Goal: Task Accomplishment & Management: Use online tool/utility

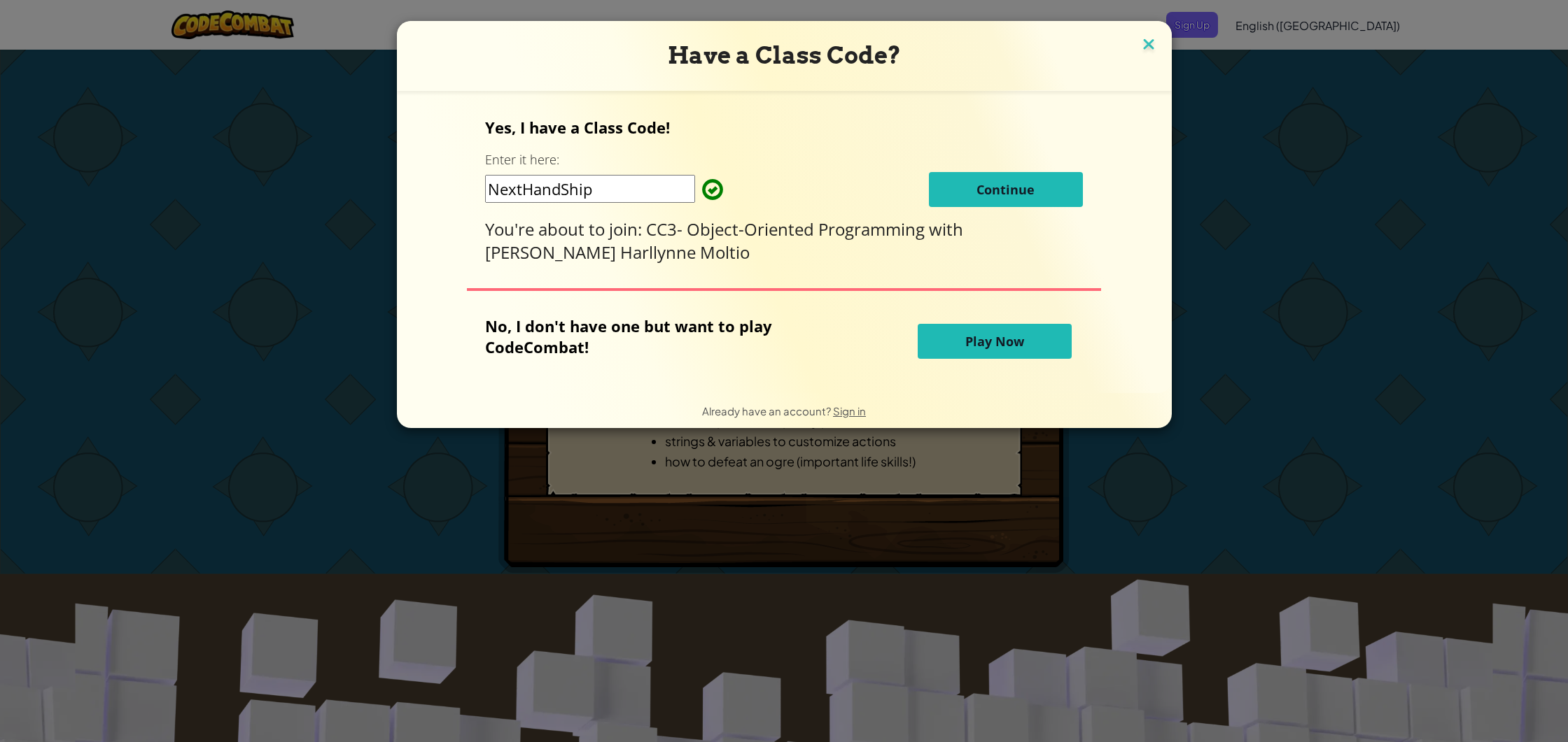
click at [1140, 40] on img at bounding box center [1148, 45] width 18 height 21
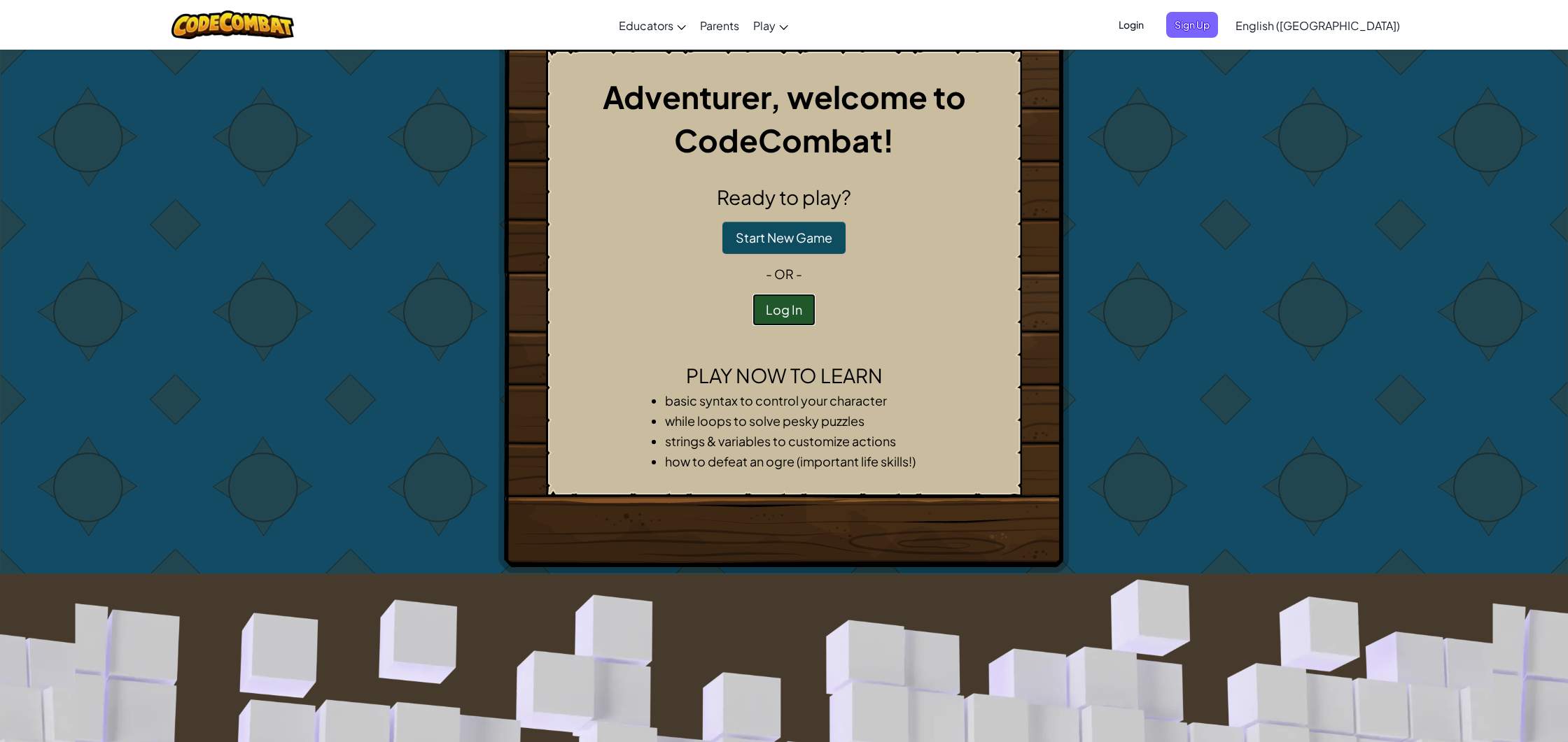
click at [783, 305] on button "Log In" at bounding box center [784, 310] width 63 height 32
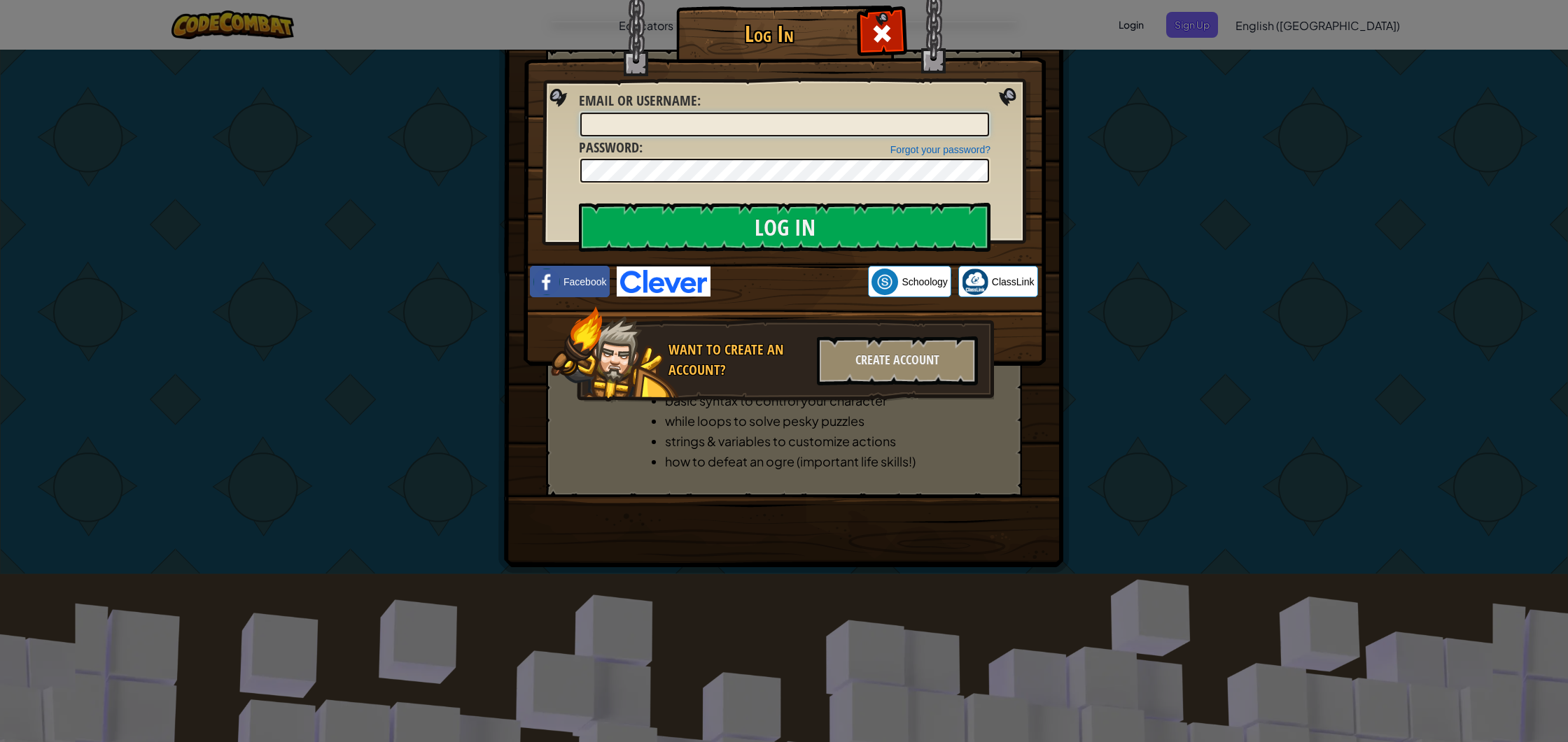
click at [656, 117] on input "Email or Username :" at bounding box center [784, 124] width 409 height 23
click at [894, 362] on div "Create Account" at bounding box center [897, 361] width 161 height 49
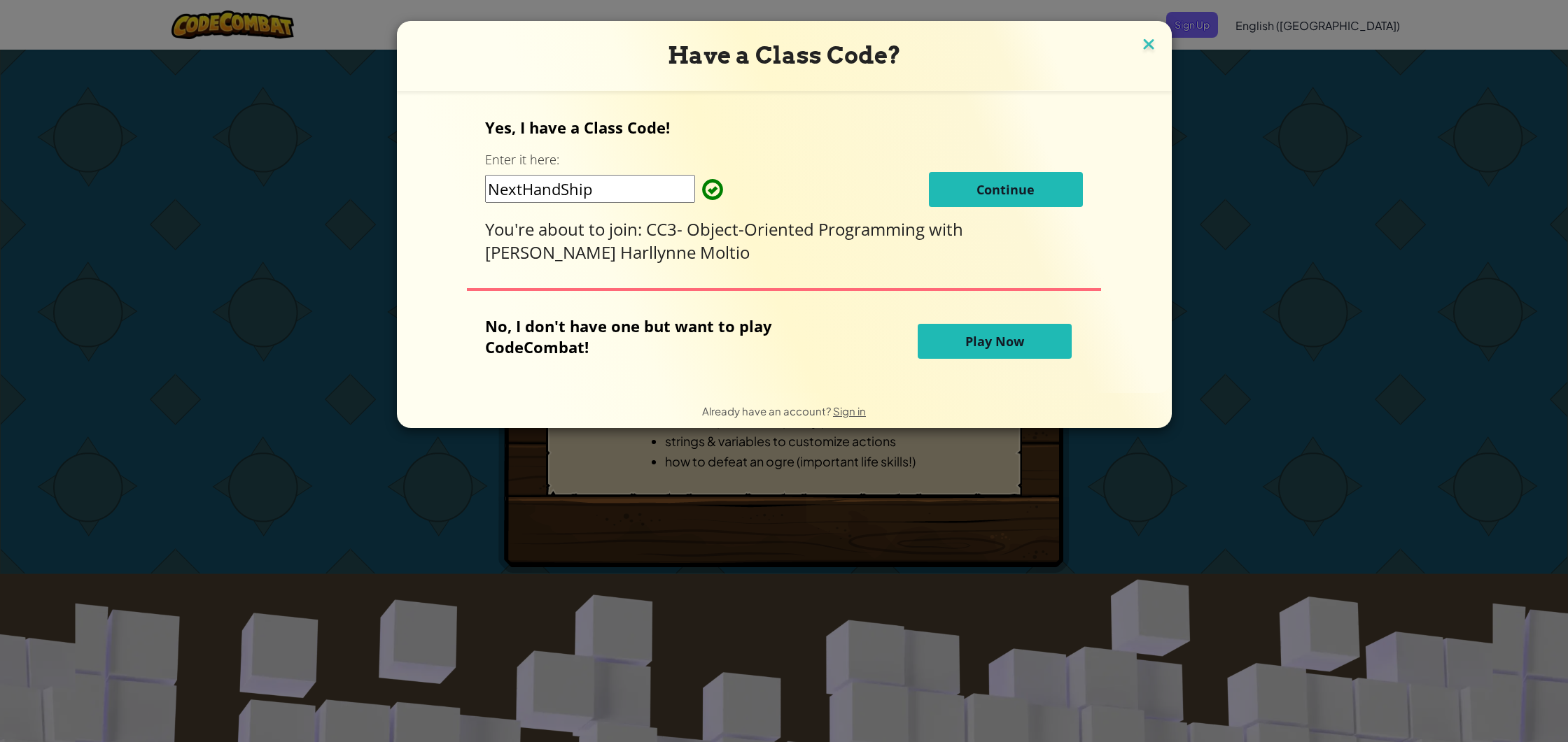
click at [1140, 41] on img at bounding box center [1148, 45] width 18 height 21
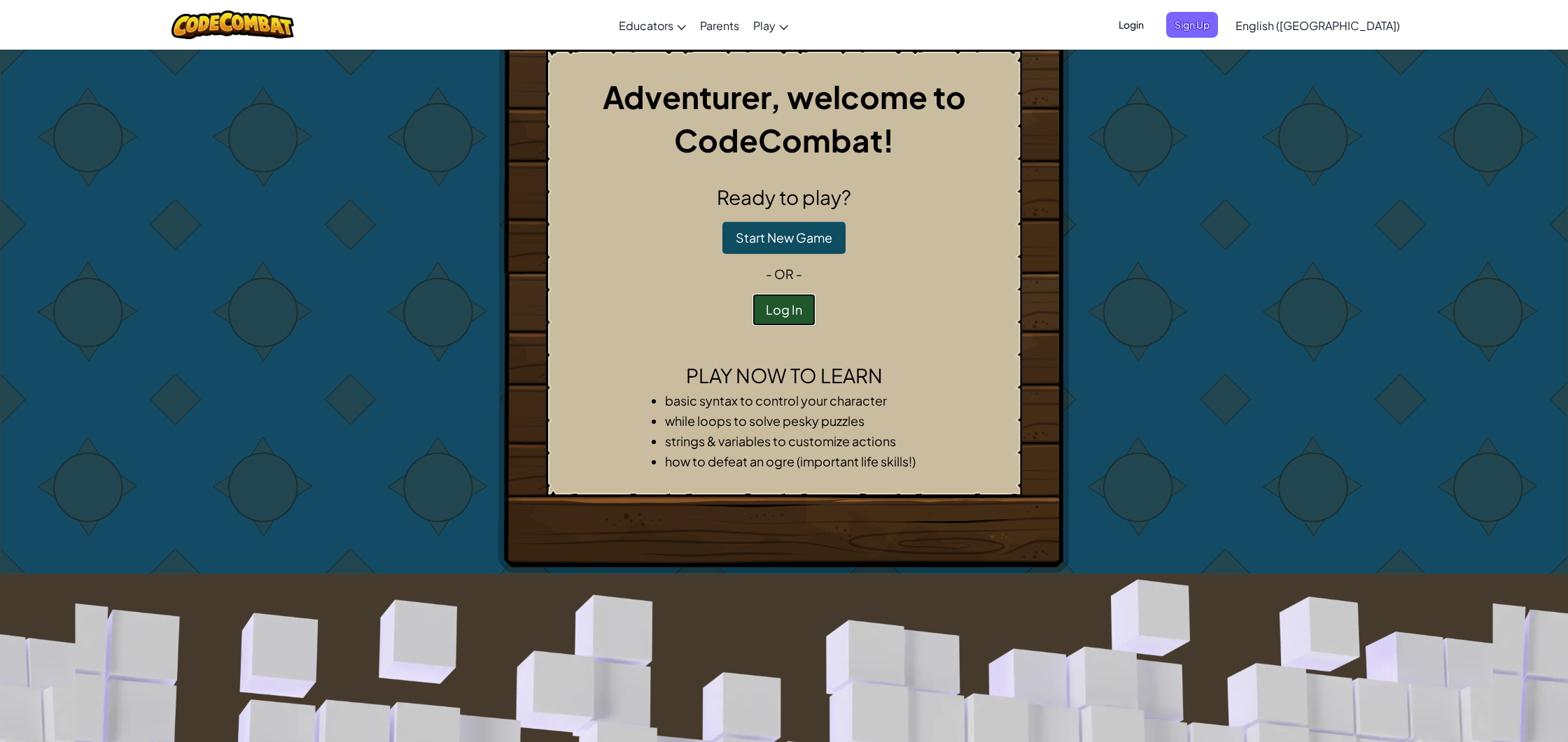
click at [776, 319] on button "Log In" at bounding box center [784, 310] width 63 height 32
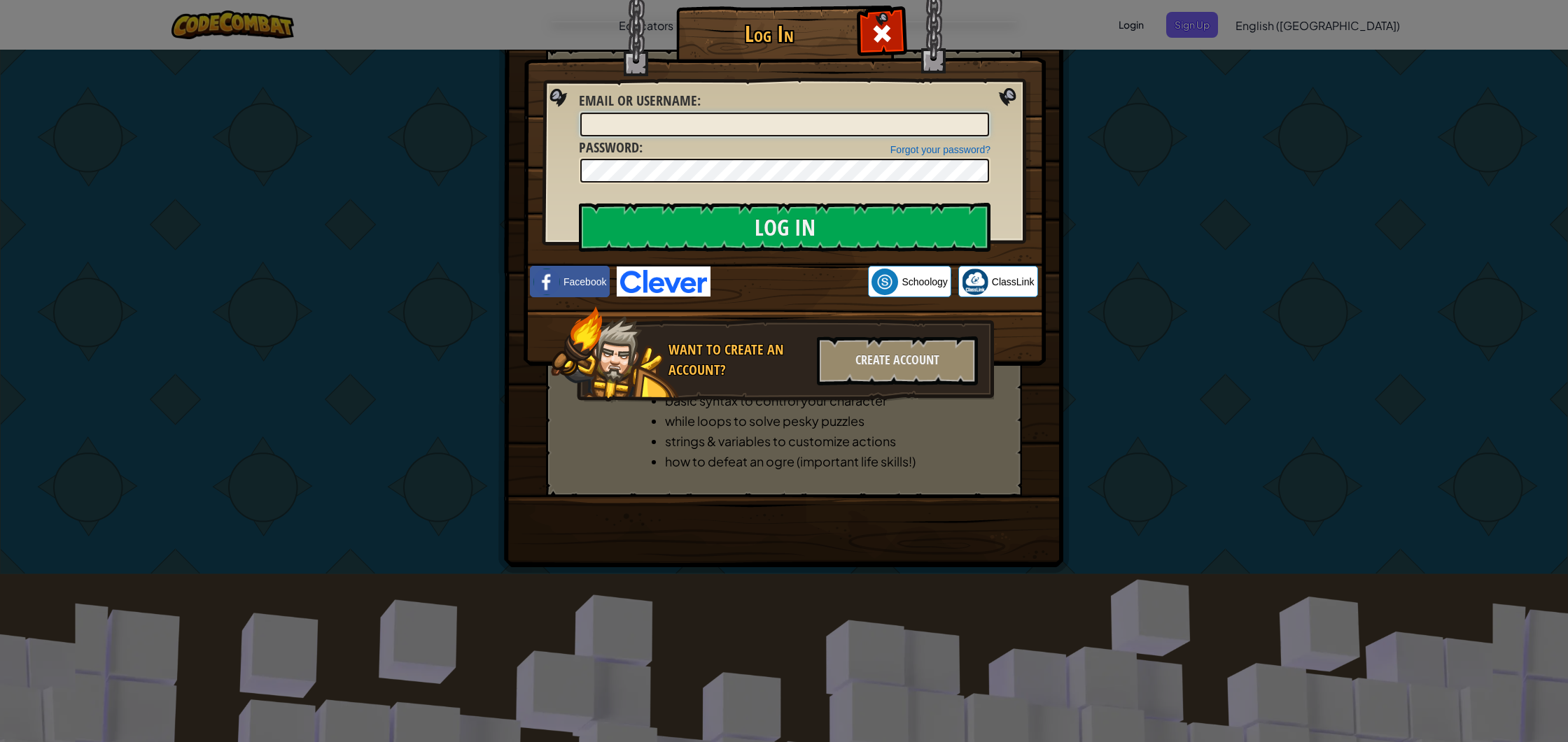
click at [638, 120] on input "Email or Username :" at bounding box center [784, 124] width 409 height 23
type input "ralphcastillan@gmail.com"
click at [855, 223] on input "Log In" at bounding box center [784, 228] width 411 height 49
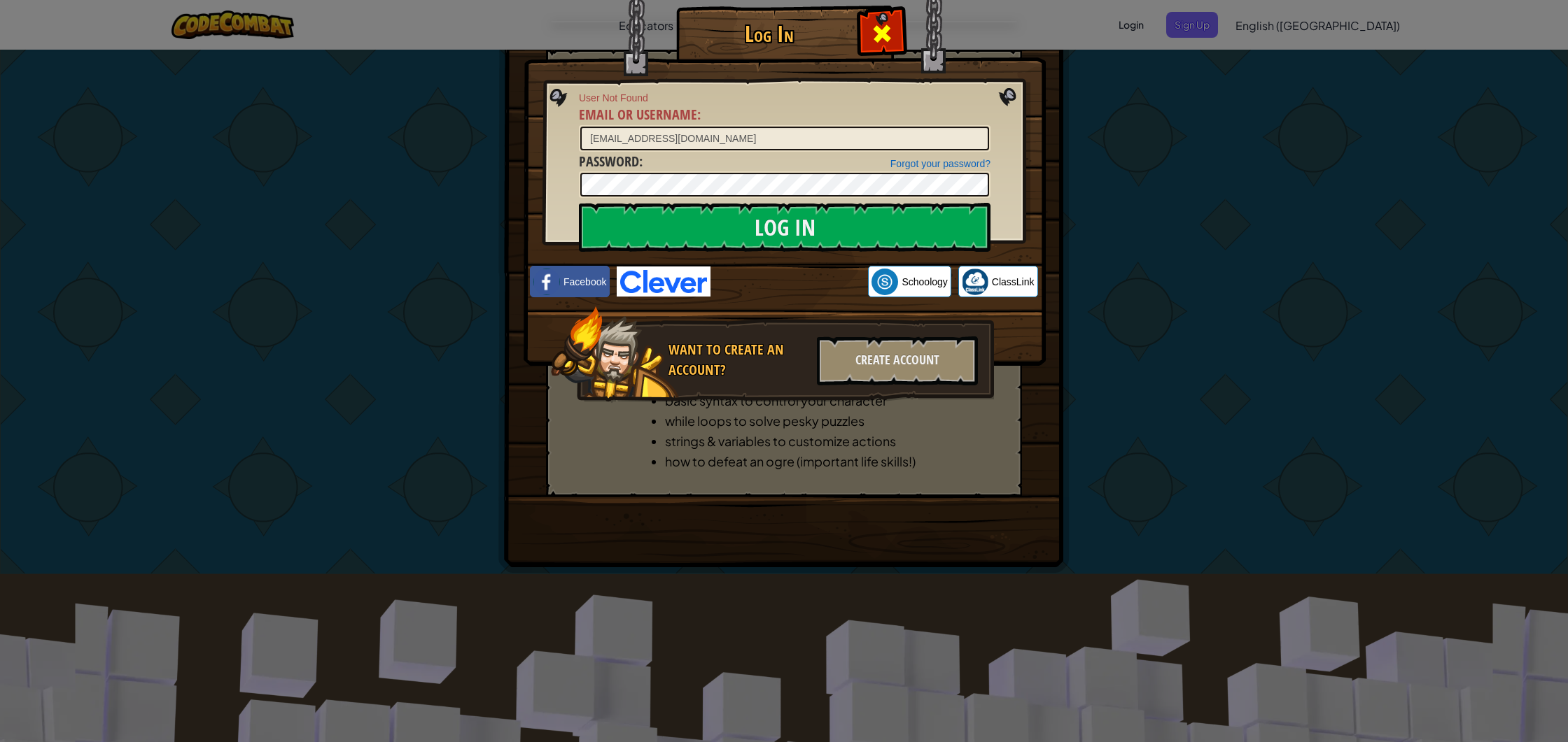
click at [889, 43] on span at bounding box center [882, 34] width 22 height 22
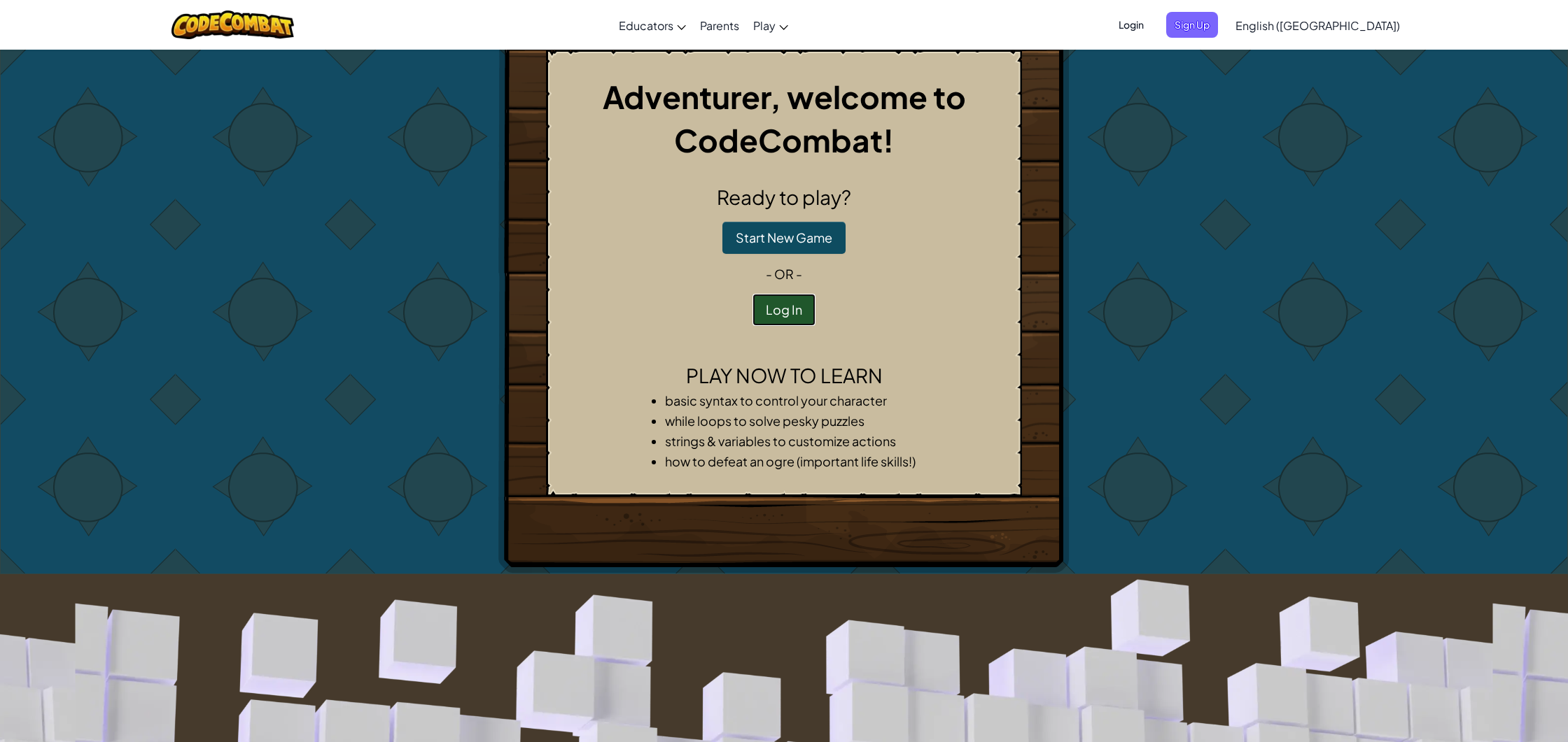
click at [778, 318] on button "Log In" at bounding box center [784, 310] width 63 height 32
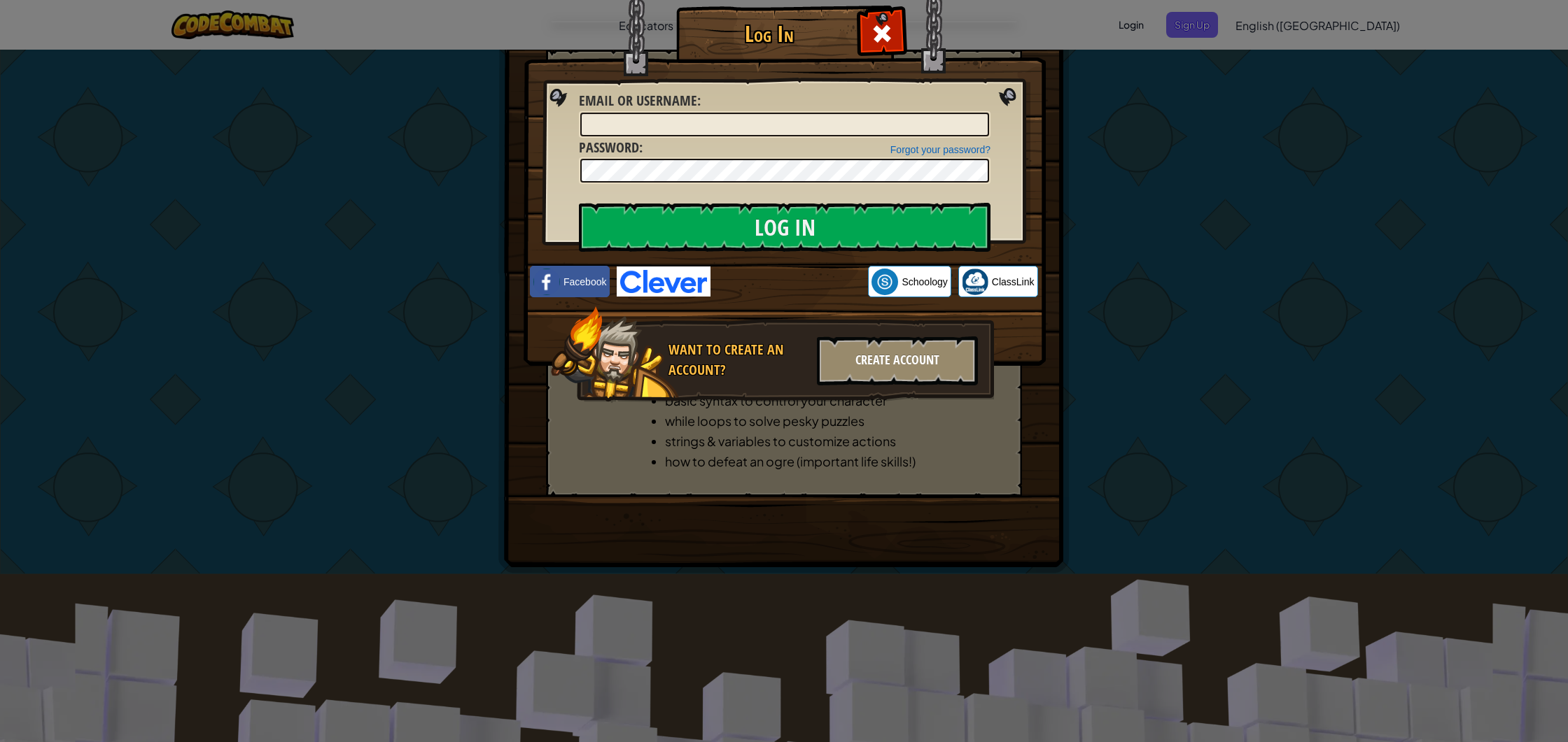
click at [853, 344] on div "Create Account" at bounding box center [897, 361] width 161 height 49
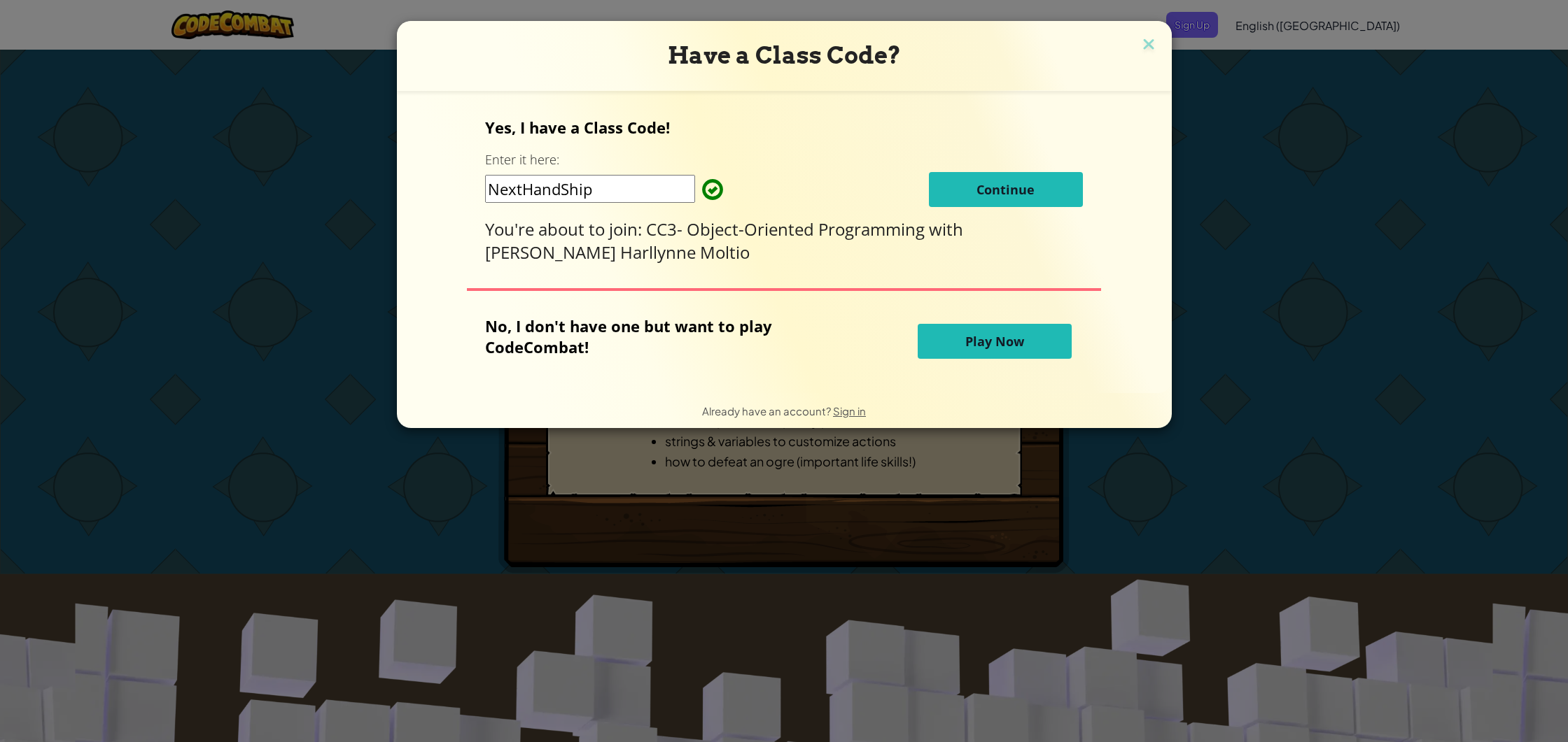
click at [929, 191] on button "Continue" at bounding box center [1006, 189] width 154 height 35
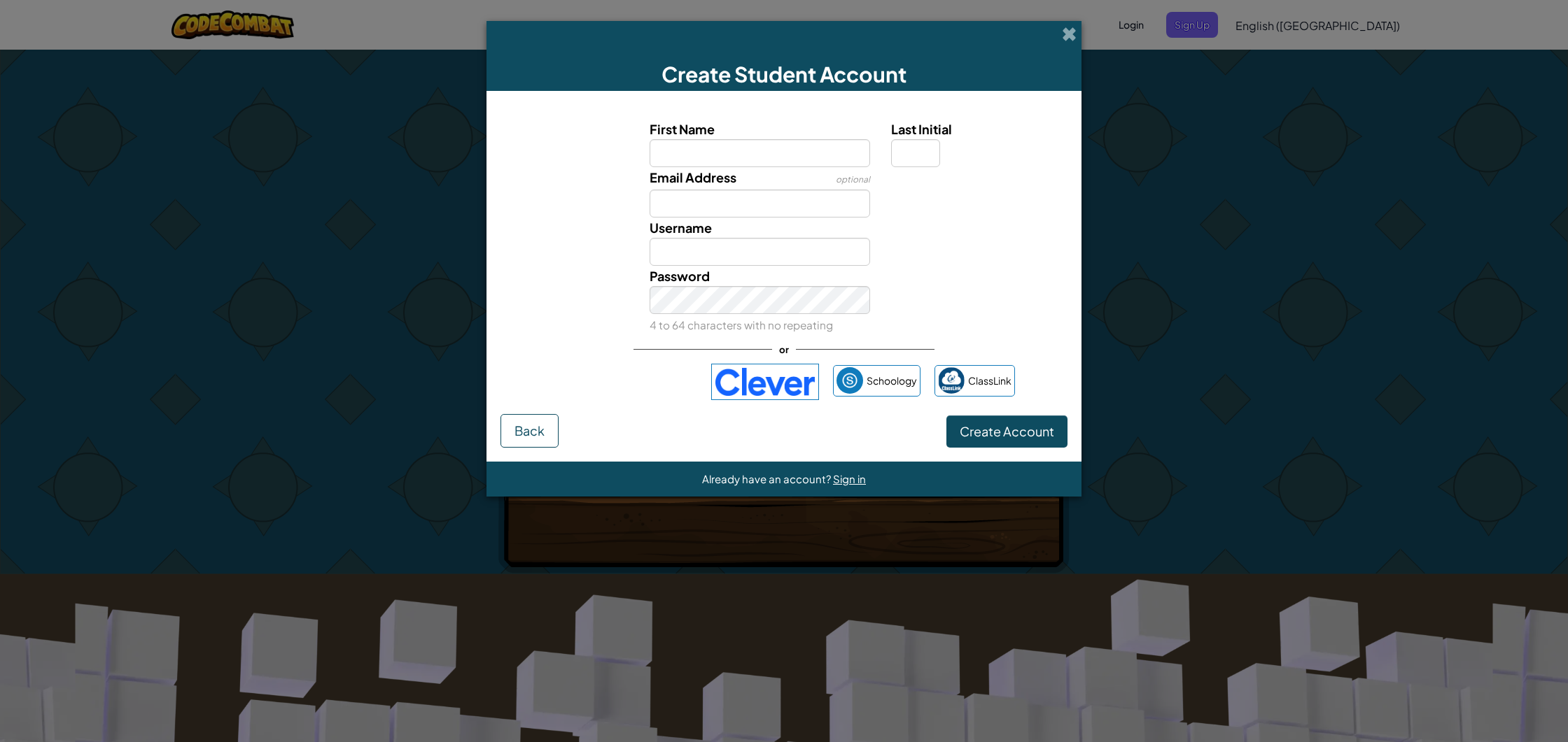
click at [720, 151] on input "First Name" at bounding box center [760, 154] width 221 height 28
type input "John Ralph"
click at [768, 209] on input "Email Address" at bounding box center [760, 203] width 221 height 28
click at [898, 156] on input "Last Initial" at bounding box center [916, 154] width 49 height 28
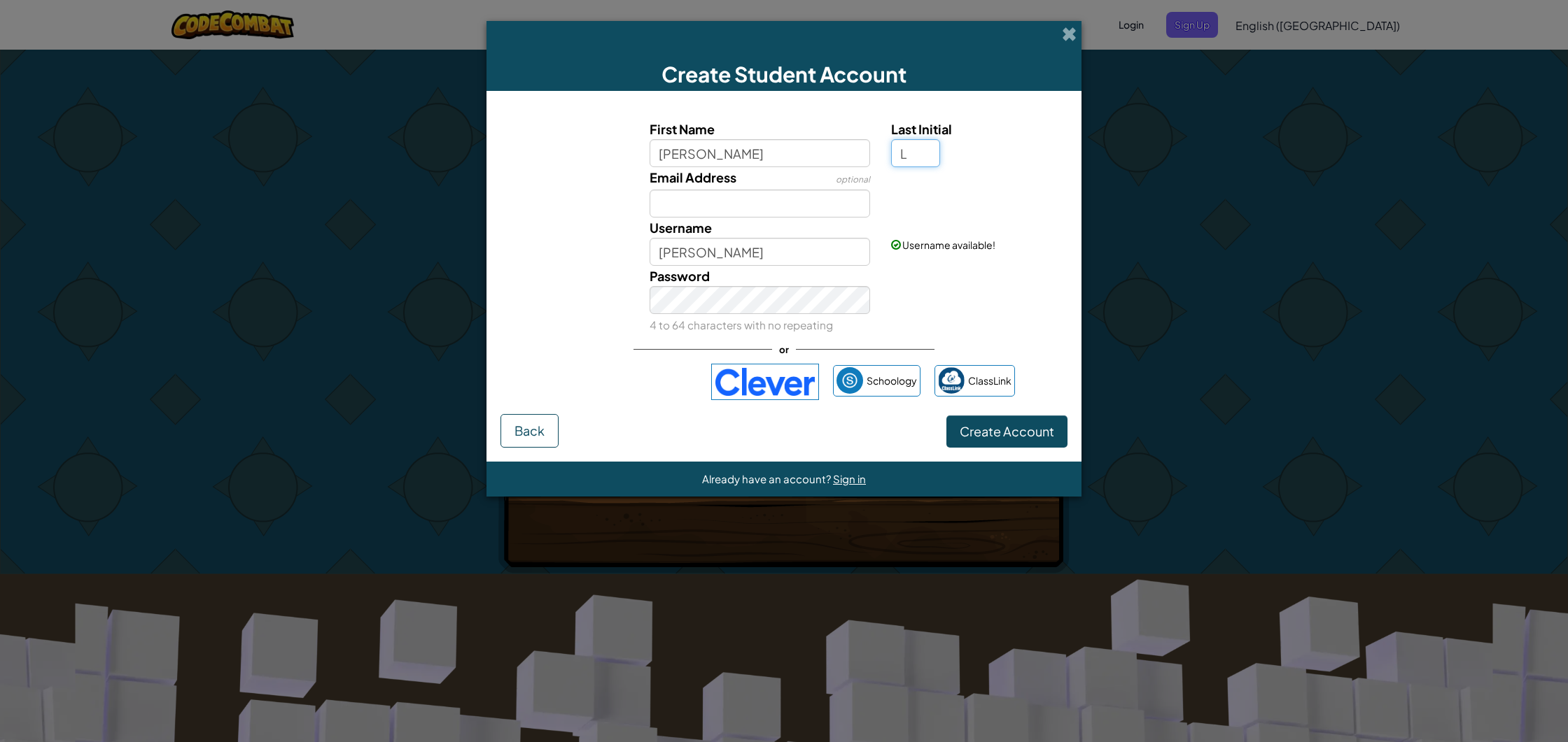
type input "L"
click at [684, 200] on input "Email Address" at bounding box center [760, 203] width 221 height 28
click at [736, 246] on input "John RalphL" at bounding box center [760, 252] width 221 height 28
type input "J"
type input "Larph"
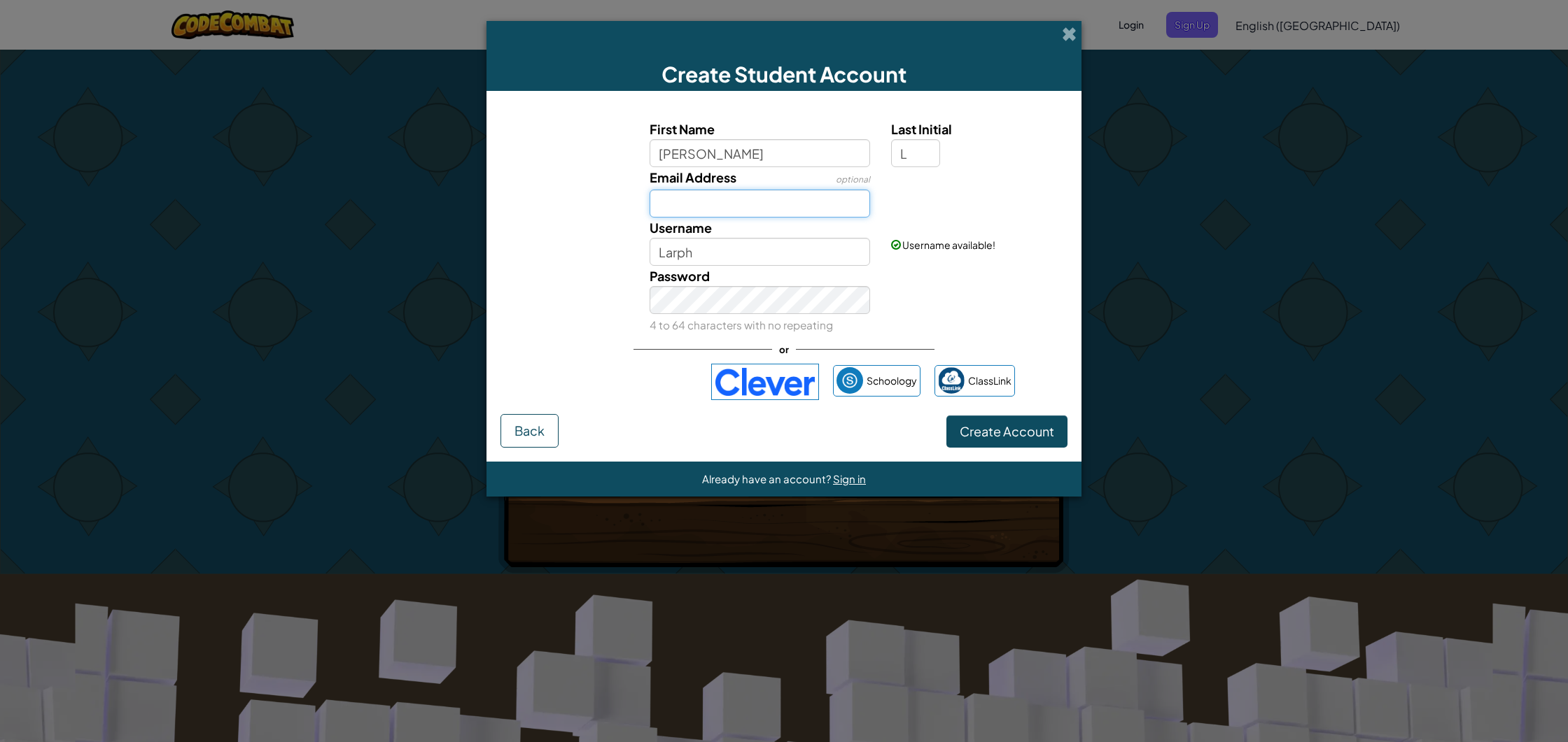
click at [706, 199] on input "Email Address" at bounding box center [760, 203] width 221 height 28
type input "ralphcastillan@gmail.com"
click at [994, 424] on span "Create Account" at bounding box center [1007, 431] width 95 height 16
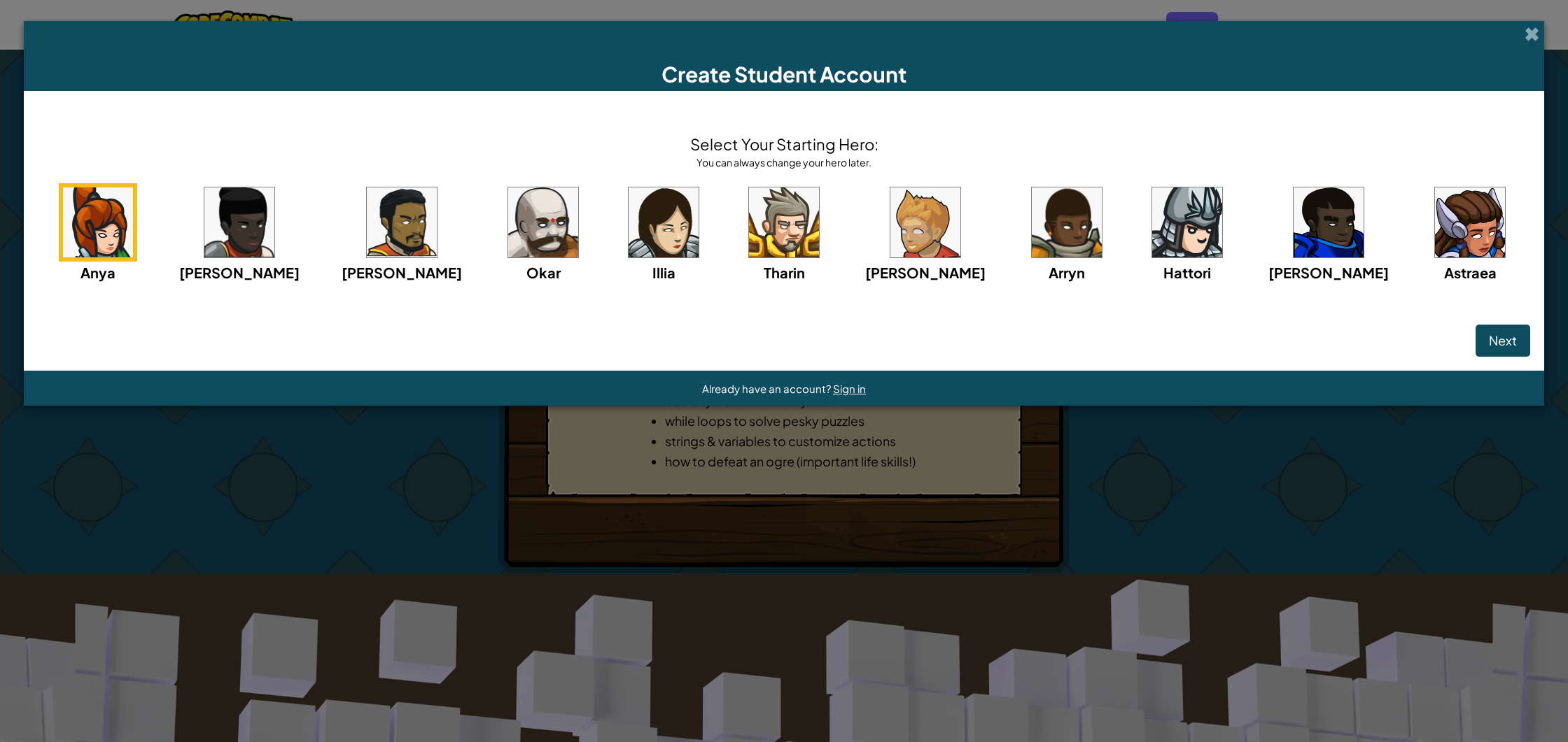
click at [275, 225] on img at bounding box center [239, 222] width 70 height 70
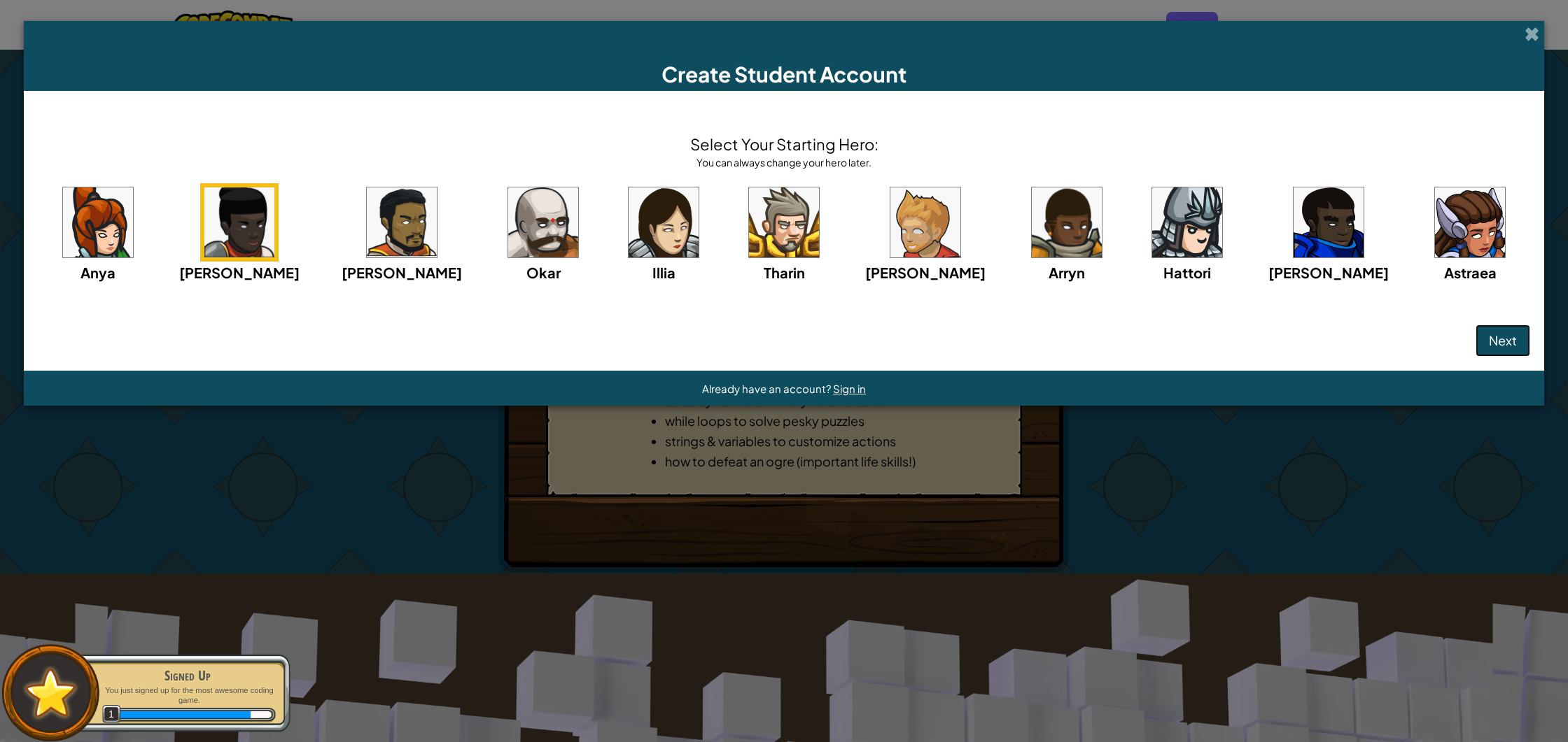
click at [1475, 327] on button "Next" at bounding box center [1502, 340] width 54 height 32
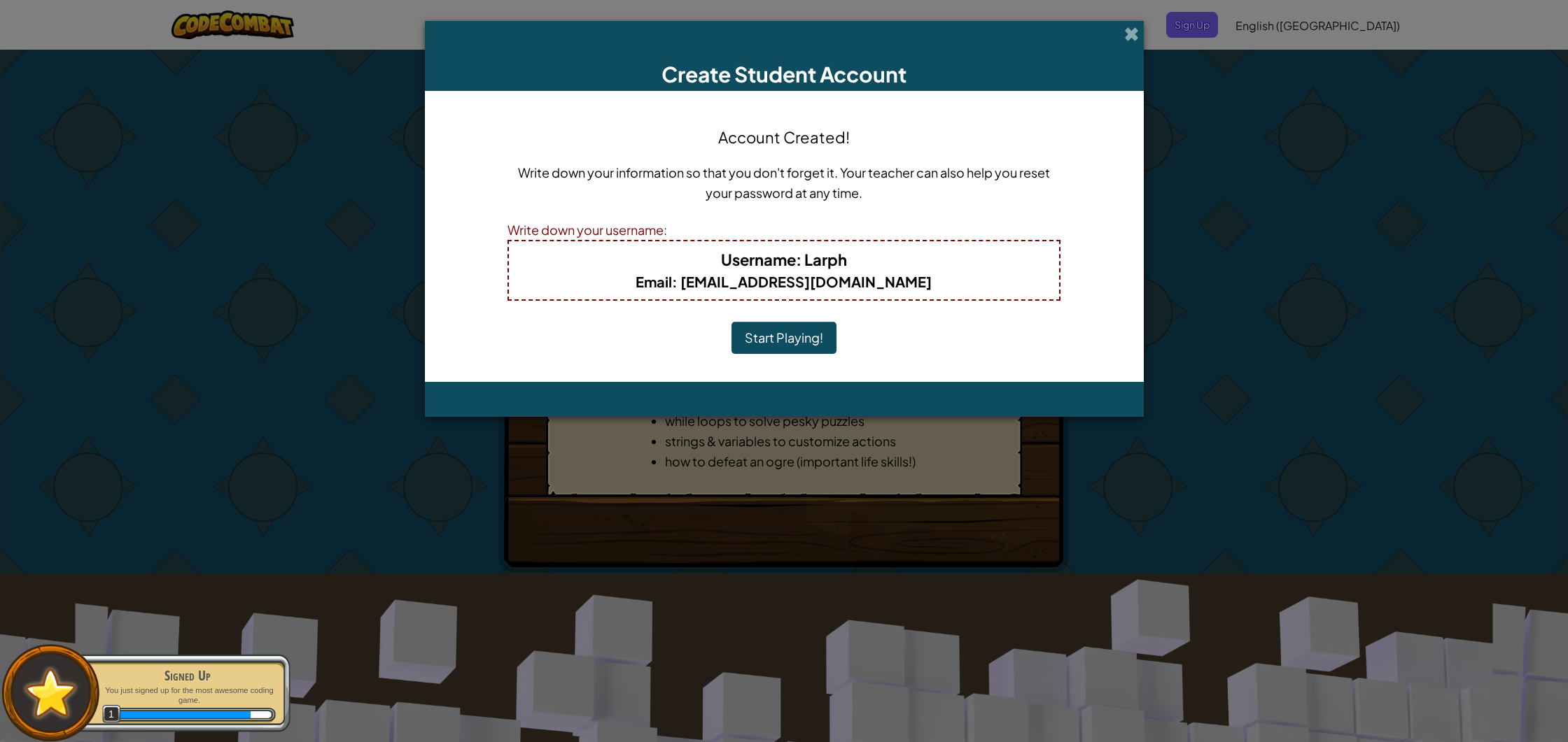
click at [783, 334] on button "Start Playing!" at bounding box center [784, 338] width 105 height 32
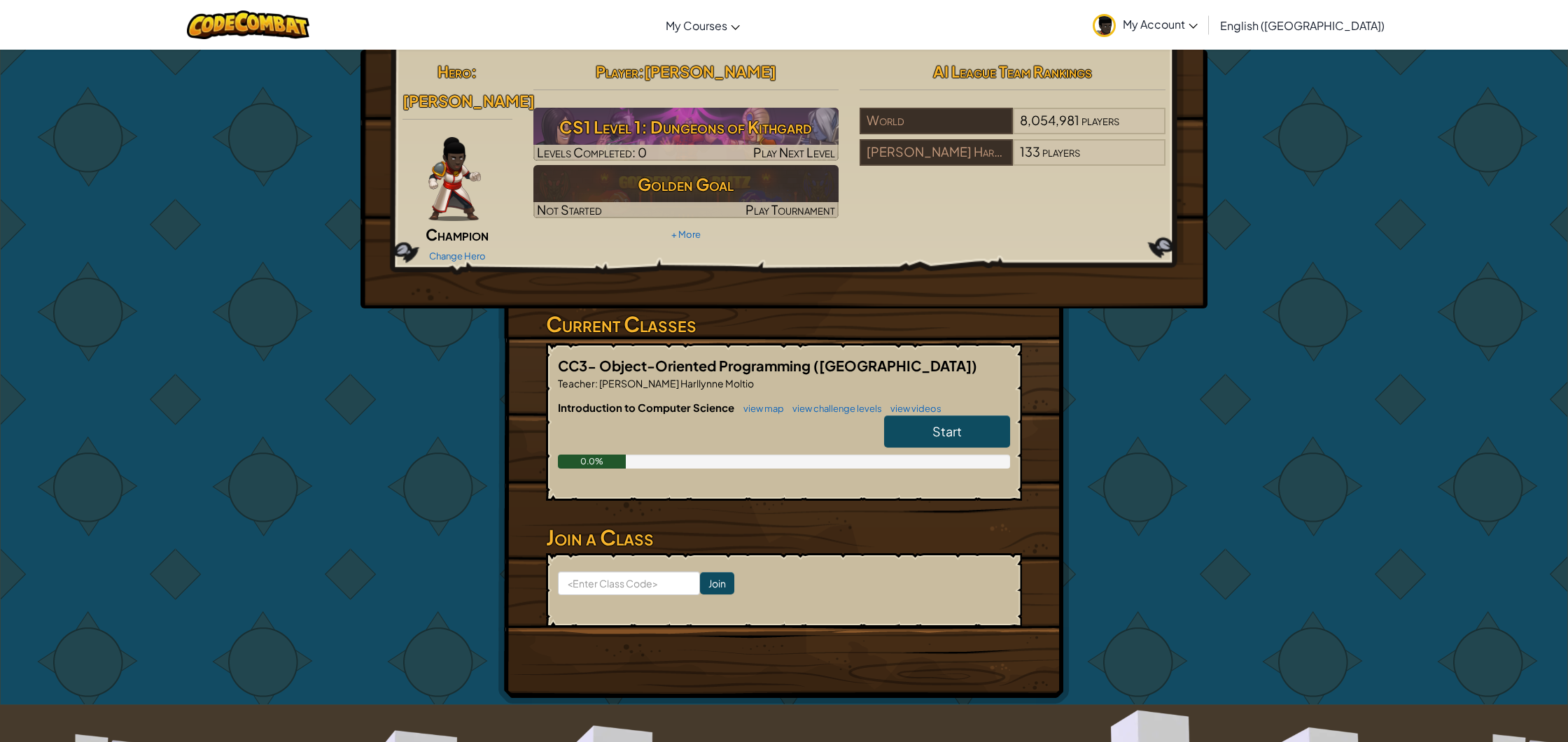
click at [930, 416] on link "Start" at bounding box center [947, 432] width 126 height 32
click at [921, 416] on link "Start" at bounding box center [947, 432] width 126 height 32
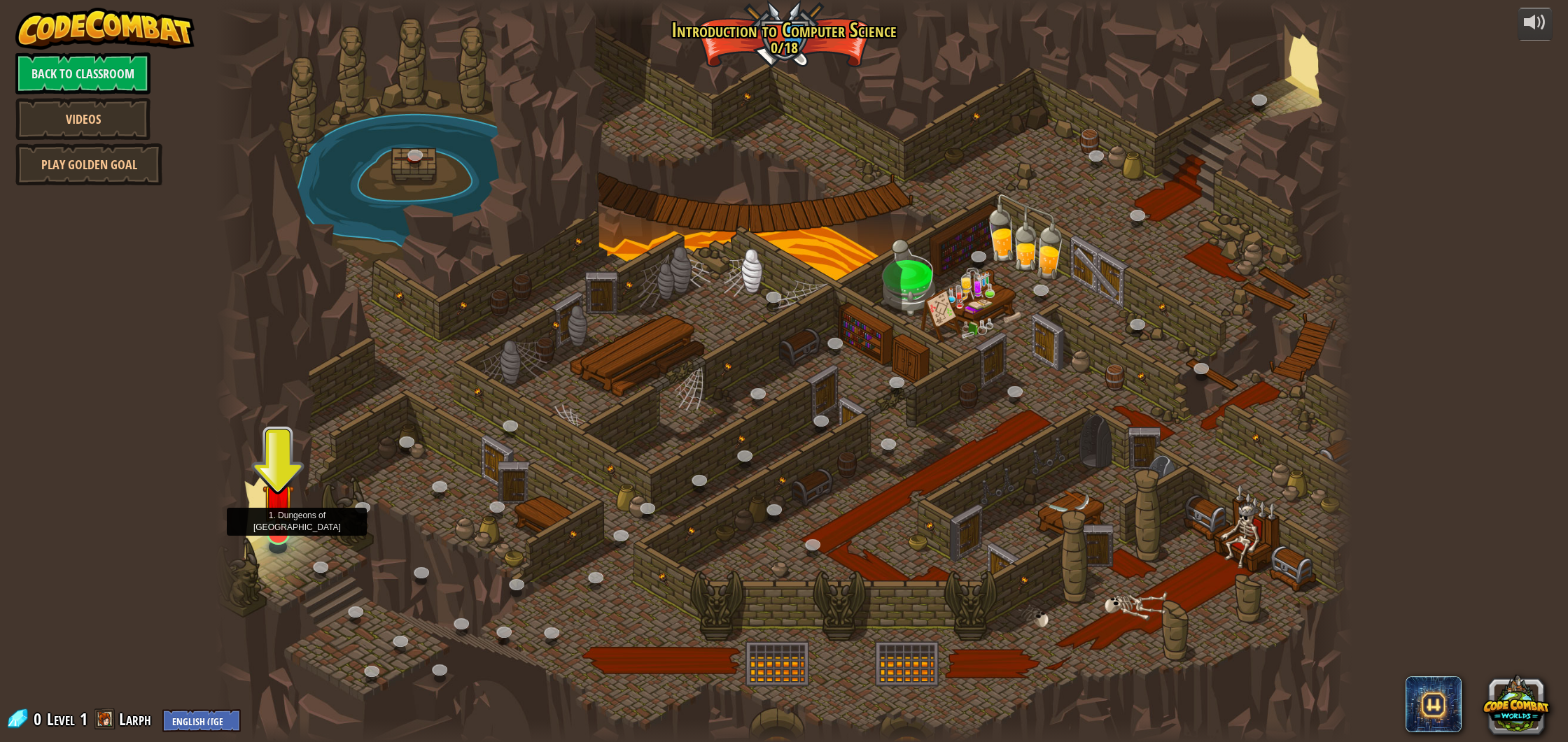
click at [275, 500] on img at bounding box center [278, 499] width 32 height 72
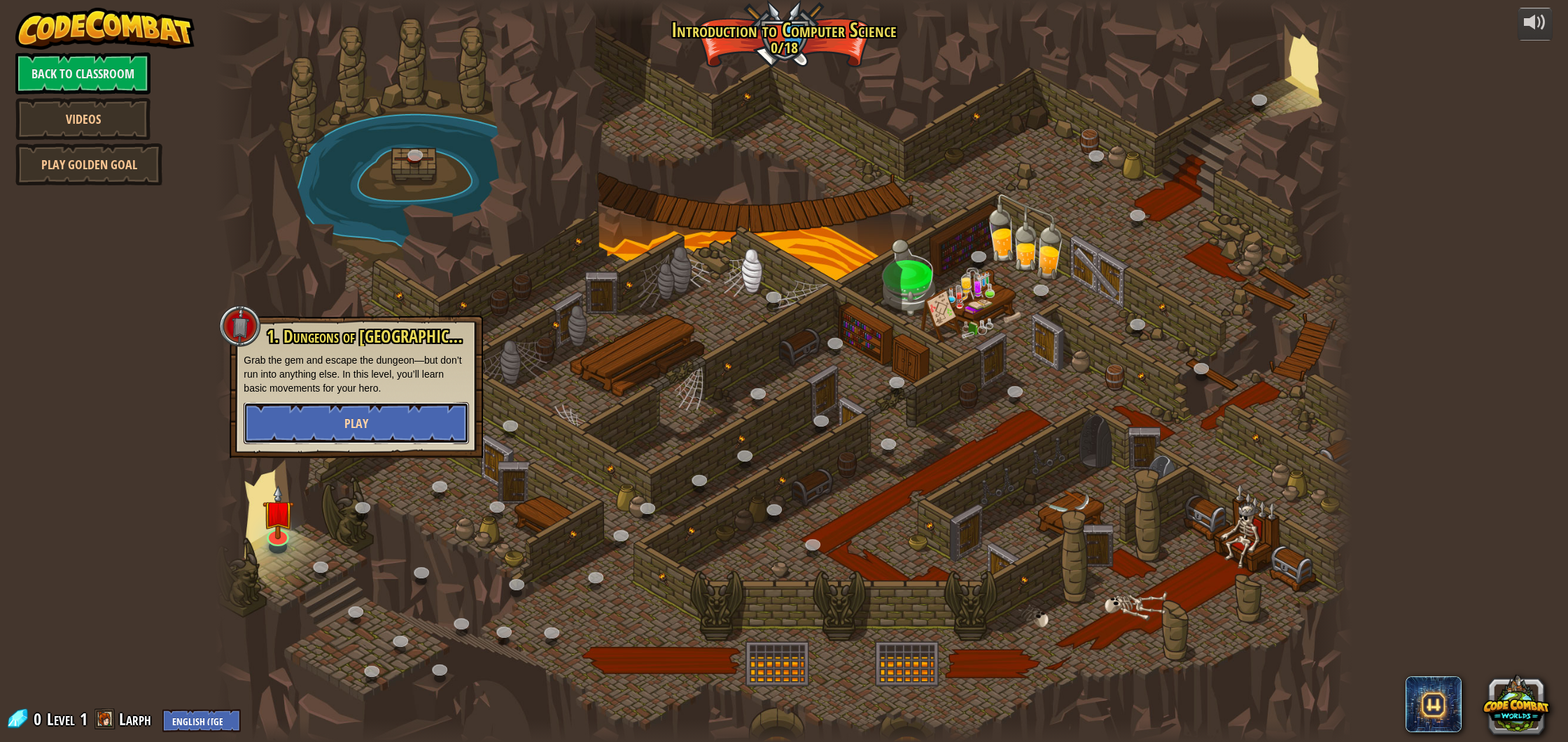
click at [339, 425] on button "Play" at bounding box center [356, 423] width 225 height 42
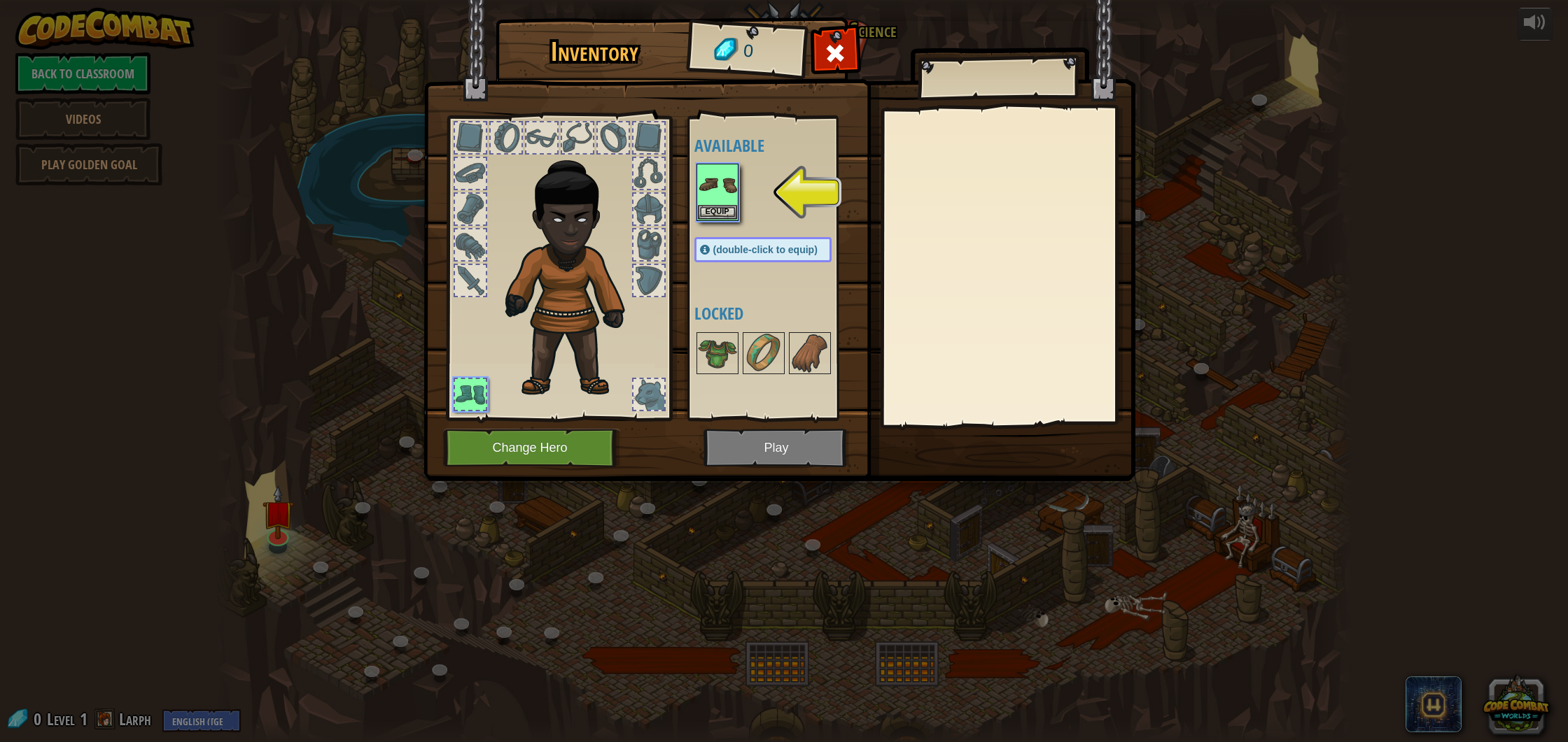
drag, startPoint x: 697, startPoint y: 163, endPoint x: 703, endPoint y: 167, distance: 7.2
click at [703, 167] on div "Inventory 0 Available Equip (double-click to equip) Locked Equip Unequip Subscr…" at bounding box center [784, 251] width 711 height 462
click at [719, 177] on img at bounding box center [718, 185] width 39 height 39
click at [715, 203] on img at bounding box center [718, 185] width 39 height 39
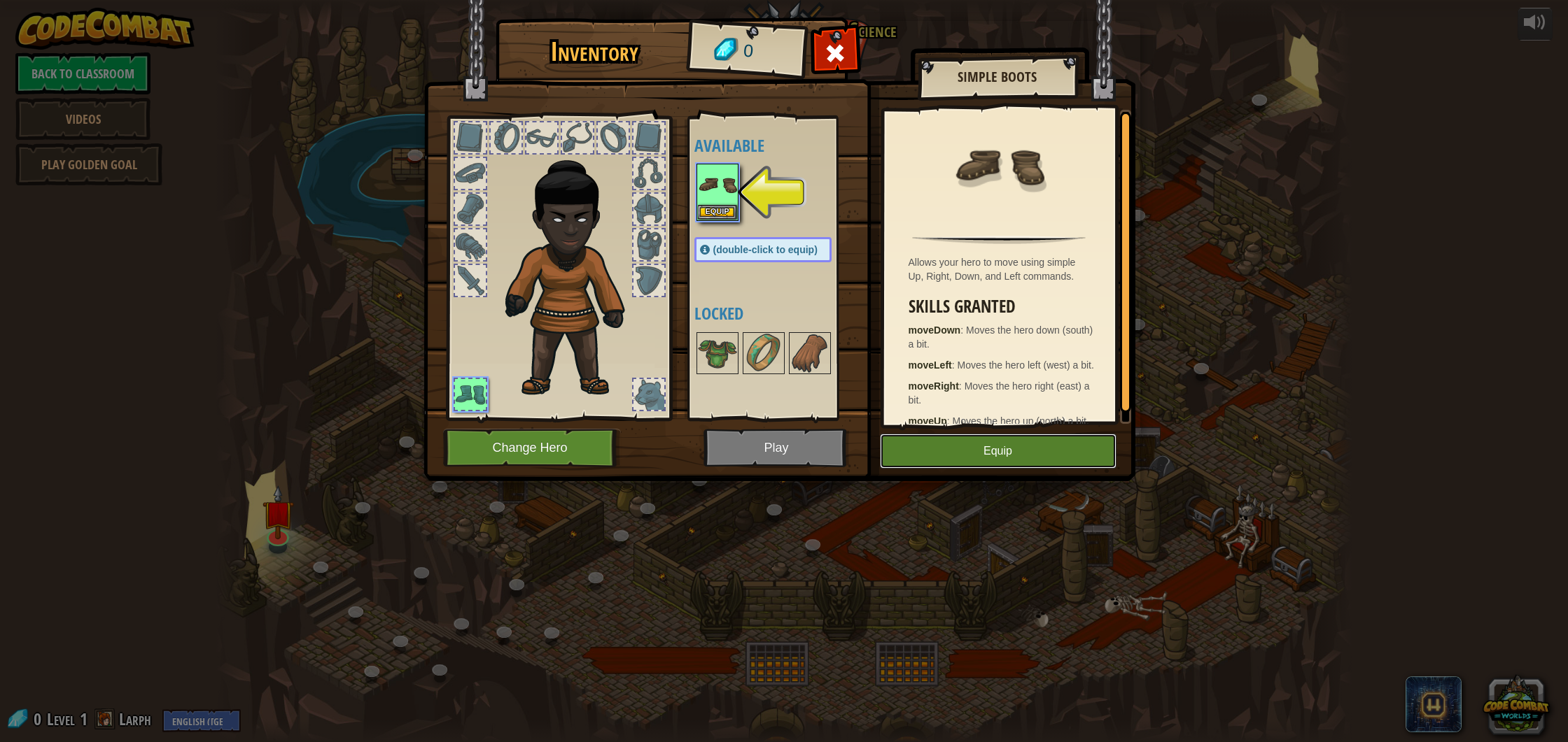
click at [984, 460] on button "Equip" at bounding box center [998, 451] width 236 height 35
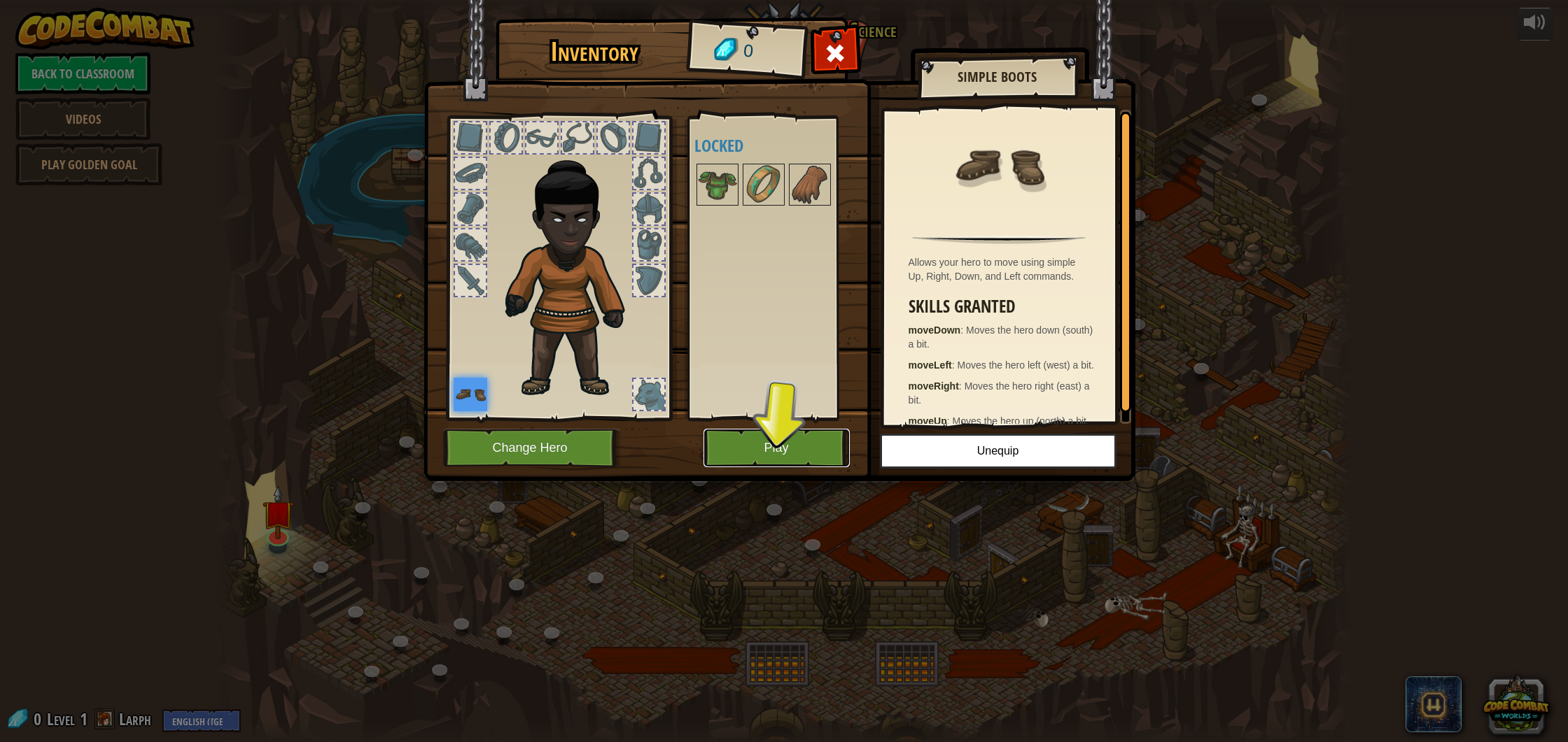
click at [754, 444] on button "Play" at bounding box center [776, 448] width 146 height 38
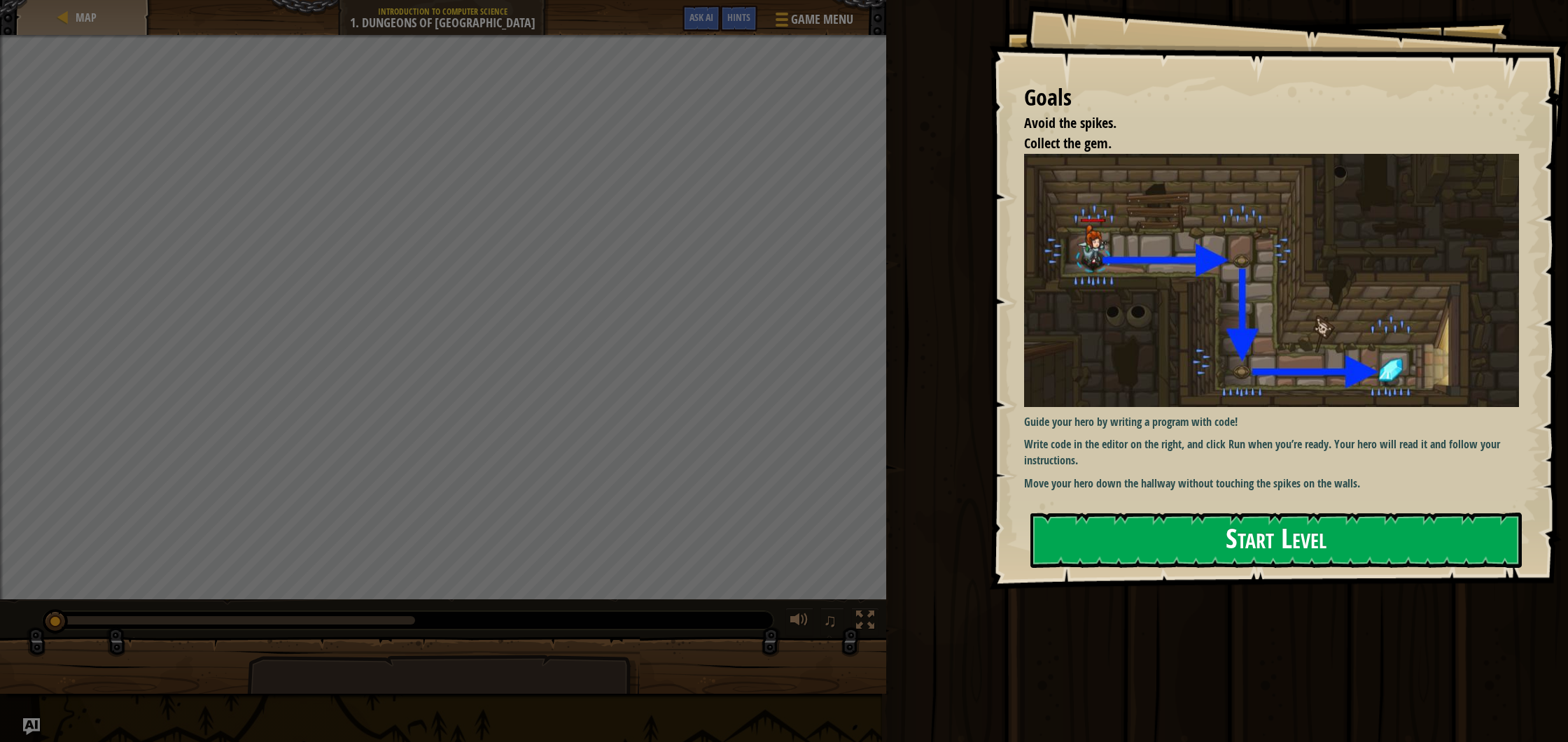
click at [1159, 524] on button "Start Level" at bounding box center [1276, 540] width 491 height 55
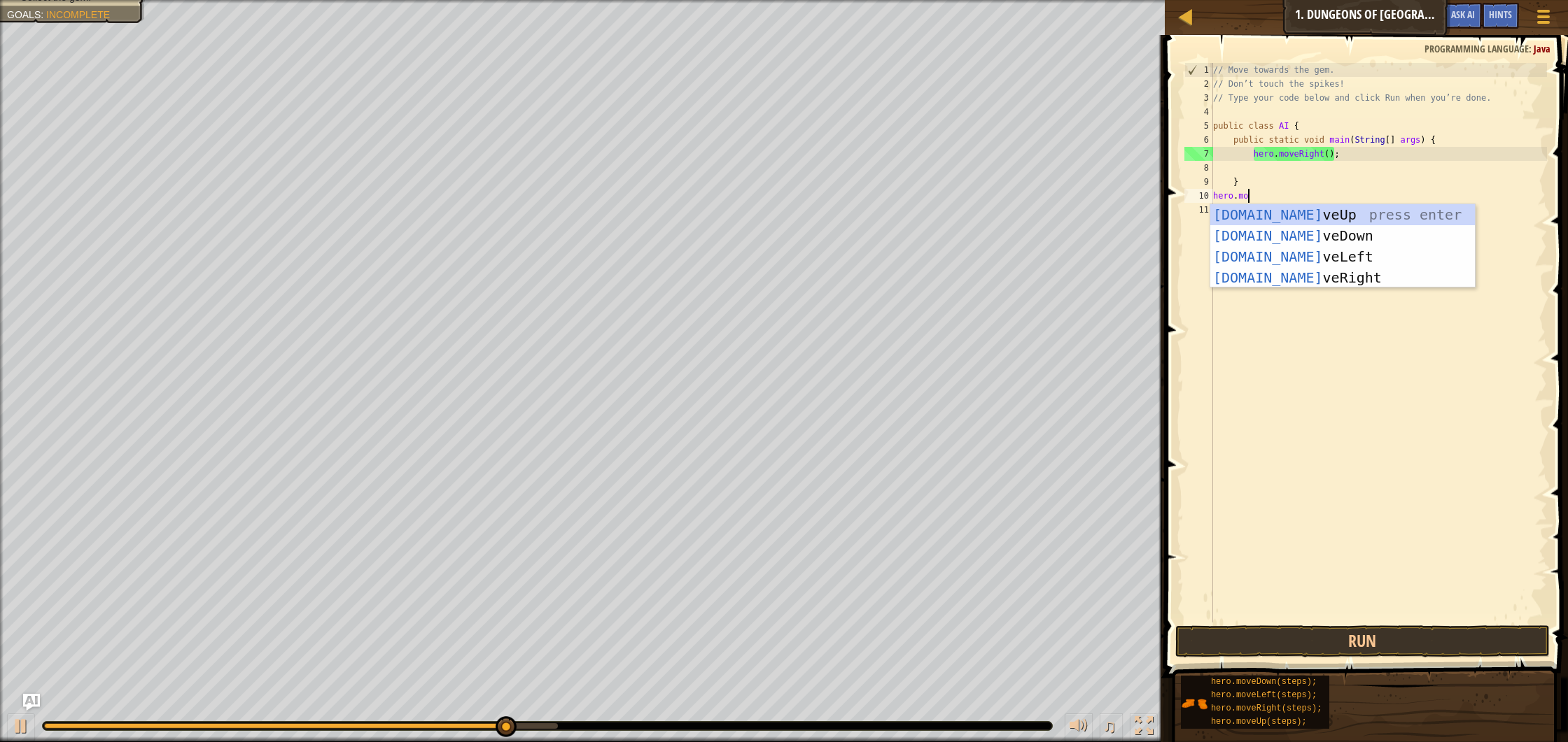
scroll to position [7, 3]
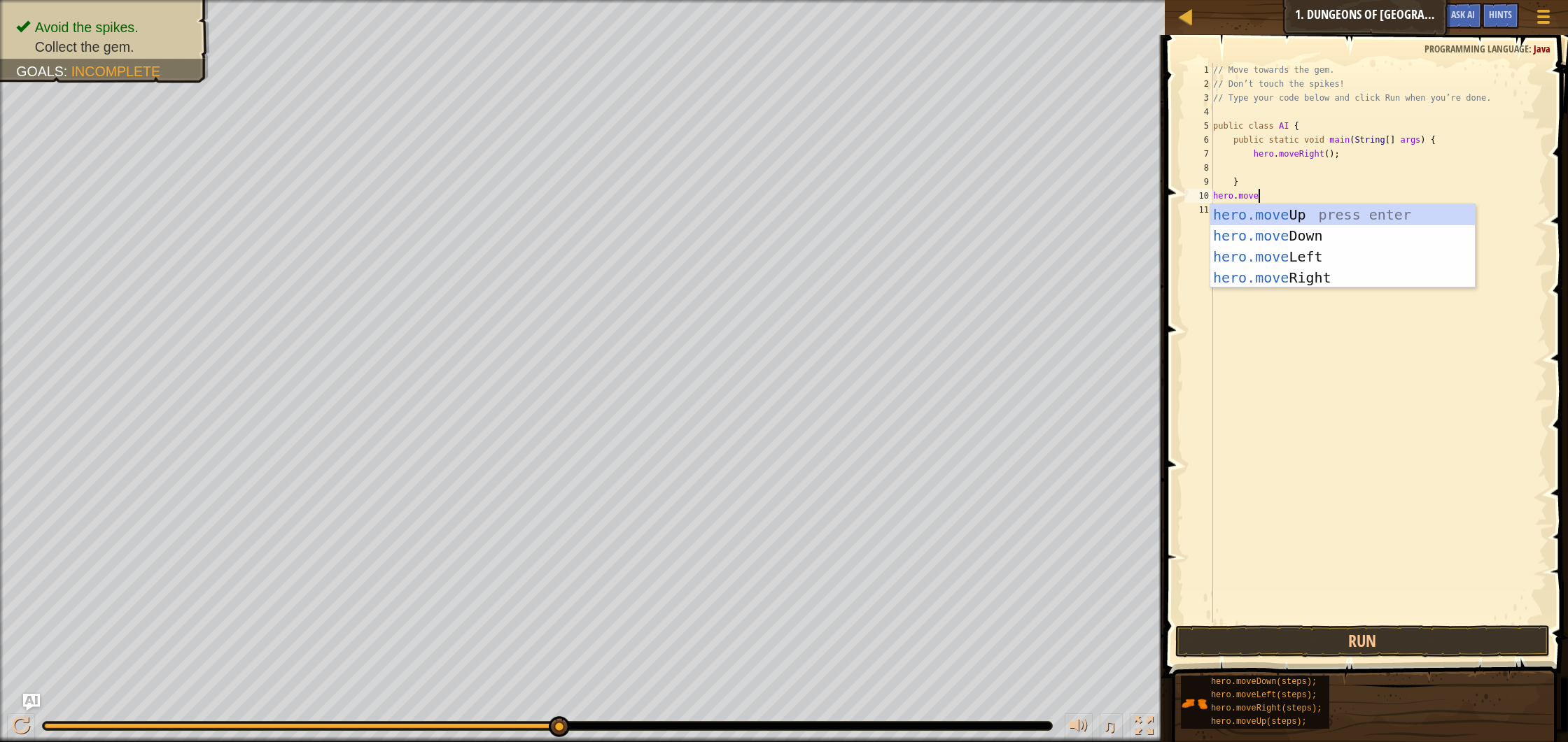
type textarea "hero.moveD"
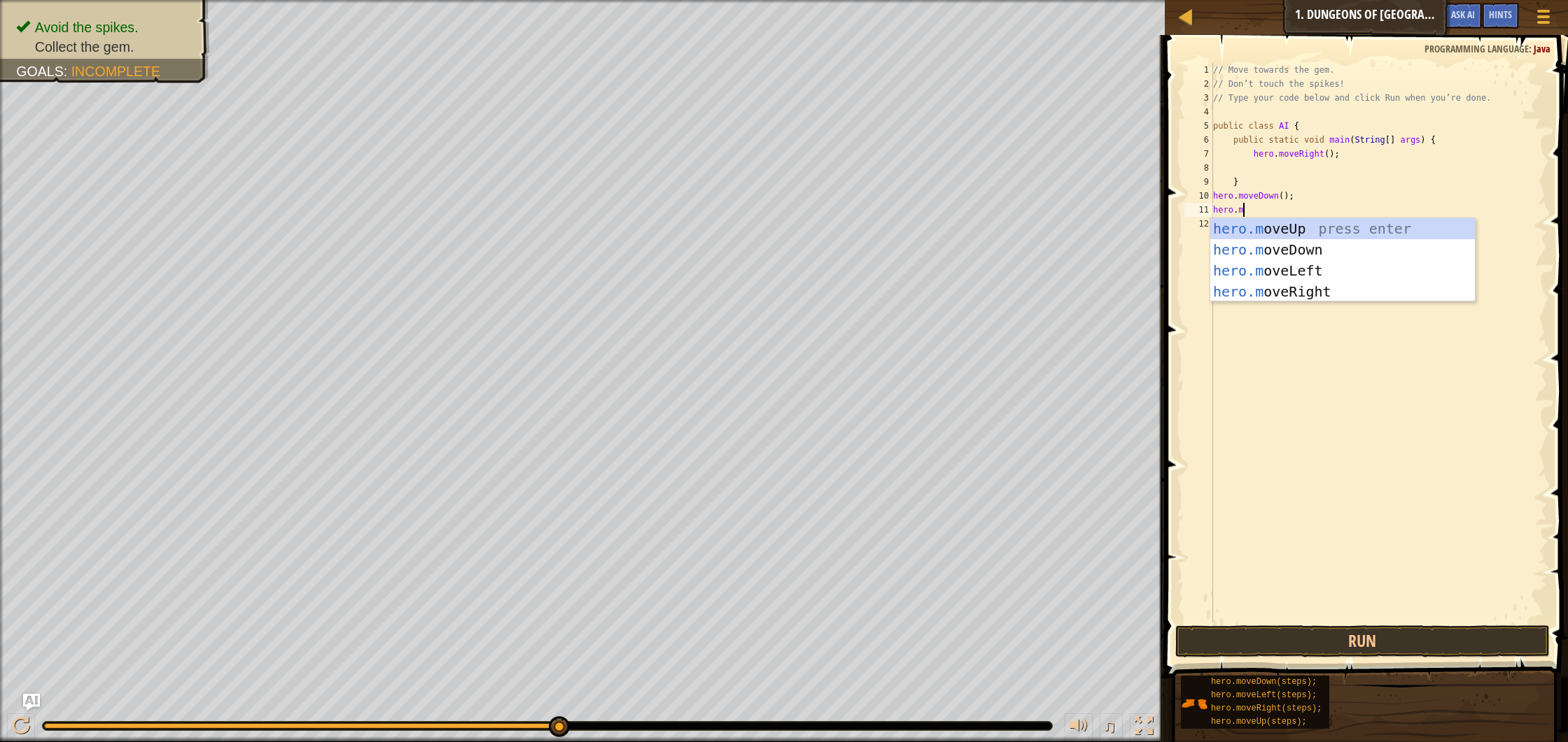
scroll to position [7, 2]
type textarea "[DOMAIN_NAME]"
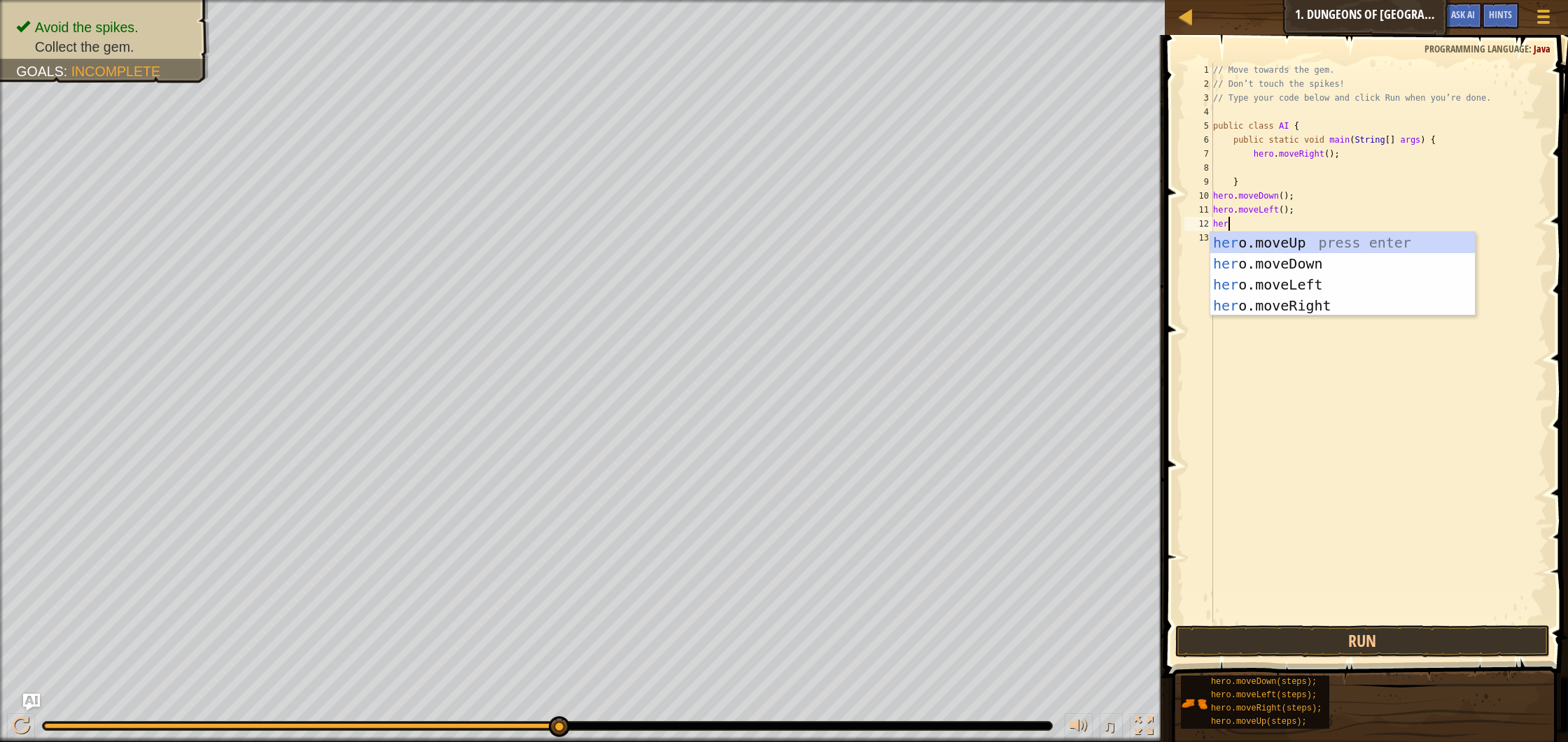
scroll to position [7, 0]
type textarea "[DOMAIN_NAME]"
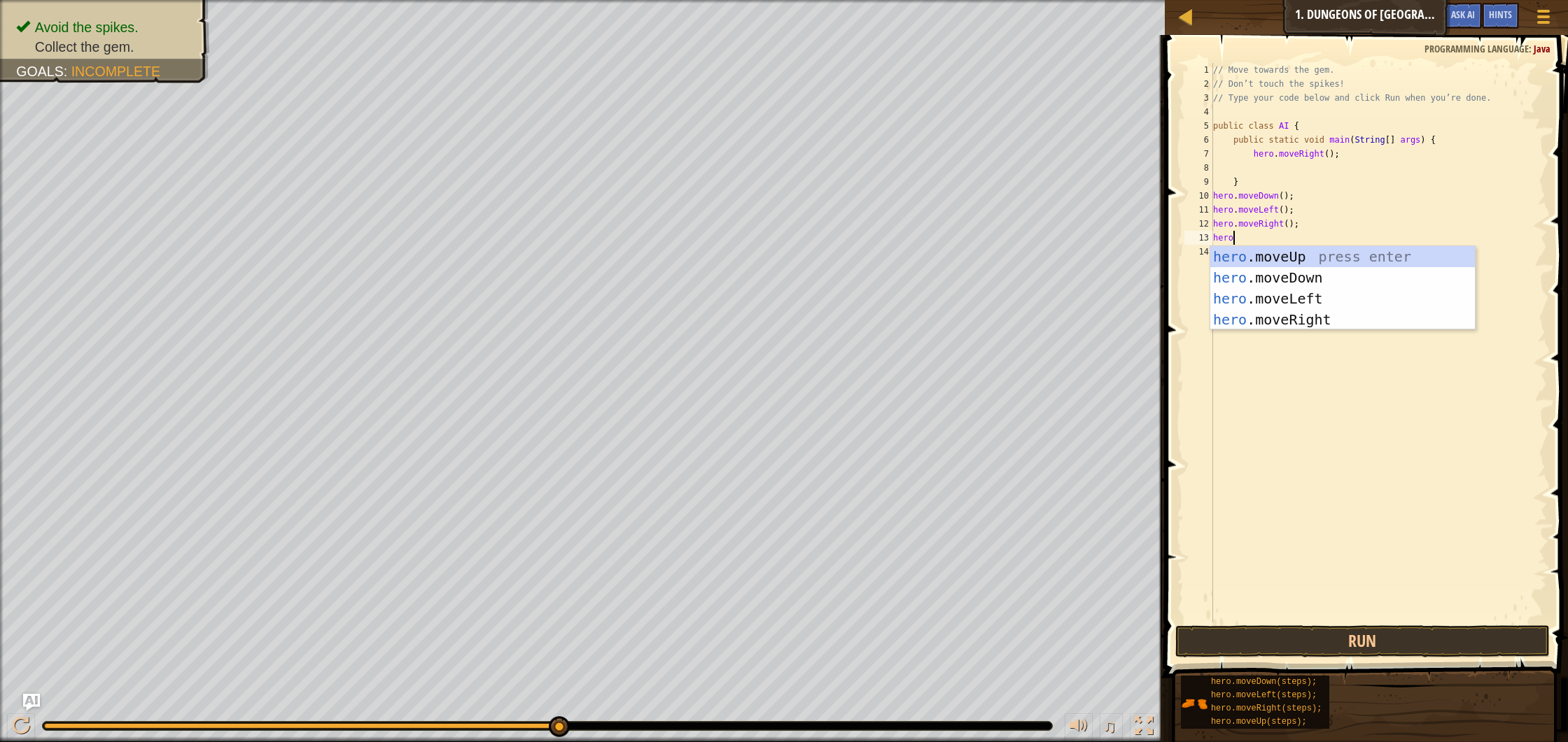
type textarea "hero."
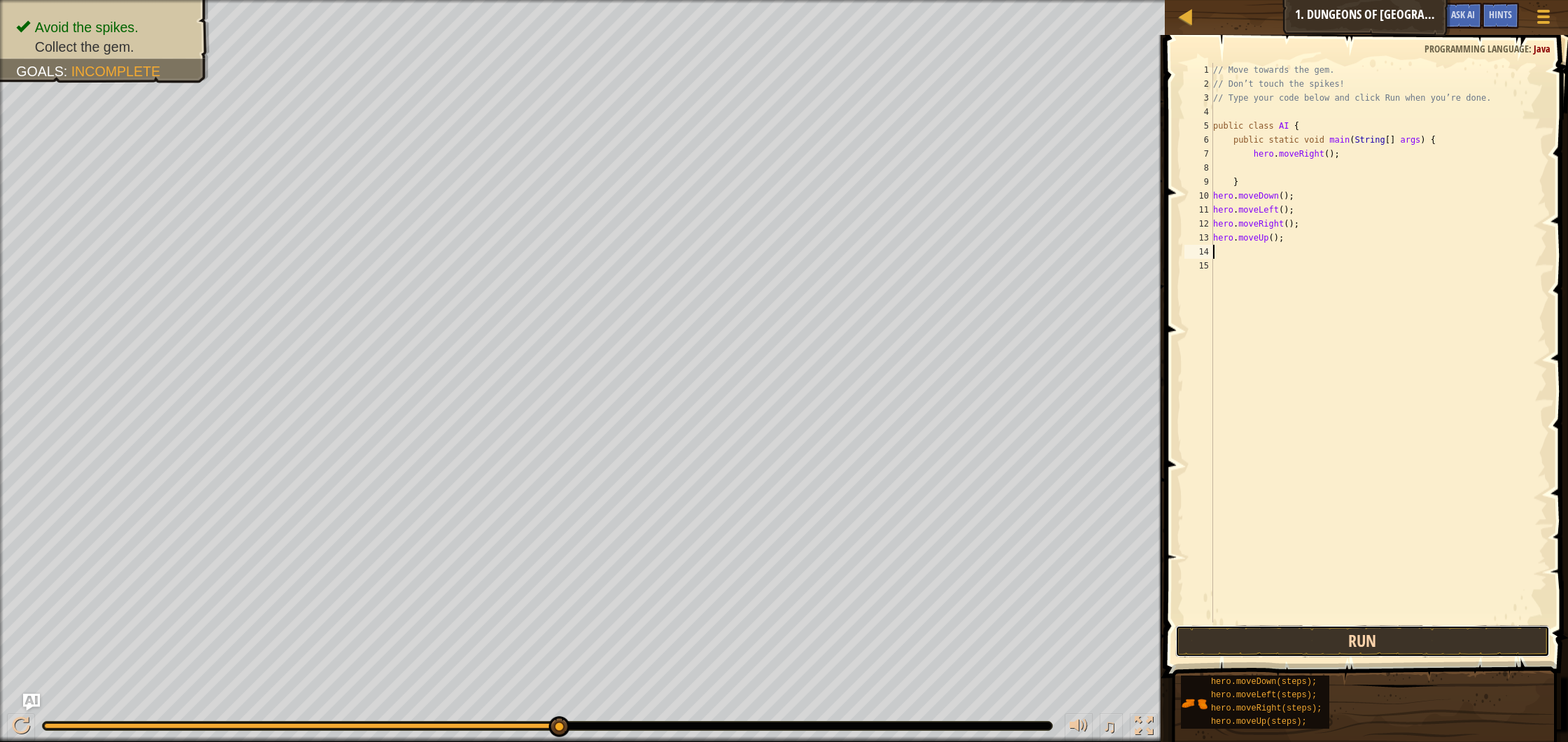
click at [1259, 631] on button "Run" at bounding box center [1363, 642] width 375 height 32
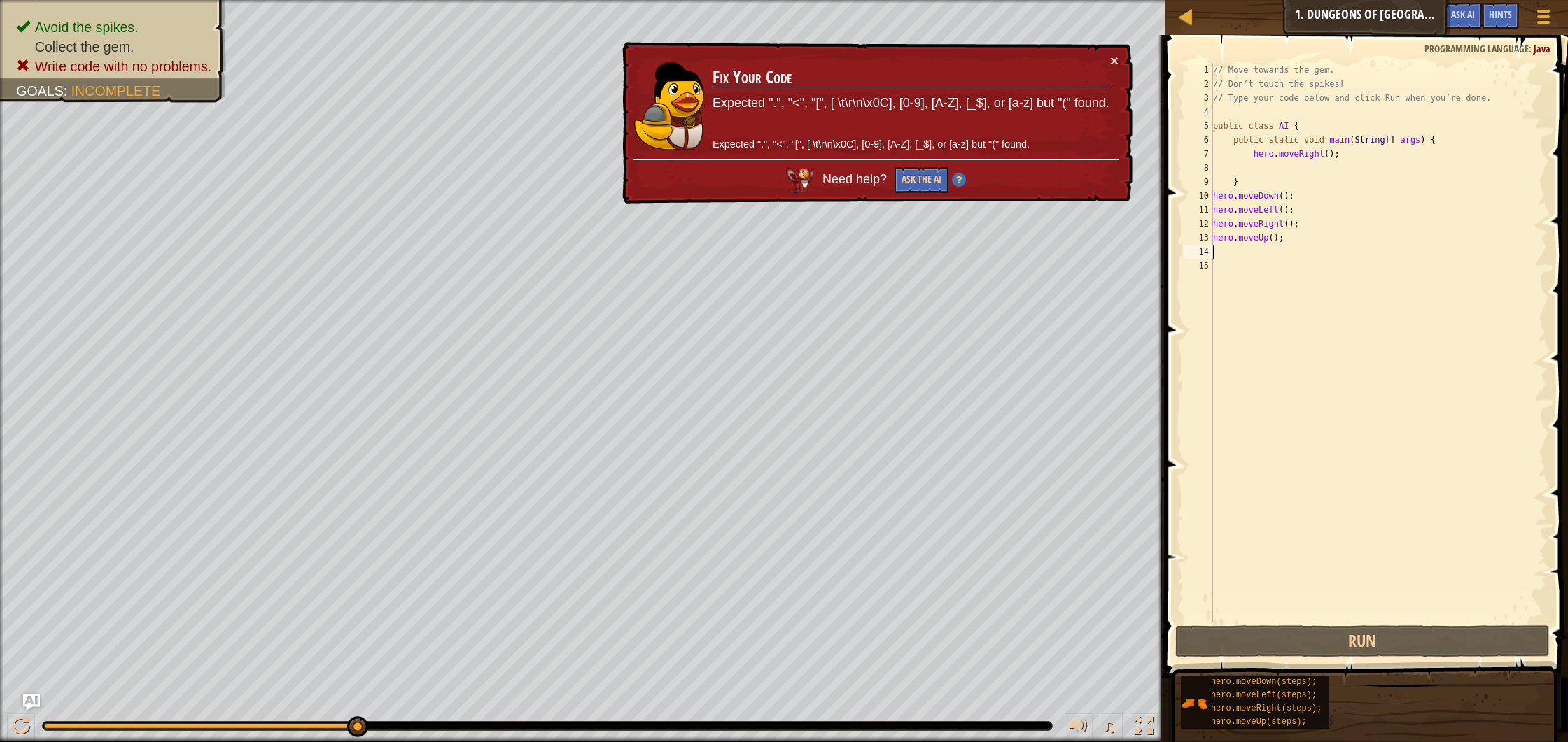
click at [1308, 230] on div "// Move towards the gem. // Don’t touch the spikes! // Type your code below and…" at bounding box center [1378, 356] width 336 height 587
click at [1287, 195] on div "// Move towards the gem. // Don’t touch the spikes! // Type your code below and…" at bounding box center [1378, 356] width 336 height 587
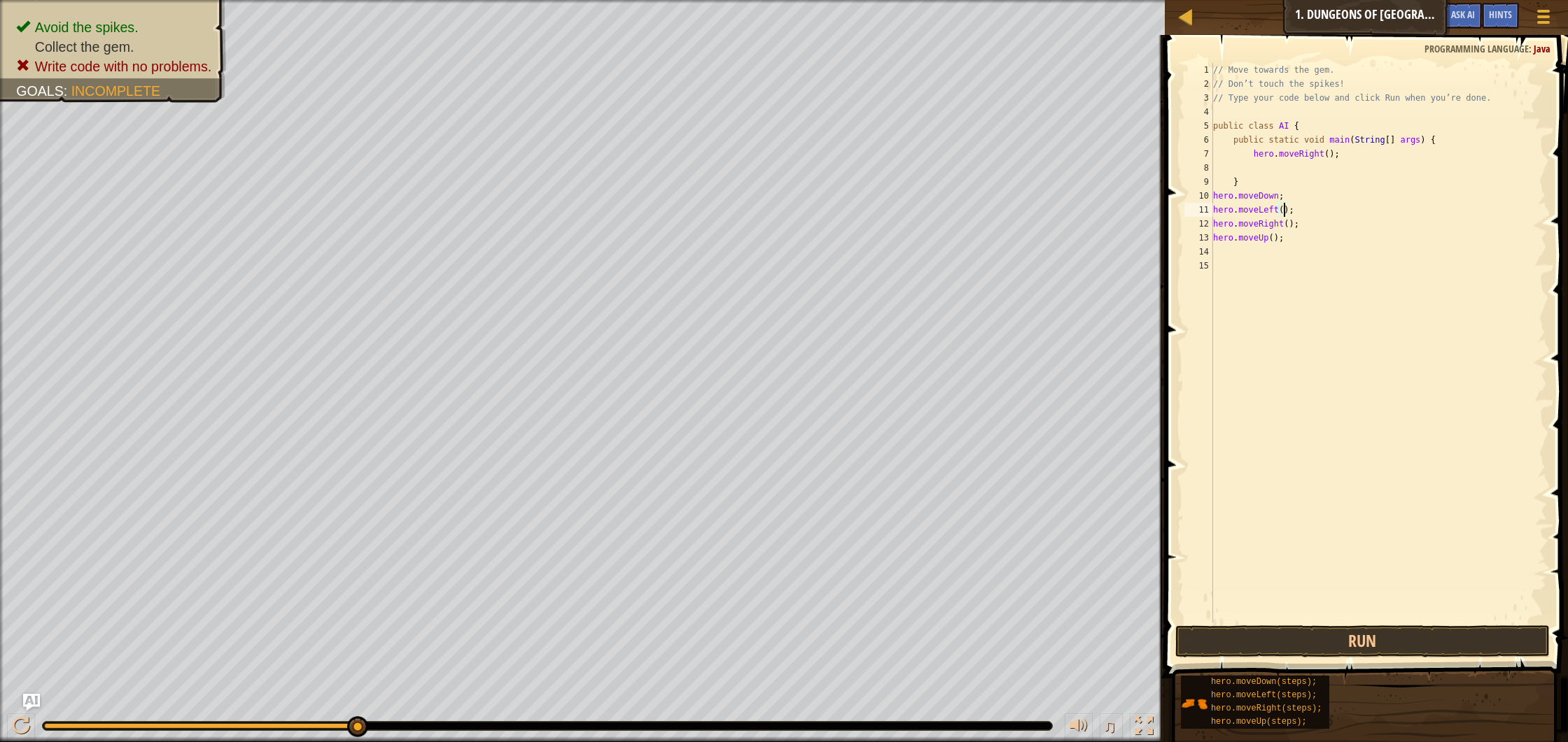
click at [1285, 206] on div "// Move towards the gem. // Don’t touch the spikes! // Type your code below and…" at bounding box center [1378, 356] width 336 height 587
click at [1288, 208] on div "// Move towards the gem. // Don’t touch the spikes! // Type your code below and…" at bounding box center [1378, 356] width 336 height 587
click at [1294, 225] on div "// Move towards the gem. // Don’t touch the spikes! // Type your code below and…" at bounding box center [1378, 356] width 336 height 587
click at [1278, 236] on div "// Move towards the gem. // Don’t touch the spikes! // Type your code below and…" at bounding box center [1378, 356] width 336 height 587
click at [1302, 635] on button "Run" at bounding box center [1363, 642] width 375 height 32
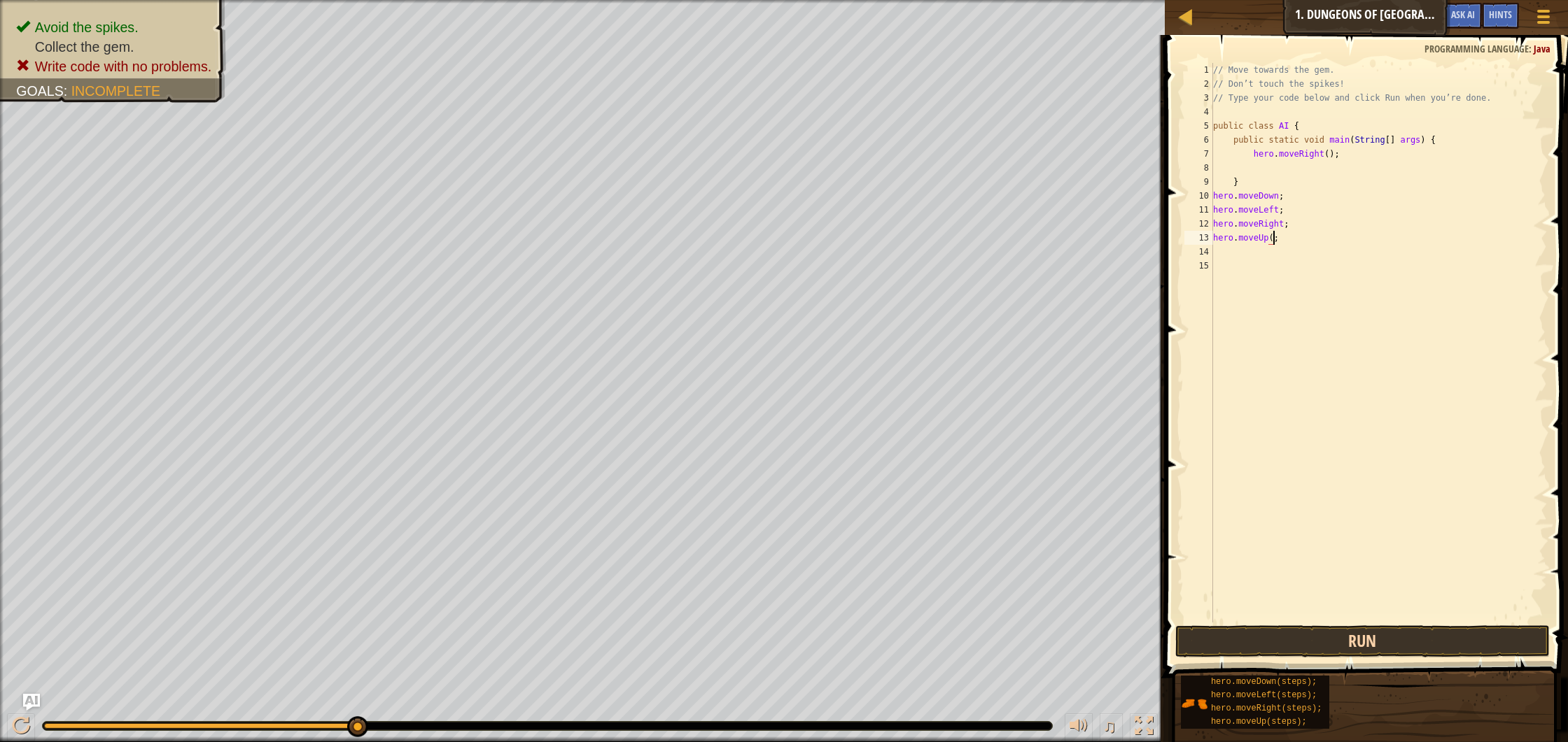
scroll to position [7, 5]
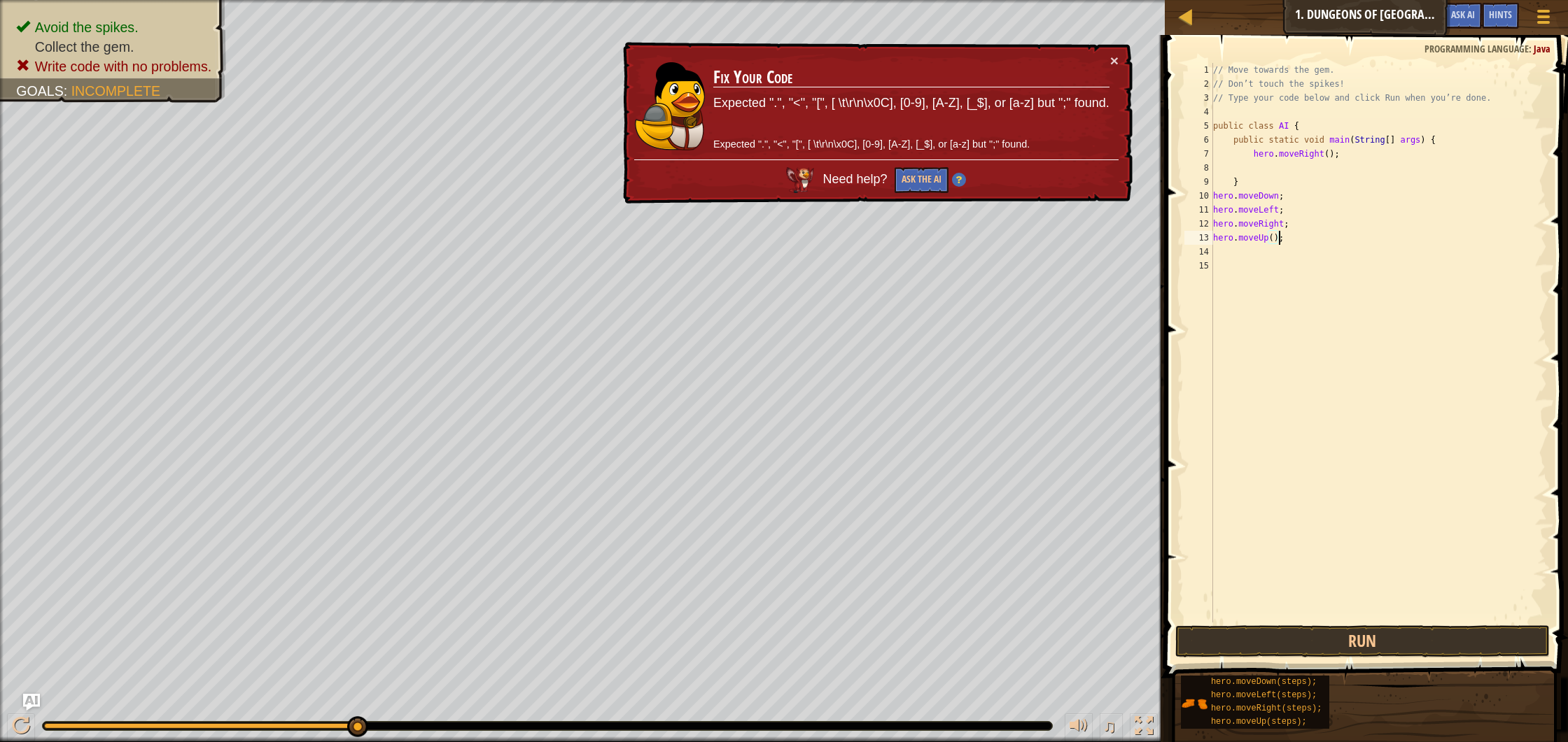
click at [1283, 222] on div "// Move towards the gem. // Don’t touch the spikes! // Type your code below and…" at bounding box center [1378, 356] width 336 height 587
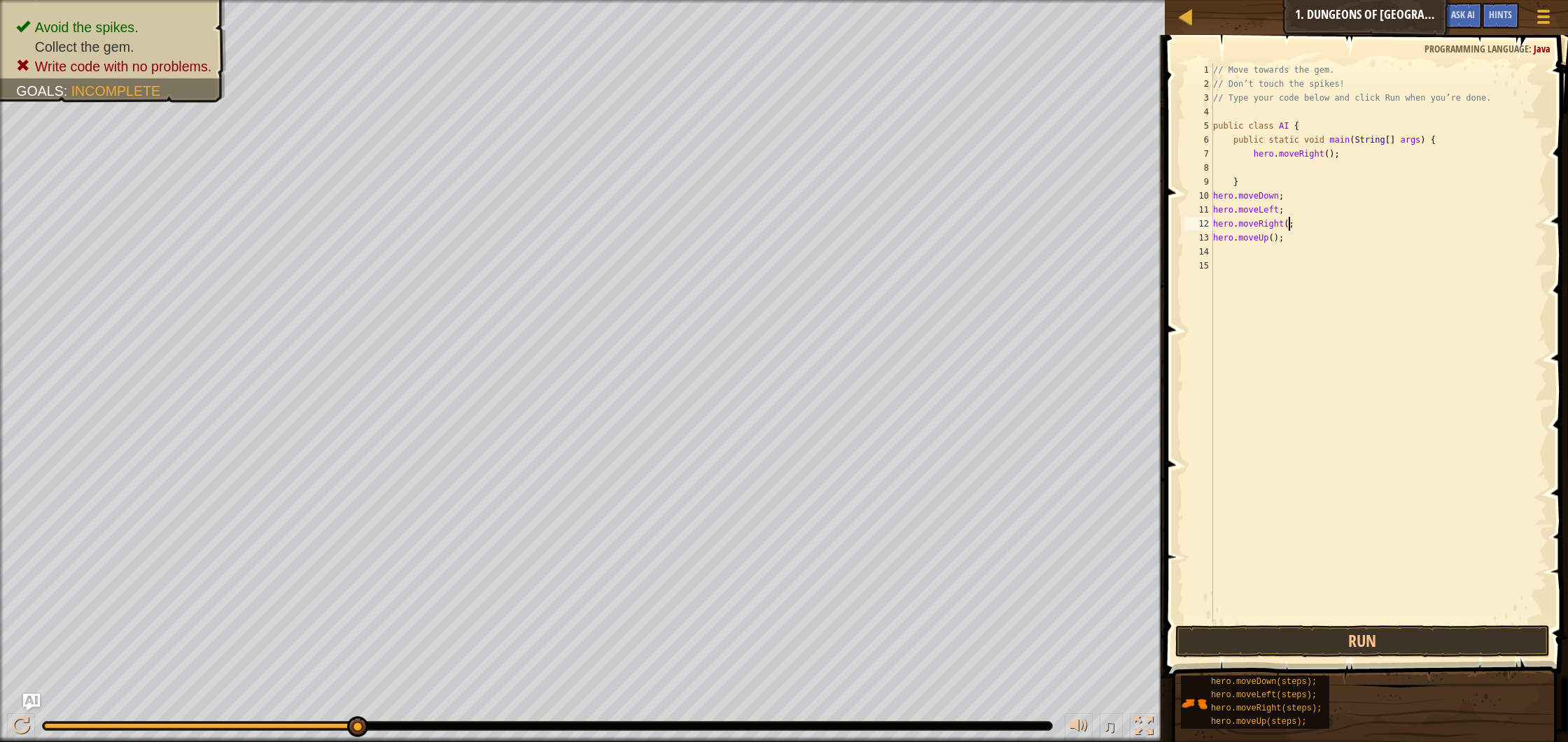
scroll to position [7, 7]
click at [1280, 207] on div "// Move towards the gem. // Don’t touch the spikes! // Type your code below and…" at bounding box center [1378, 356] width 336 height 587
click at [1278, 193] on div "// Move towards the gem. // Don’t touch the spikes! // Type your code below and…" at bounding box center [1378, 356] width 336 height 587
type textarea "hero.moveDown();"
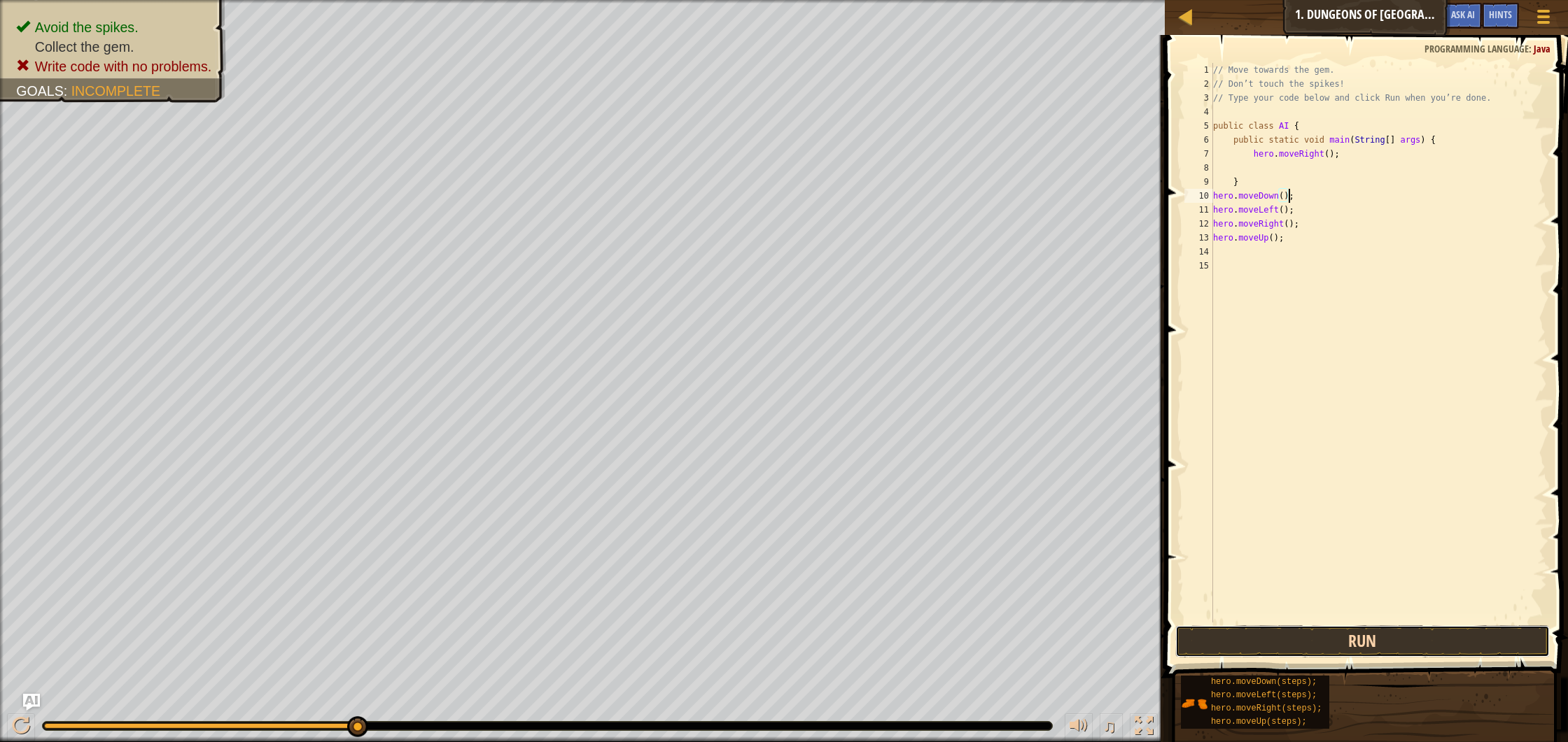
click at [1382, 646] on button "Run" at bounding box center [1363, 642] width 375 height 32
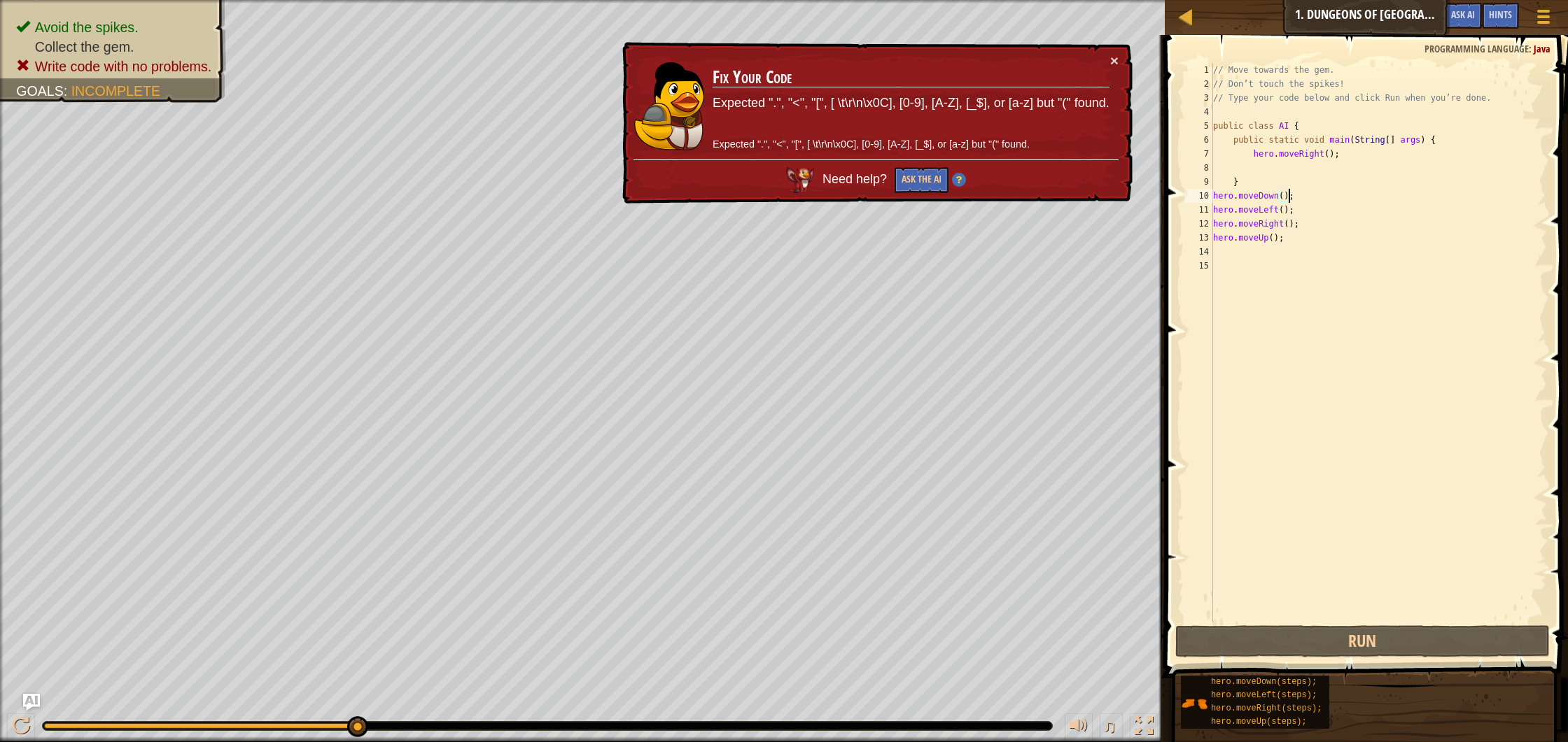
click at [1108, 61] on td "Fix Your Code Expected ".", "<", "[", [ \t\r\n\x0C], [0-9], [A-Z], [_$], or [a-…" at bounding box center [910, 107] width 398 height 107
click at [1110, 59] on button "×" at bounding box center [1113, 61] width 8 height 15
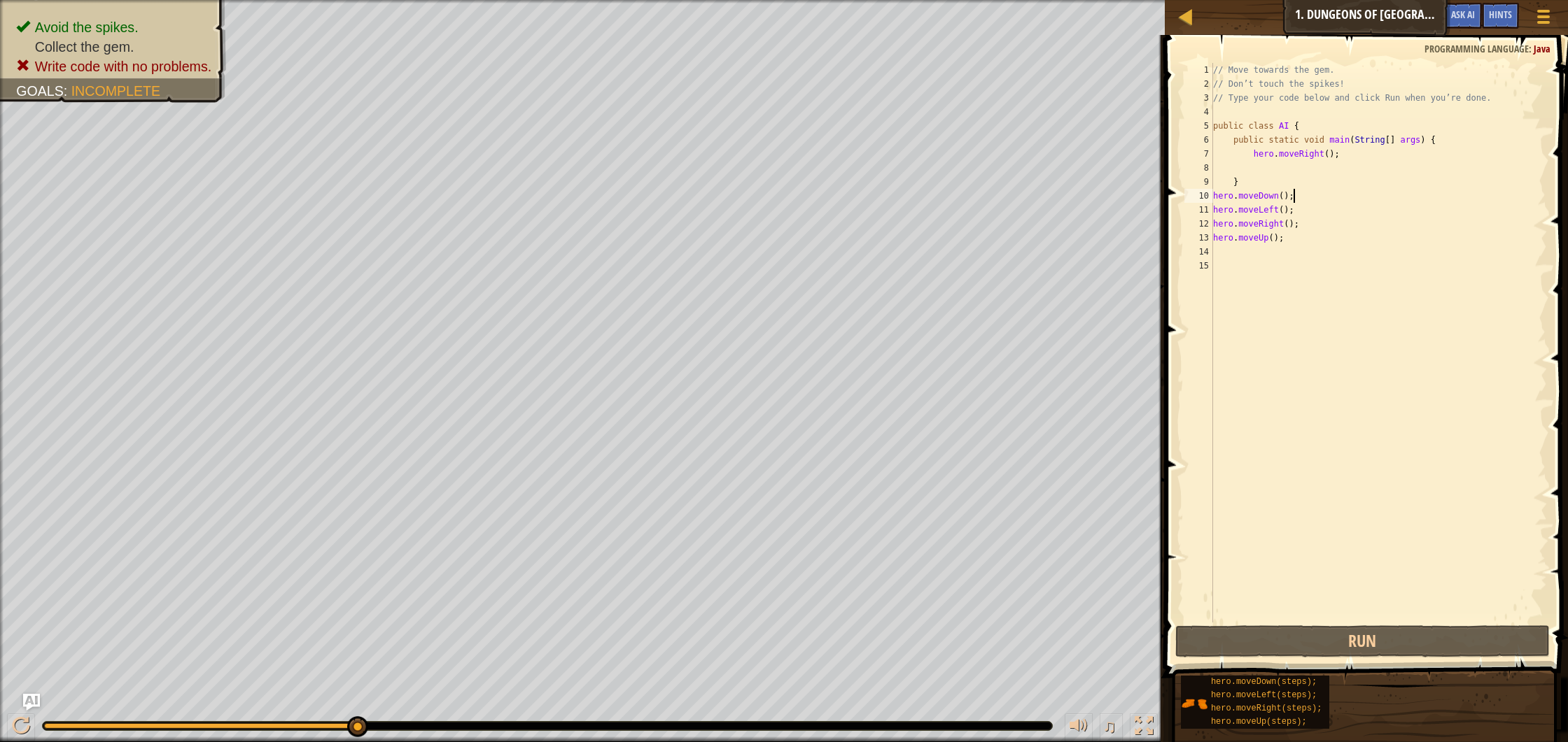
click at [1310, 189] on div "// Move towards the gem. // Don’t touch the spikes! // Type your code below and…" at bounding box center [1378, 356] width 336 height 587
click at [1250, 167] on div "// Move towards the gem. // Don’t touch the spikes! // Type your code below and…" at bounding box center [1378, 356] width 336 height 587
click at [1308, 193] on div "// Move towards the gem. // Don’t touch the spikes! // Type your code below and…" at bounding box center [1378, 356] width 336 height 587
click at [14, 730] on div at bounding box center [21, 725] width 18 height 18
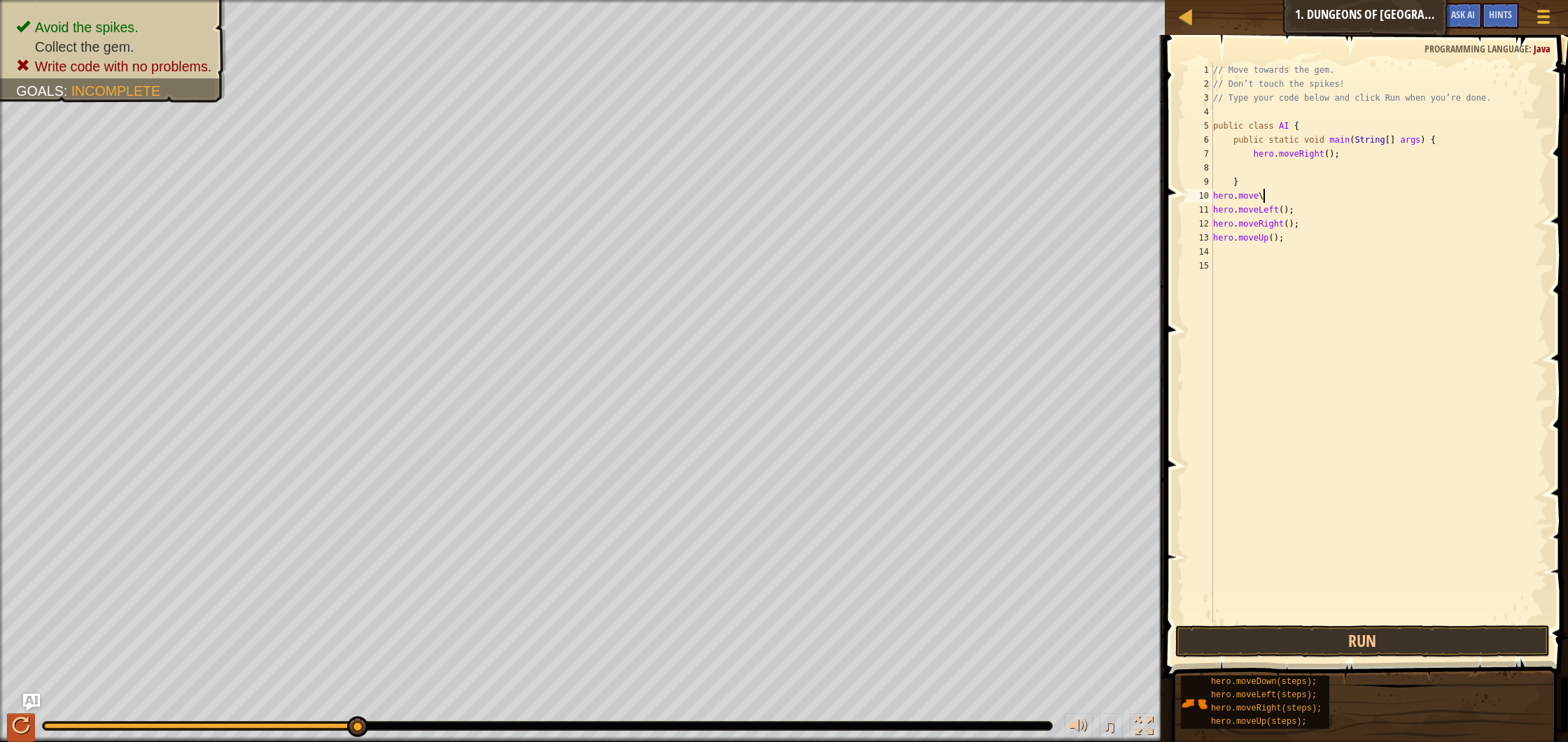
scroll to position [7, 4]
type textarea "hero.moveUp();"
type textarea "h"
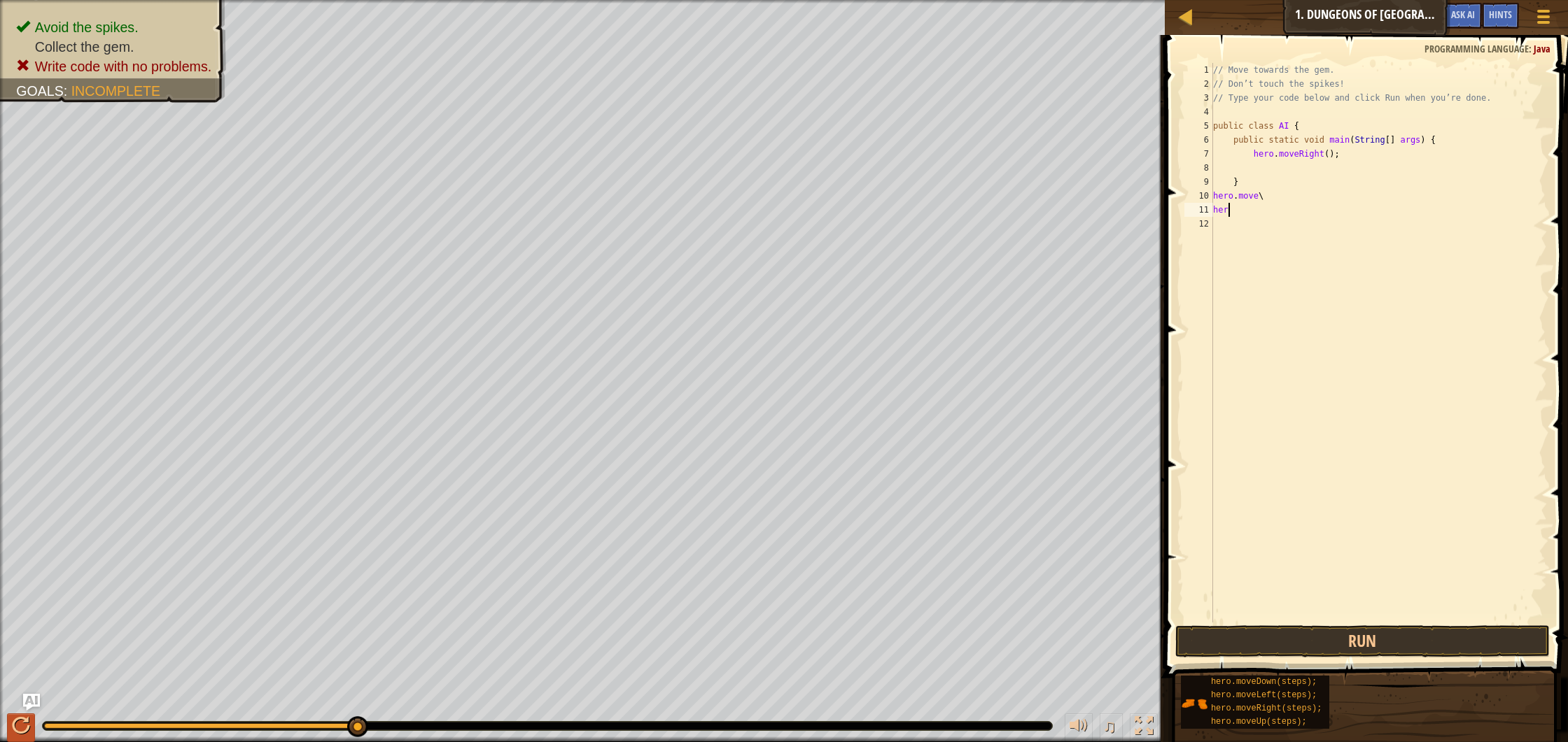
type textarea "h"
click at [1363, 154] on div "// Move towards the gem. // Don’t touch the spikes! // Type your code below and…" at bounding box center [1378, 356] width 336 height 587
type textarea "hero.moveRight();"
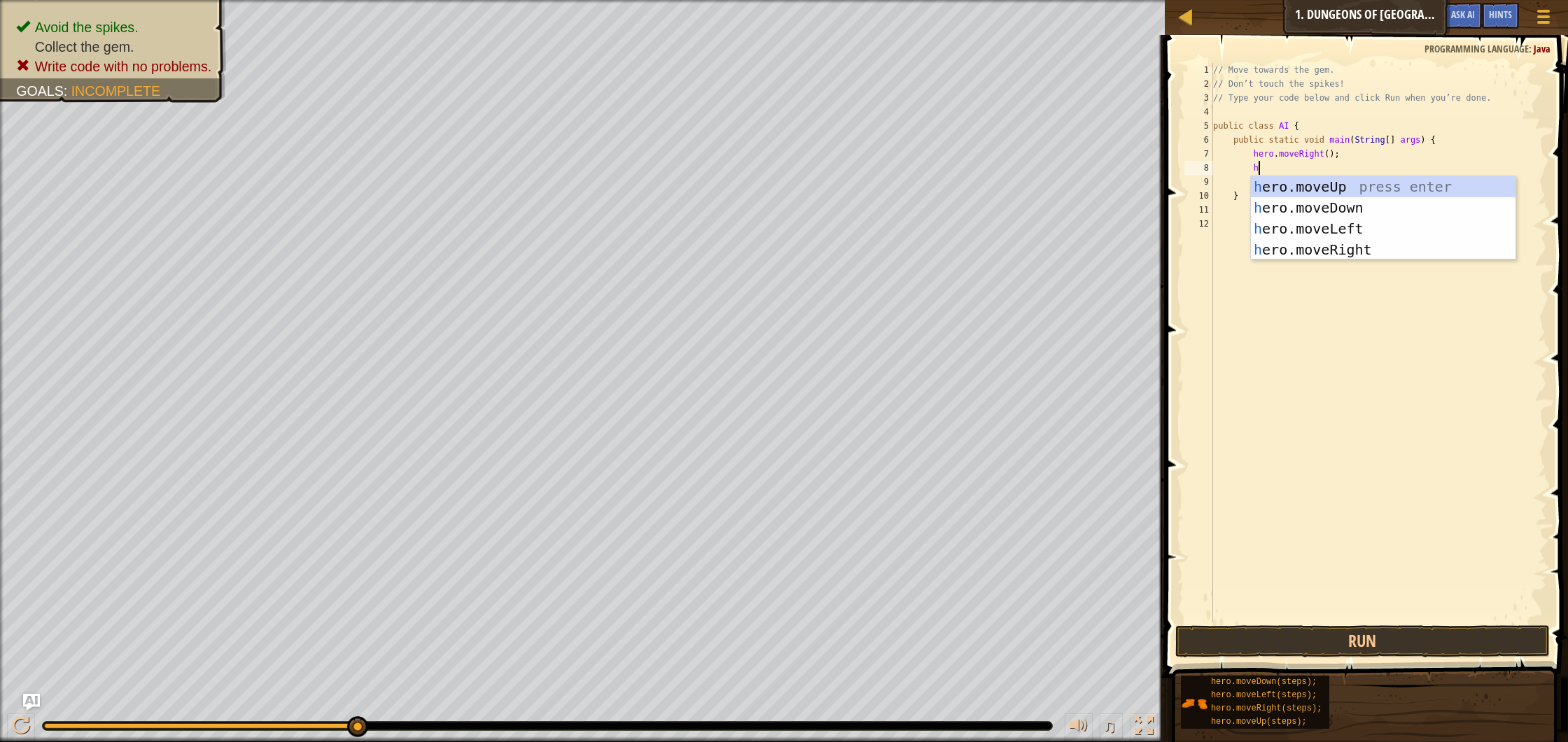
type textarea "her"
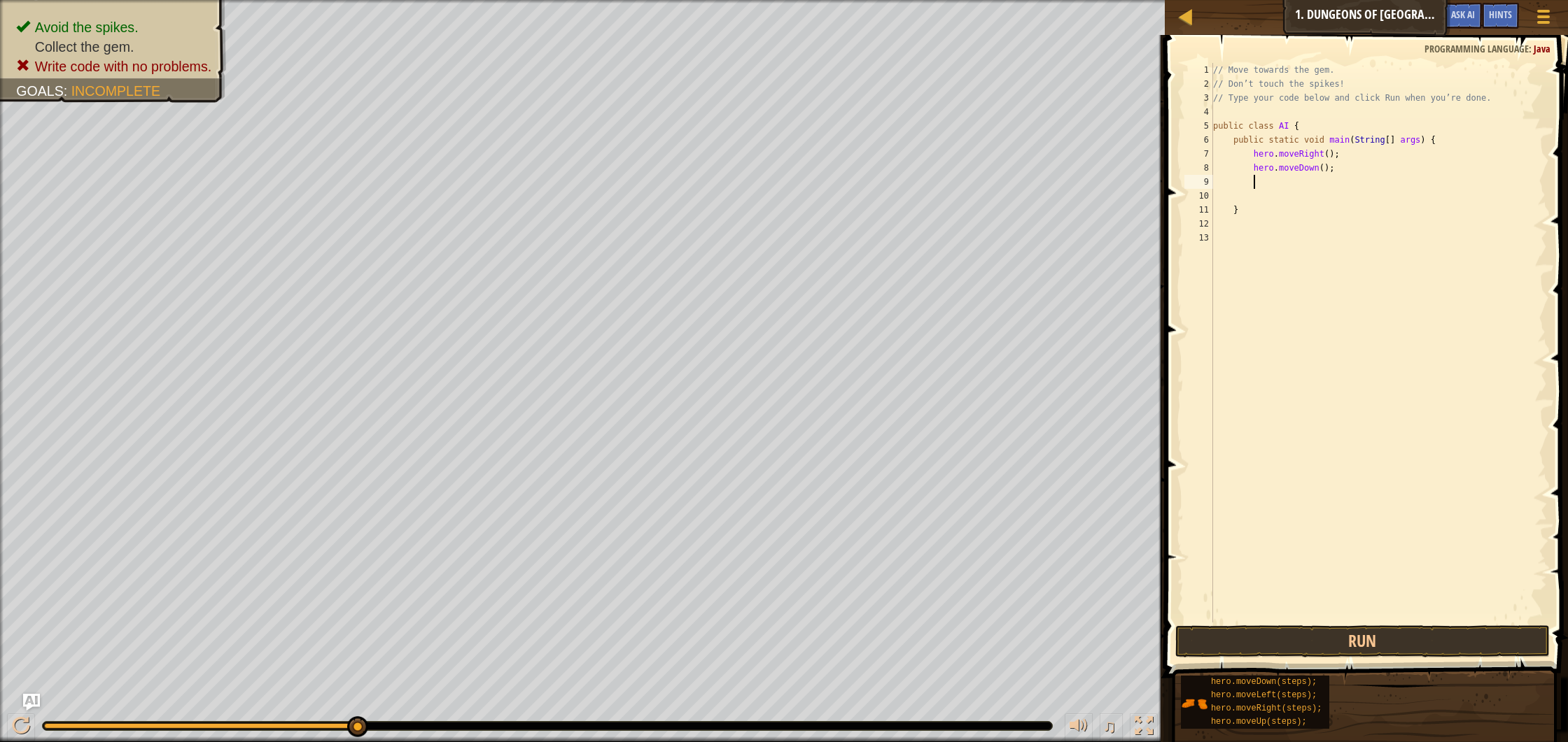
scroll to position [7, 3]
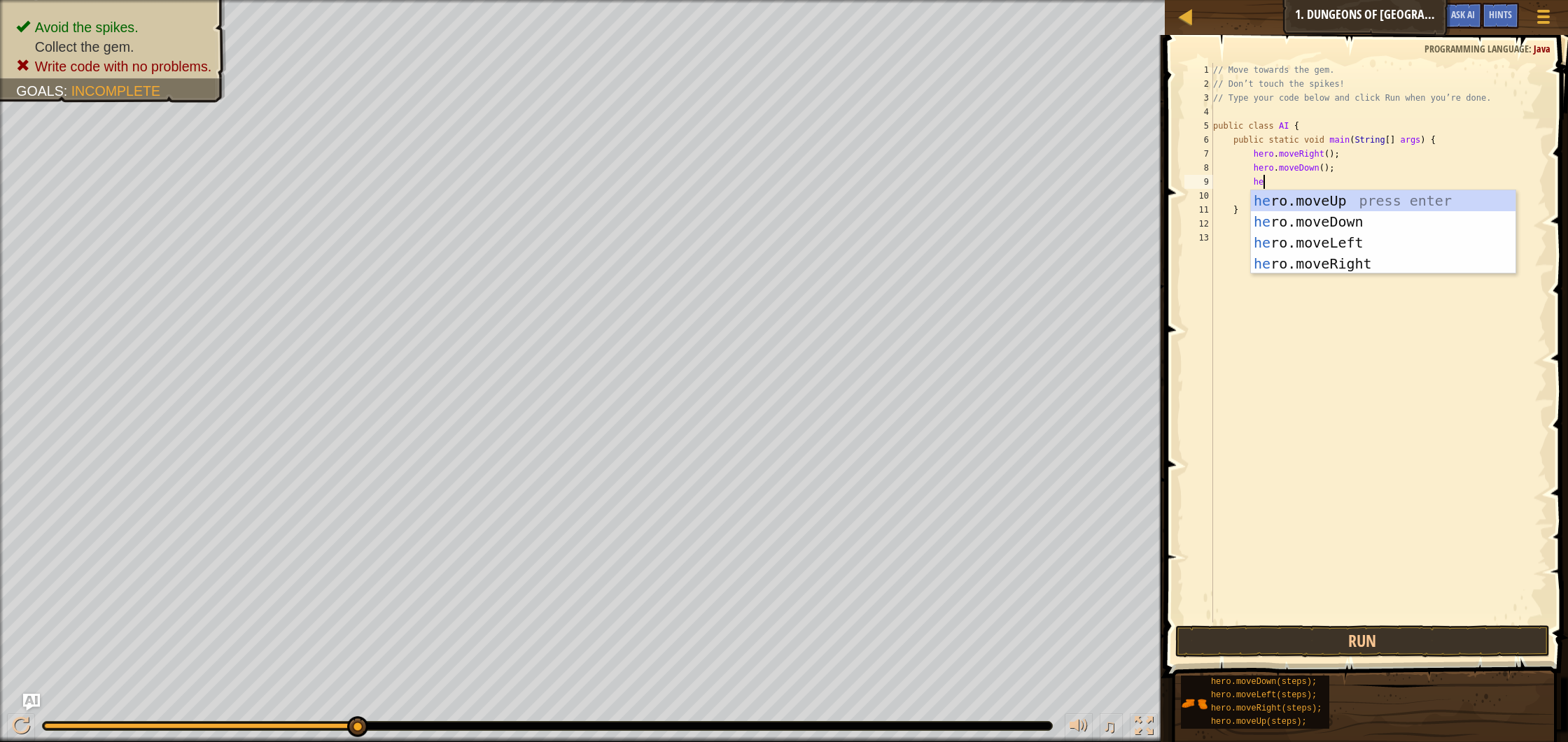
type textarea "her"
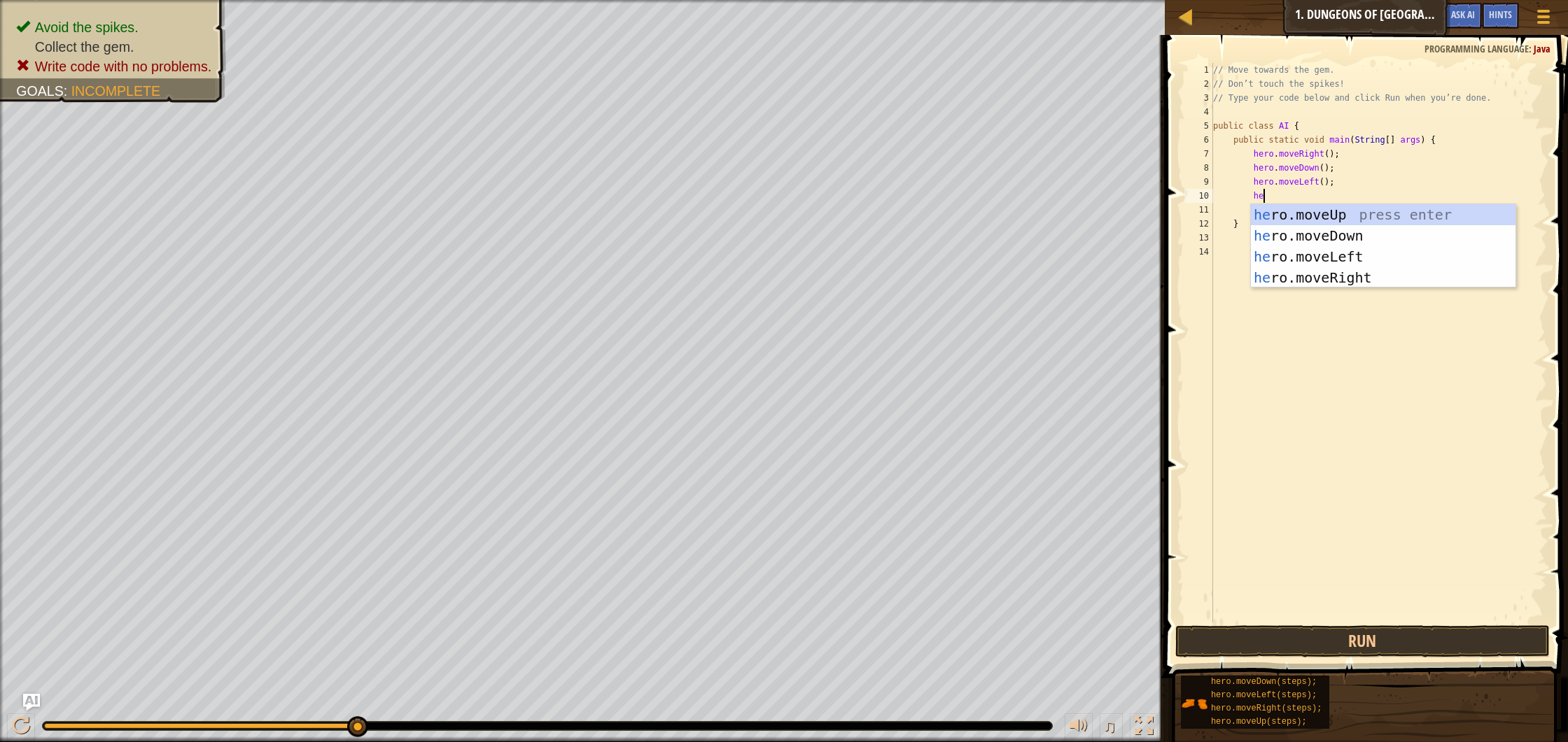
type textarea "her"
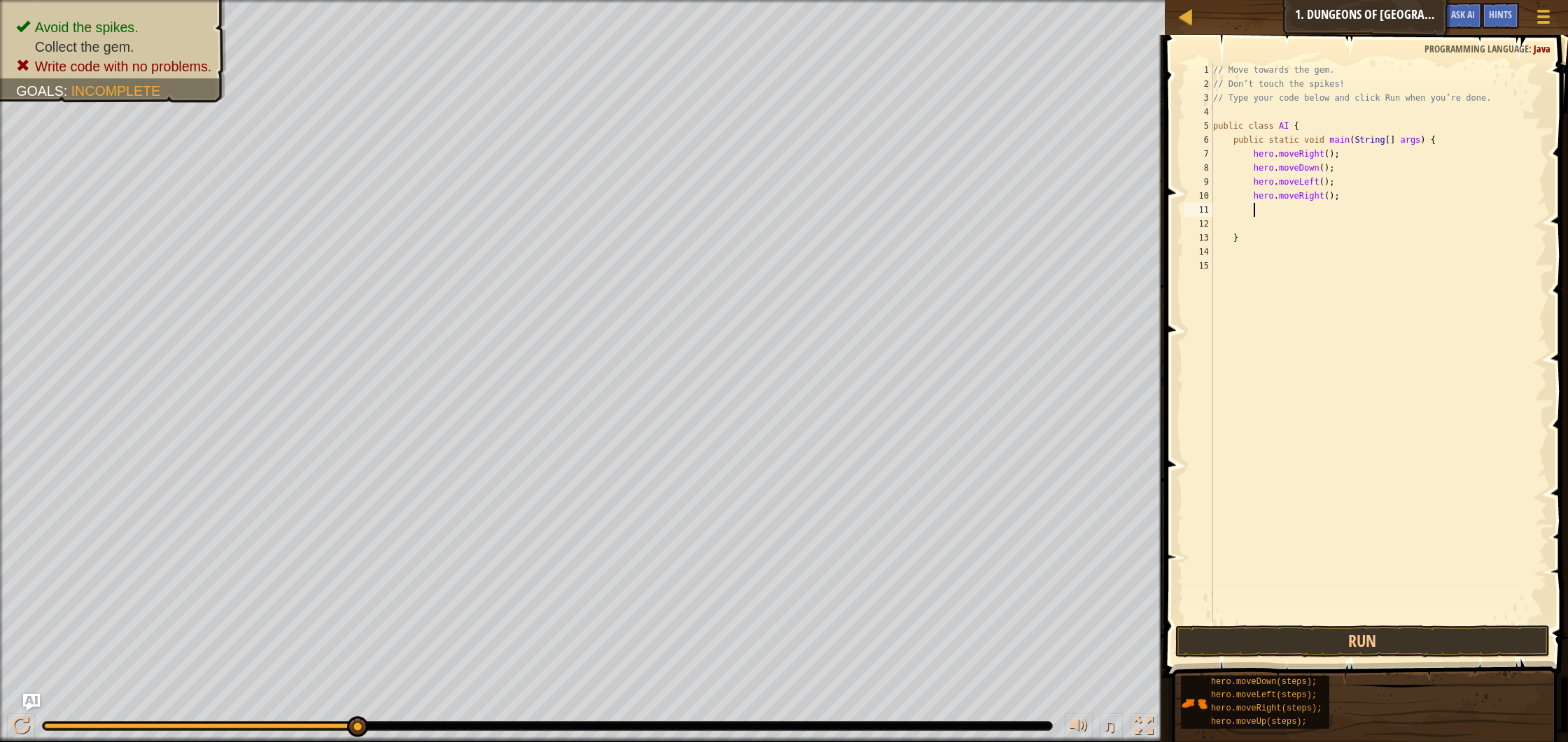
scroll to position [7, 3]
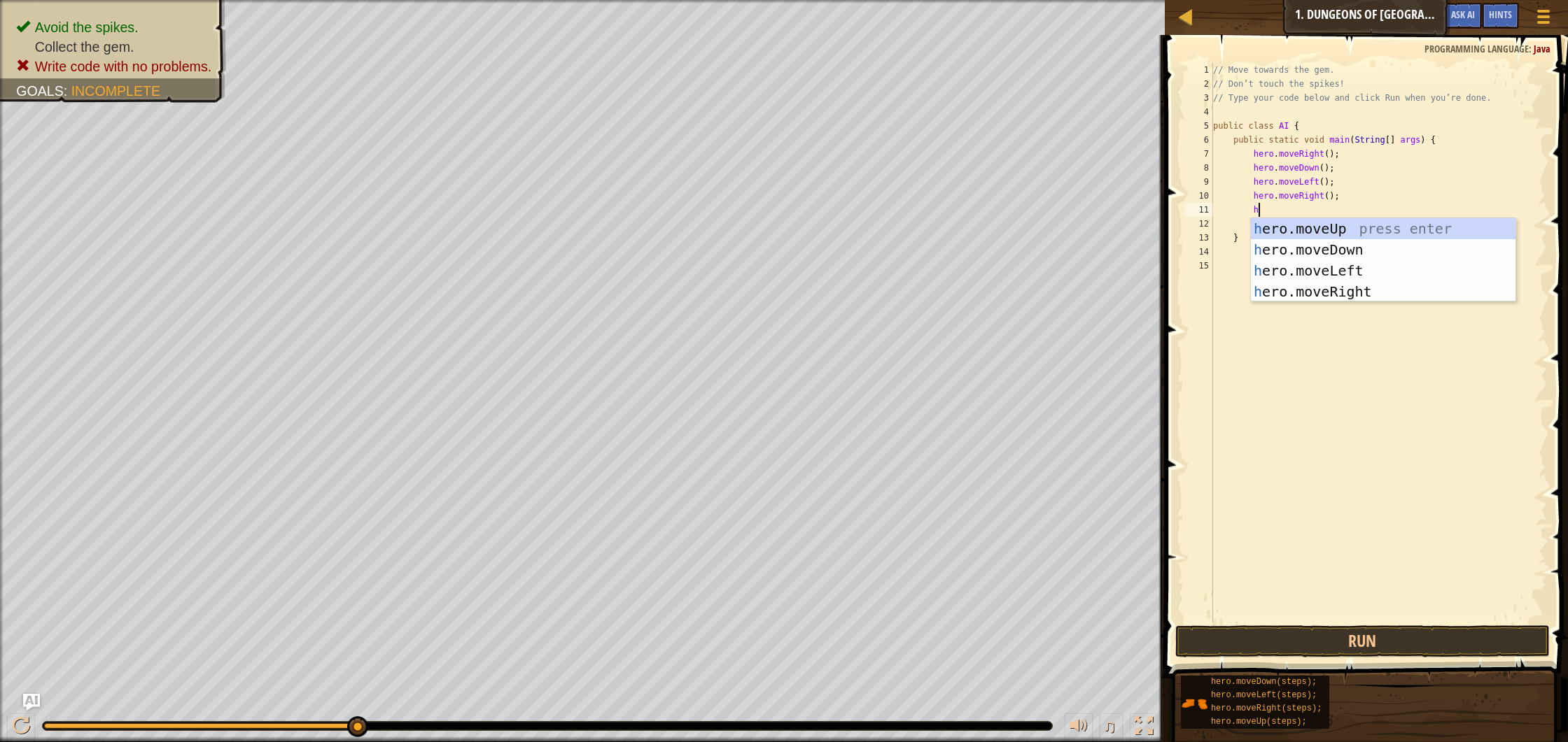
type textarea "her"
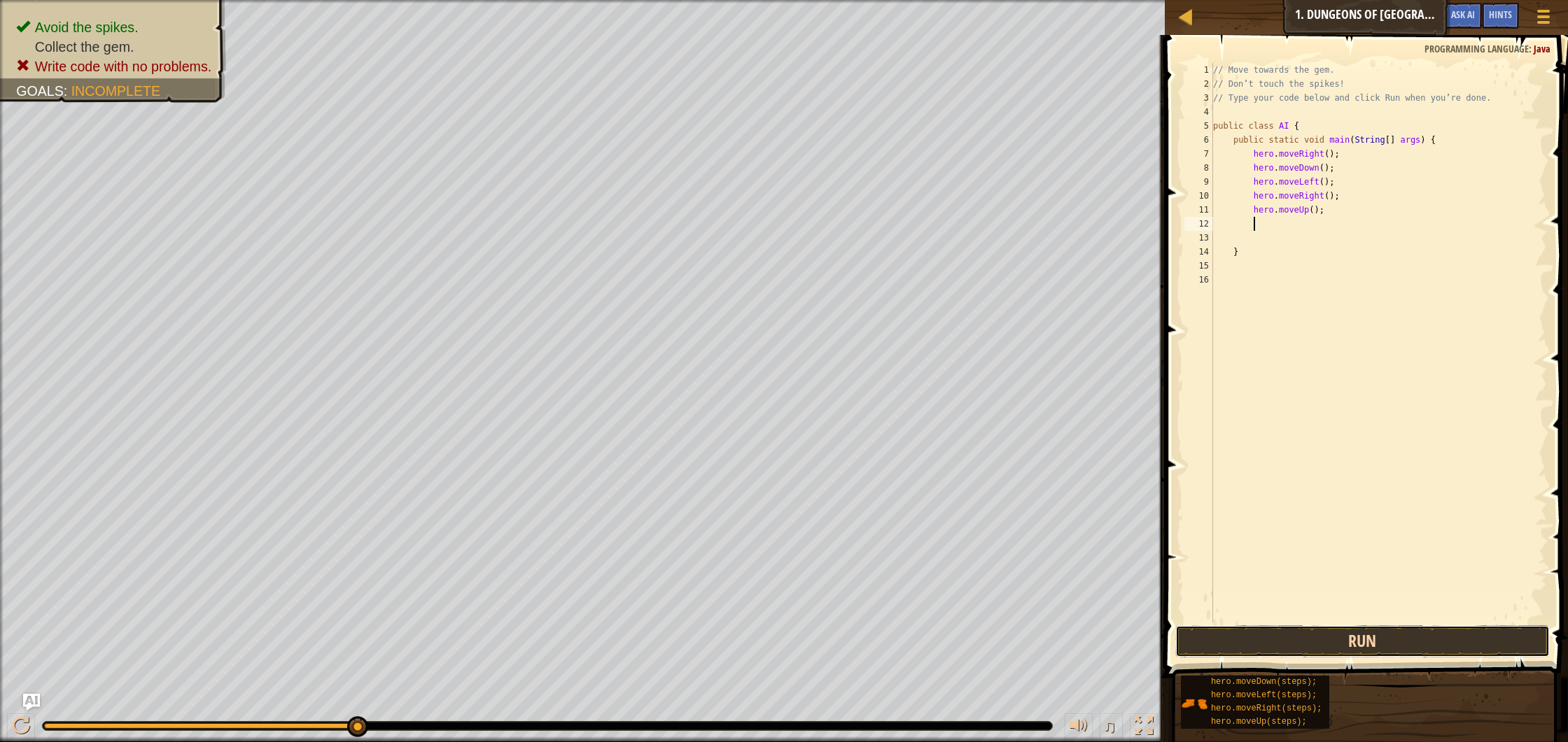
click at [1261, 632] on button "Run" at bounding box center [1363, 642] width 375 height 32
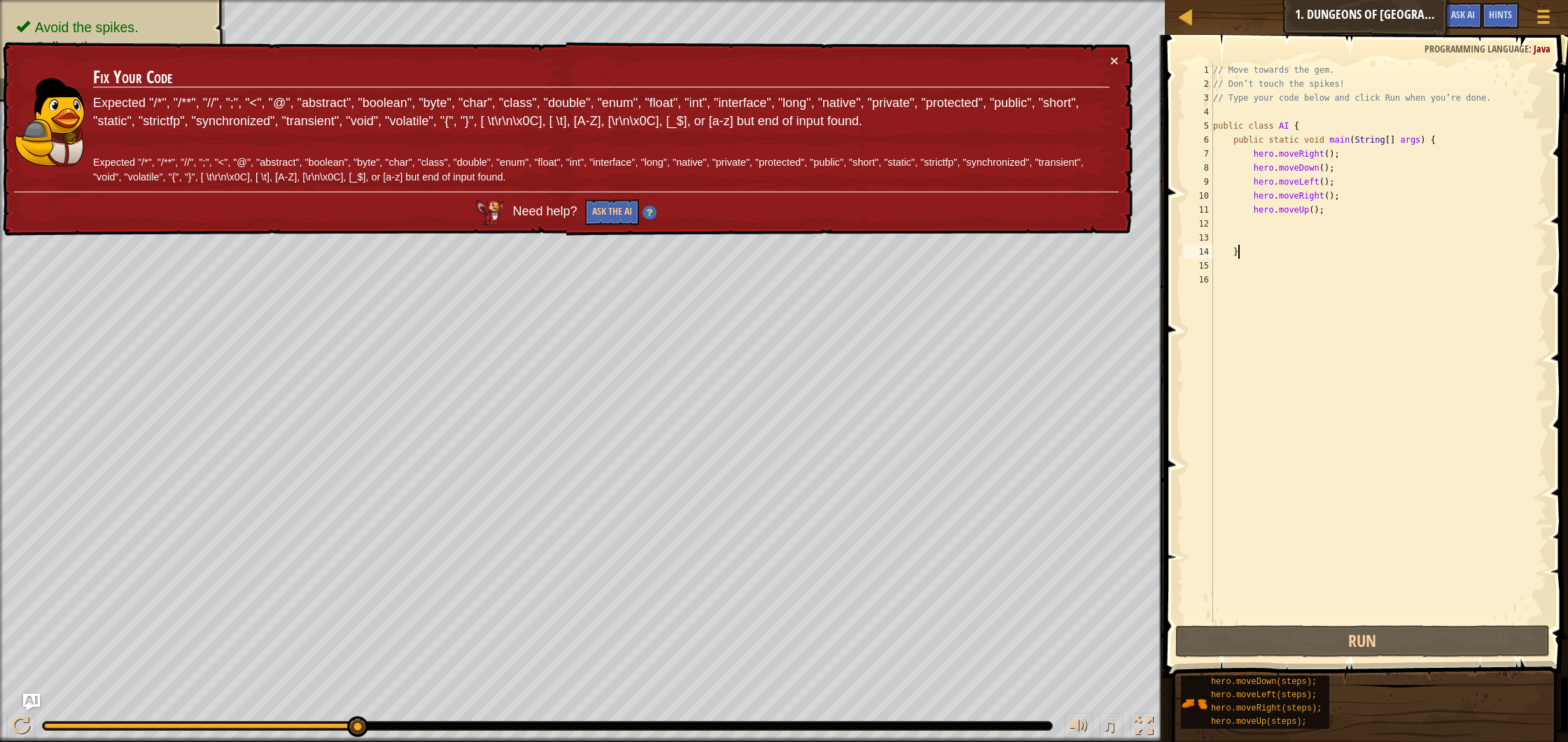
click at [1253, 257] on div "// Move towards the gem. // Don’t touch the spikes! // Type your code below and…" at bounding box center [1378, 356] width 336 height 587
type textarea "}"
click at [1292, 220] on div "// Move towards the gem. // Don’t touch the spikes! // Type your code below and…" at bounding box center [1378, 356] width 336 height 587
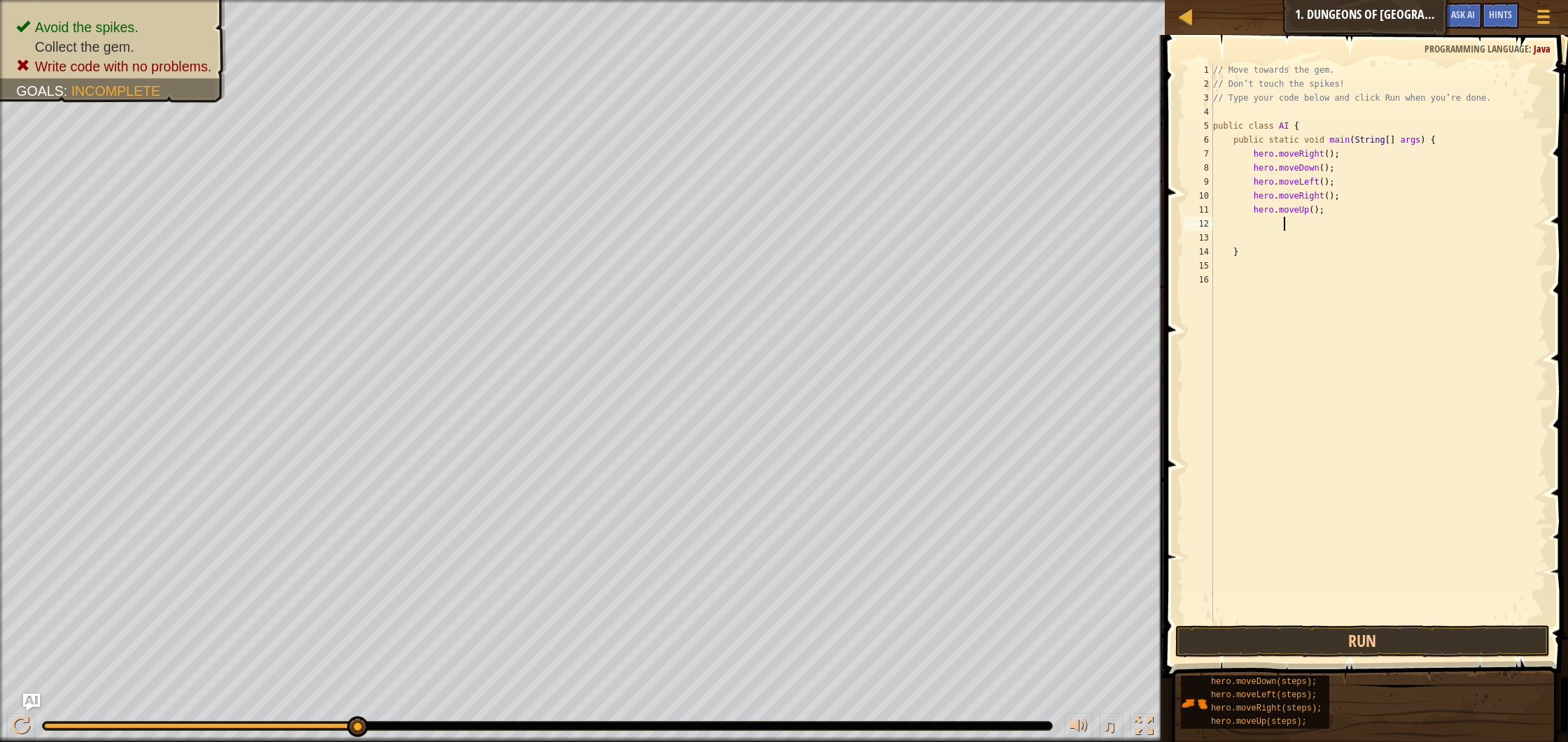
click at [1245, 259] on div "// Move towards the gem. // Don’t touch the spikes! // Type your code below and…" at bounding box center [1378, 356] width 336 height 587
click at [1244, 253] on div "// Move towards the gem. // Don’t touch the spikes! // Type your code below and…" at bounding box center [1378, 356] width 336 height 587
type textarea "}"
click at [1288, 224] on div "// Move towards the gem. // Don’t touch the spikes! // Type your code below and…" at bounding box center [1378, 356] width 336 height 587
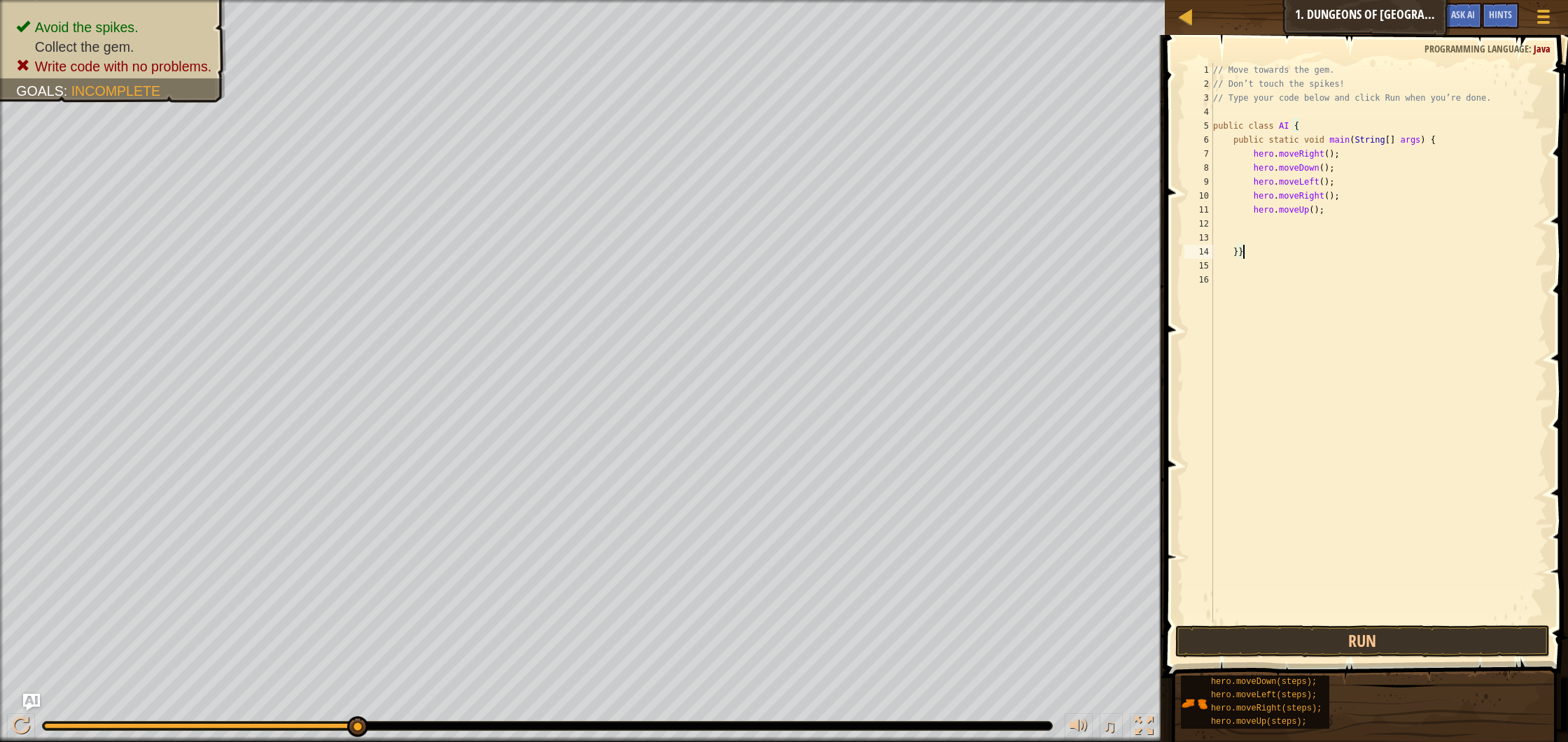
type textarea "}"
click at [1273, 236] on div "// Move towards the gem. // Don’t touch the spikes! // Type your code below and…" at bounding box center [1378, 356] width 336 height 587
type textarea "}"
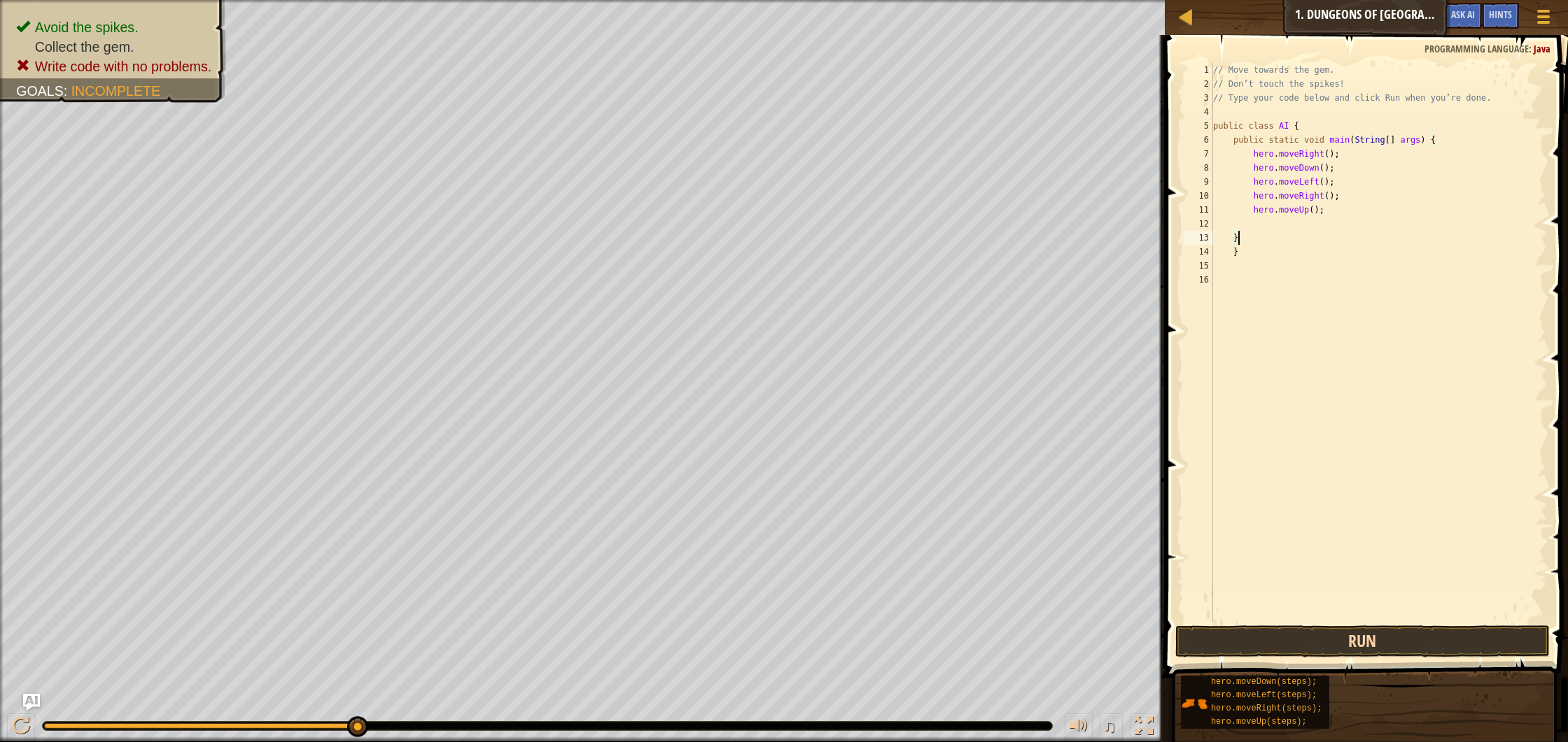
type textarea "}"
click at [1430, 646] on button "Run" at bounding box center [1363, 642] width 375 height 32
click at [1430, 644] on button "Run" at bounding box center [1363, 642] width 375 height 32
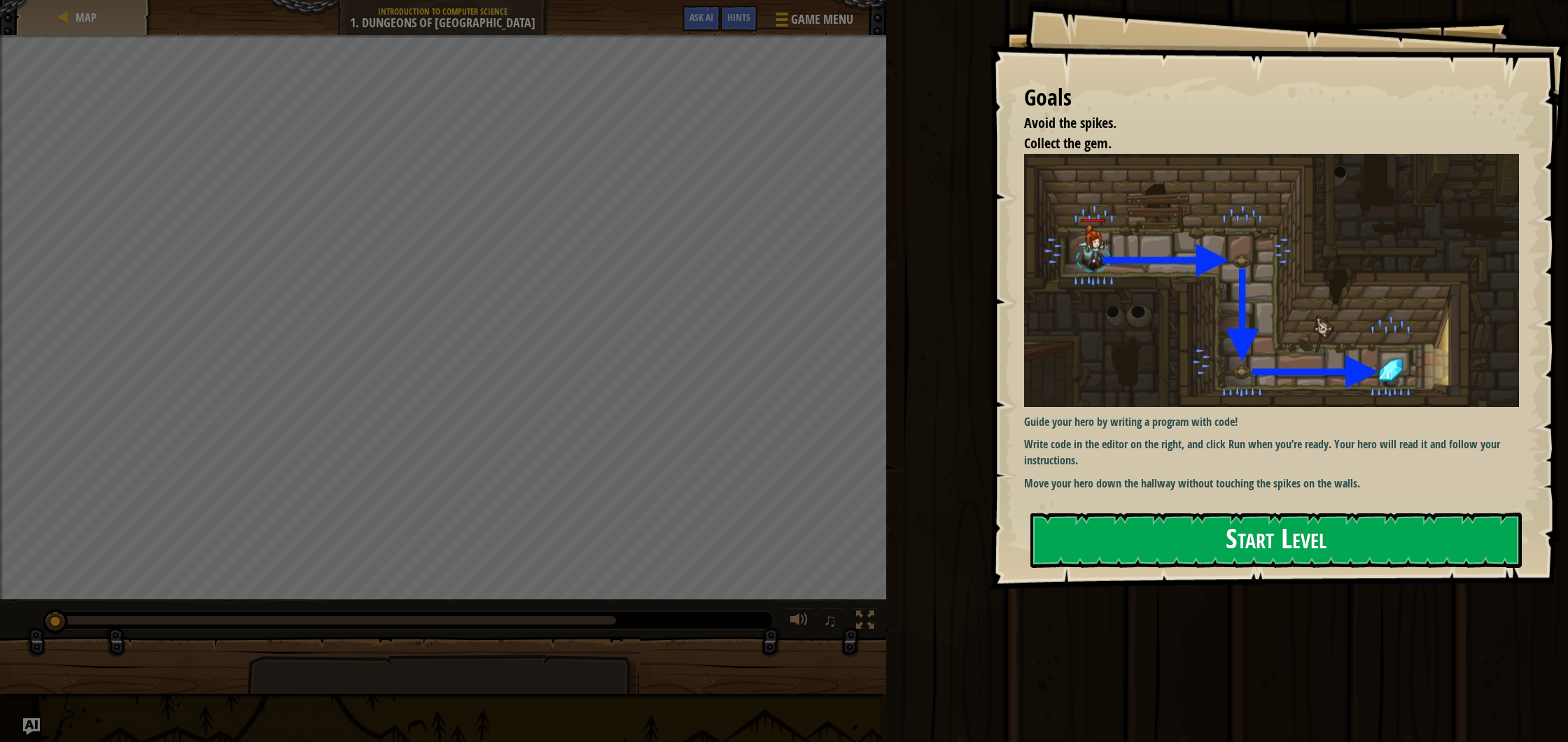
click at [1091, 542] on button "Start Level" at bounding box center [1276, 540] width 491 height 55
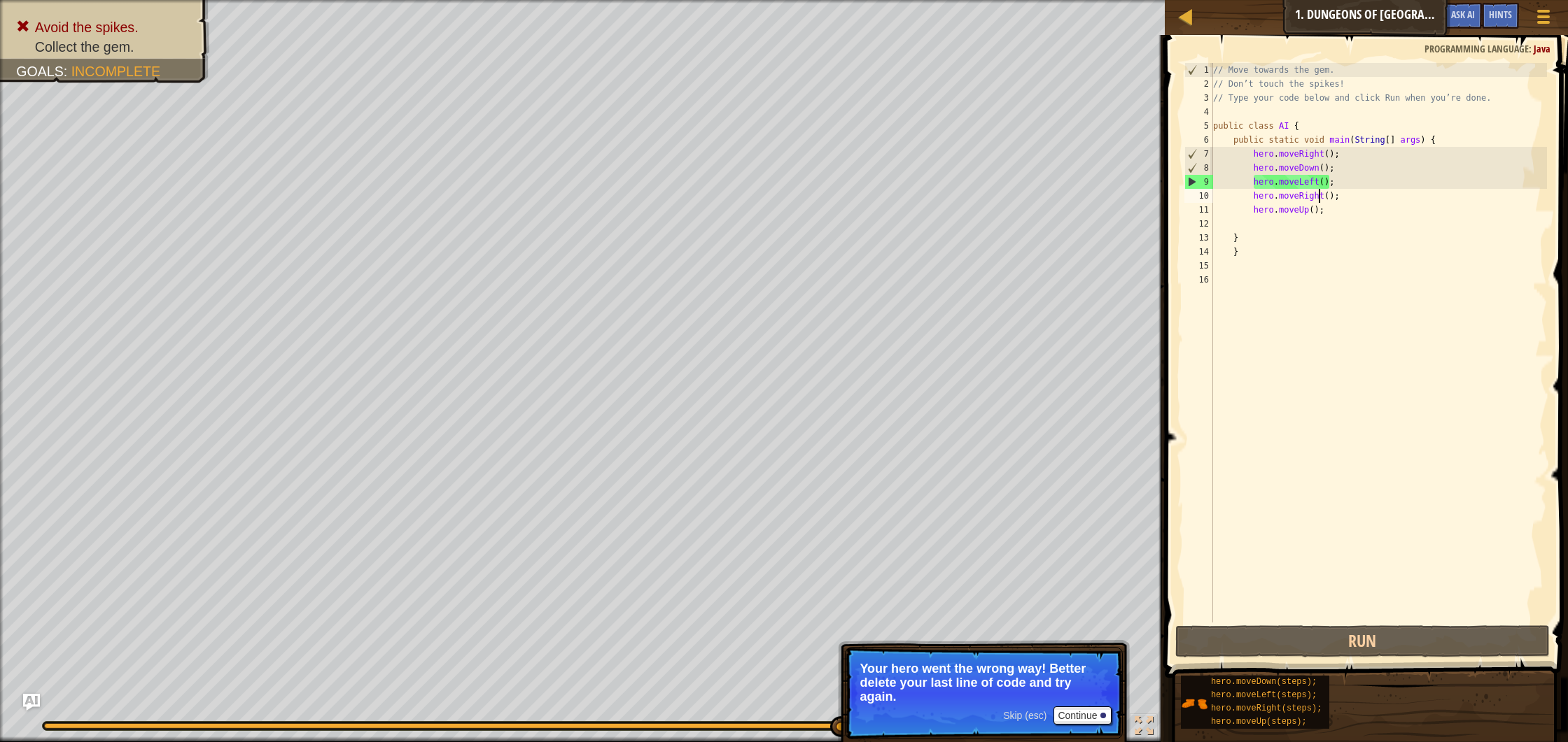
click at [1319, 190] on div "// Move towards the gem. // Don’t touch the spikes! // Type your code below and…" at bounding box center [1378, 356] width 336 height 587
click at [1329, 198] on div "// Move towards the gem. // Don’t touch the spikes! // Type your code below and…" at bounding box center [1378, 356] width 336 height 587
click at [1341, 198] on div "// Move towards the gem. // Don’t touch the spikes! // Type your code below and…" at bounding box center [1378, 356] width 336 height 587
type textarea "h"
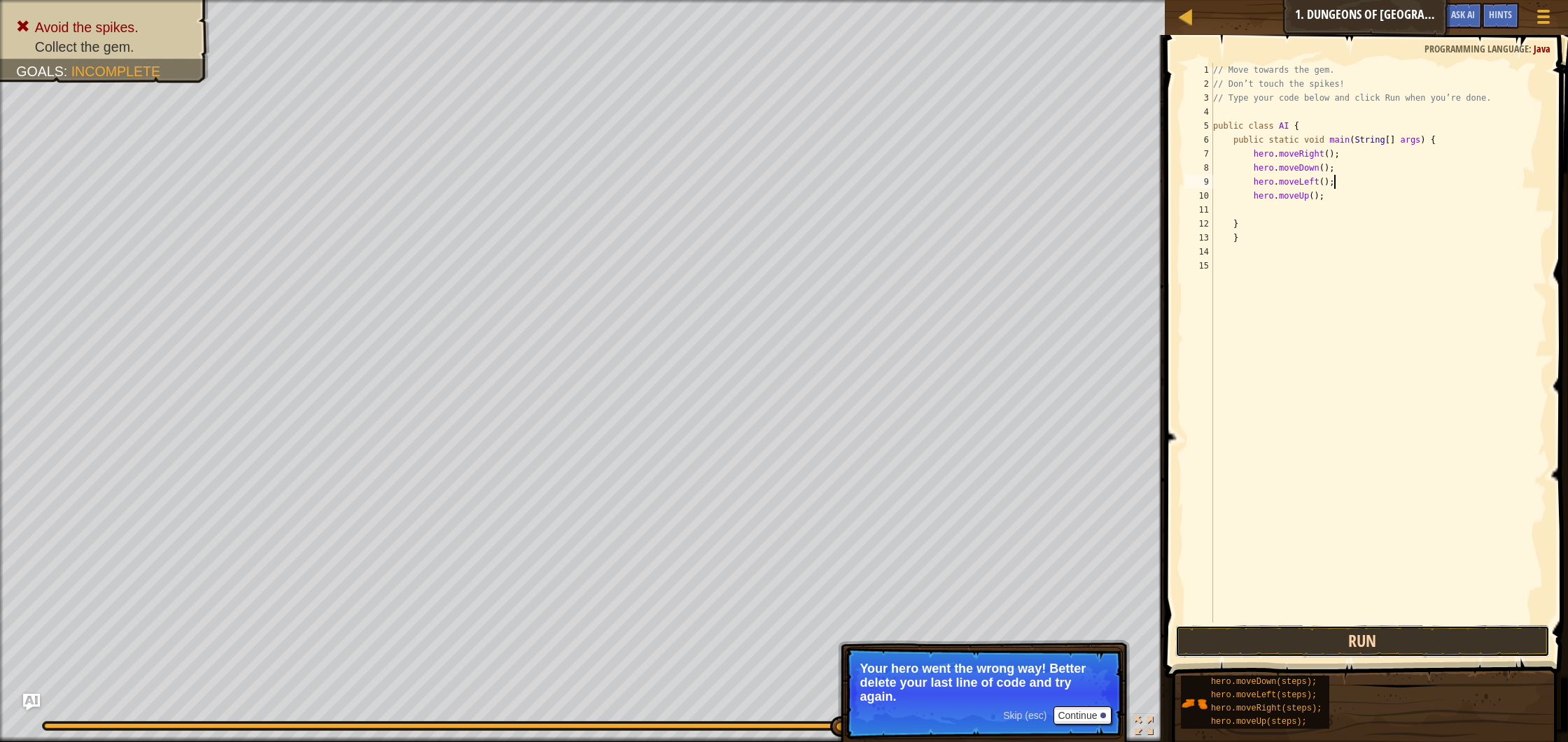
click at [1346, 641] on button "Run" at bounding box center [1363, 642] width 375 height 32
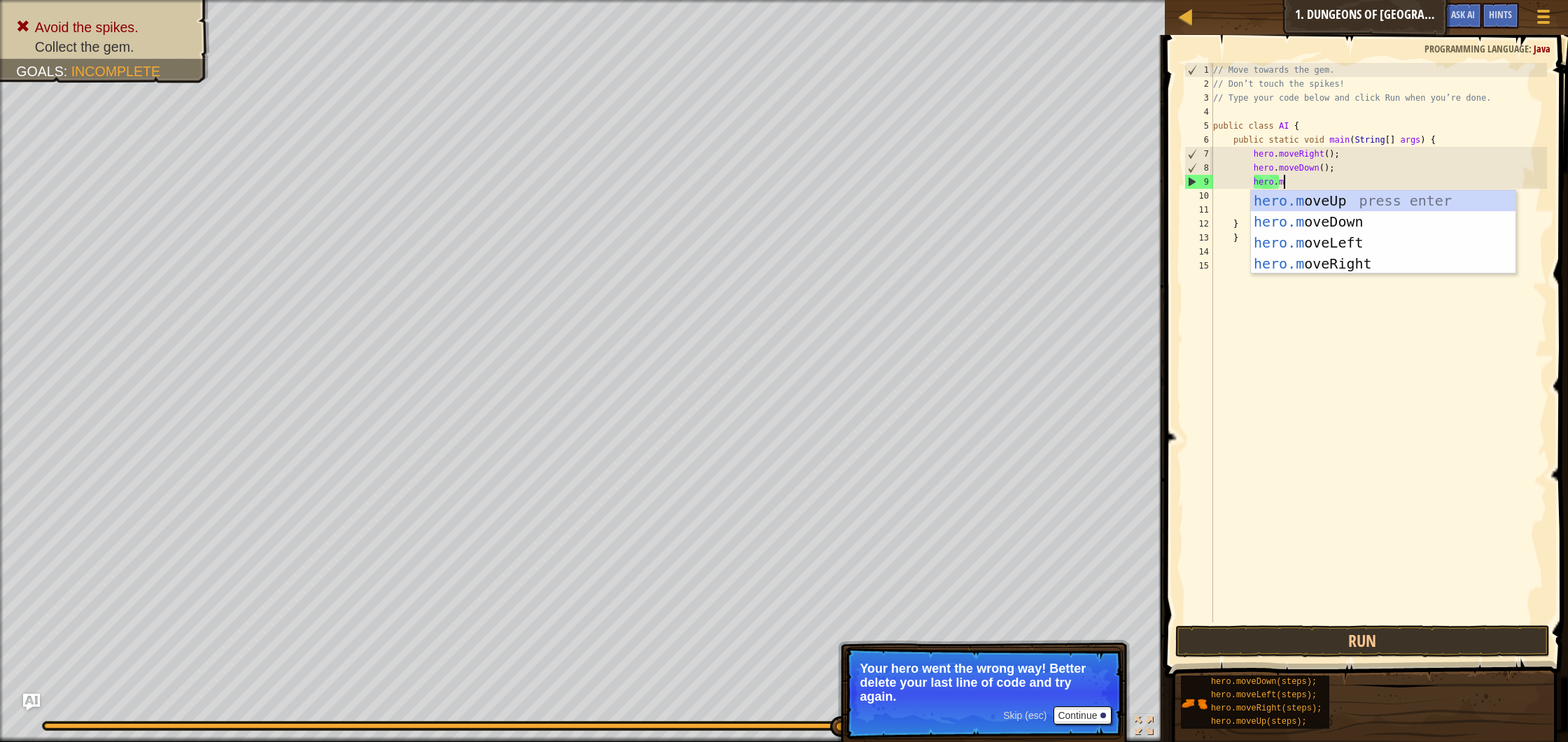
type textarea "[DOMAIN_NAME]"
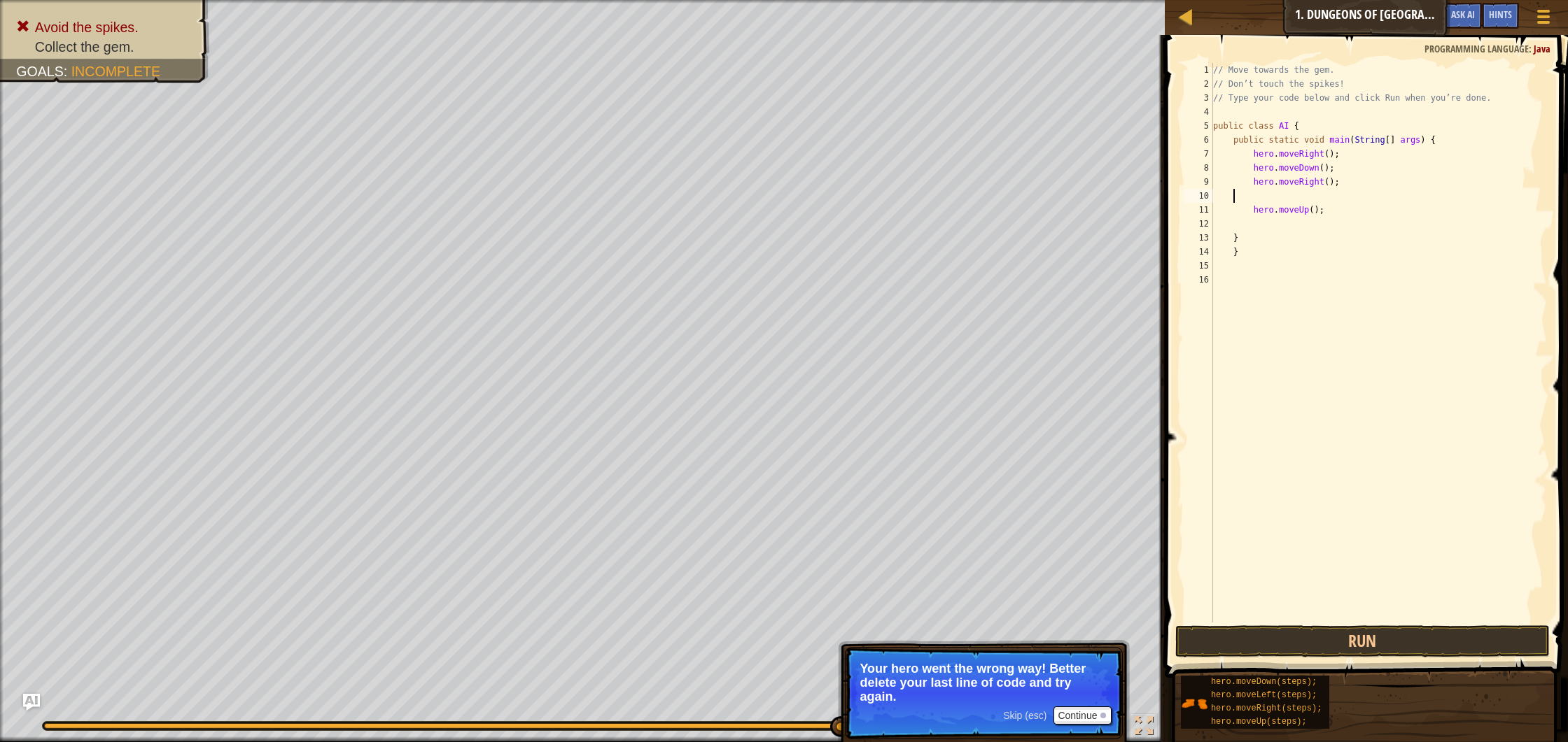
scroll to position [7, 0]
click at [1433, 640] on button "Run" at bounding box center [1363, 642] width 375 height 32
click at [1324, 200] on div "// Move towards the gem. // Don’t touch the spikes! // Type your code below and…" at bounding box center [1378, 356] width 336 height 587
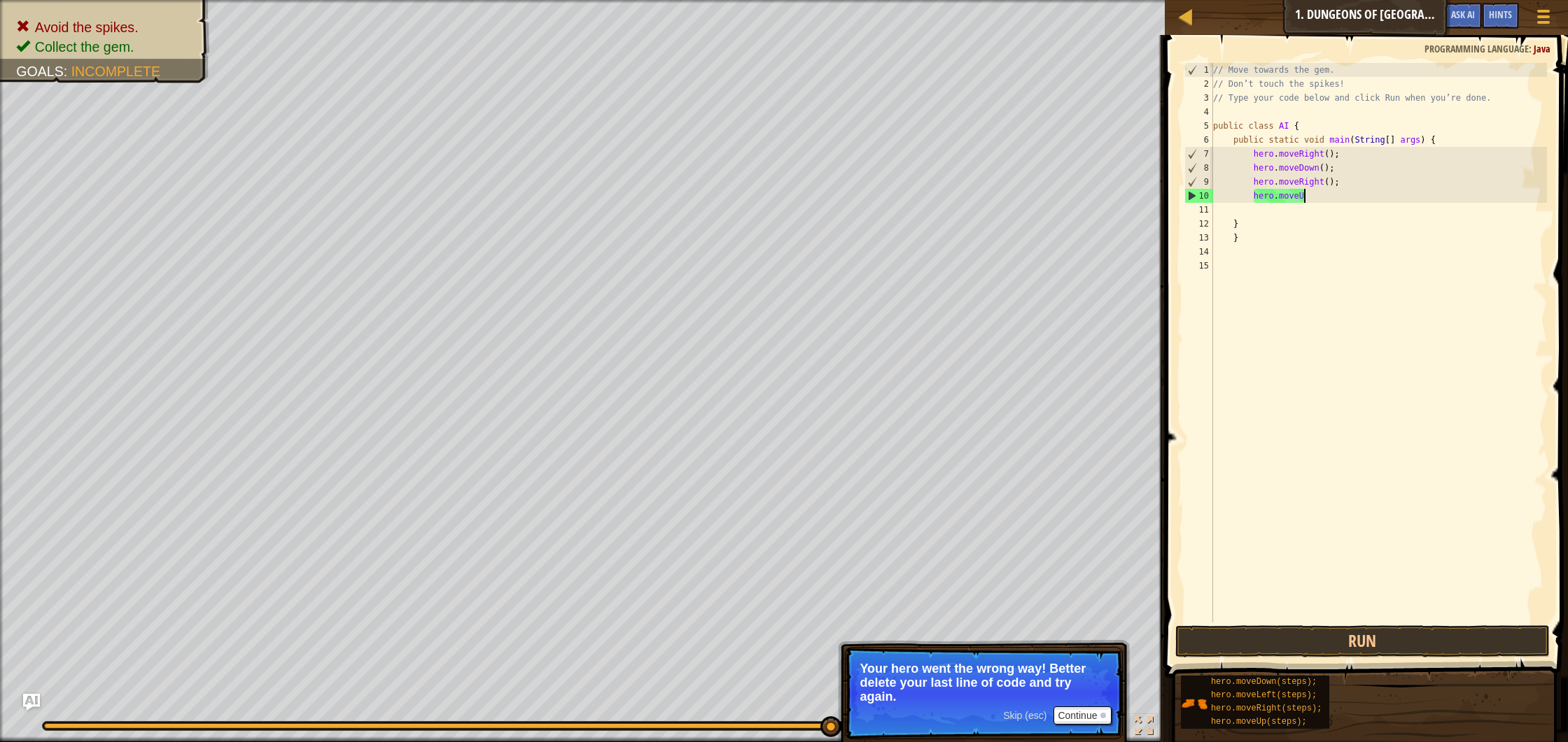
scroll to position [7, 7]
type textarea "hero.movel"
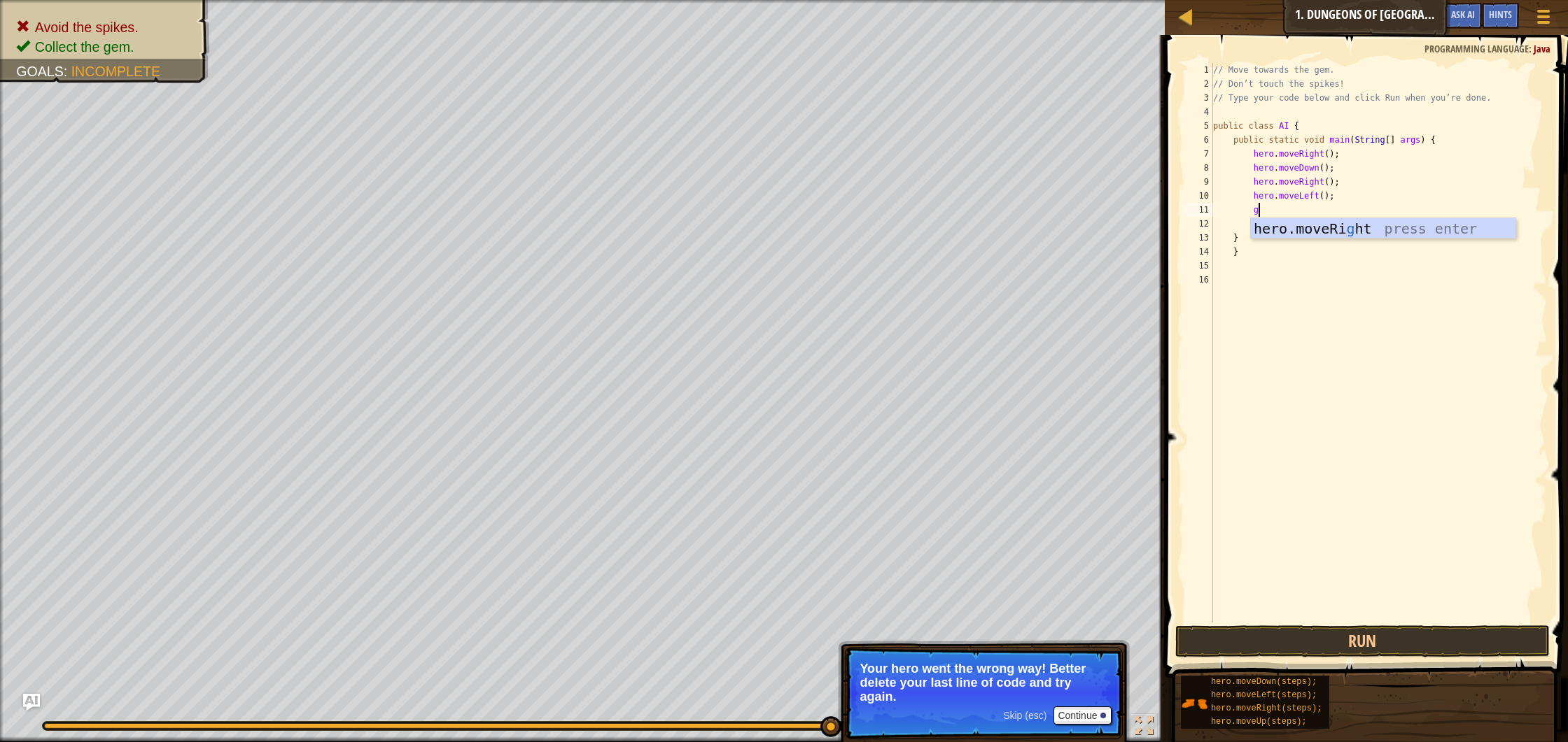
scroll to position [7, 4]
type textarea "g"
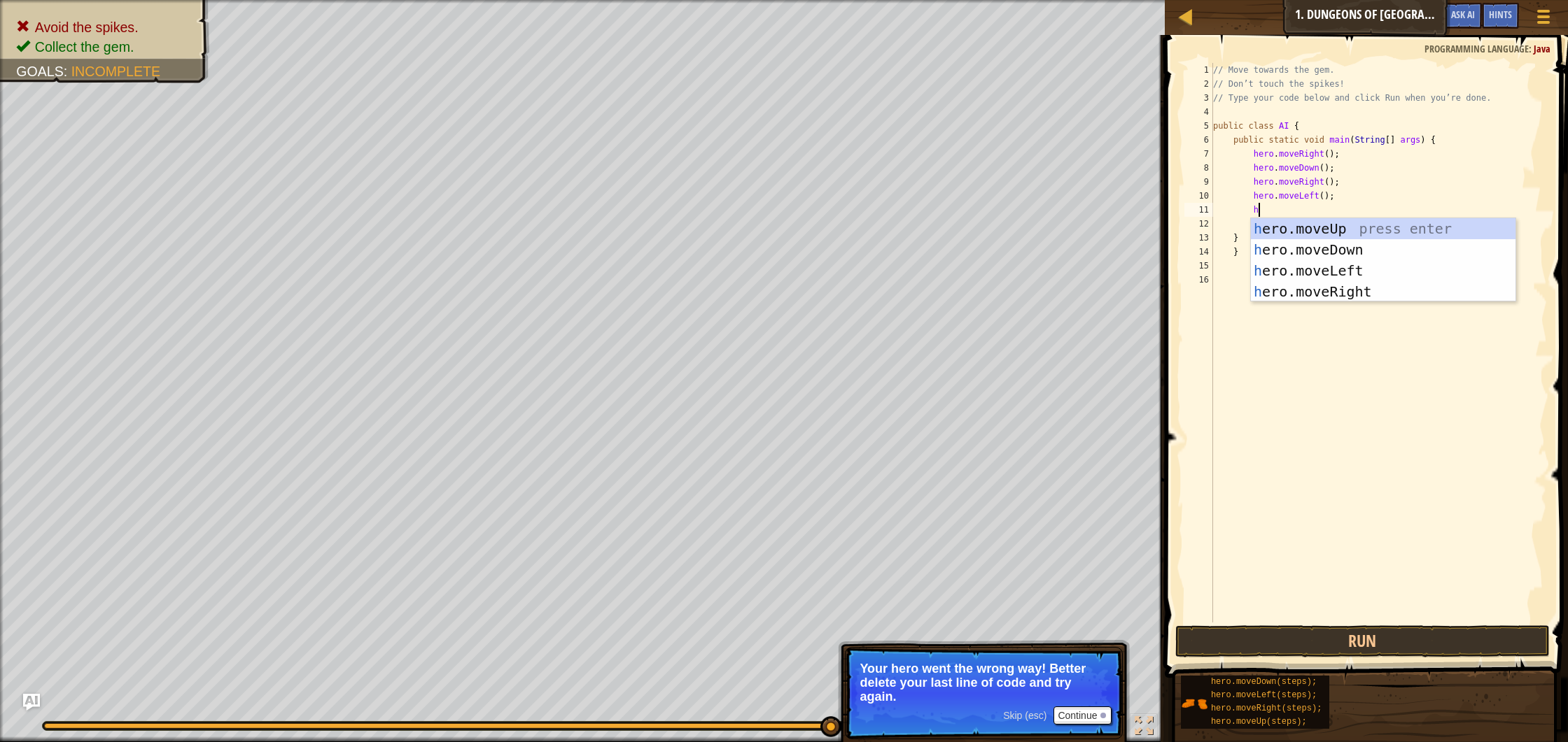
type textarea "her"
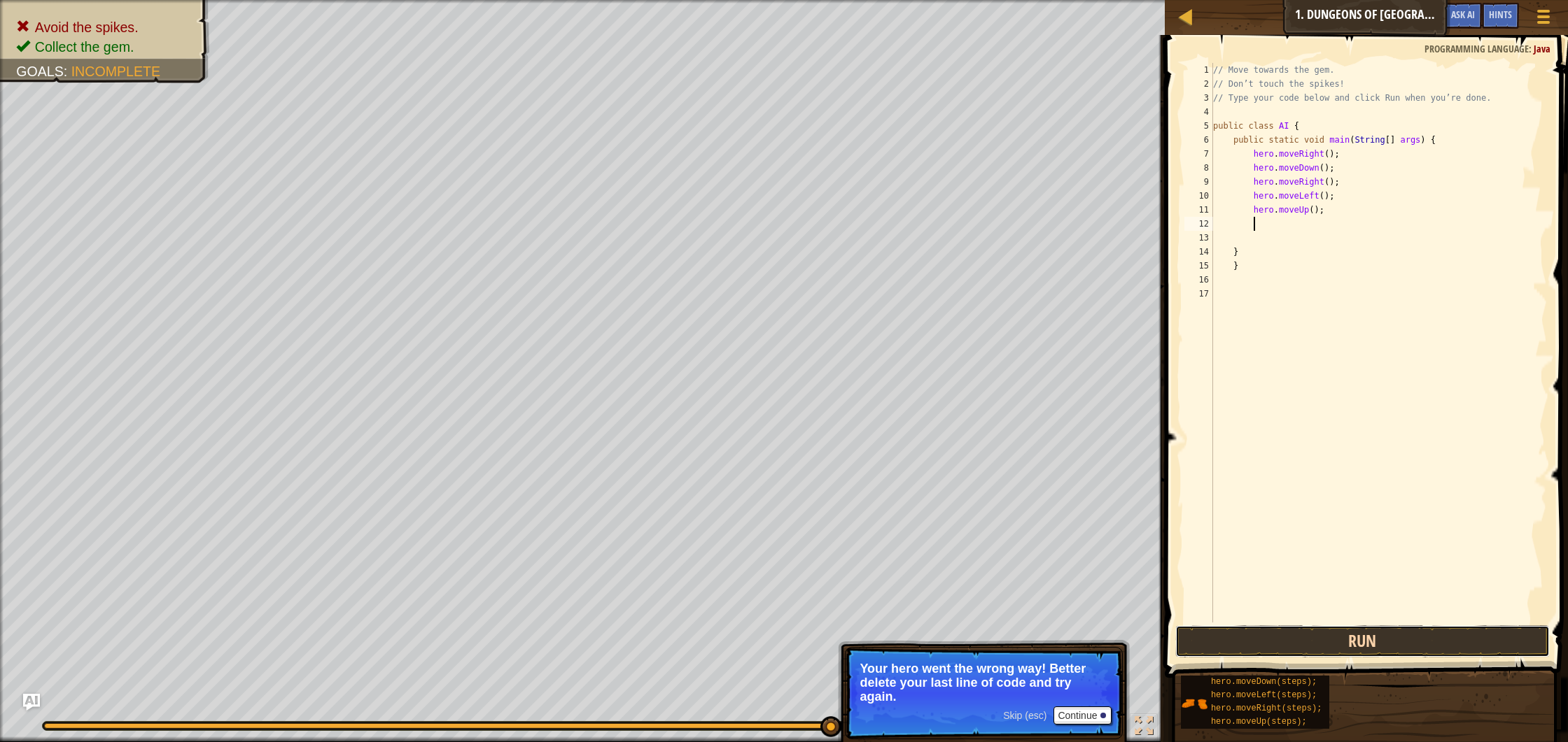
click at [1384, 643] on button "Run" at bounding box center [1363, 642] width 375 height 32
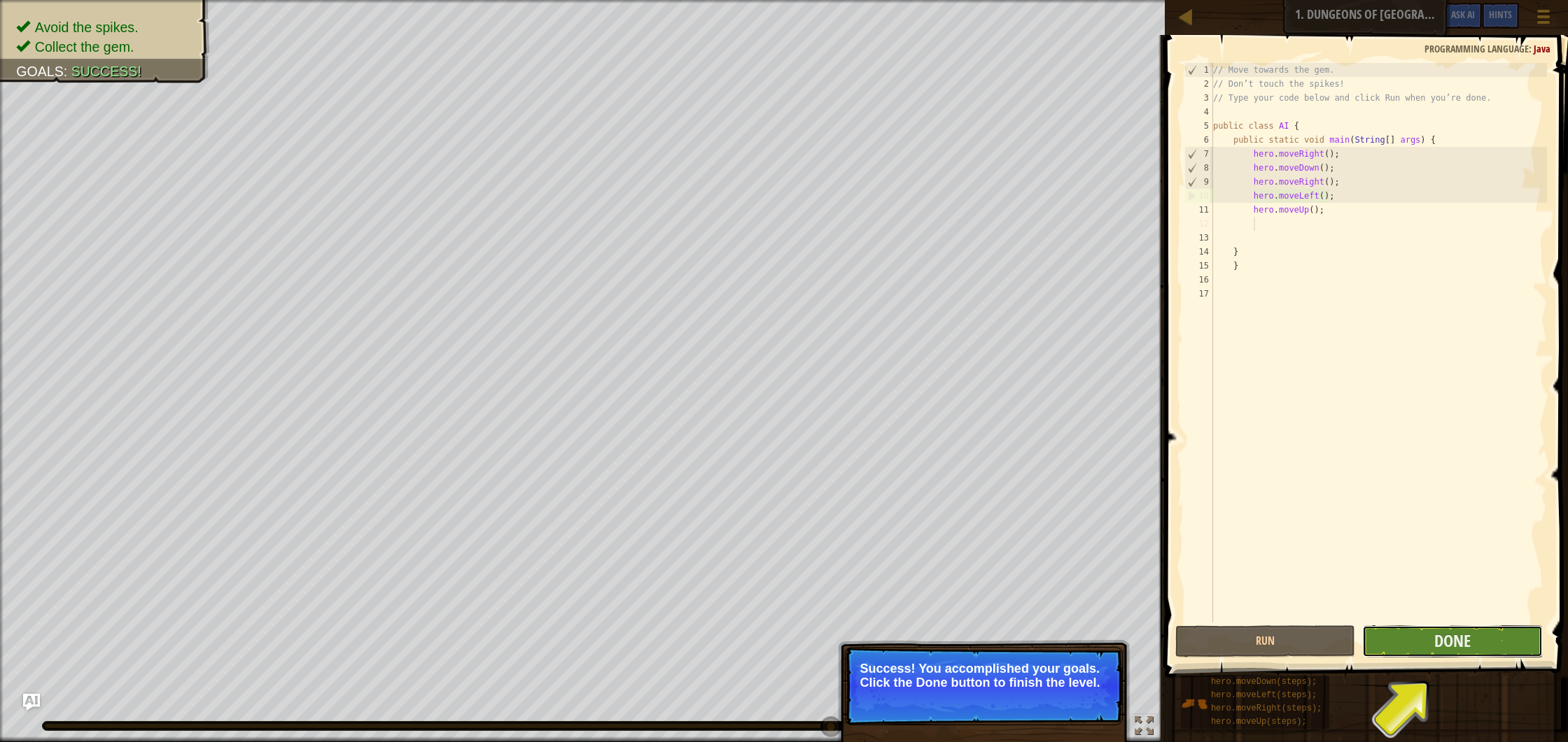
click at [1413, 634] on button "Done" at bounding box center [1452, 642] width 180 height 32
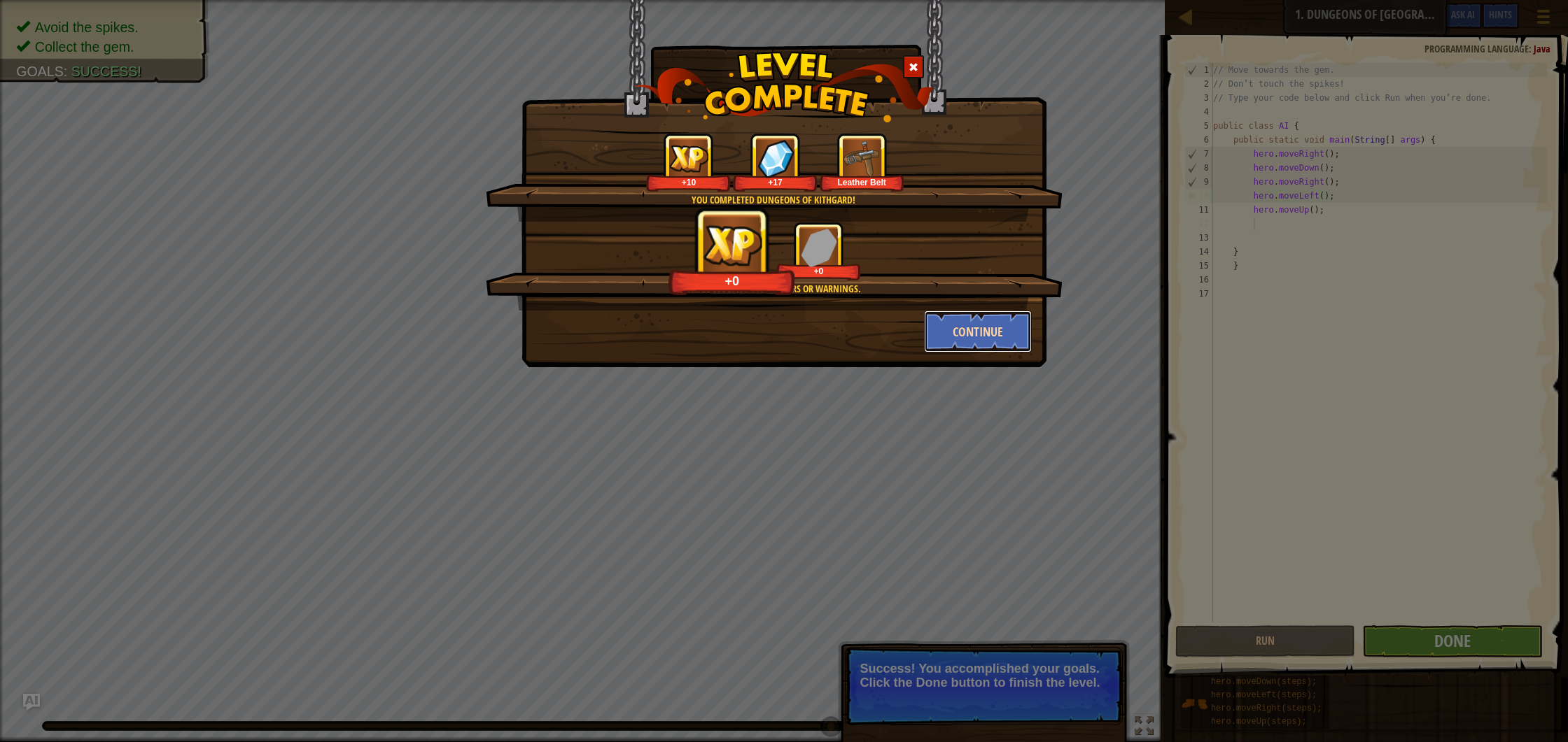
click at [988, 329] on button "Continue" at bounding box center [978, 332] width 109 height 42
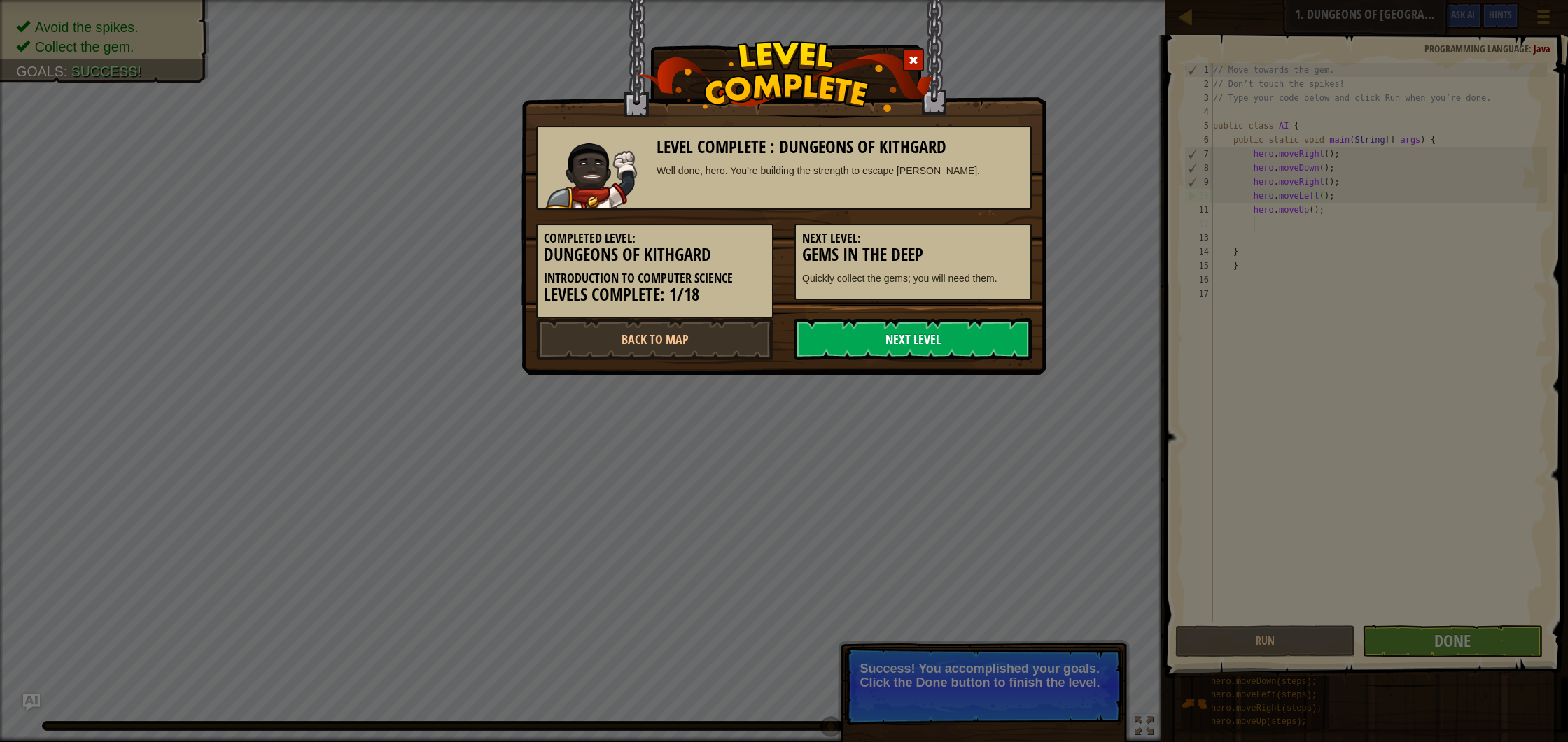
click at [963, 345] on link "Next Level" at bounding box center [913, 339] width 237 height 42
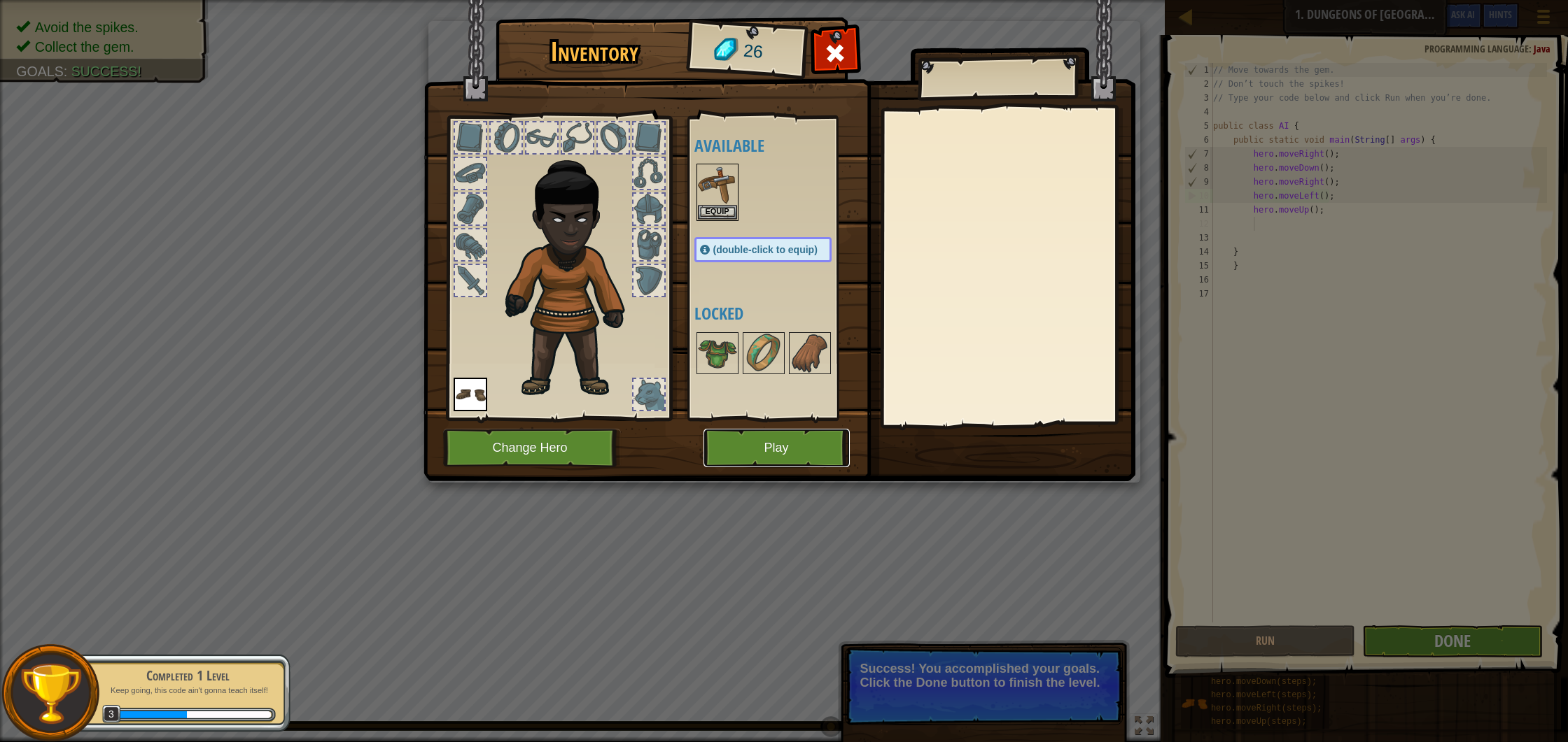
click at [784, 453] on button "Play" at bounding box center [776, 448] width 146 height 38
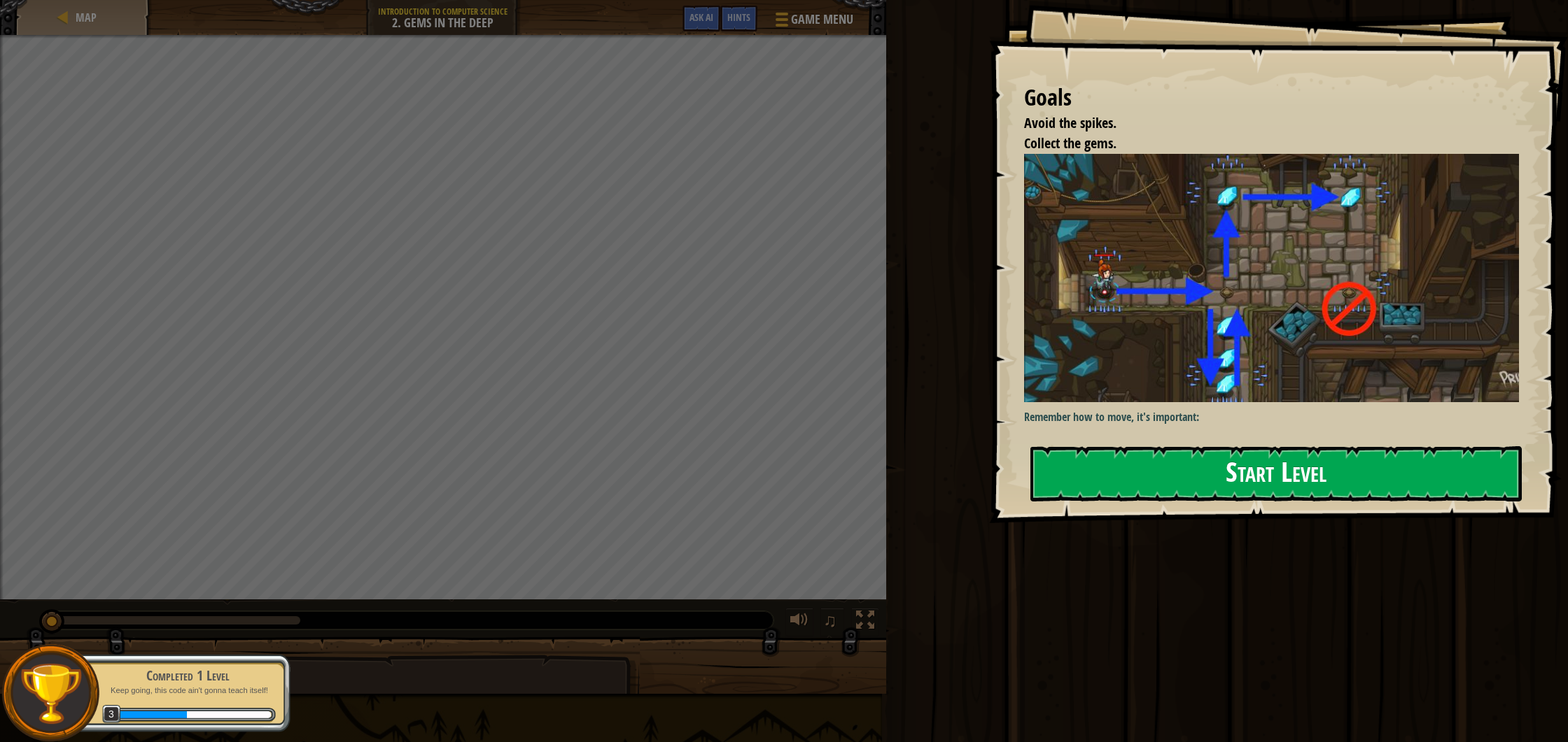
click at [1331, 470] on button "Start Level" at bounding box center [1276, 473] width 491 height 55
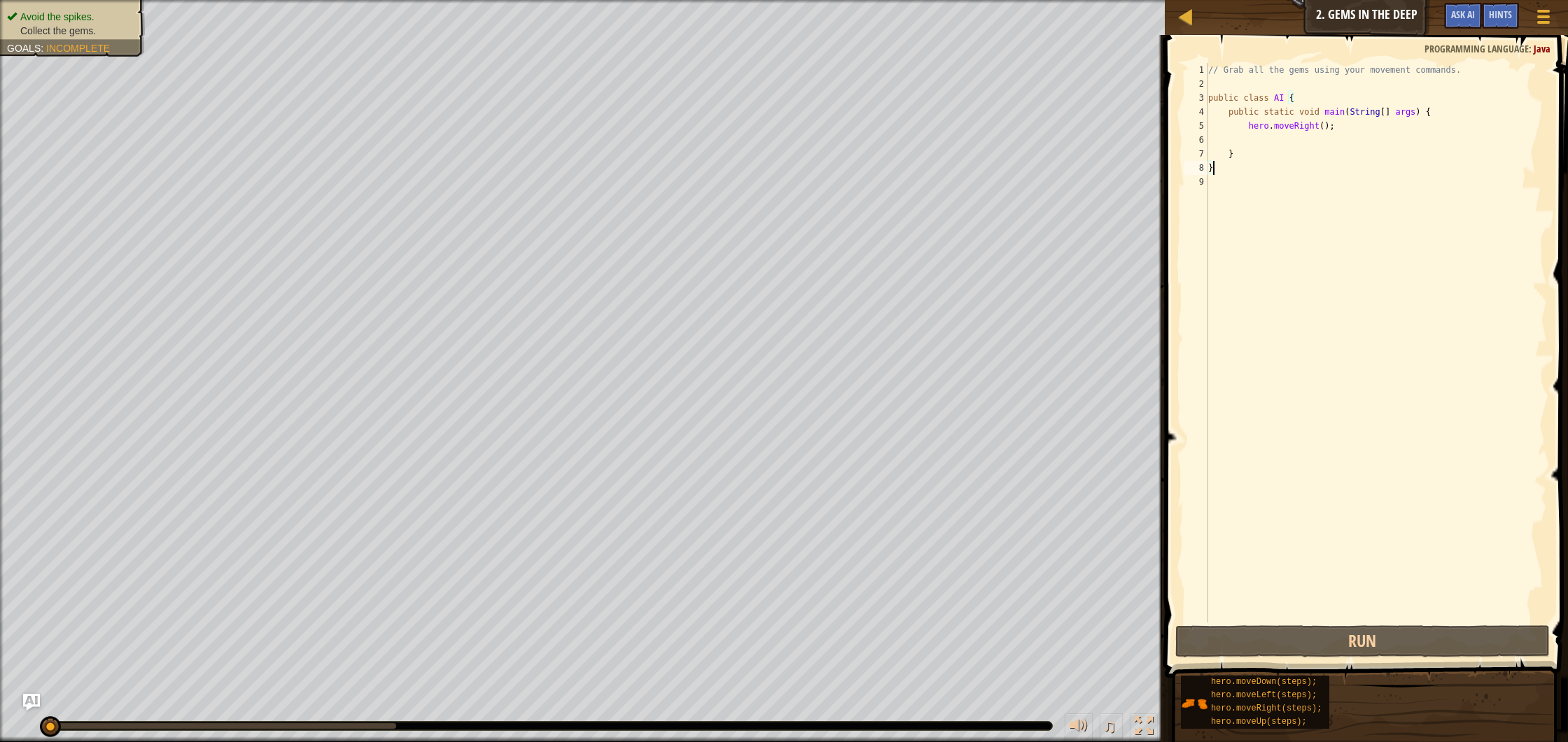
click at [1343, 131] on div "// Grab all the gems using your movement commands. public class AI { public sta…" at bounding box center [1376, 356] width 341 height 587
type textarea "hero.moveRight();"
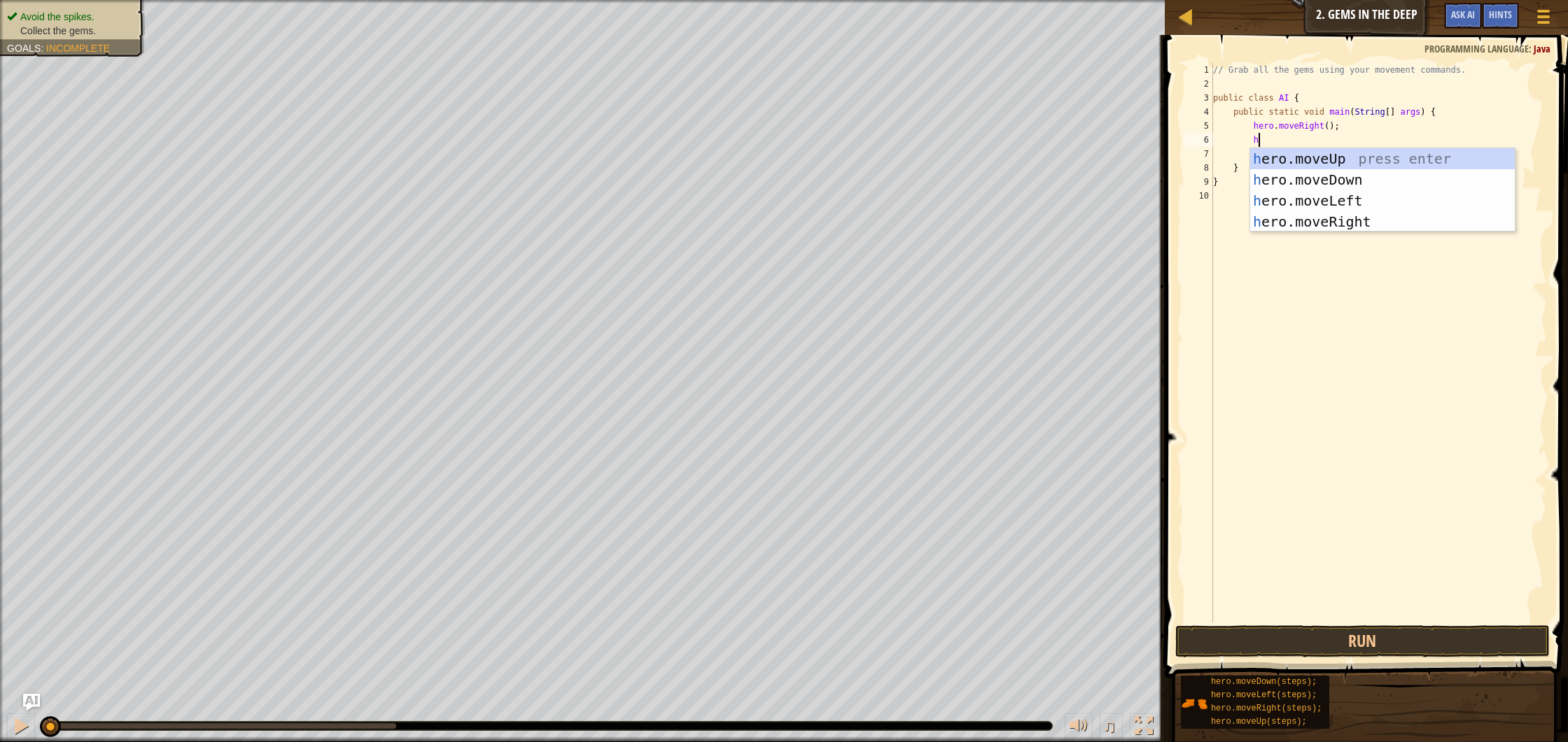
type textarea "her"
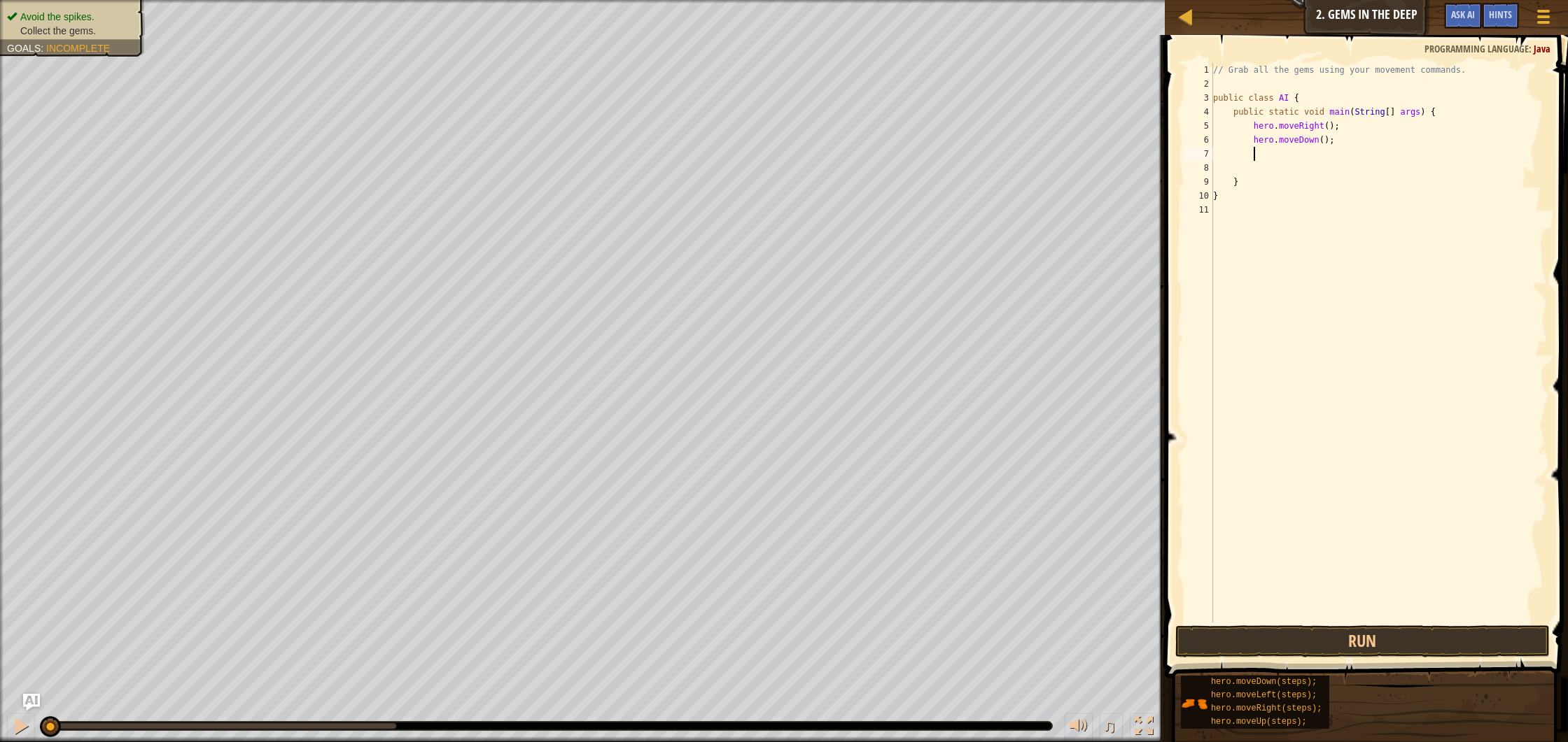
scroll to position [7, 3]
type textarea "her"
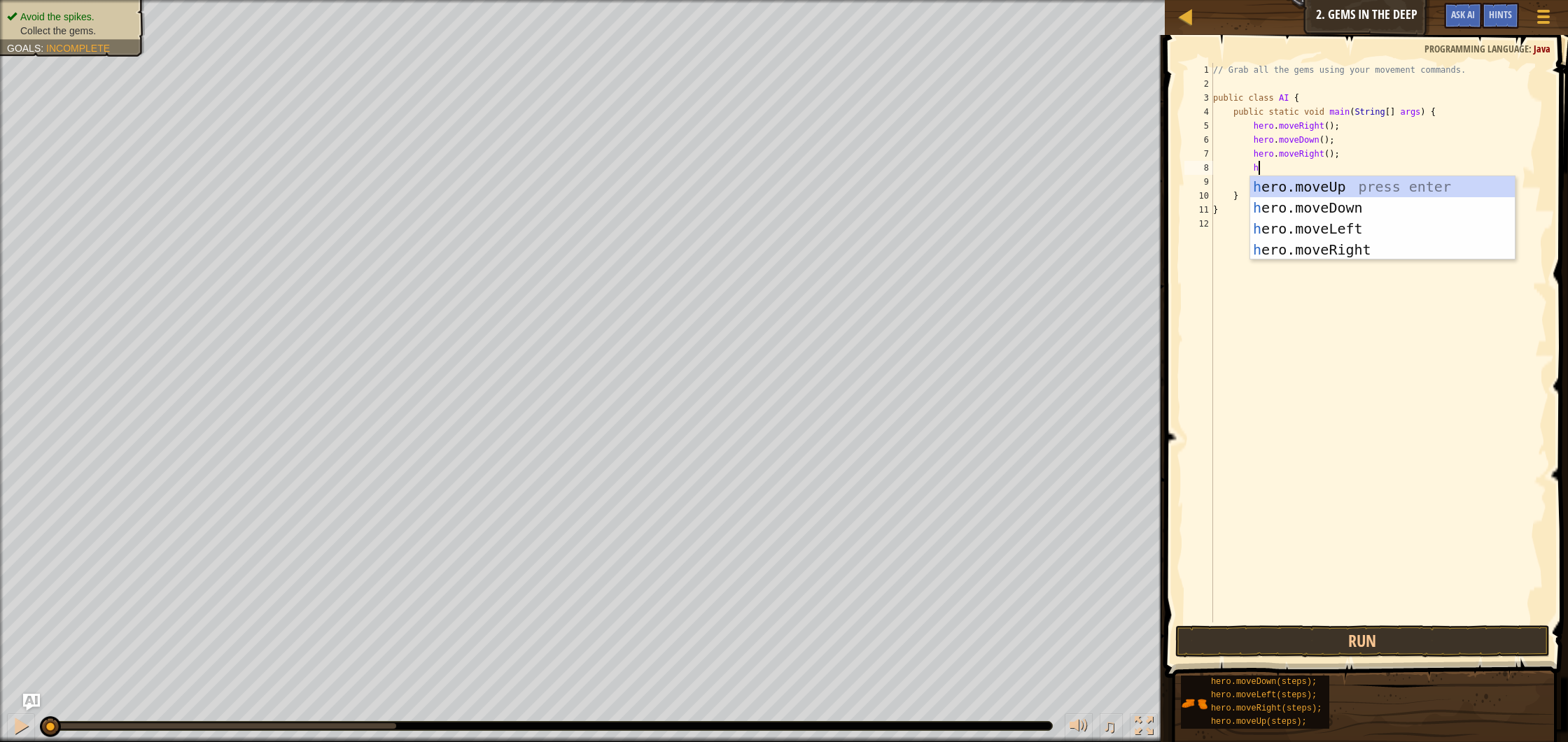
type textarea "hr"
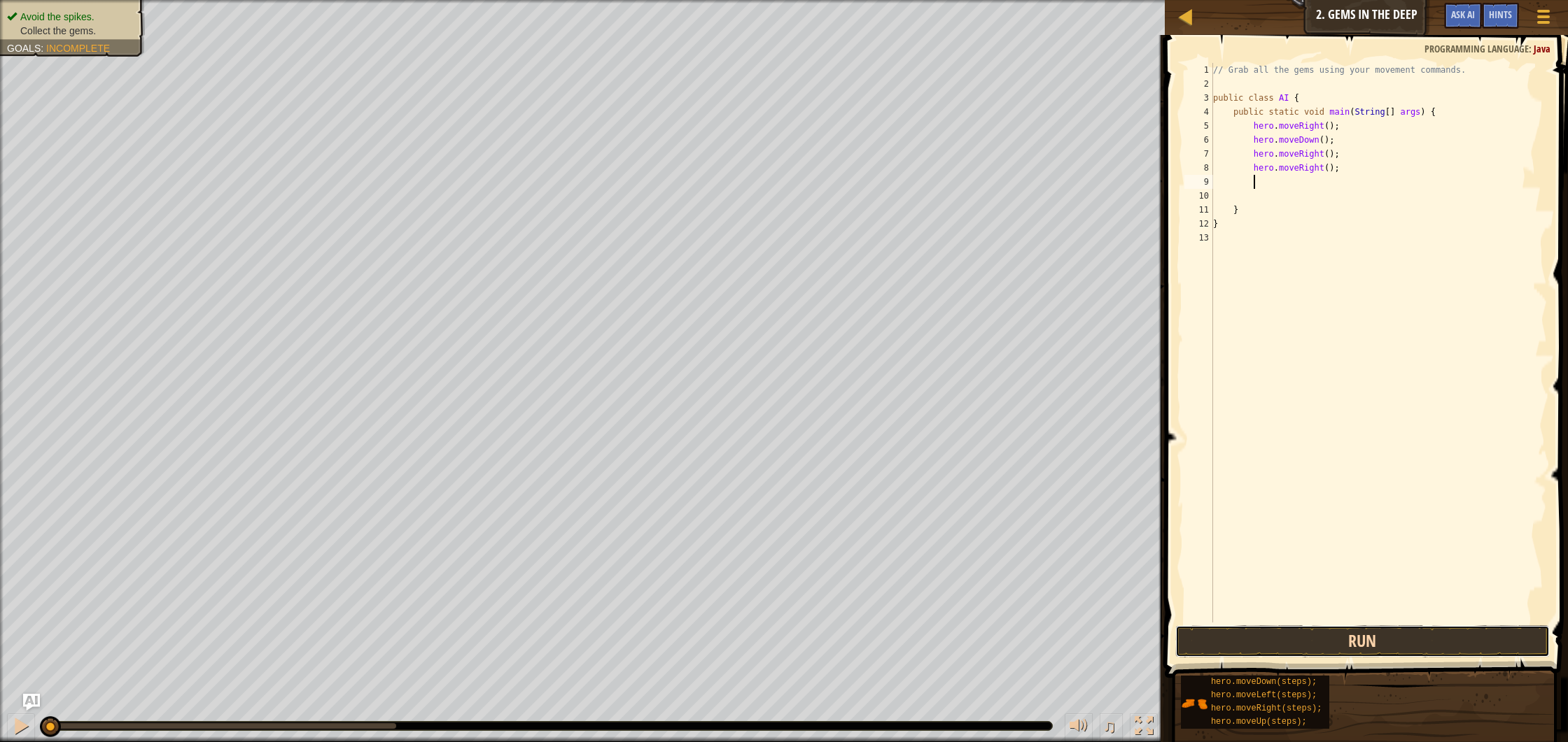
click at [1364, 630] on button "Run" at bounding box center [1363, 642] width 375 height 32
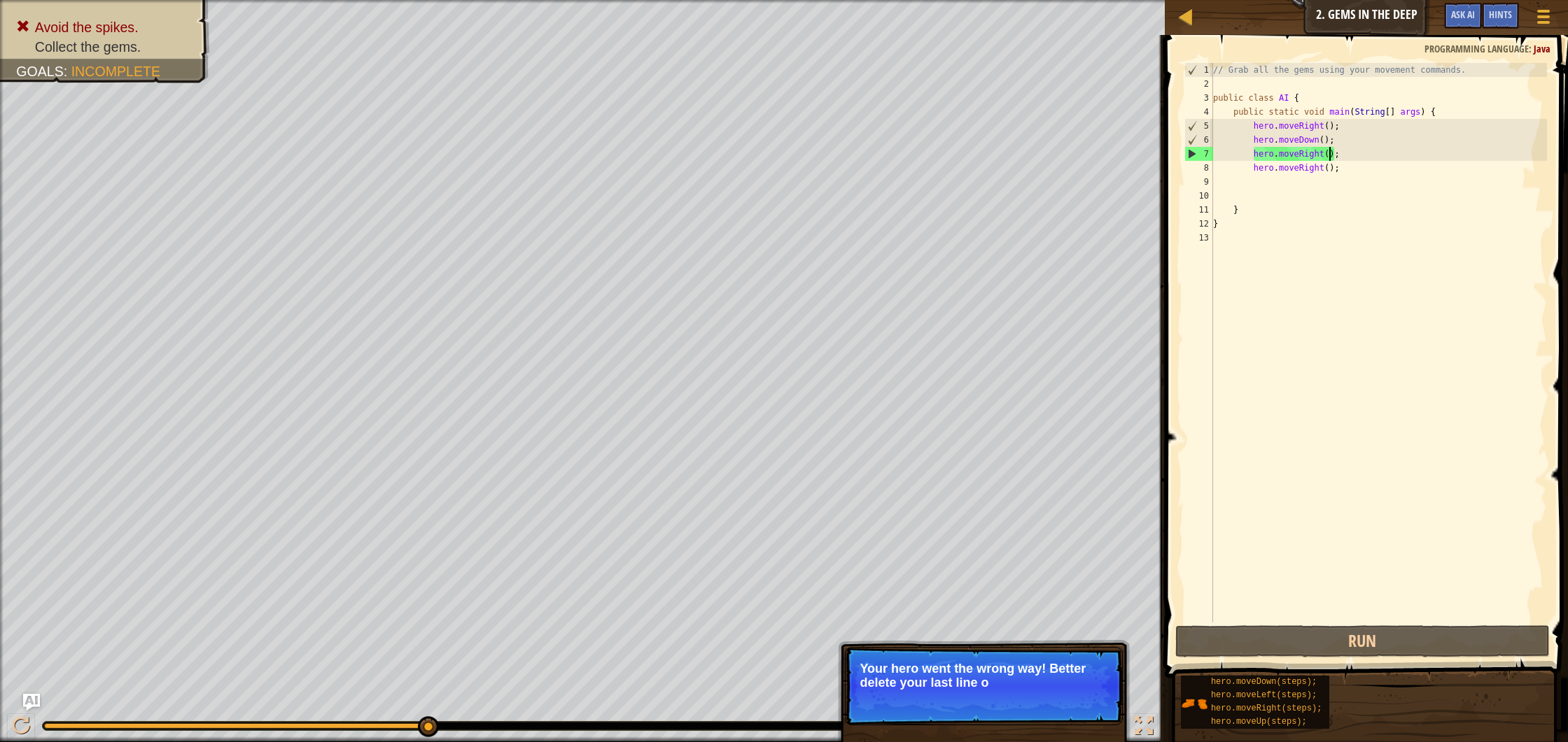
click at [1327, 154] on div "// Grab all the gems using your movement commands. public class AI { public sta…" at bounding box center [1379, 356] width 337 height 587
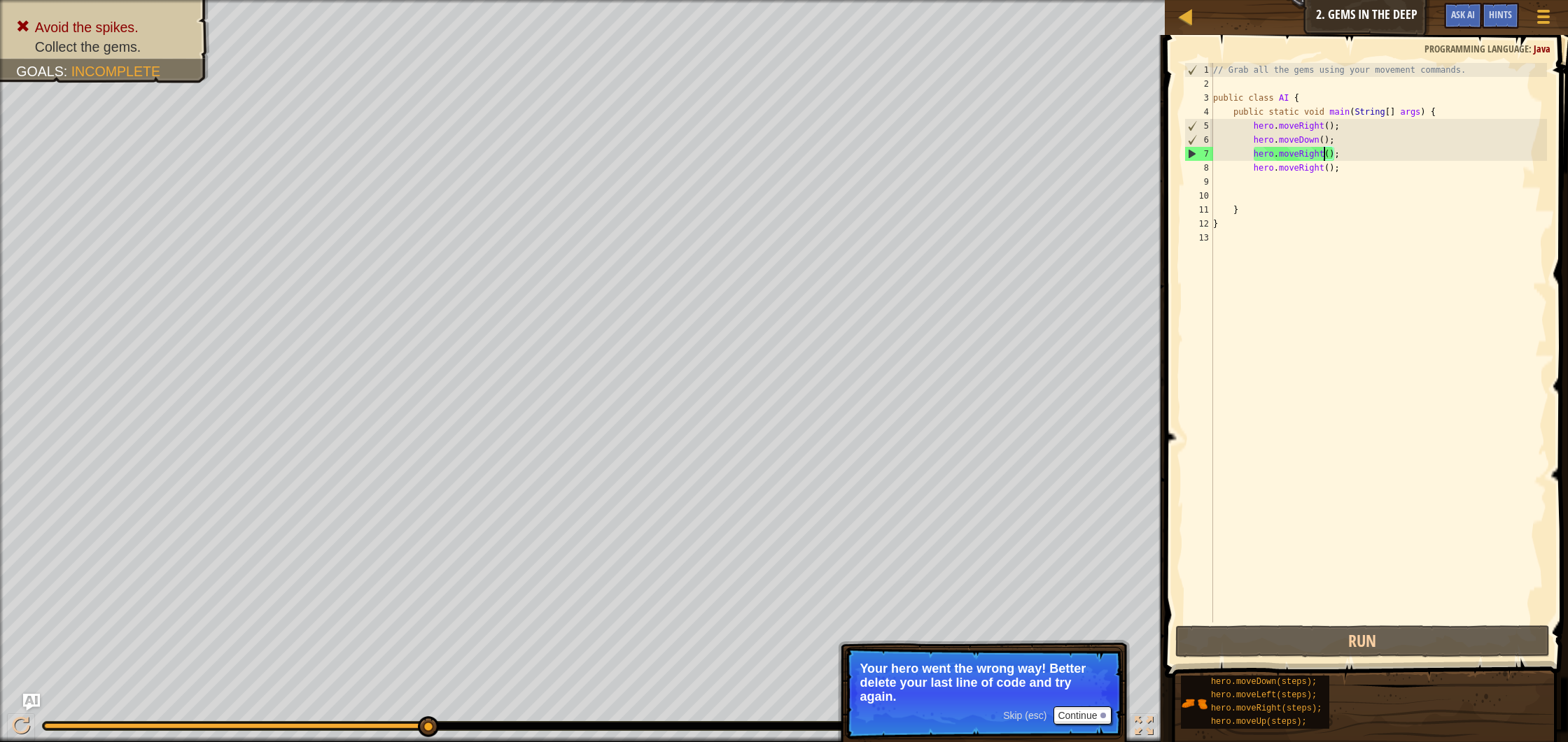
click at [1325, 153] on div "// Grab all the gems using your movement commands. public class AI { public sta…" at bounding box center [1379, 356] width 337 height 587
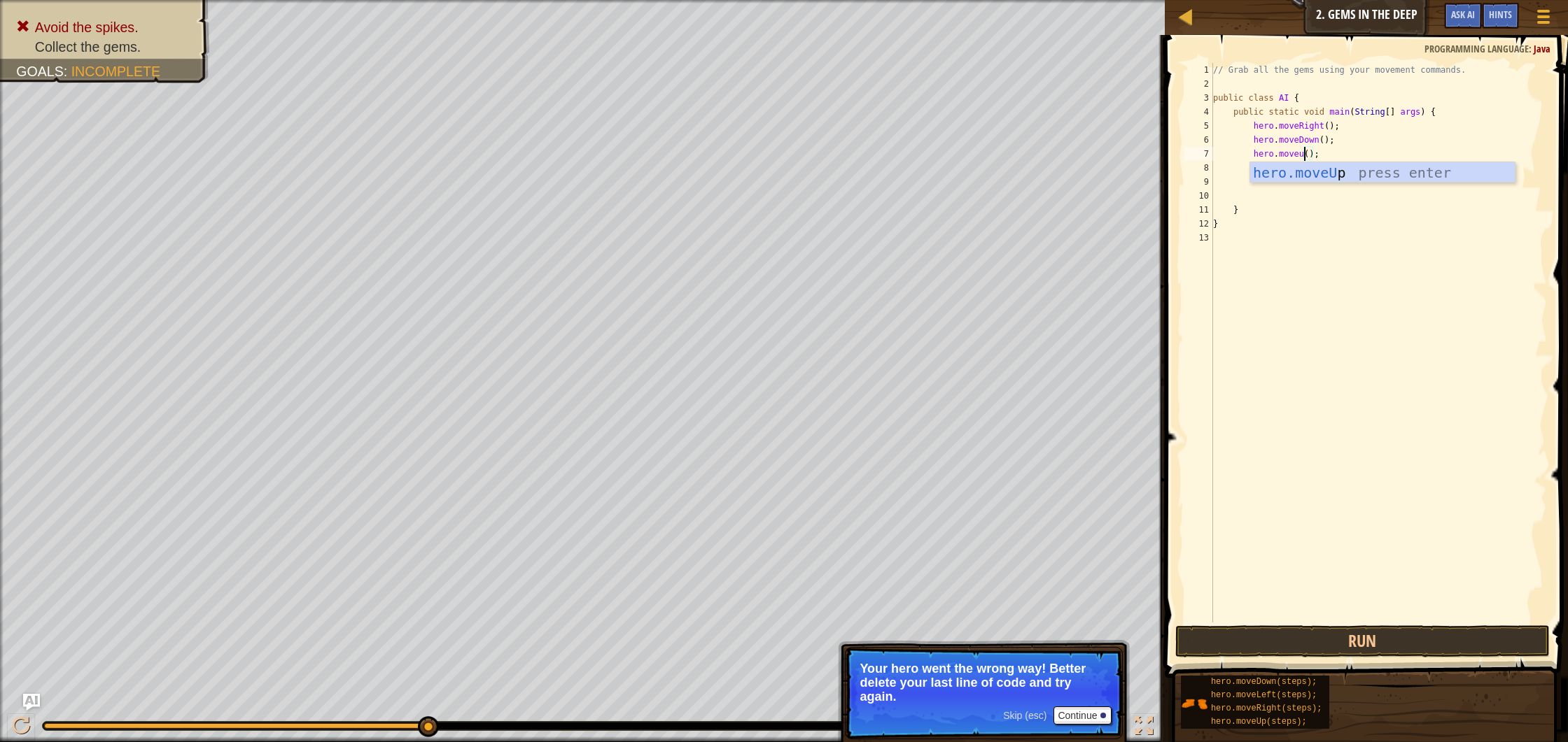
scroll to position [7, 7]
click at [1322, 635] on button "Run" at bounding box center [1363, 642] width 375 height 32
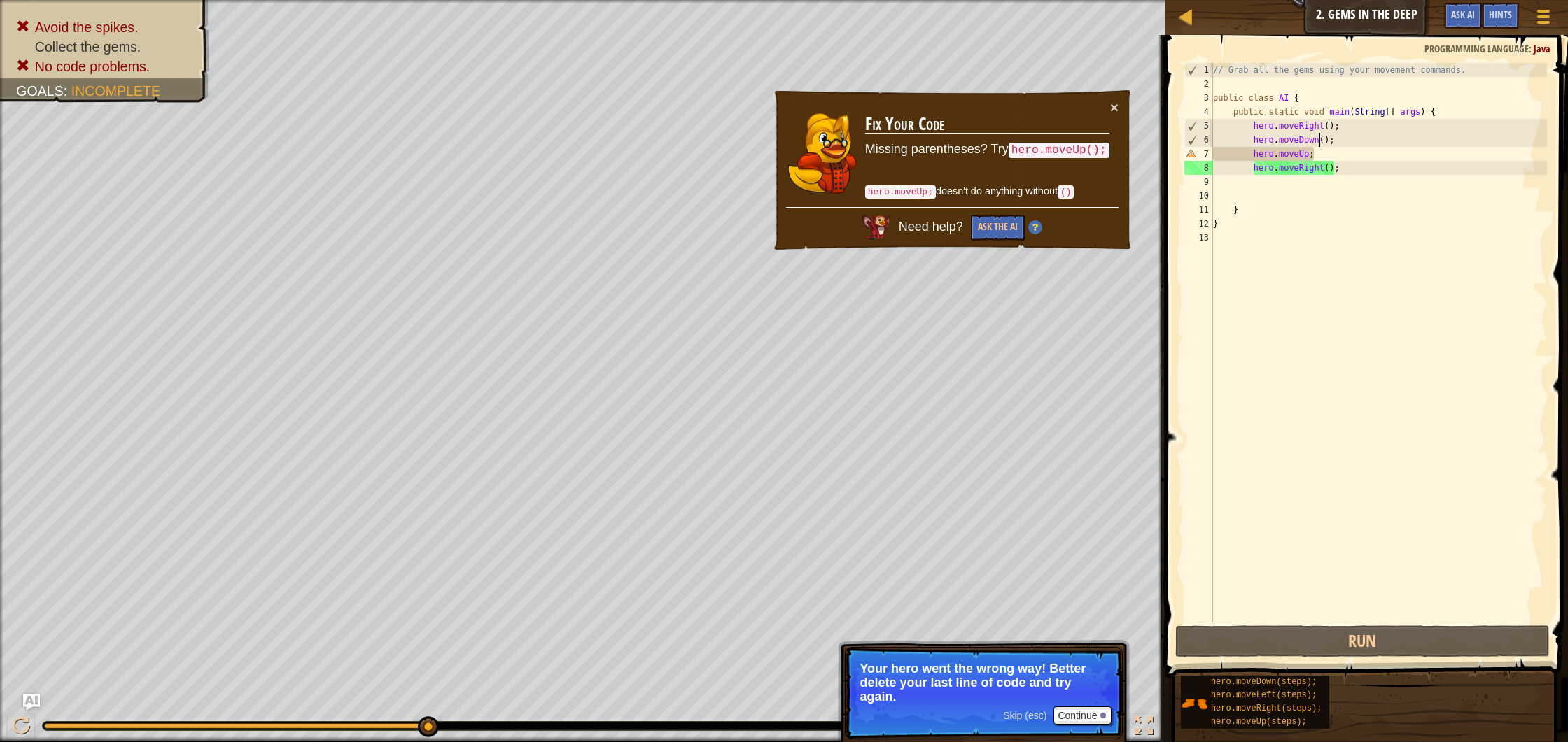
click at [1319, 139] on div "// Grab all the gems using your movement commands. public class AI { public sta…" at bounding box center [1379, 356] width 337 height 587
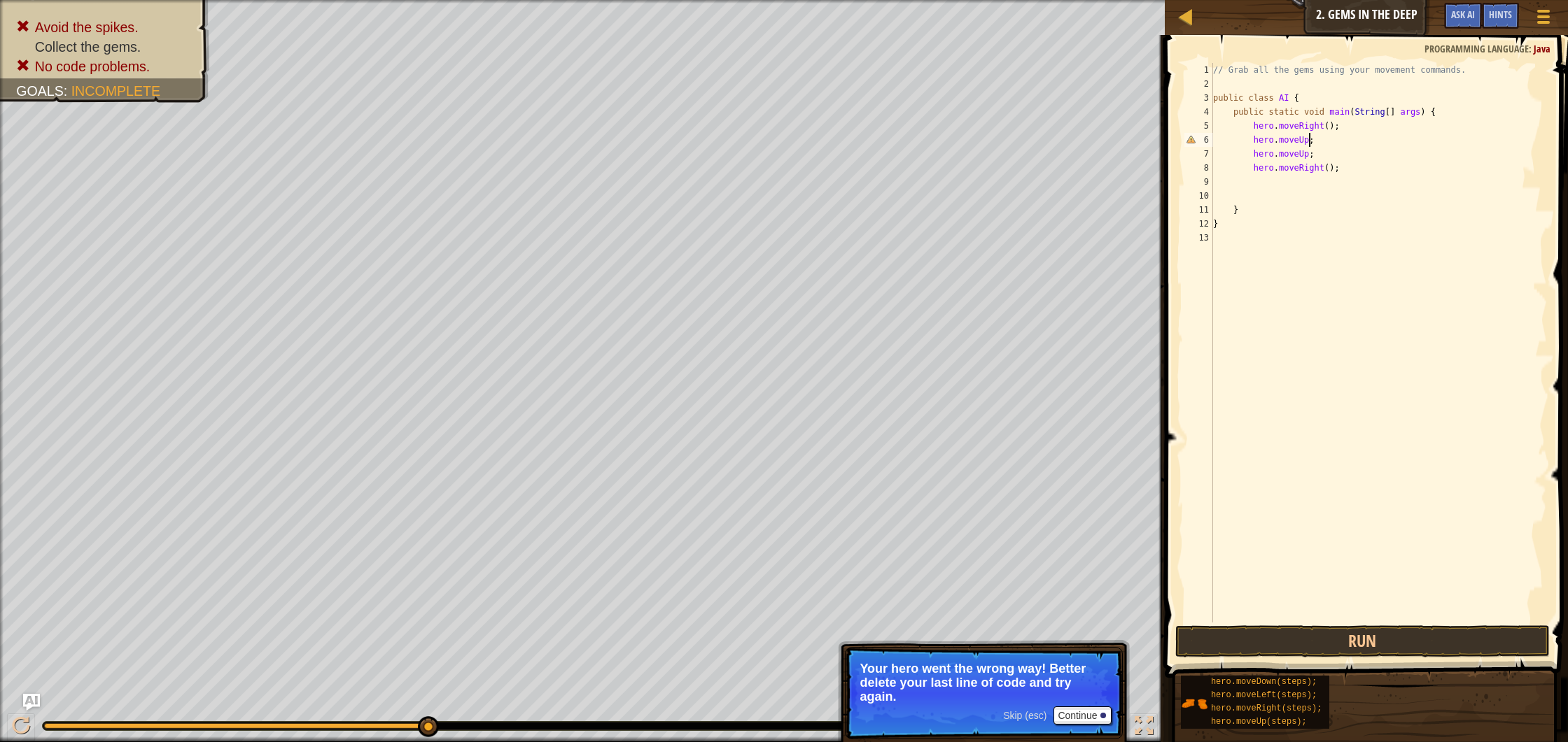
click at [1310, 156] on div "// Grab all the gems using your movement commands. public class AI { public sta…" at bounding box center [1379, 356] width 337 height 587
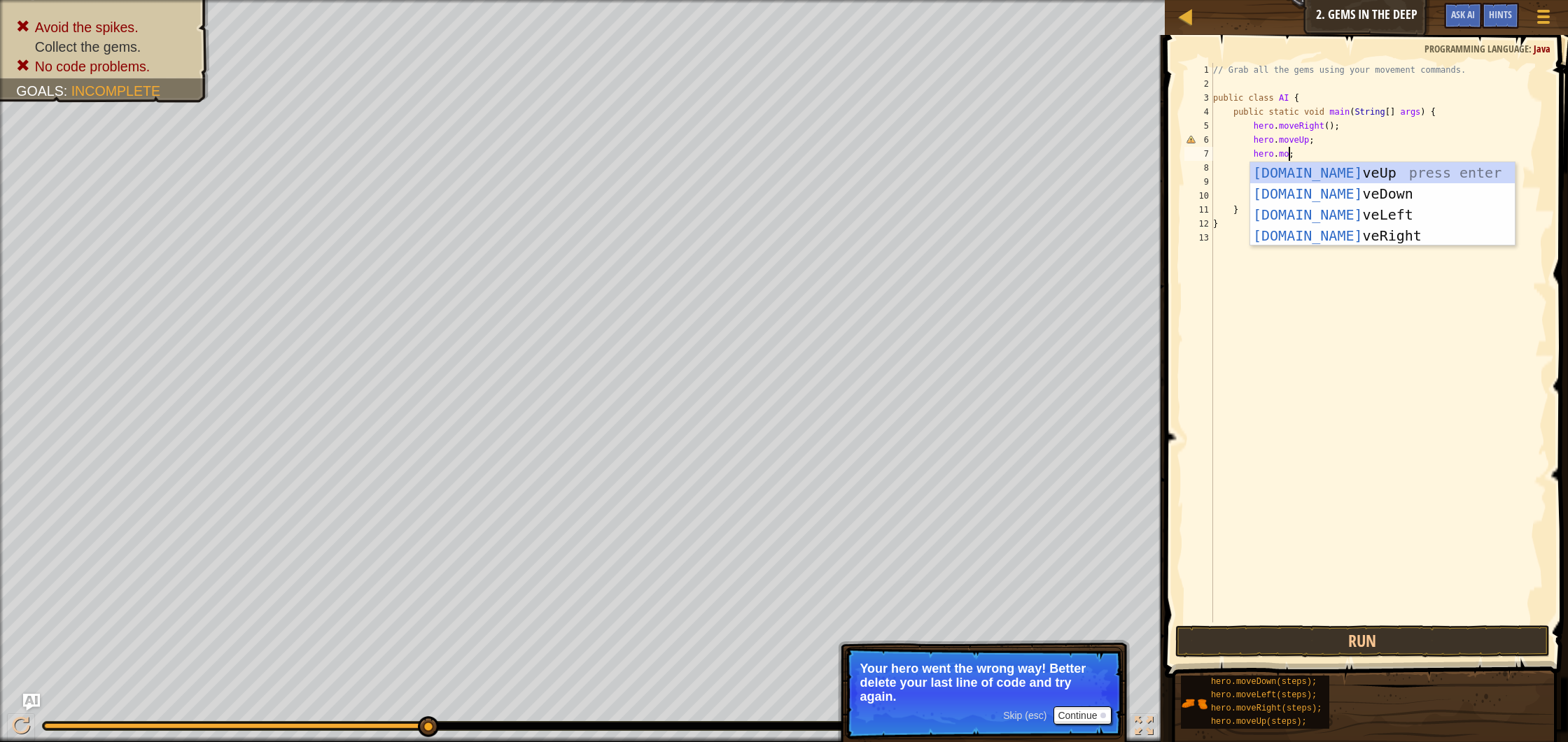
scroll to position [7, 6]
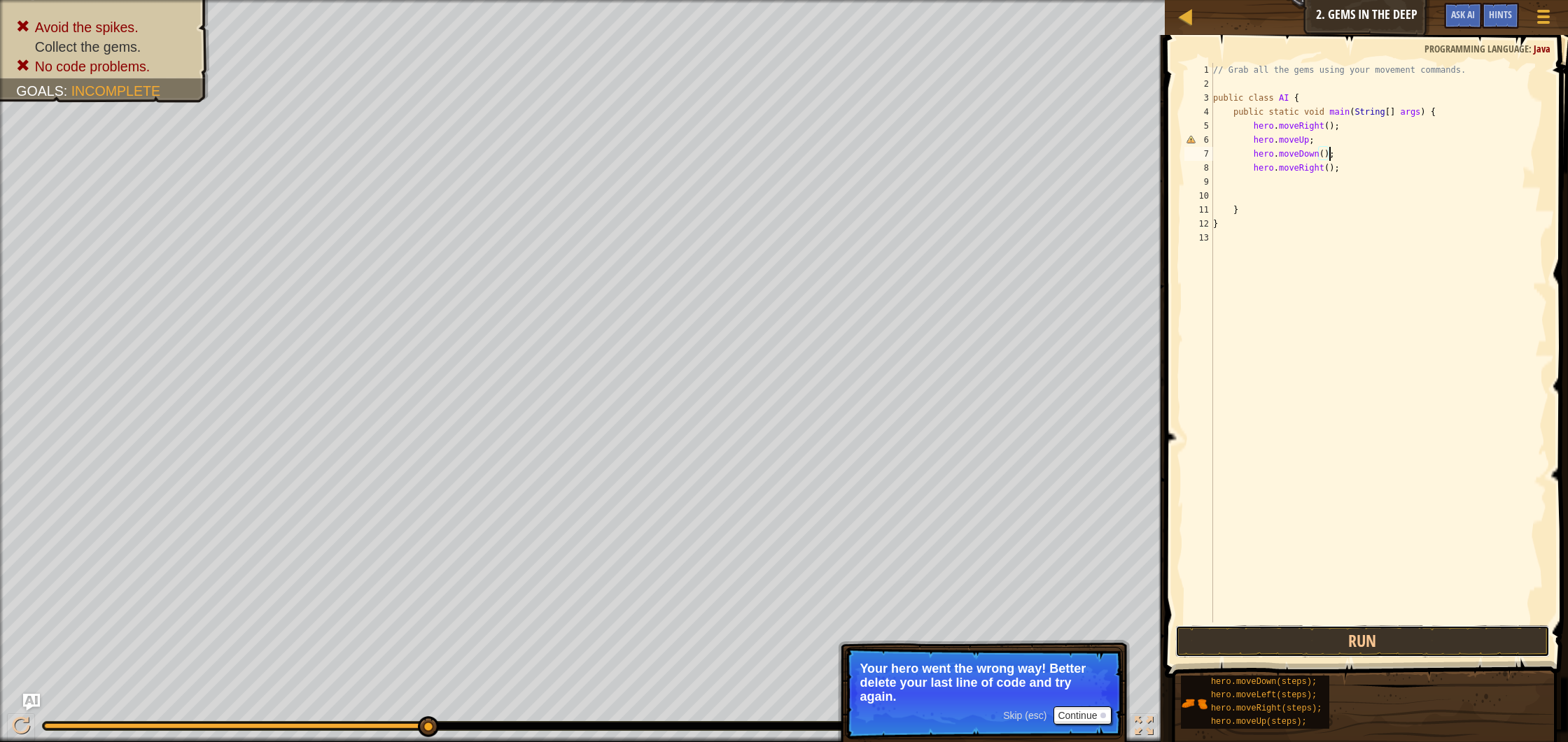
drag, startPoint x: 1386, startPoint y: 639, endPoint x: 1253, endPoint y: 553, distance: 158.4
click at [1383, 631] on button "Run" at bounding box center [1363, 642] width 375 height 32
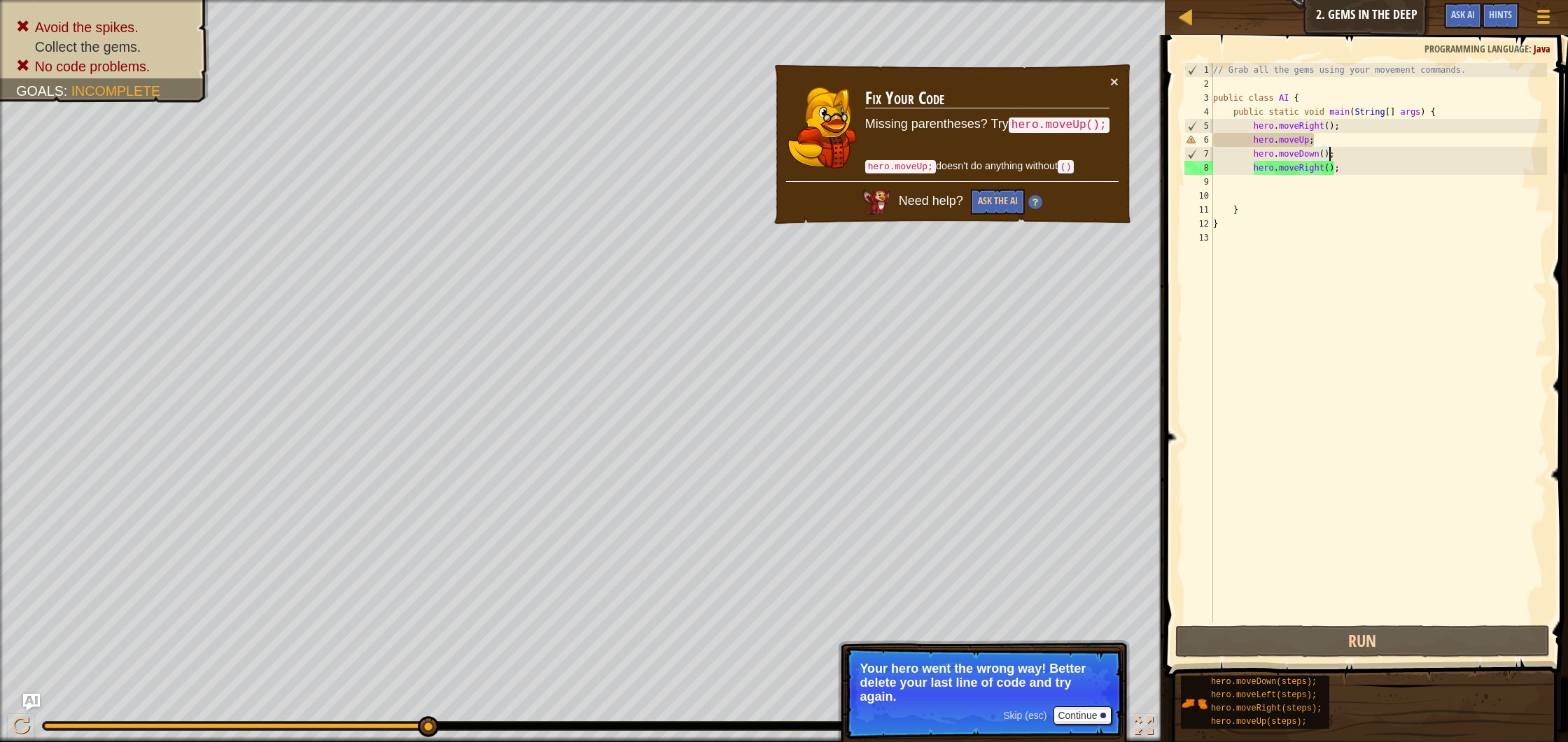
drag, startPoint x: 1308, startPoint y: 137, endPoint x: 1334, endPoint y: 147, distance: 27.9
click at [1308, 137] on div "// Grab all the gems using your movement commands. public class AI { public sta…" at bounding box center [1379, 356] width 337 height 587
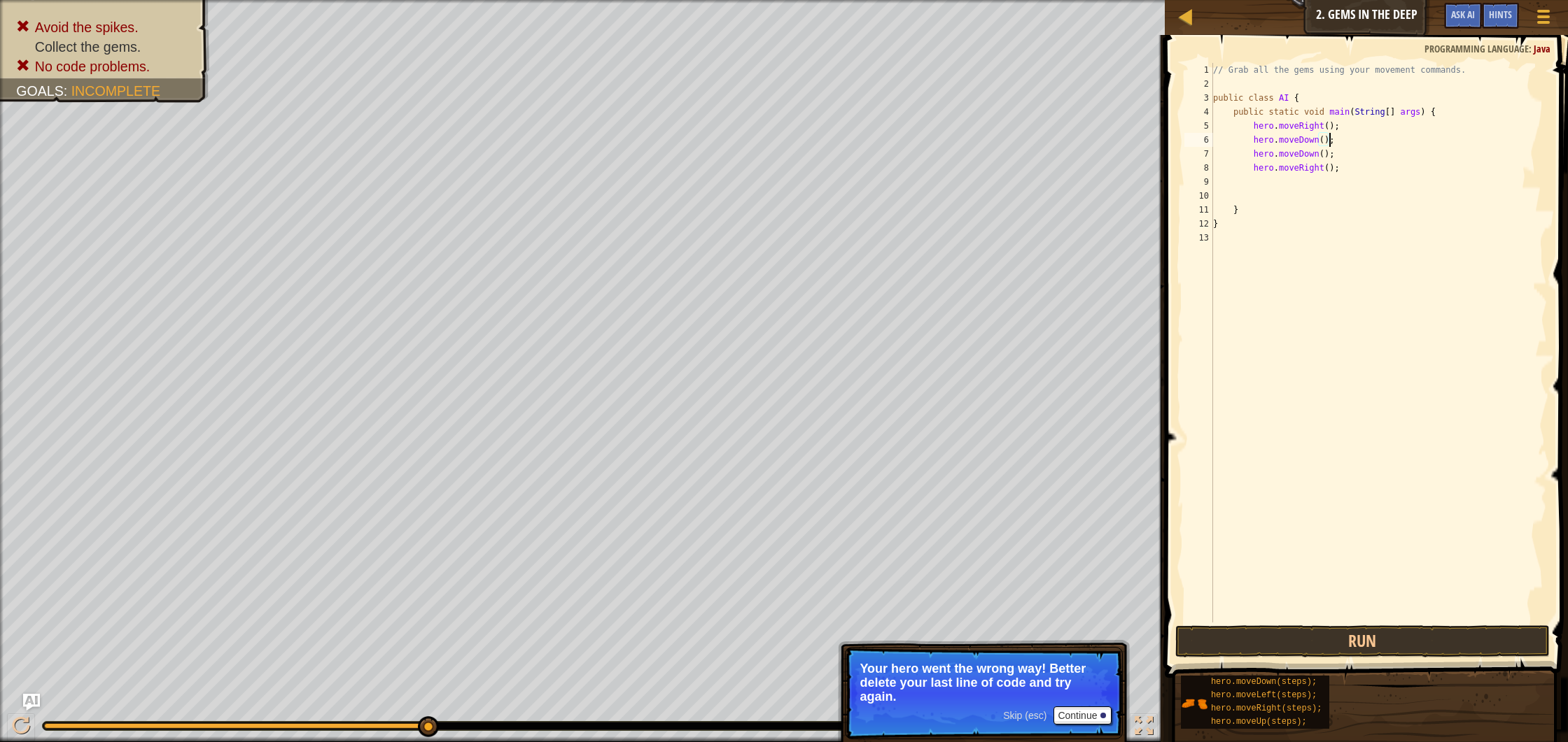
click at [1318, 140] on div "// Grab all the gems using your movement commands. public class AI { public sta…" at bounding box center [1379, 356] width 337 height 587
click at [1322, 156] on div "// Grab all the gems using your movement commands. public class AI { public sta…" at bounding box center [1379, 356] width 337 height 587
click at [1322, 153] on div "// Grab all the gems using your movement commands. public class AI { public sta…" at bounding box center [1379, 356] width 337 height 587
type textarea "hero.moveUp();"
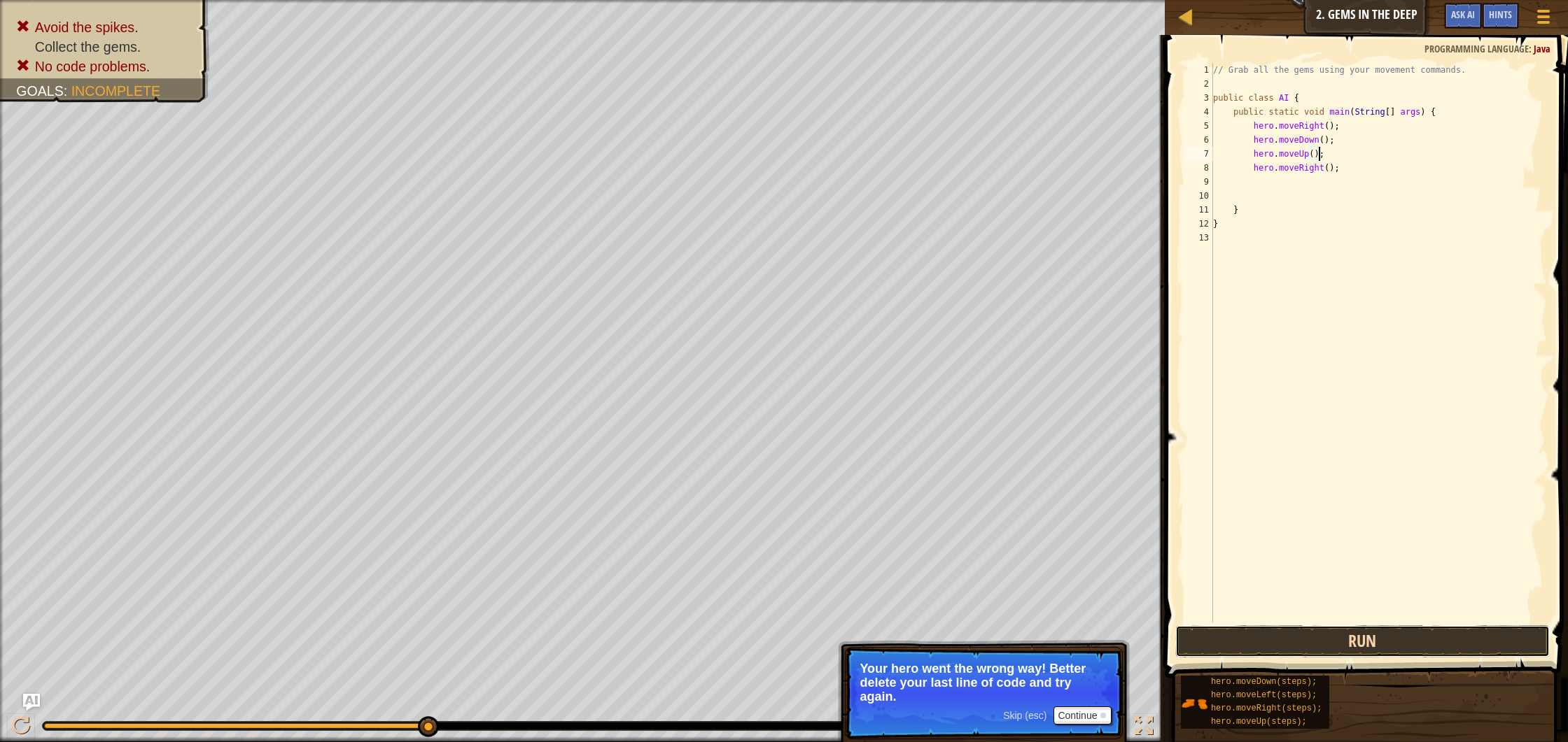
click at [1245, 646] on button "Run" at bounding box center [1363, 642] width 375 height 32
click at [1237, 634] on button "Run" at bounding box center [1363, 642] width 375 height 32
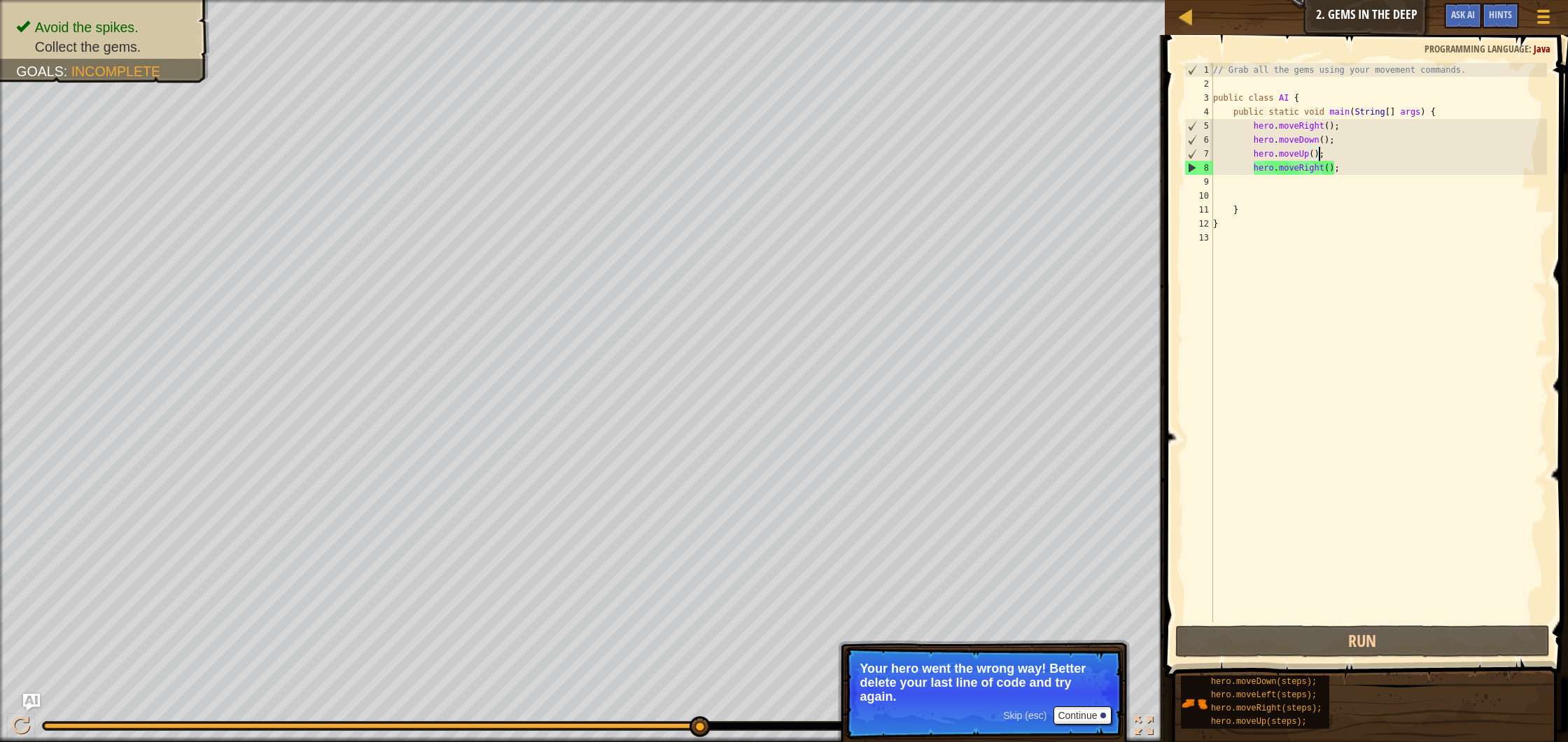
click at [1360, 178] on div "// Grab all the gems using your movement commands. public class AI { public sta…" at bounding box center [1379, 356] width 337 height 587
click at [1355, 171] on div "// Grab all the gems using your movement commands. public class AI { public sta…" at bounding box center [1379, 356] width 337 height 587
type textarea "hero.moveRight();"
type textarea "g"
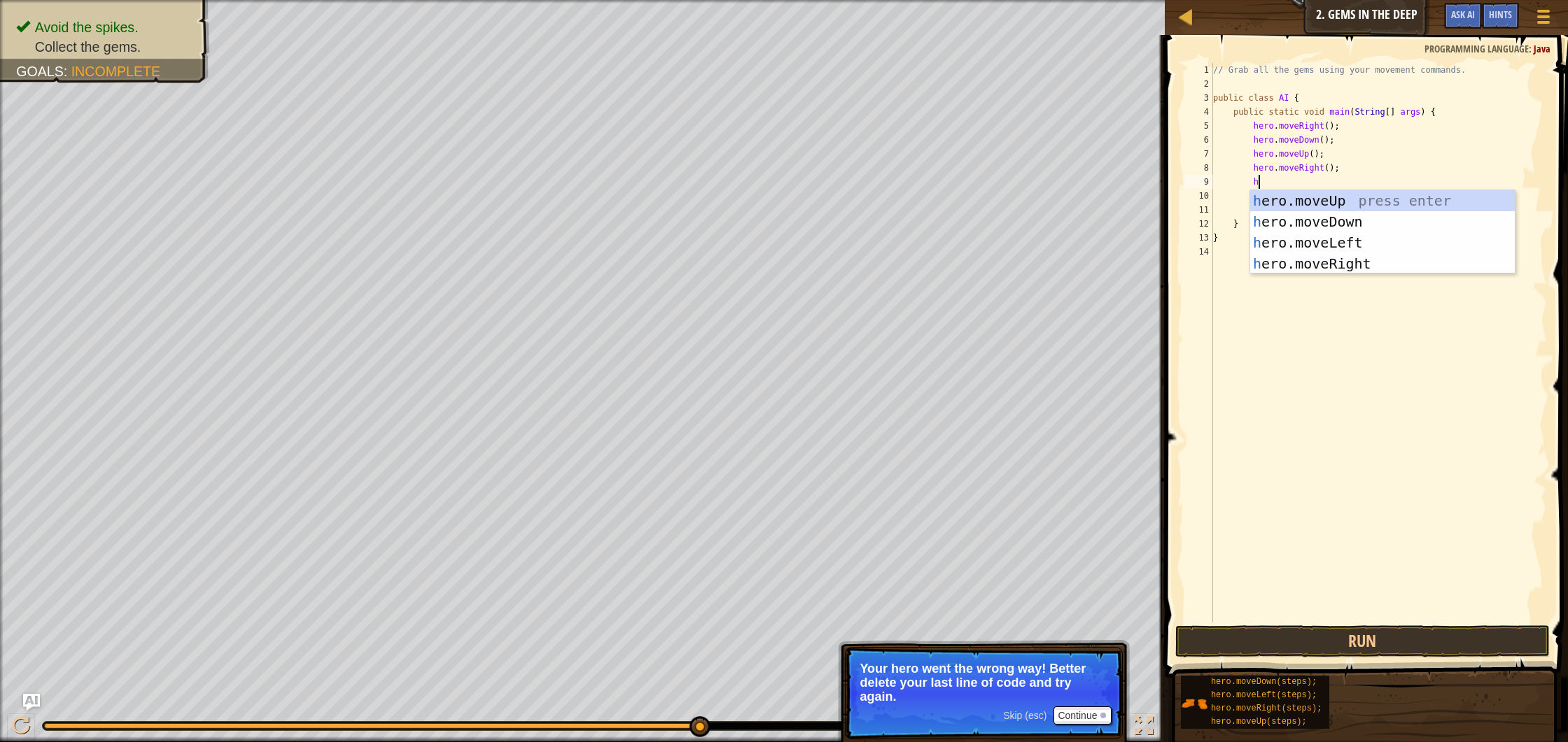
type textarea "her"
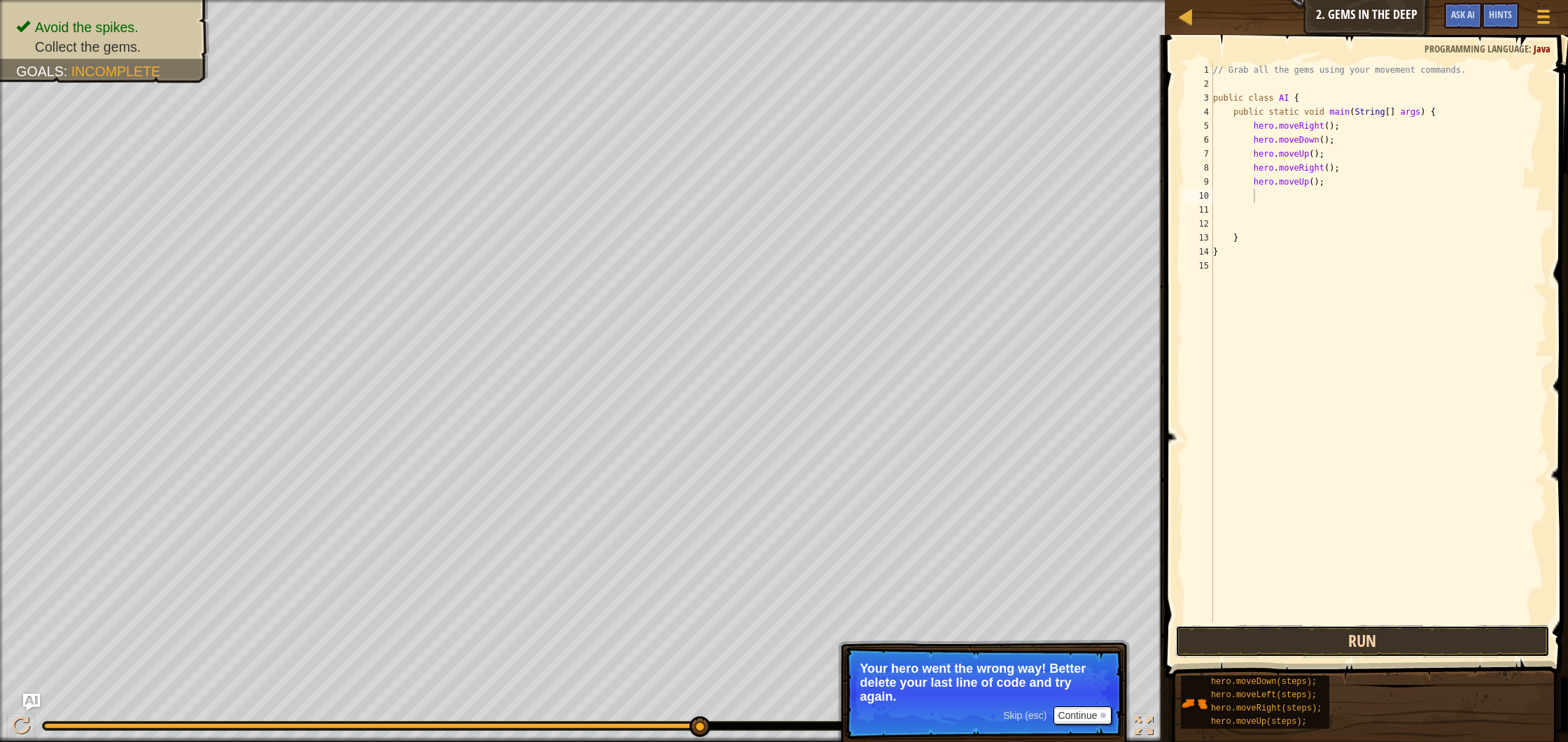
drag, startPoint x: 1314, startPoint y: 642, endPoint x: 1272, endPoint y: 640, distance: 42.0
click at [1314, 642] on button "Run" at bounding box center [1363, 642] width 375 height 32
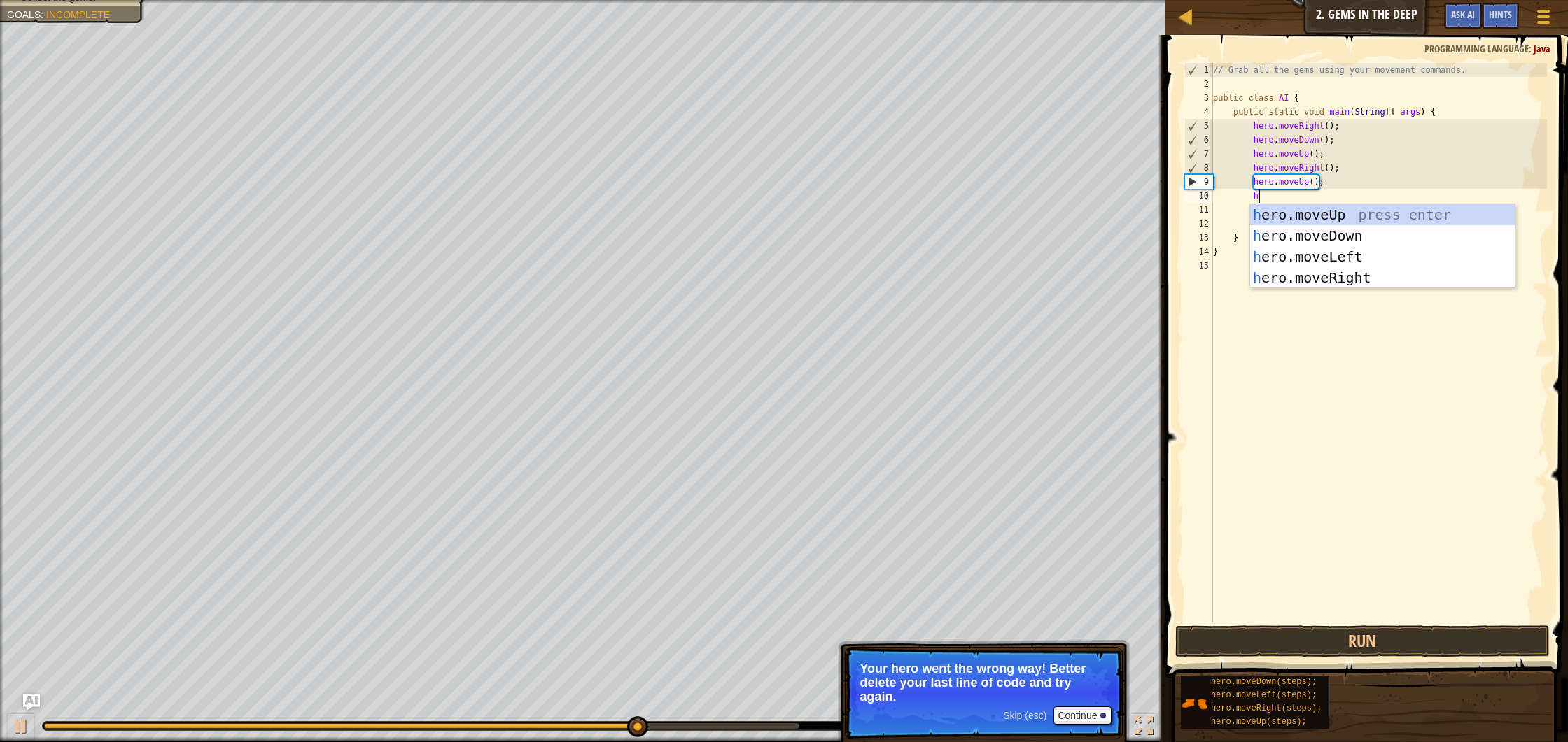
type textarea "her"
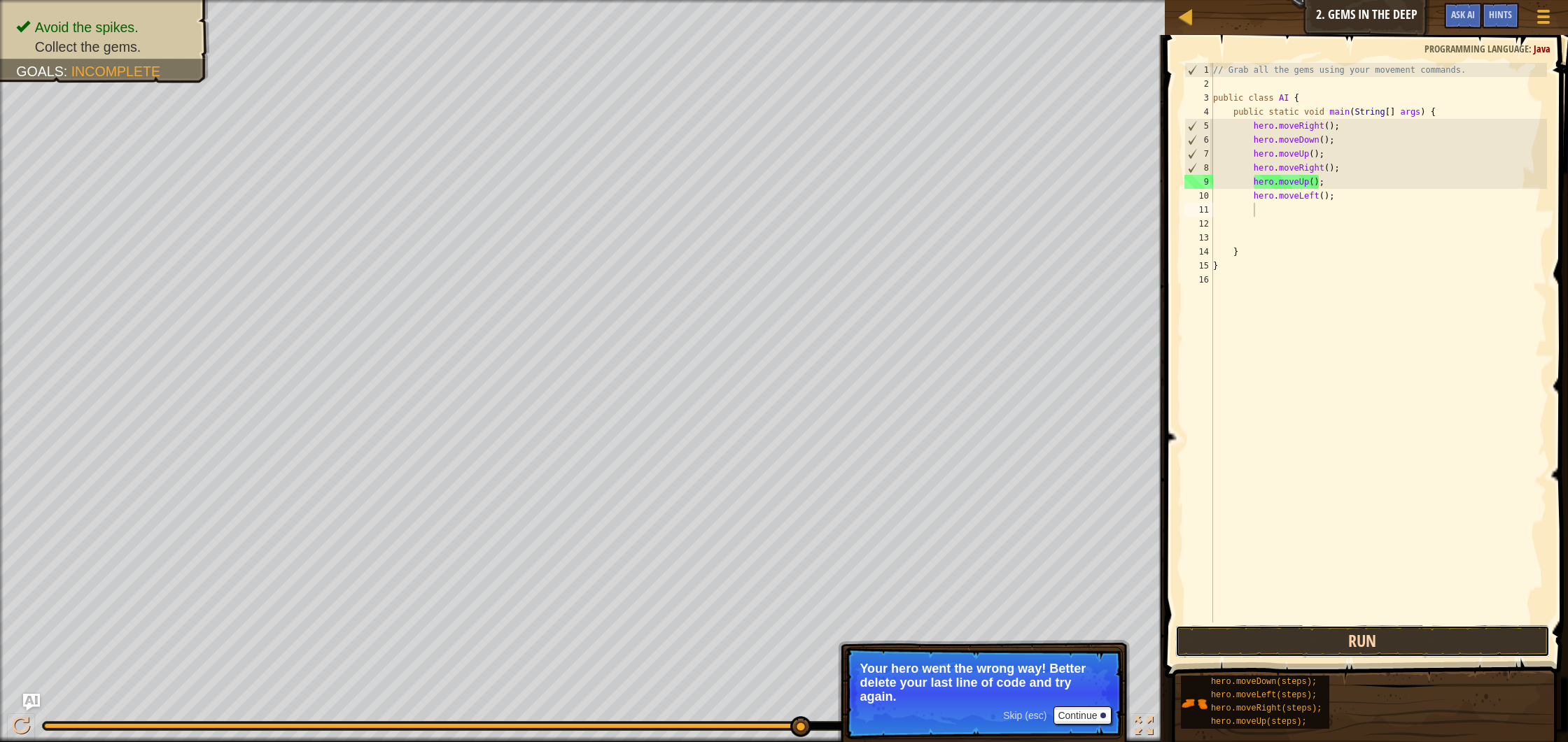
click at [1346, 643] on button "Run" at bounding box center [1363, 642] width 375 height 32
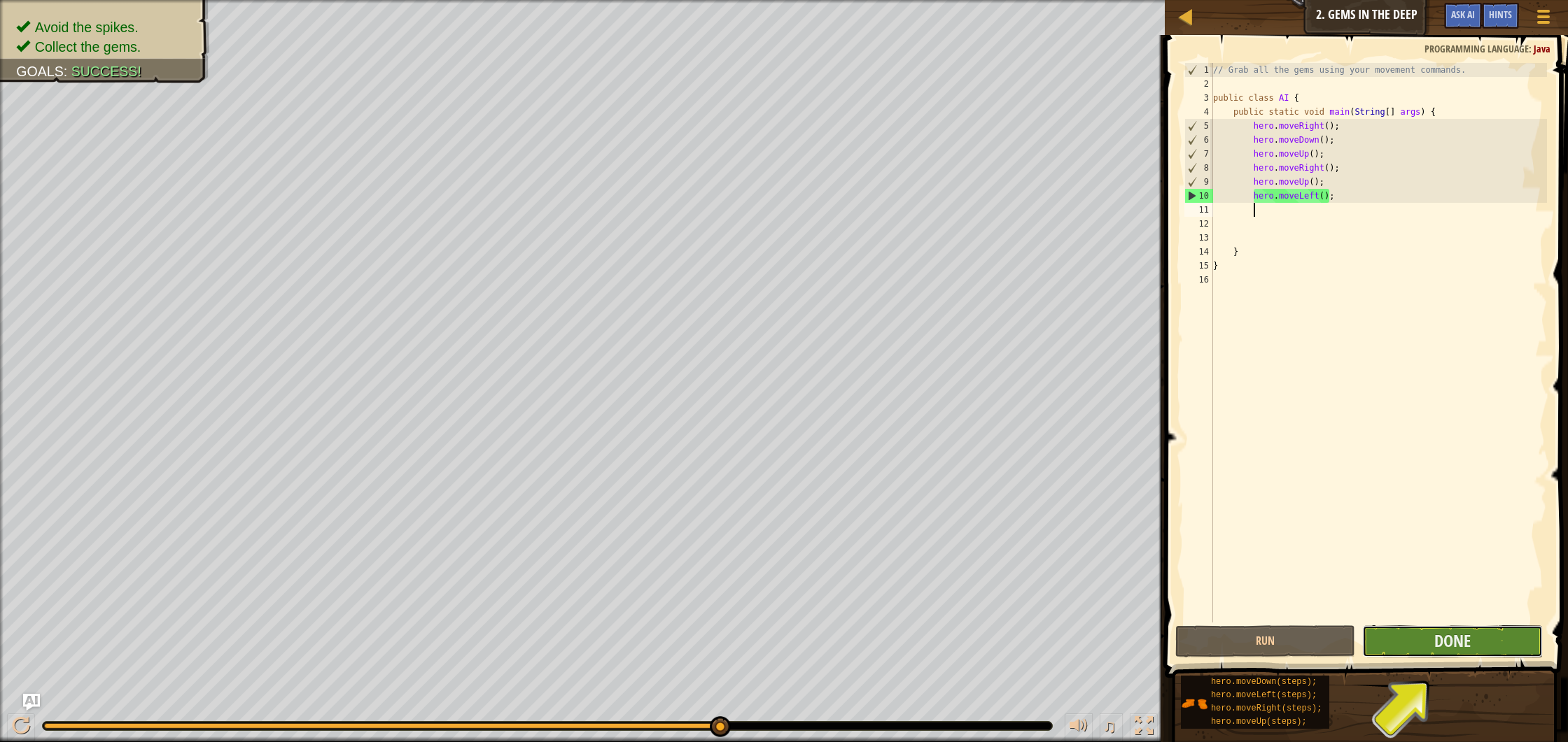
click at [1479, 639] on button "Done" at bounding box center [1452, 642] width 180 height 32
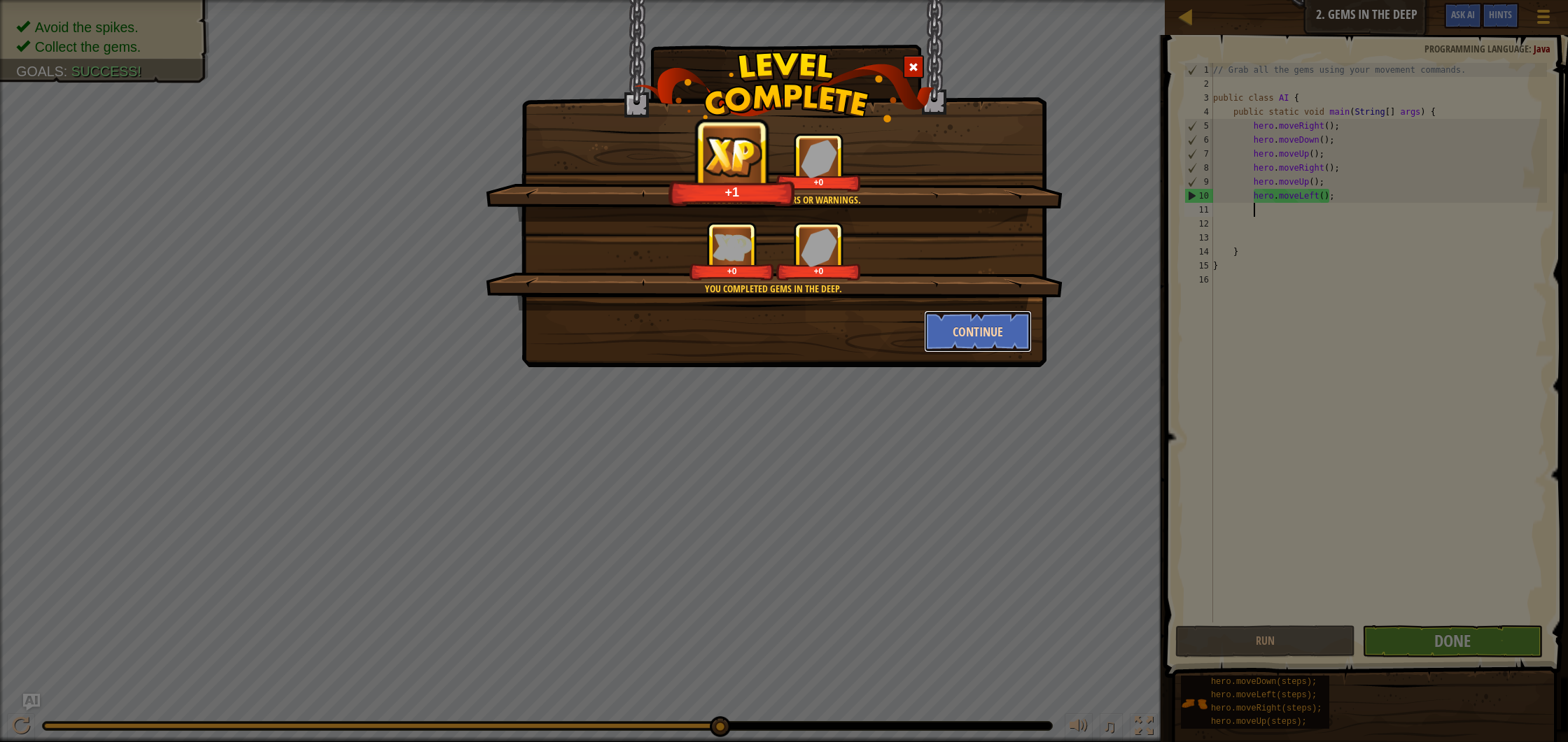
click at [978, 319] on button "Continue" at bounding box center [978, 332] width 109 height 42
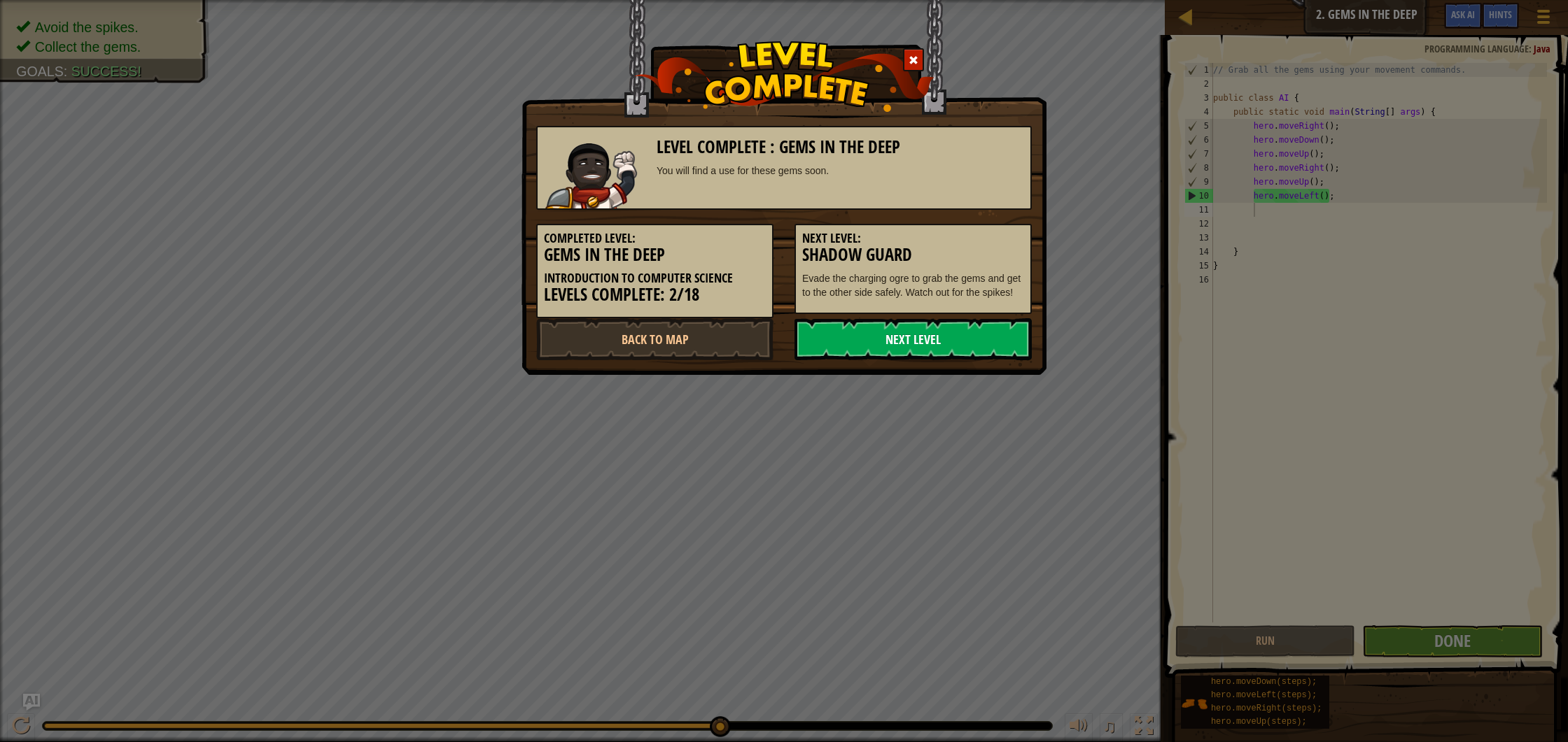
click at [955, 342] on link "Next Level" at bounding box center [913, 339] width 237 height 42
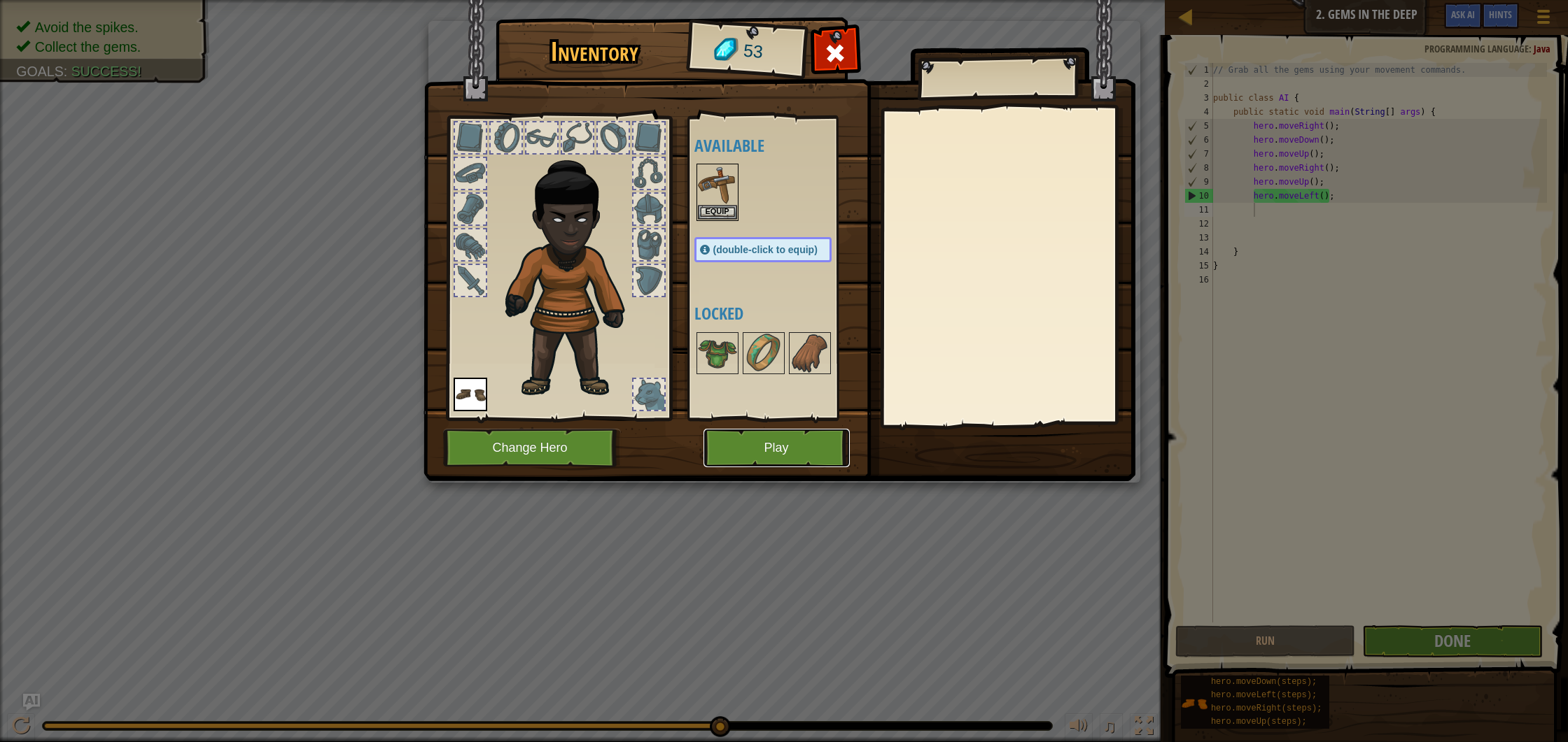
click at [798, 447] on button "Play" at bounding box center [776, 448] width 146 height 38
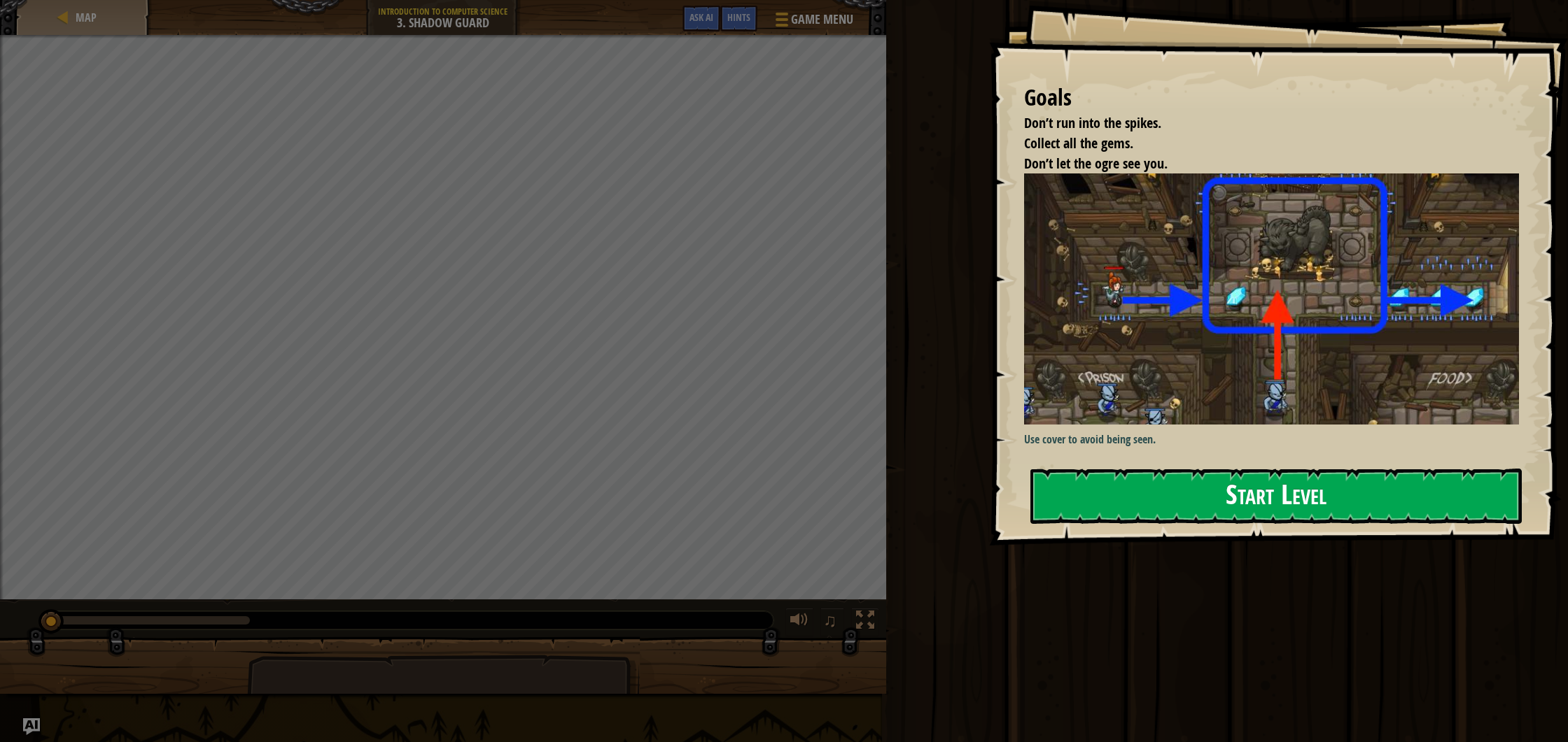
click at [1140, 309] on div "Goals Don’t run into the spikes. Collect all the gems. Don’t let the ogre see y…" at bounding box center [1278, 273] width 579 height 545
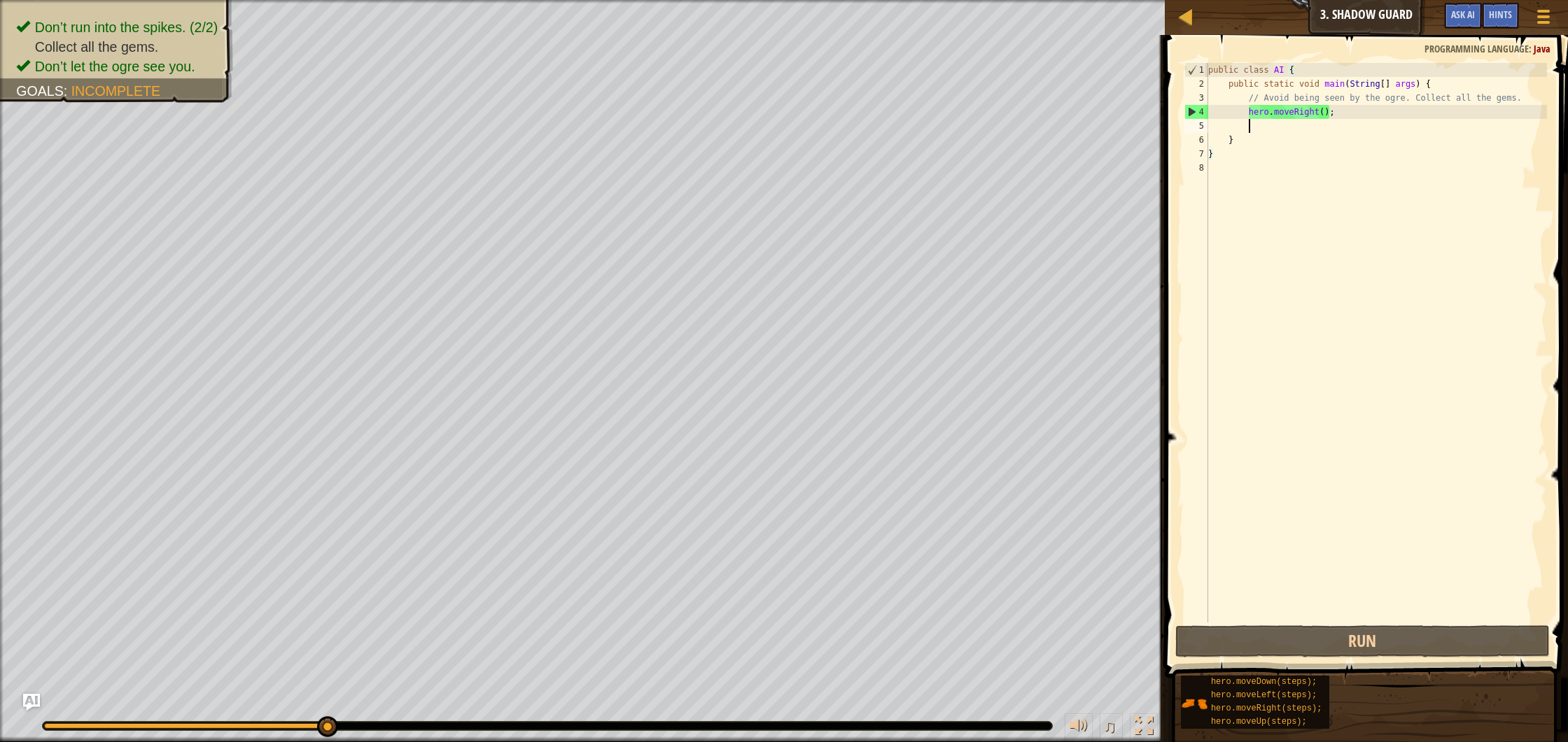
click at [1378, 121] on div "public class AI { public static void main ( String [ ] args ) { // Avoid being …" at bounding box center [1376, 356] width 341 height 587
click at [1351, 112] on div "public class AI { public static void main ( String [ ] args ) { // Avoid being …" at bounding box center [1376, 356] width 341 height 587
type textarea "hero.moveRight();"
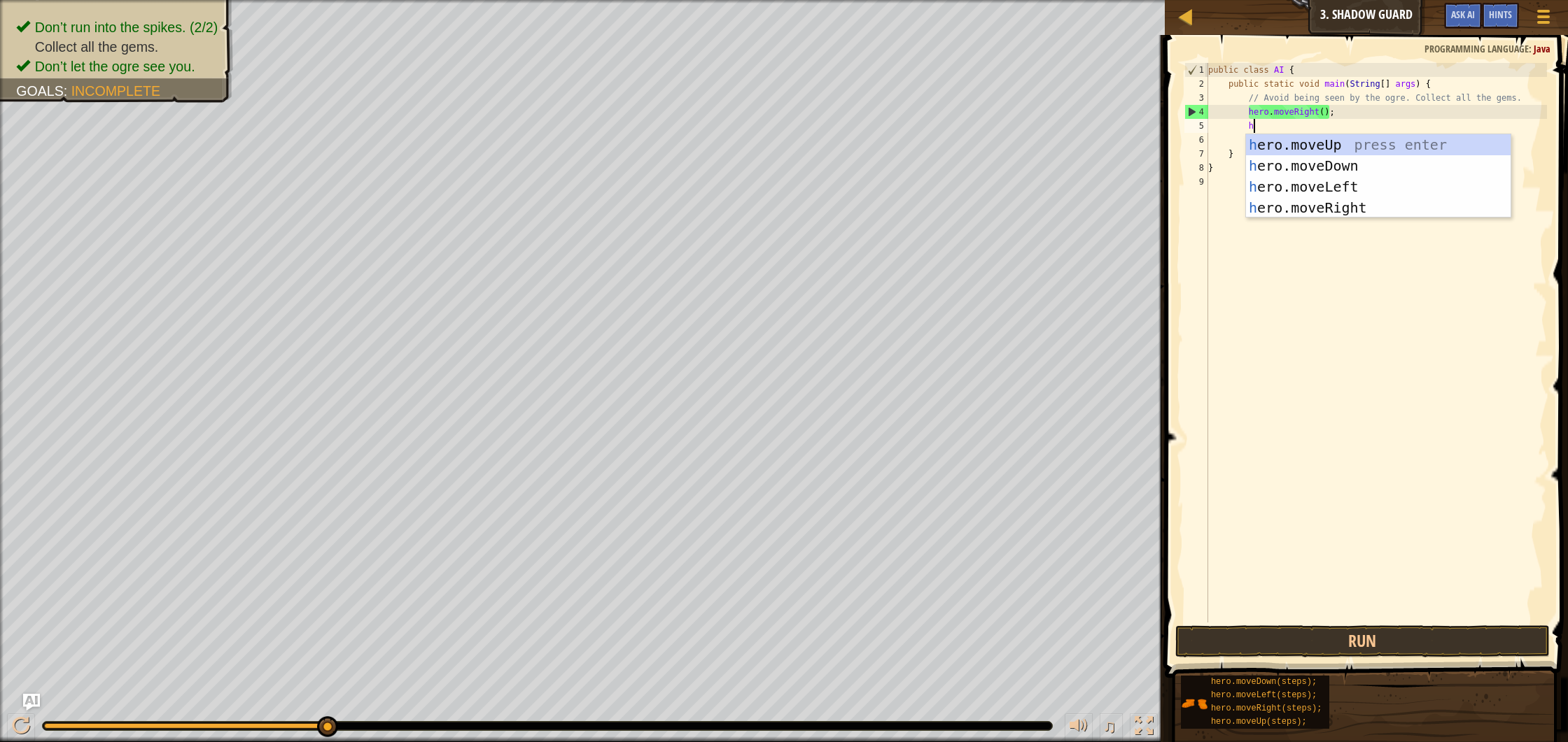
scroll to position [7, 4]
type textarea "her"
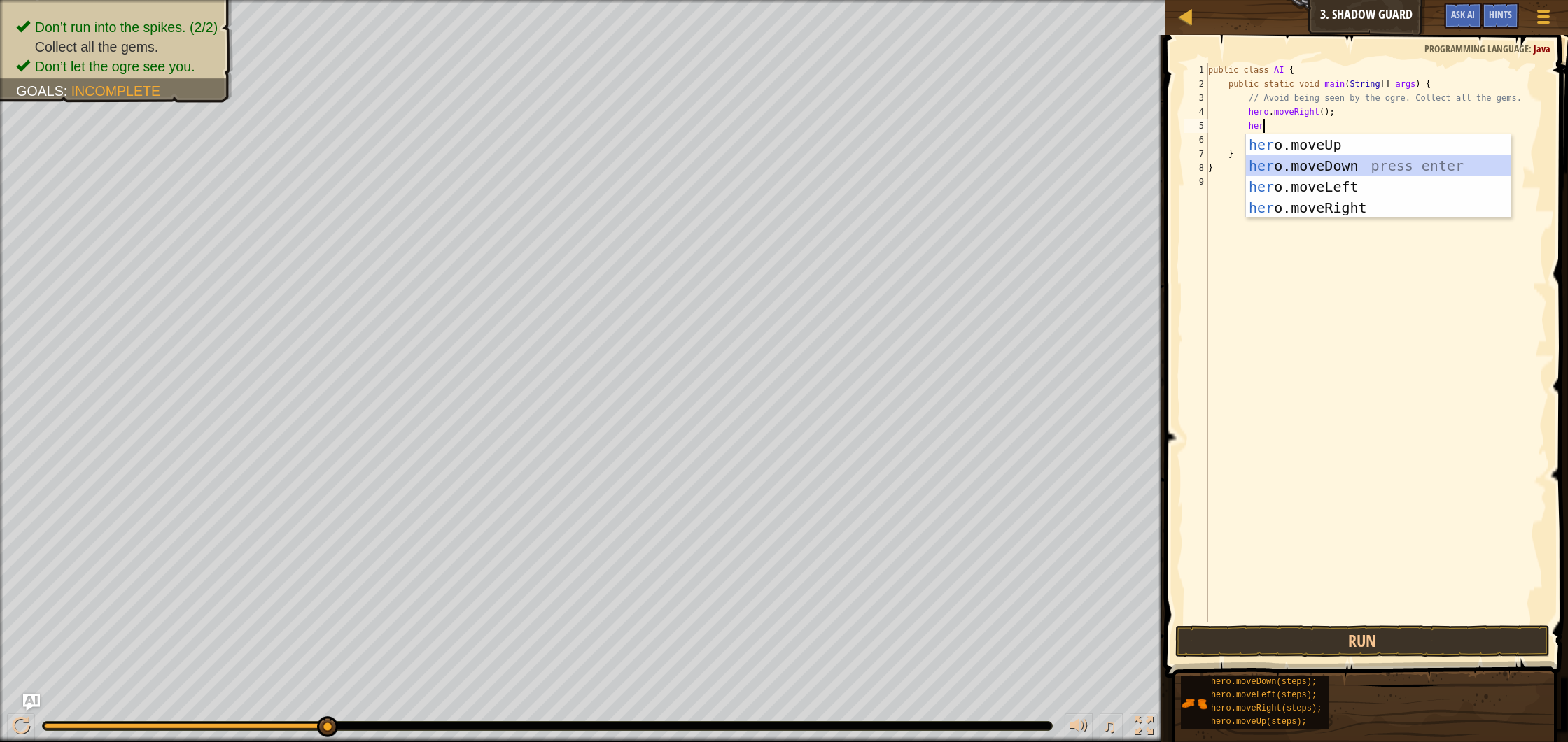
scroll to position [7, 3]
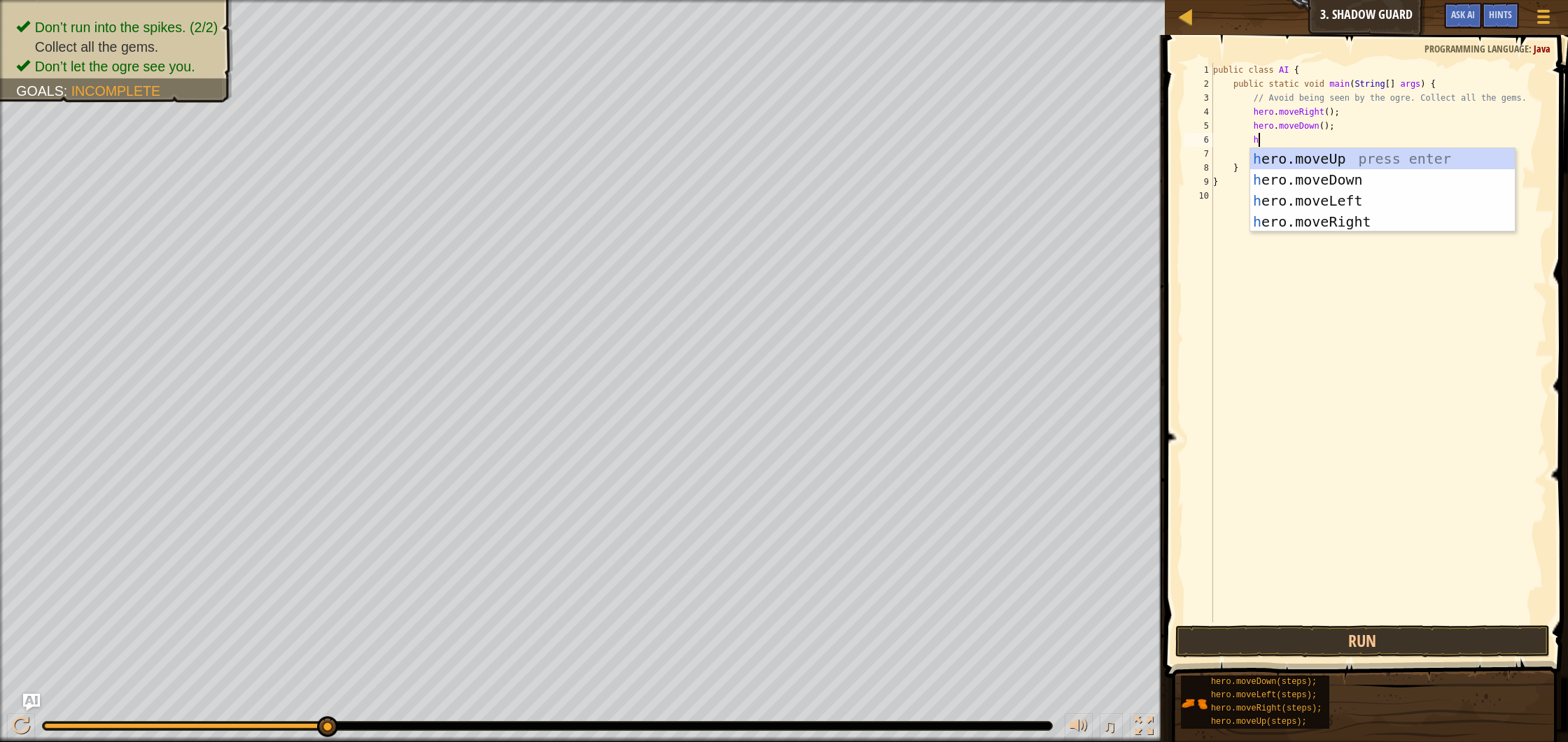
type textarea "her"
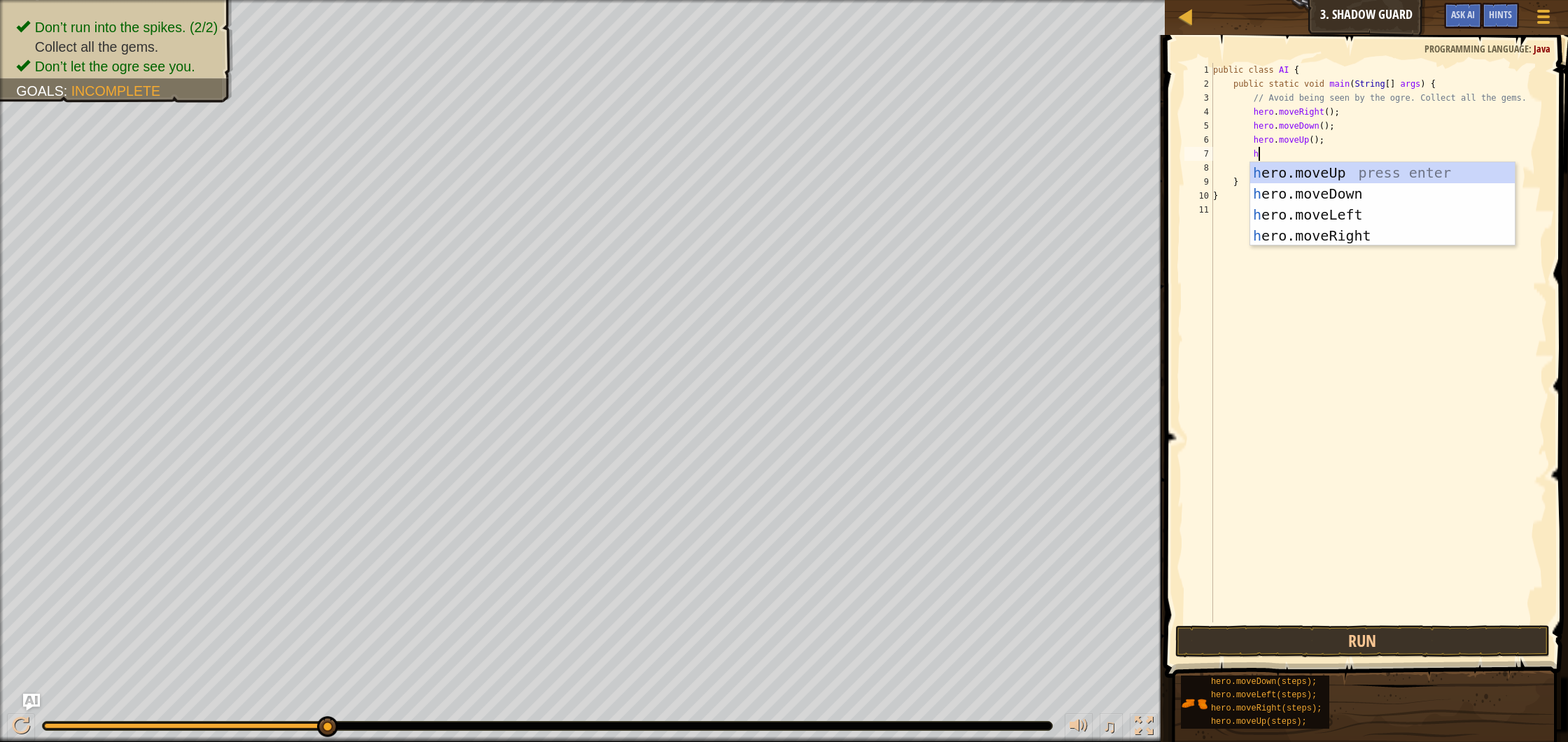
type textarea "her"
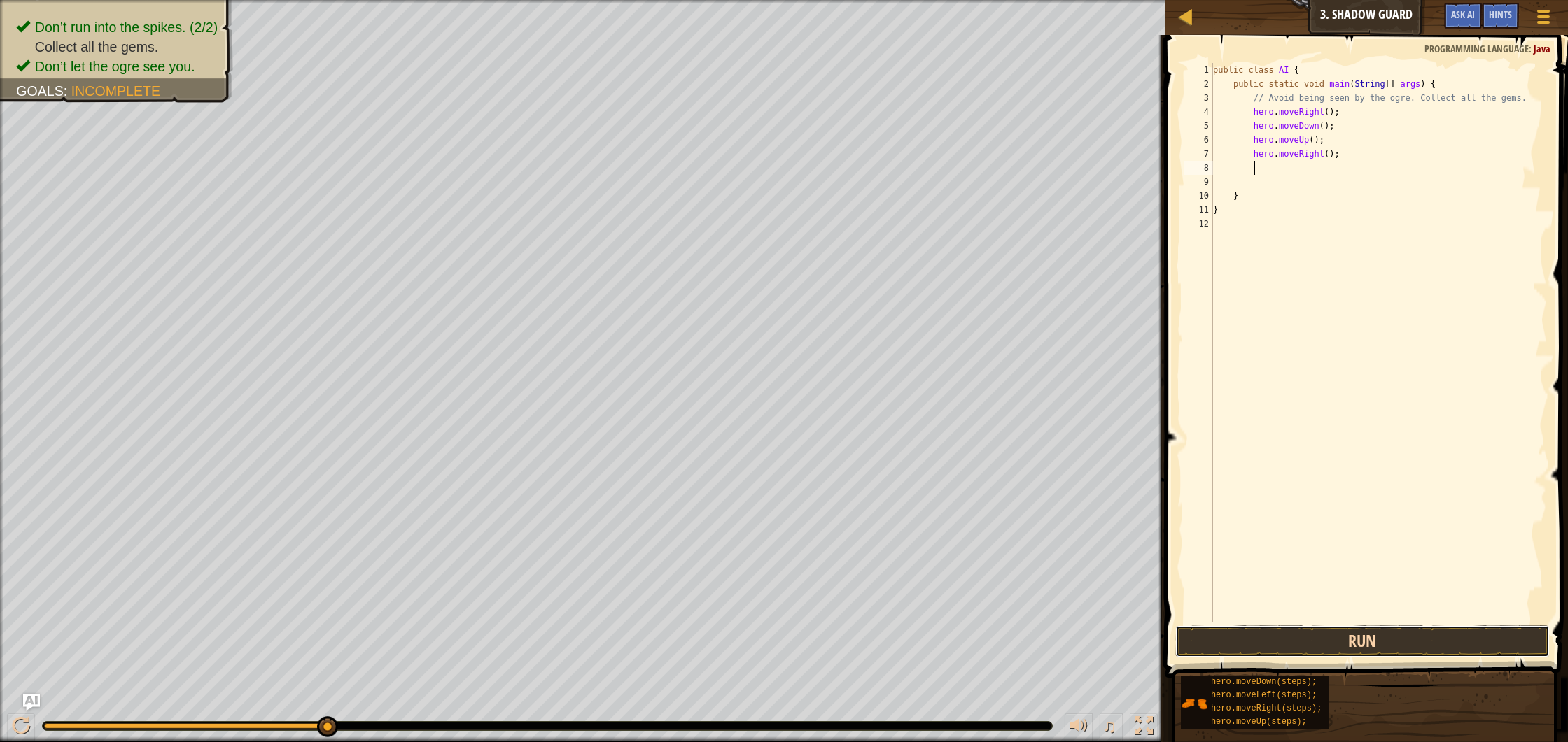
click at [1332, 640] on button "Run" at bounding box center [1363, 642] width 375 height 32
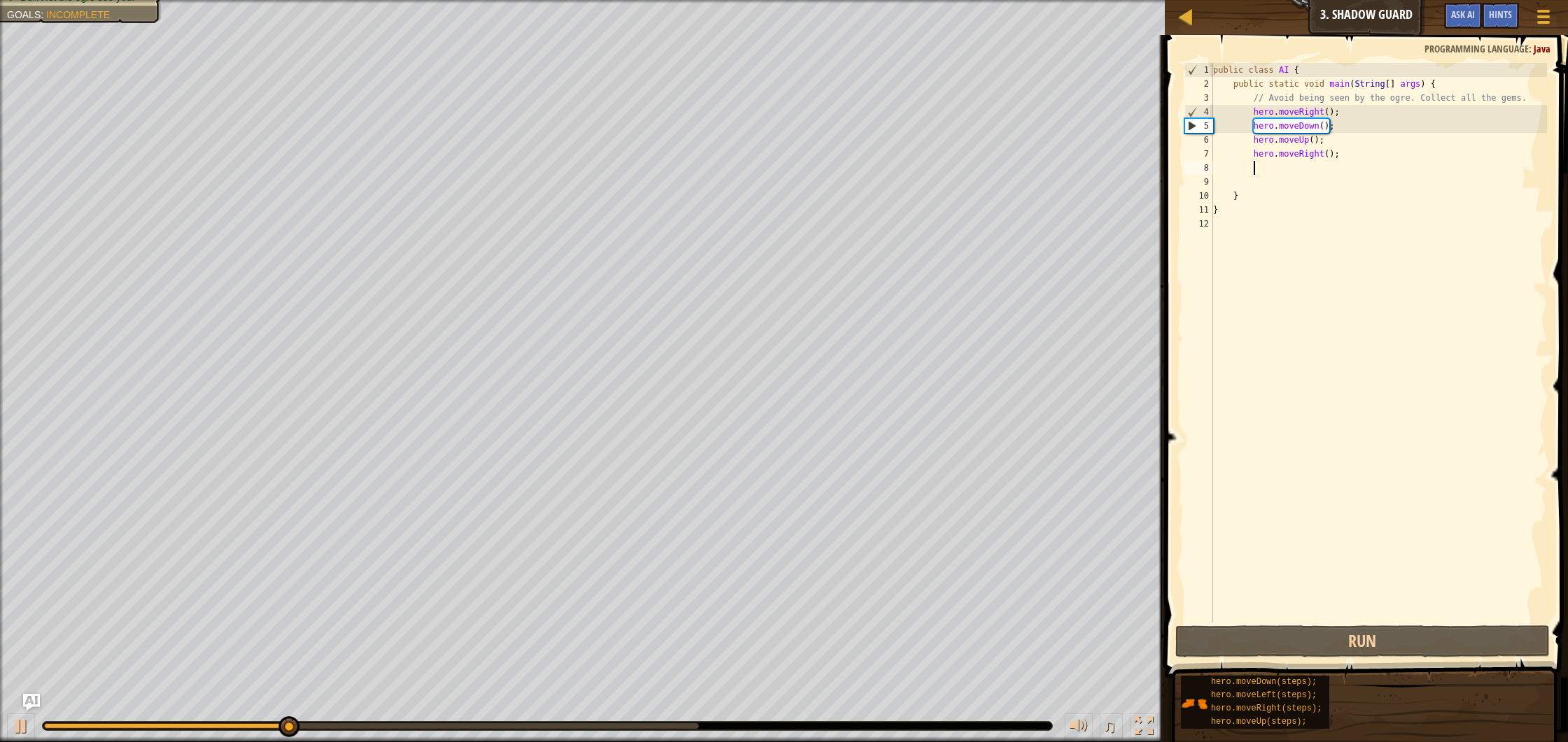
click at [1318, 124] on div "public class AI { public static void main ( String [ ] args ) { // Avoid being …" at bounding box center [1379, 356] width 337 height 587
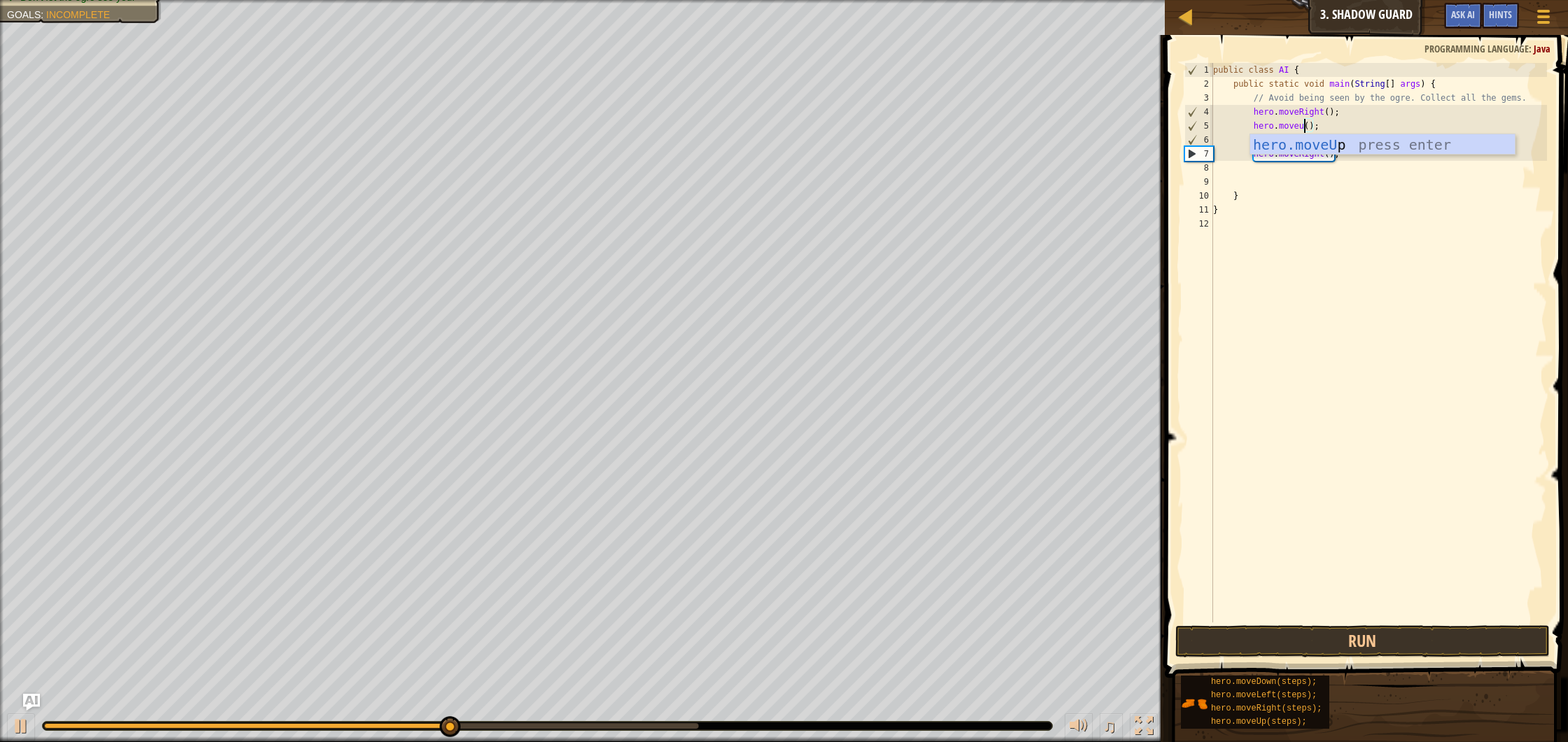
scroll to position [7, 7]
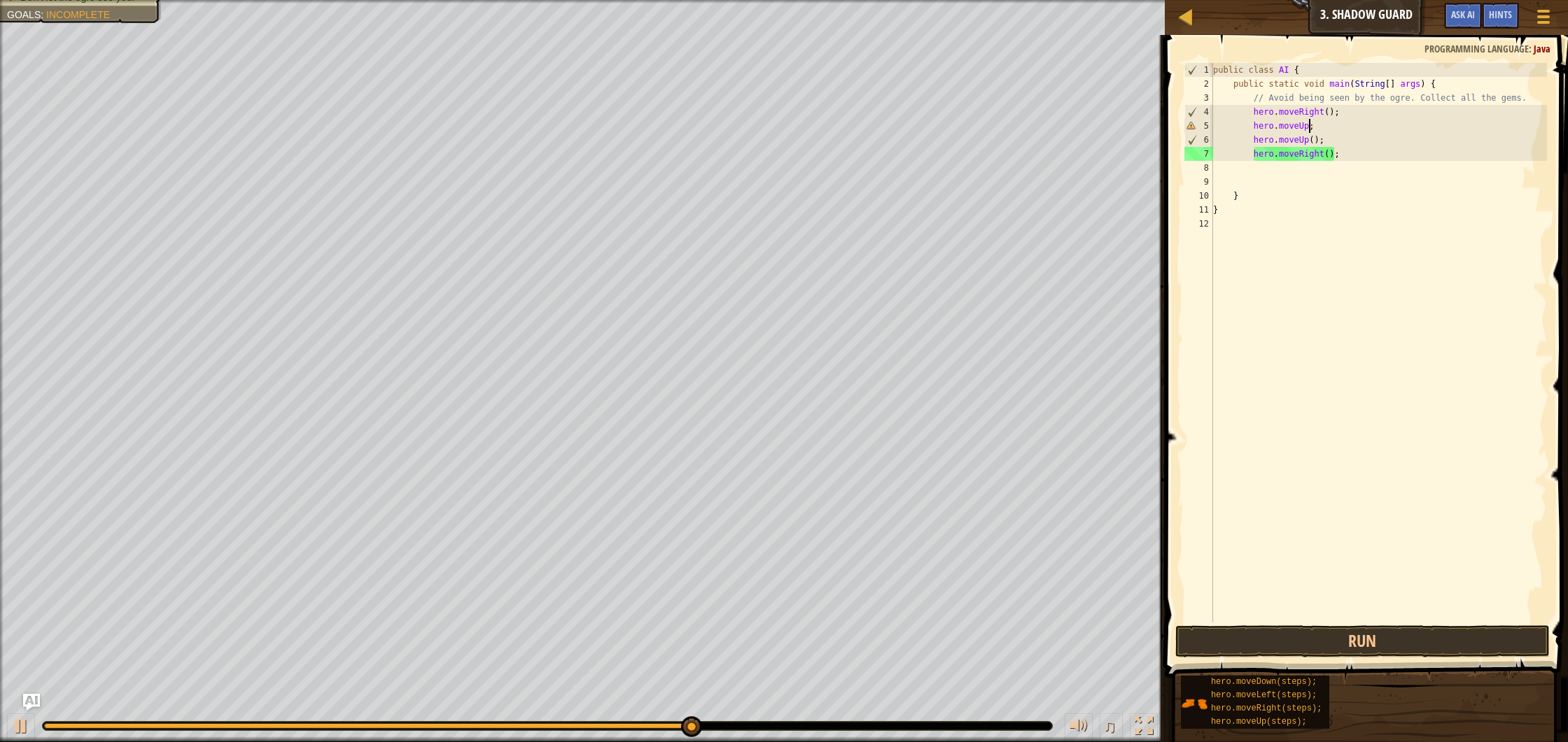
click at [1305, 140] on div "public class AI { public static void main ( String [ ] args ) { // Avoid being …" at bounding box center [1379, 356] width 337 height 587
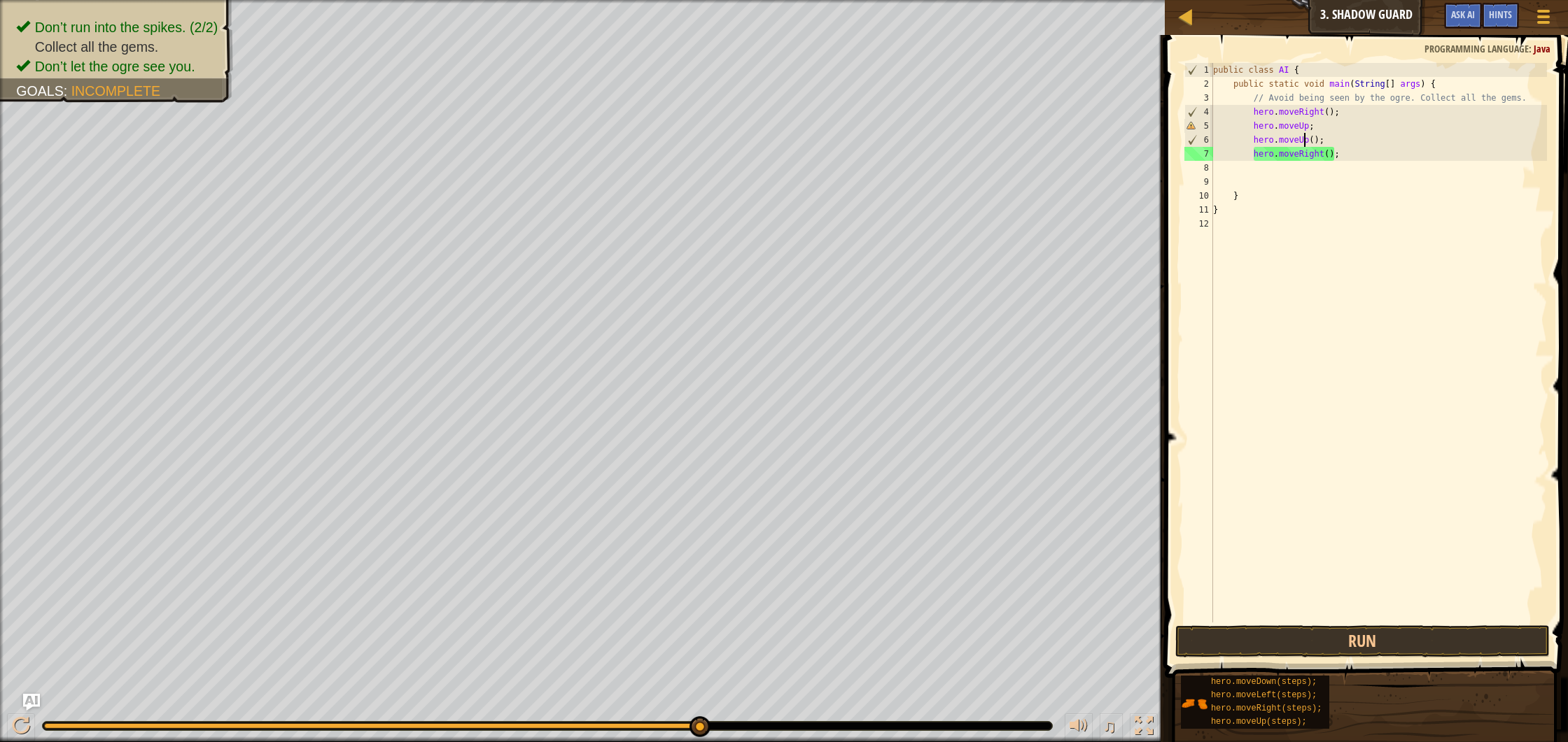
click at [1309, 140] on div "public class AI { public static void main ( String [ ] args ) { // Avoid being …" at bounding box center [1379, 356] width 337 height 587
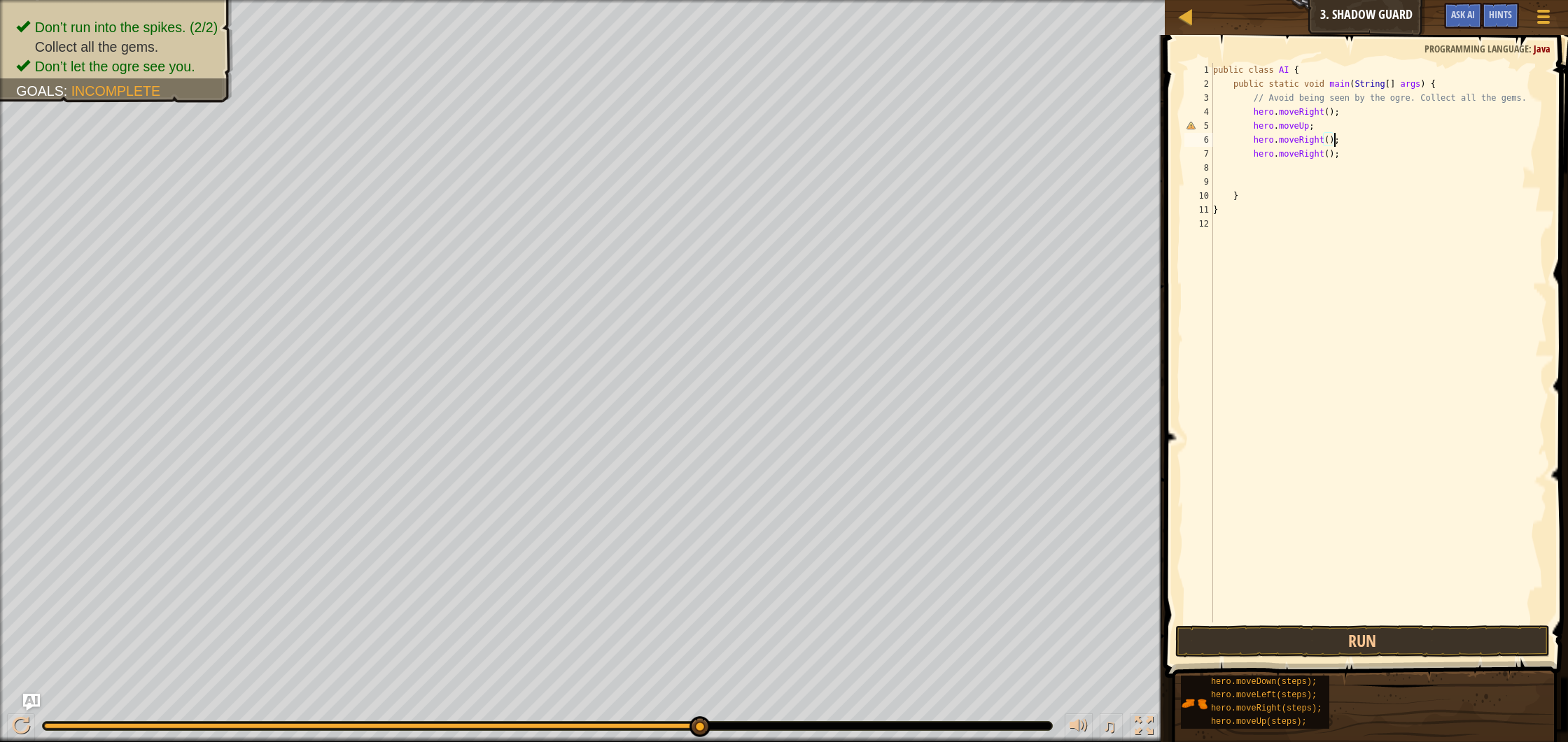
click at [1322, 153] on div "public class AI { public static void main ( String [ ] args ) { // Avoid being …" at bounding box center [1379, 356] width 337 height 587
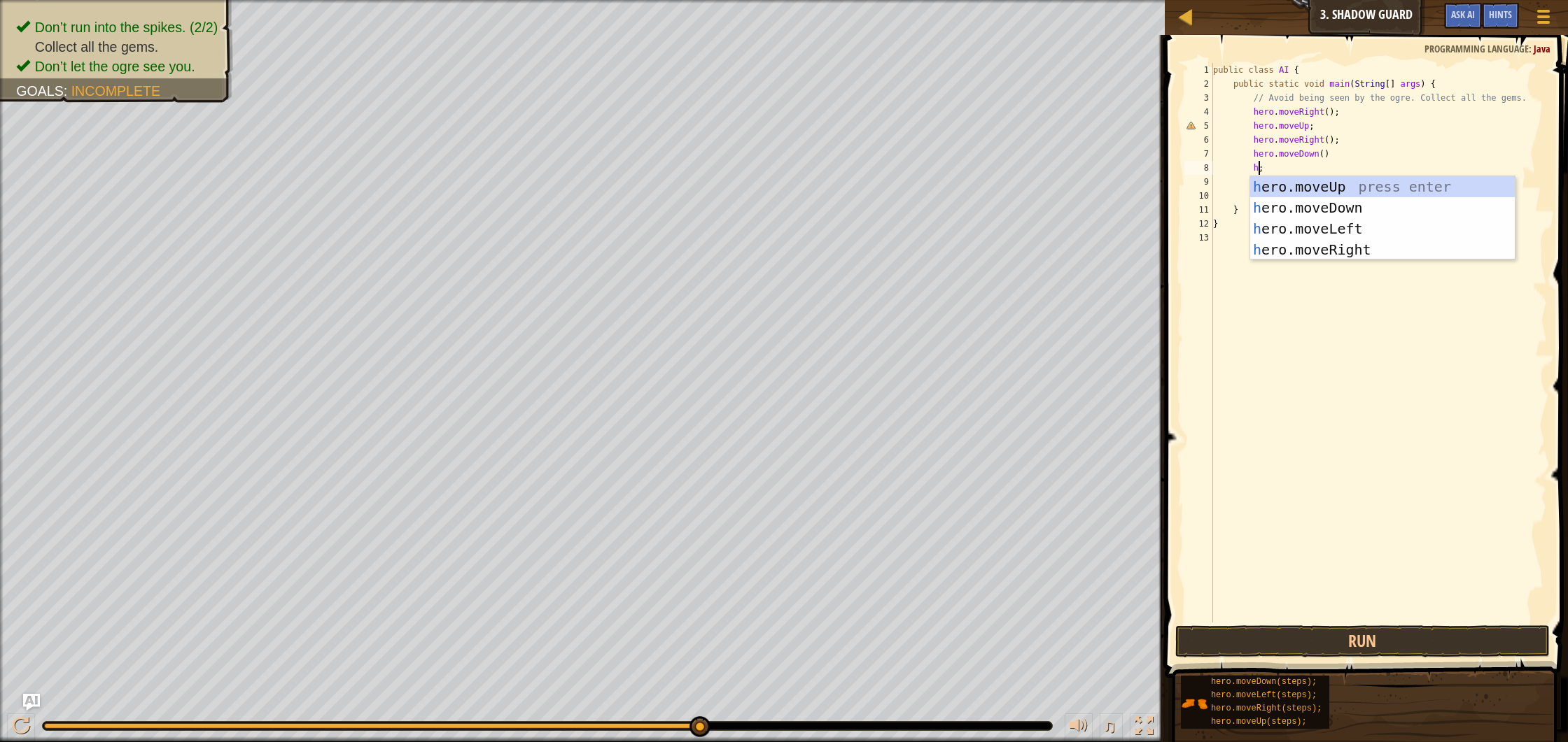
scroll to position [7, 4]
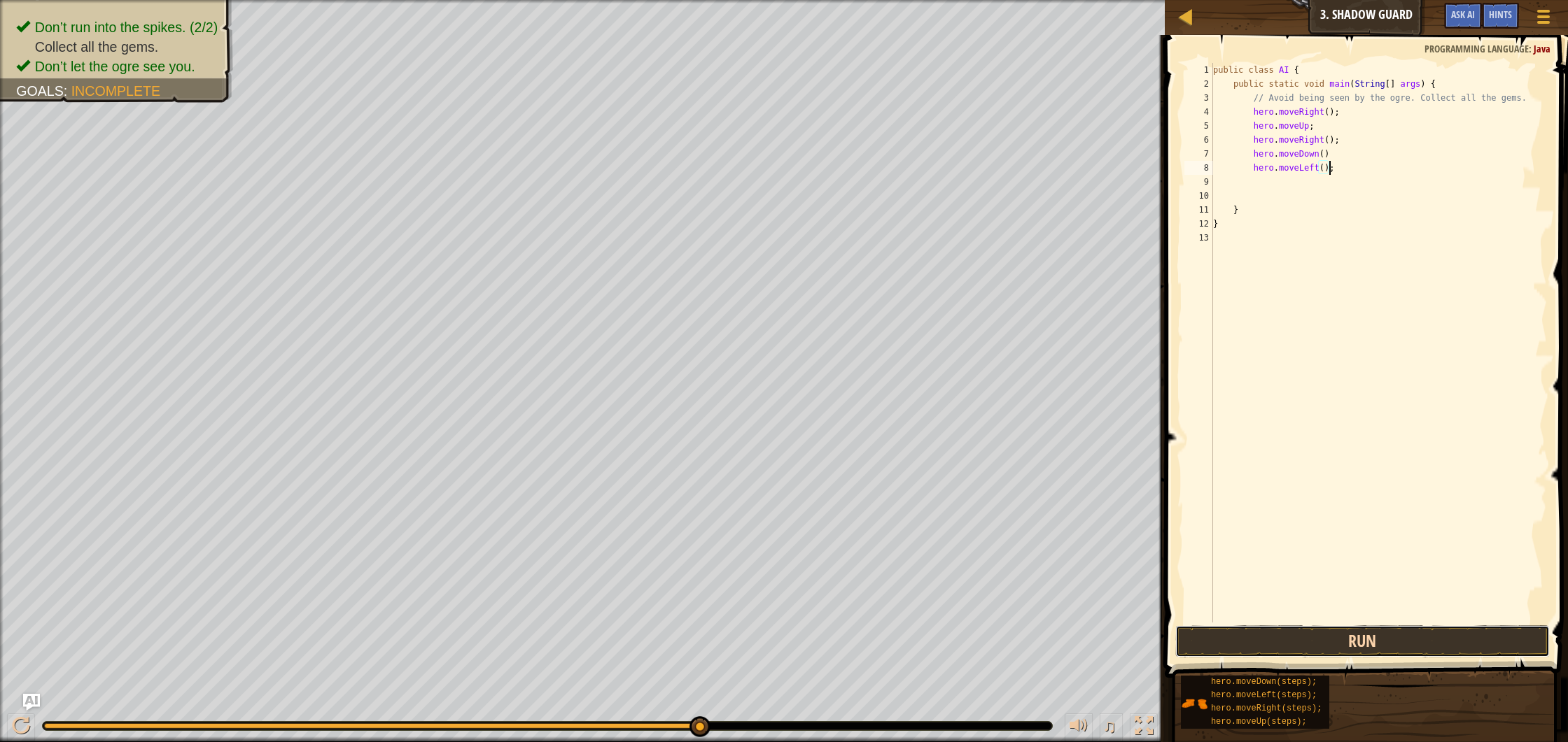
drag, startPoint x: 1287, startPoint y: 638, endPoint x: 1280, endPoint y: 627, distance: 13.0
click at [1285, 634] on button "Run" at bounding box center [1363, 642] width 375 height 32
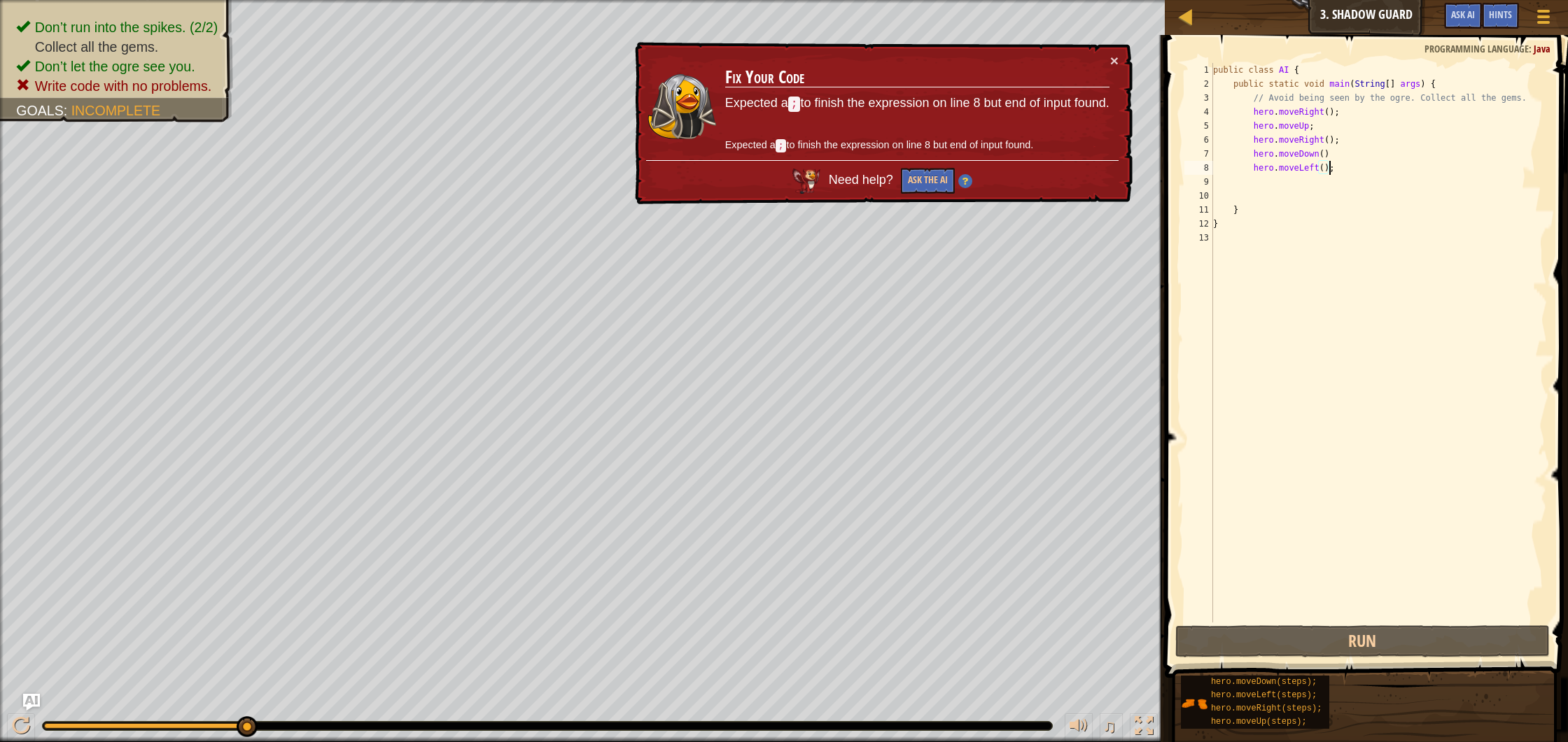
click at [1315, 151] on div "public class AI { public static void main ( String [ ] args ) { // Avoid being …" at bounding box center [1379, 356] width 337 height 587
click at [1320, 151] on div "public class AI { public static void main ( String [ ] args ) { // Avoid being …" at bounding box center [1379, 356] width 337 height 587
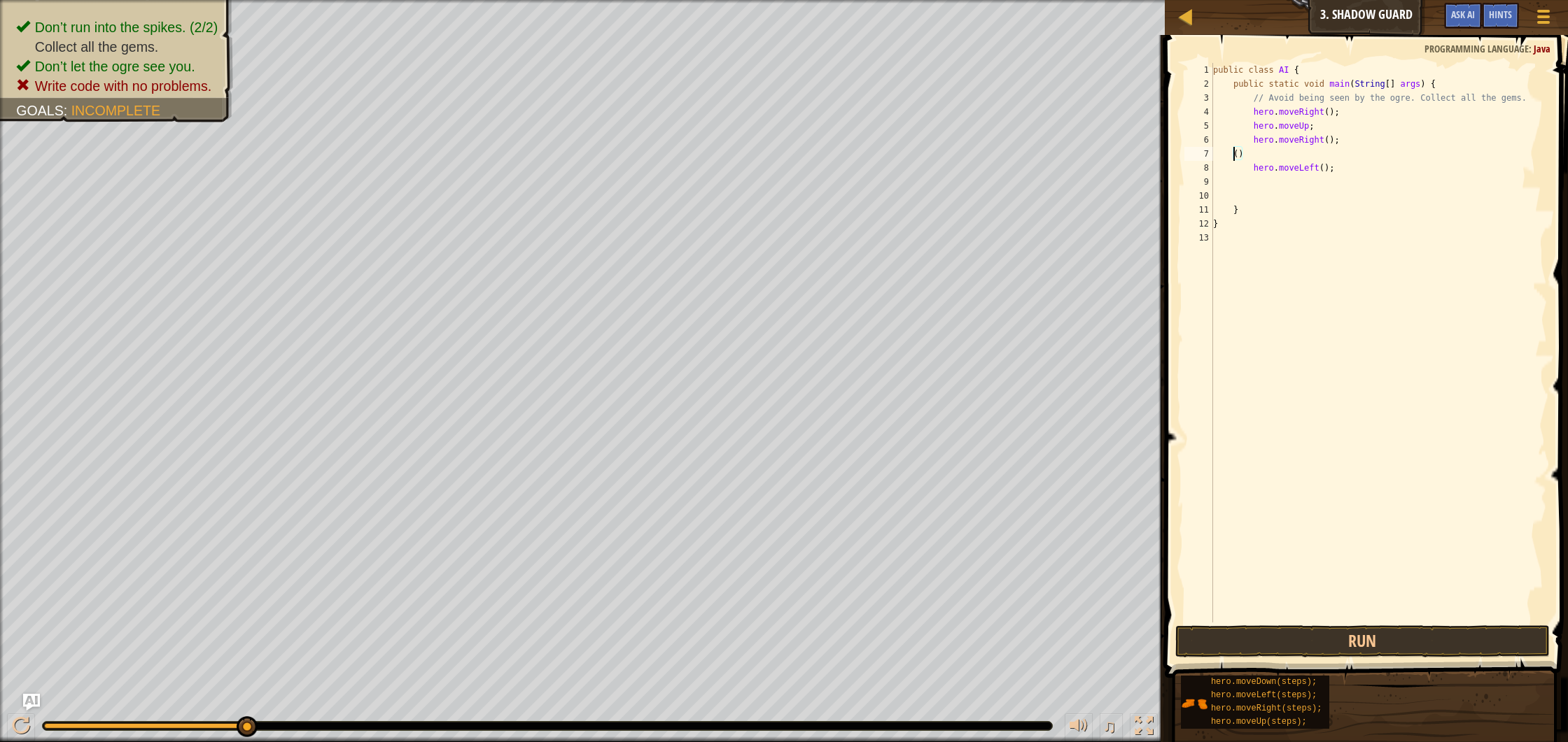
scroll to position [7, 0]
click at [1400, 145] on div "public class AI { public static void main ( String [ ] args ) { // Avoid being …" at bounding box center [1379, 356] width 337 height 587
type textarea "hero.moveRight();"
click at [1416, 641] on button "Run" at bounding box center [1363, 642] width 375 height 32
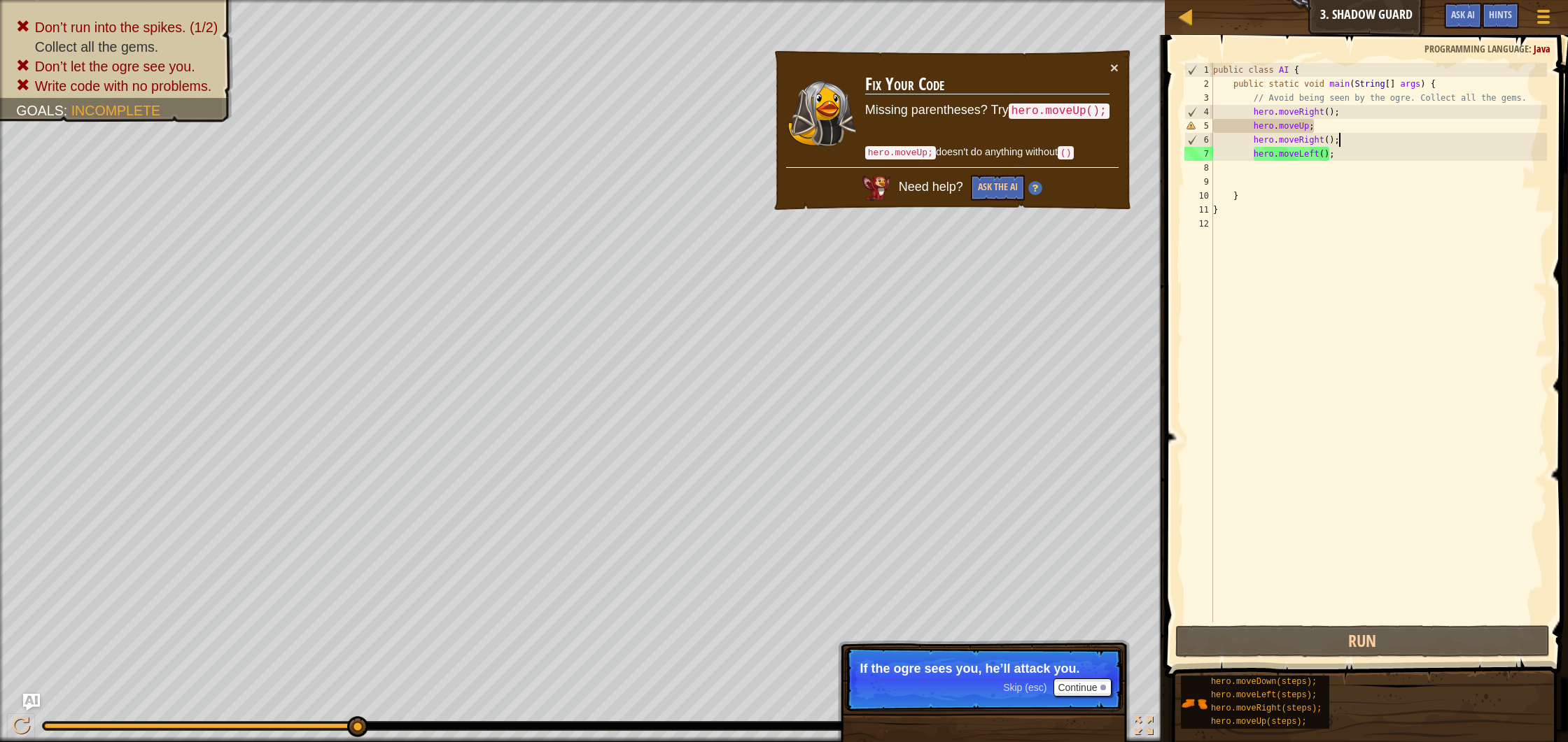
click at [1311, 125] on div "public class AI { public static void main ( String [ ] args ) { // Avoid being …" at bounding box center [1379, 356] width 337 height 587
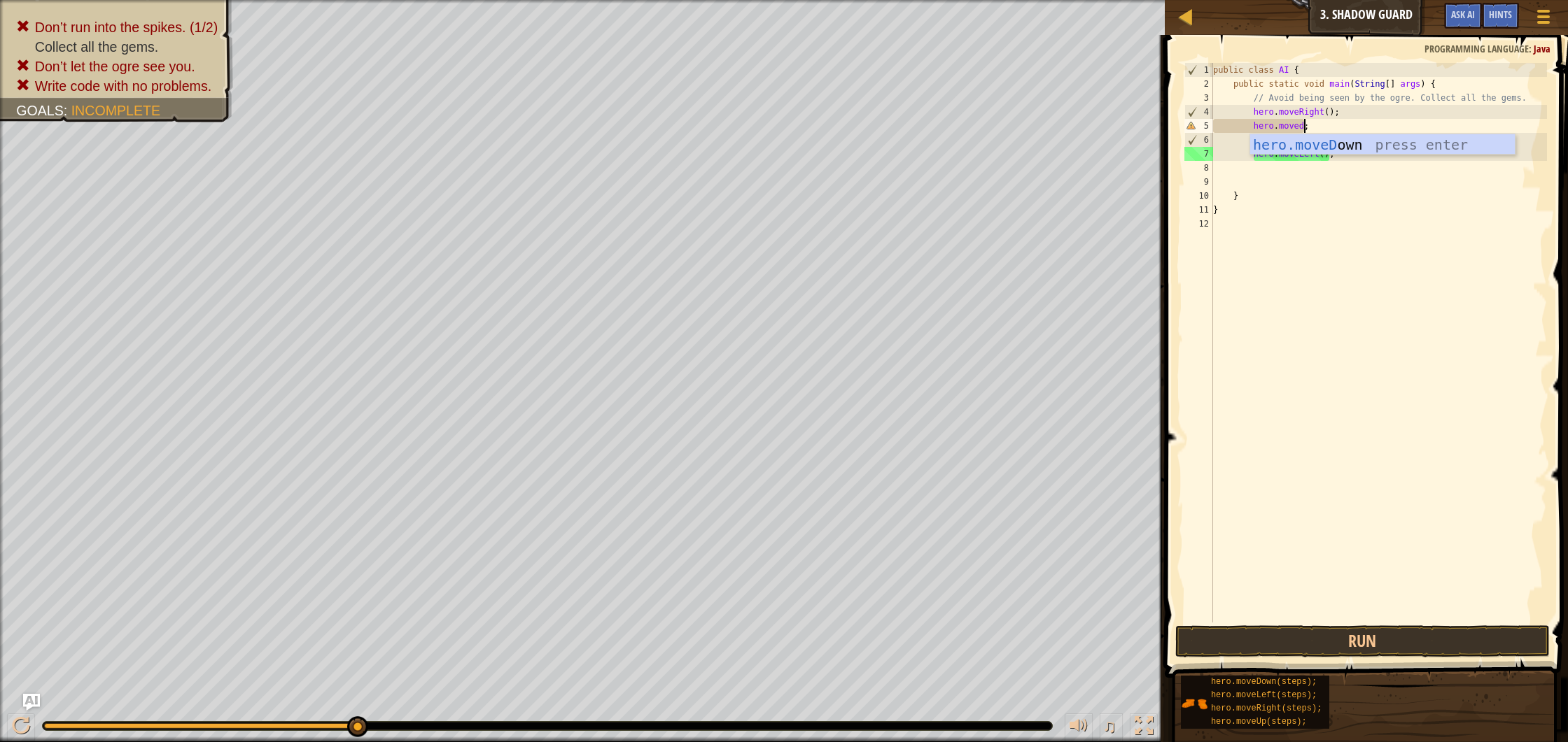
scroll to position [7, 7]
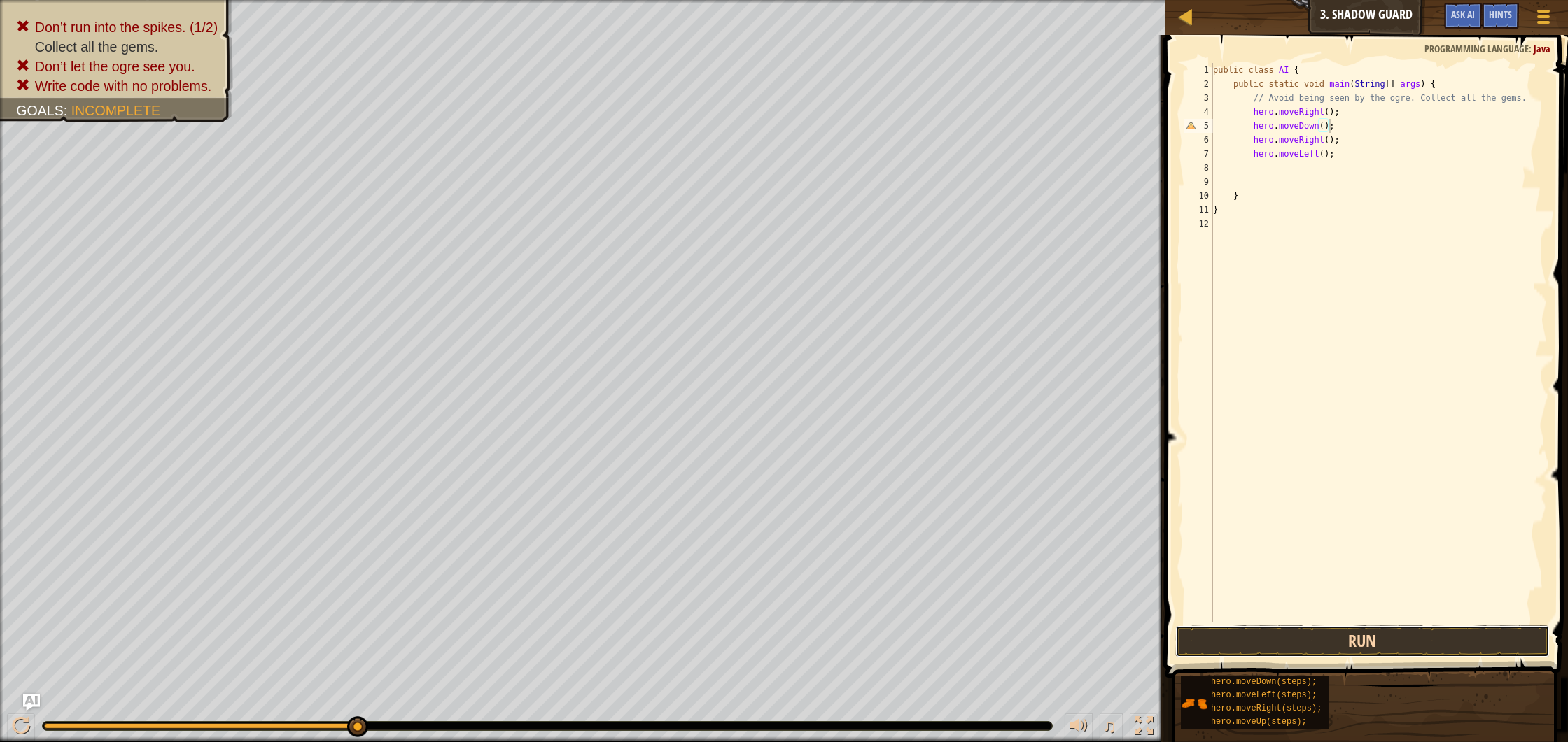
click at [1325, 651] on button "Run" at bounding box center [1363, 642] width 375 height 32
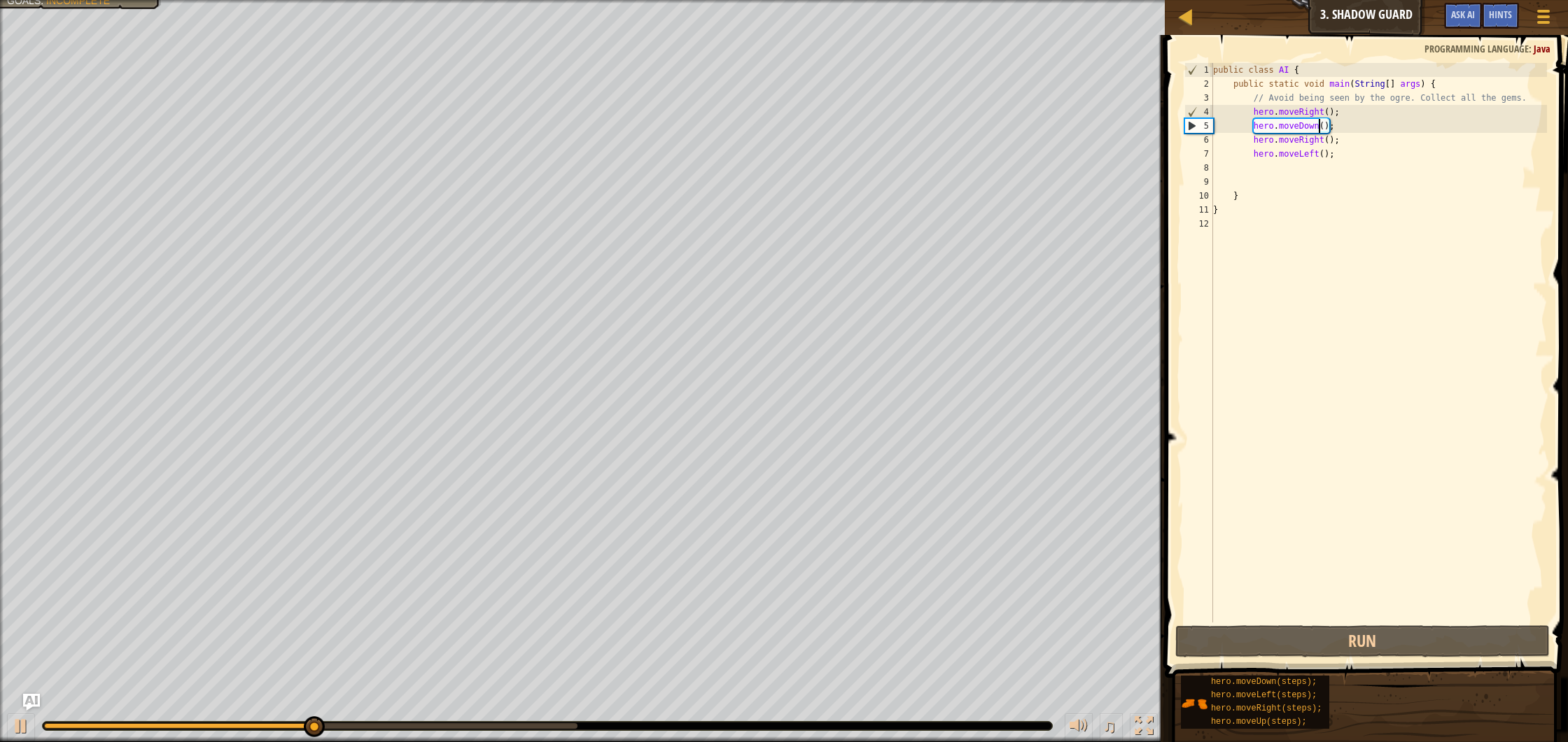
click at [1321, 126] on div "public class AI { public static void main ( String [ ] args ) { // Avoid being …" at bounding box center [1379, 356] width 337 height 587
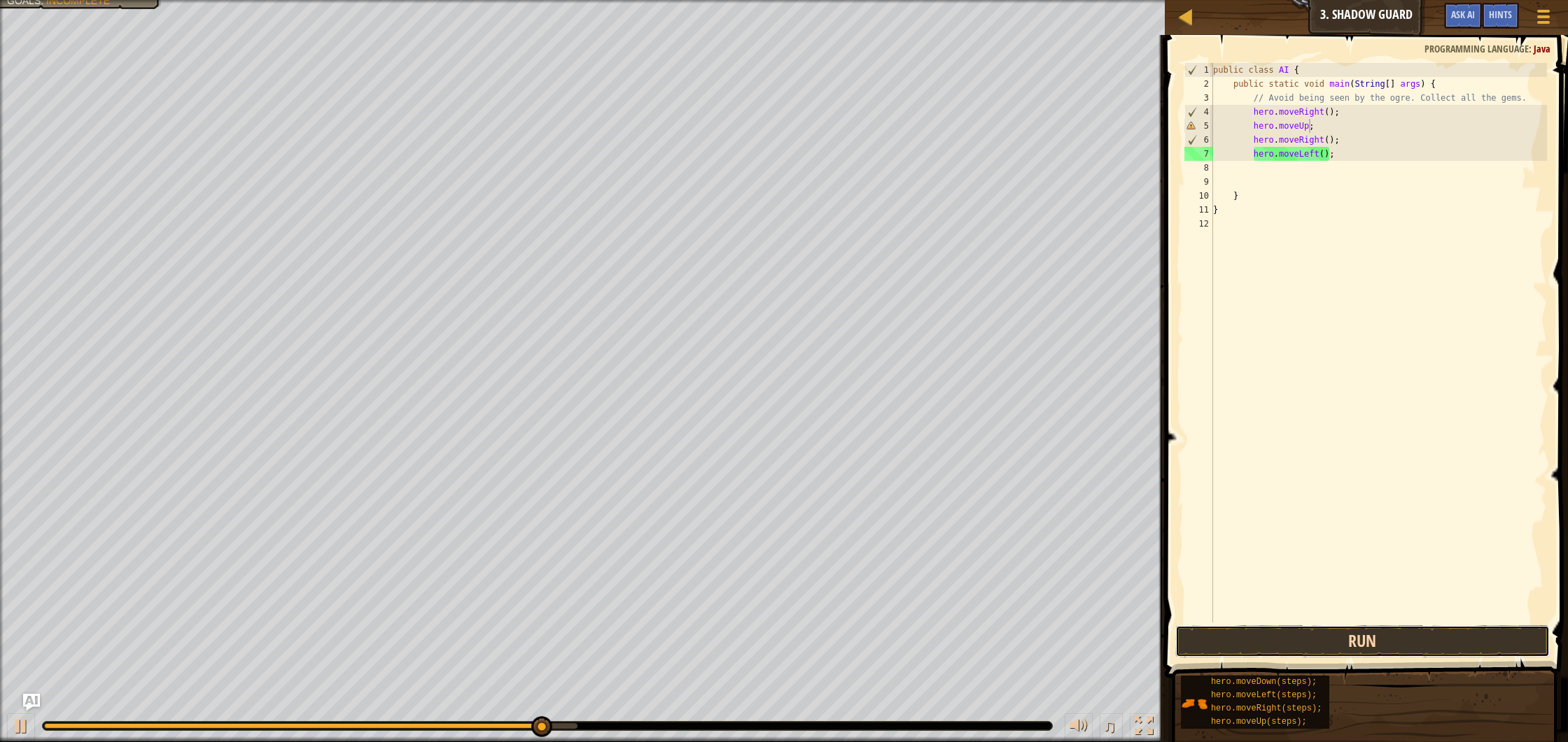
click at [1346, 646] on button "Run" at bounding box center [1363, 642] width 375 height 32
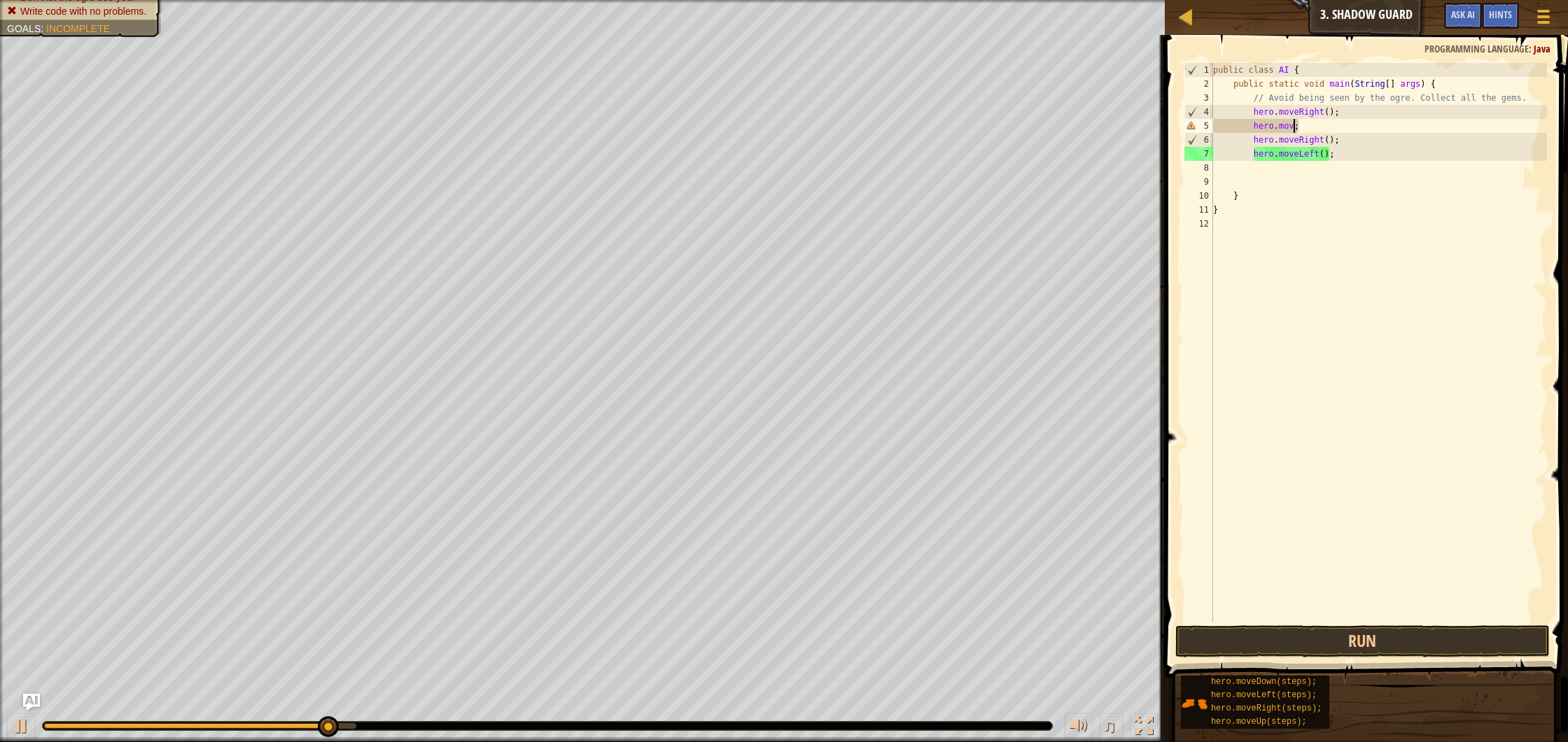
scroll to position [7, 7]
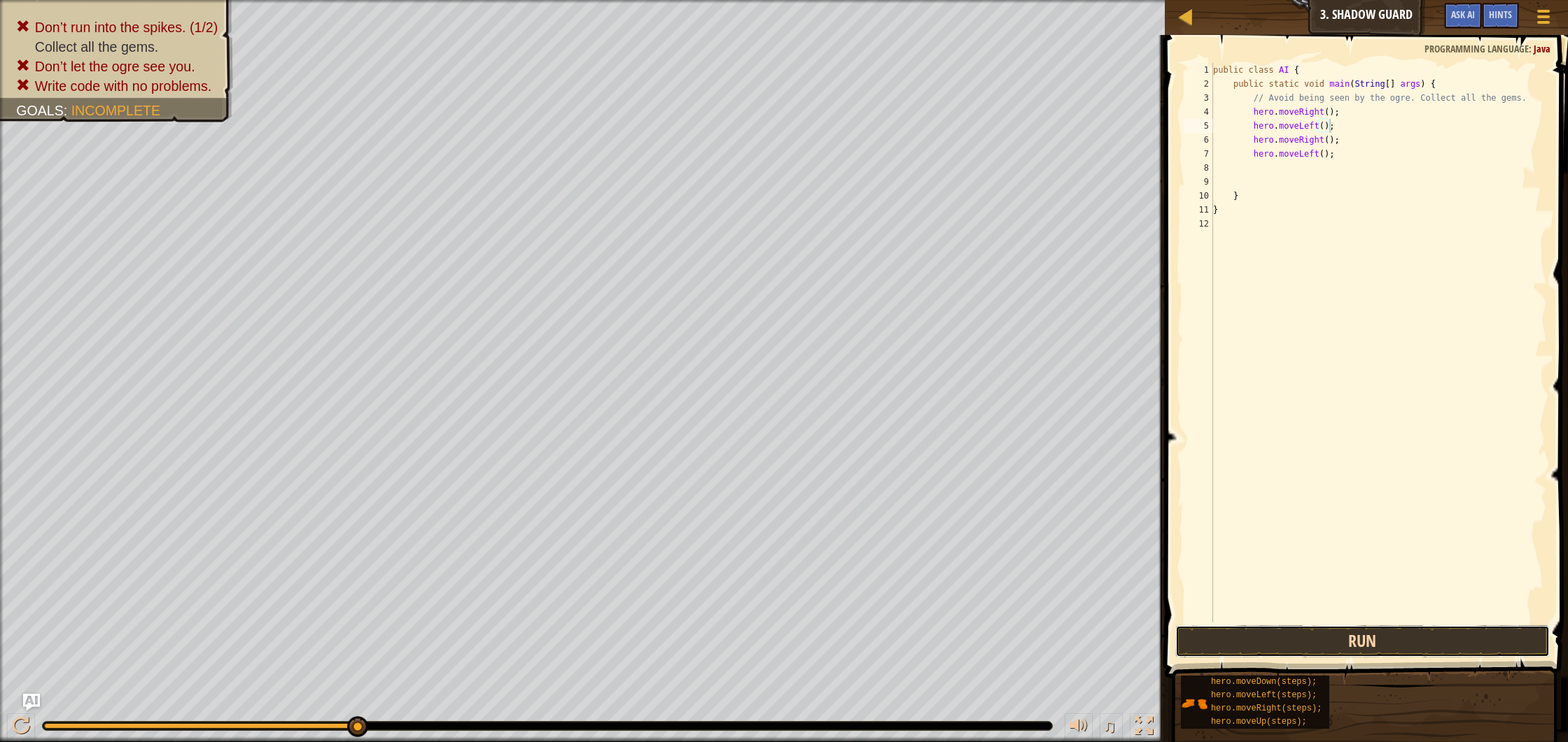
click at [1301, 645] on button "Run" at bounding box center [1363, 642] width 375 height 32
click at [1298, 637] on button "Run" at bounding box center [1363, 642] width 375 height 32
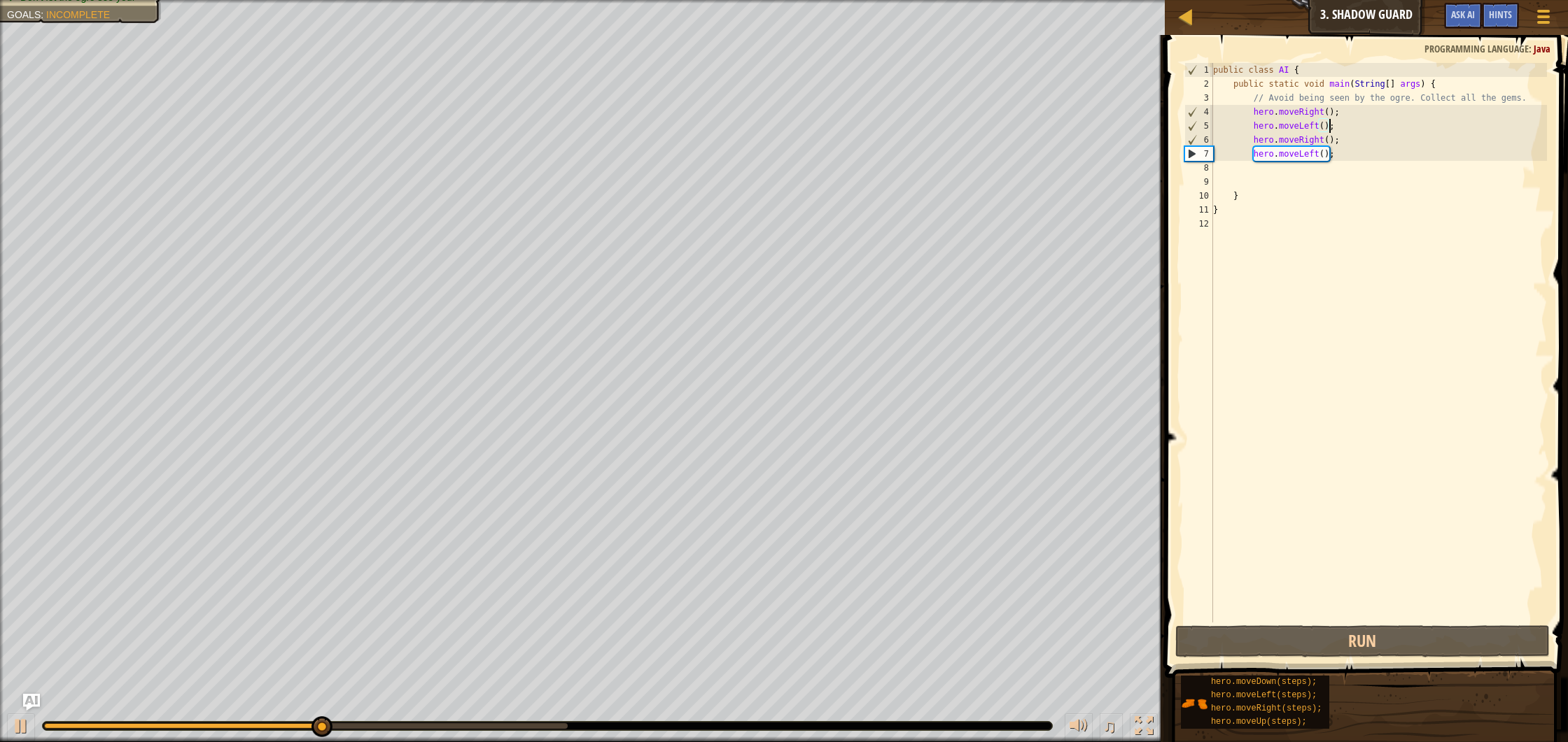
click at [1325, 139] on div "public class AI { public static void main ( String [ ] args ) { // Avoid being …" at bounding box center [1379, 356] width 337 height 587
click at [1321, 125] on div "public class AI { public static void main ( String [ ] args ) { // Avoid being …" at bounding box center [1379, 356] width 337 height 587
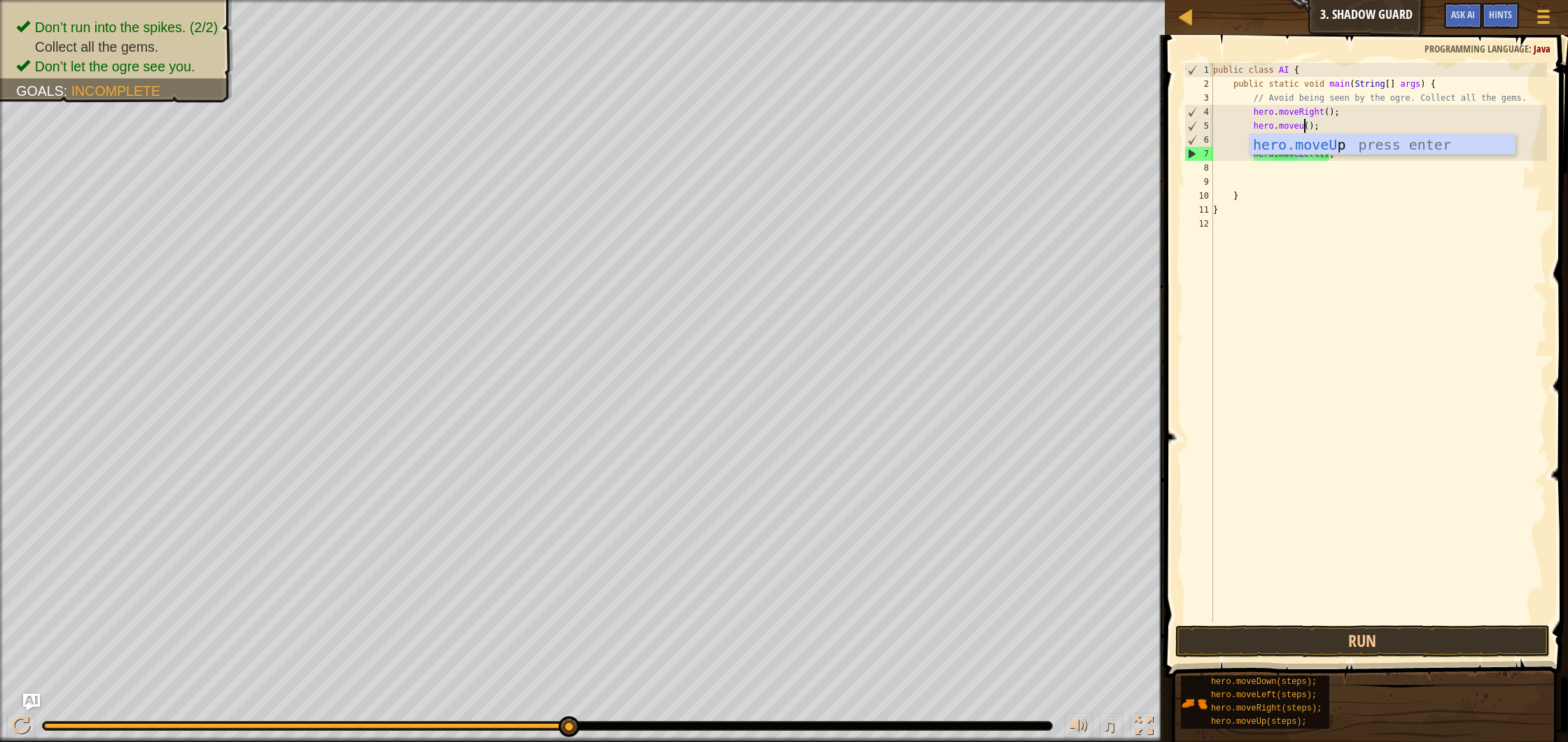
scroll to position [7, 7]
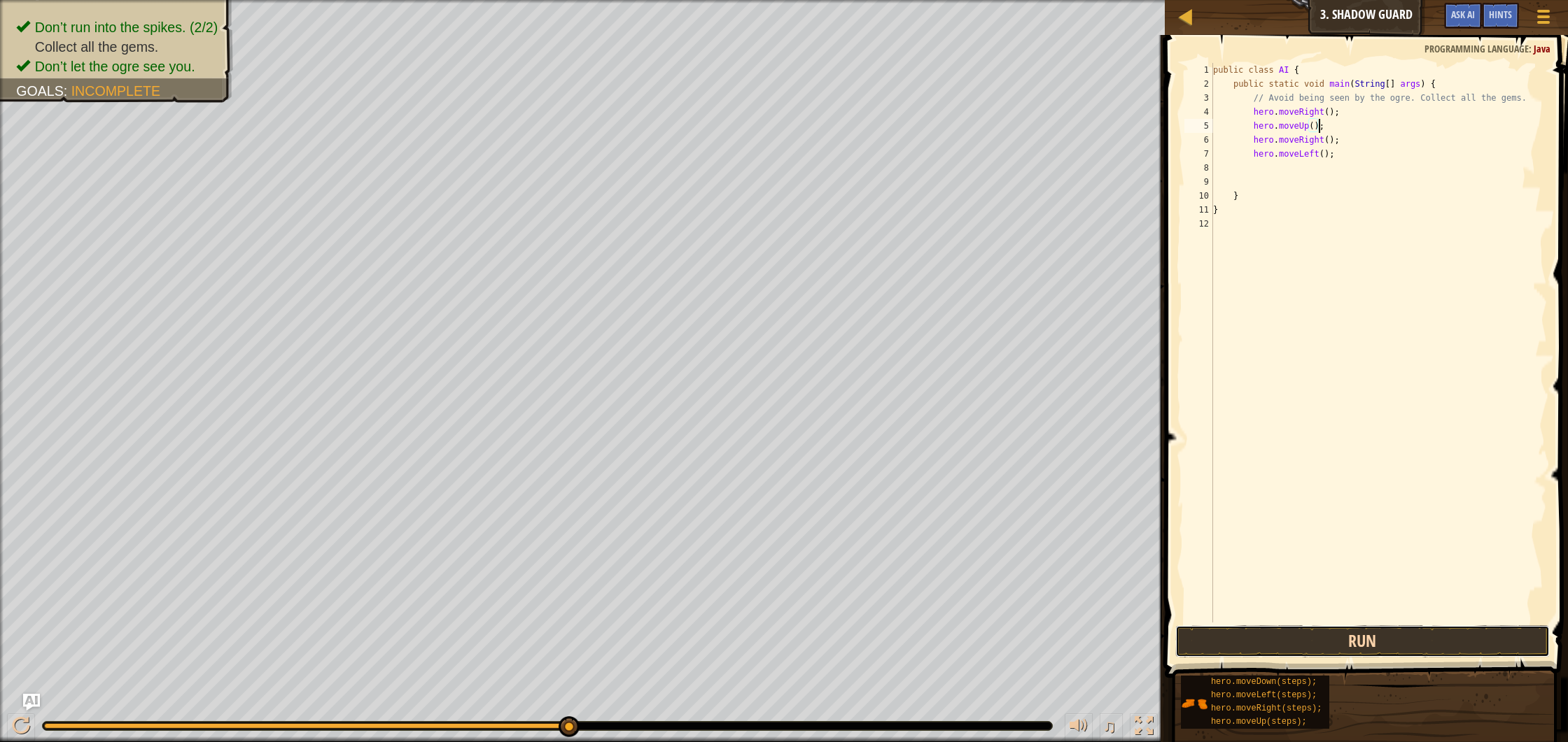
click at [1348, 636] on button "Run" at bounding box center [1363, 642] width 375 height 32
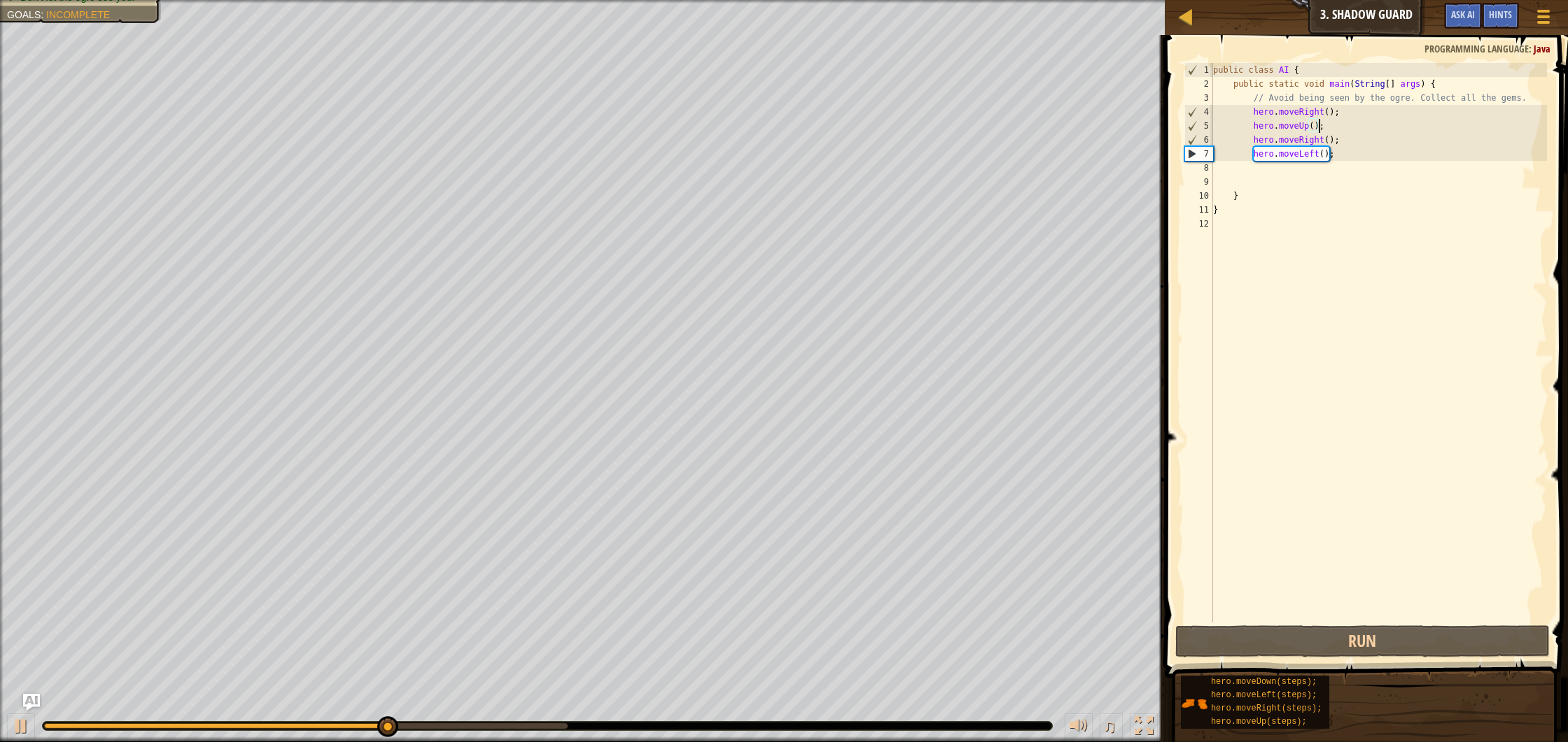
click at [1317, 152] on div "public class AI { public static void main ( String [ ] args ) { // Avoid being …" at bounding box center [1379, 356] width 337 height 587
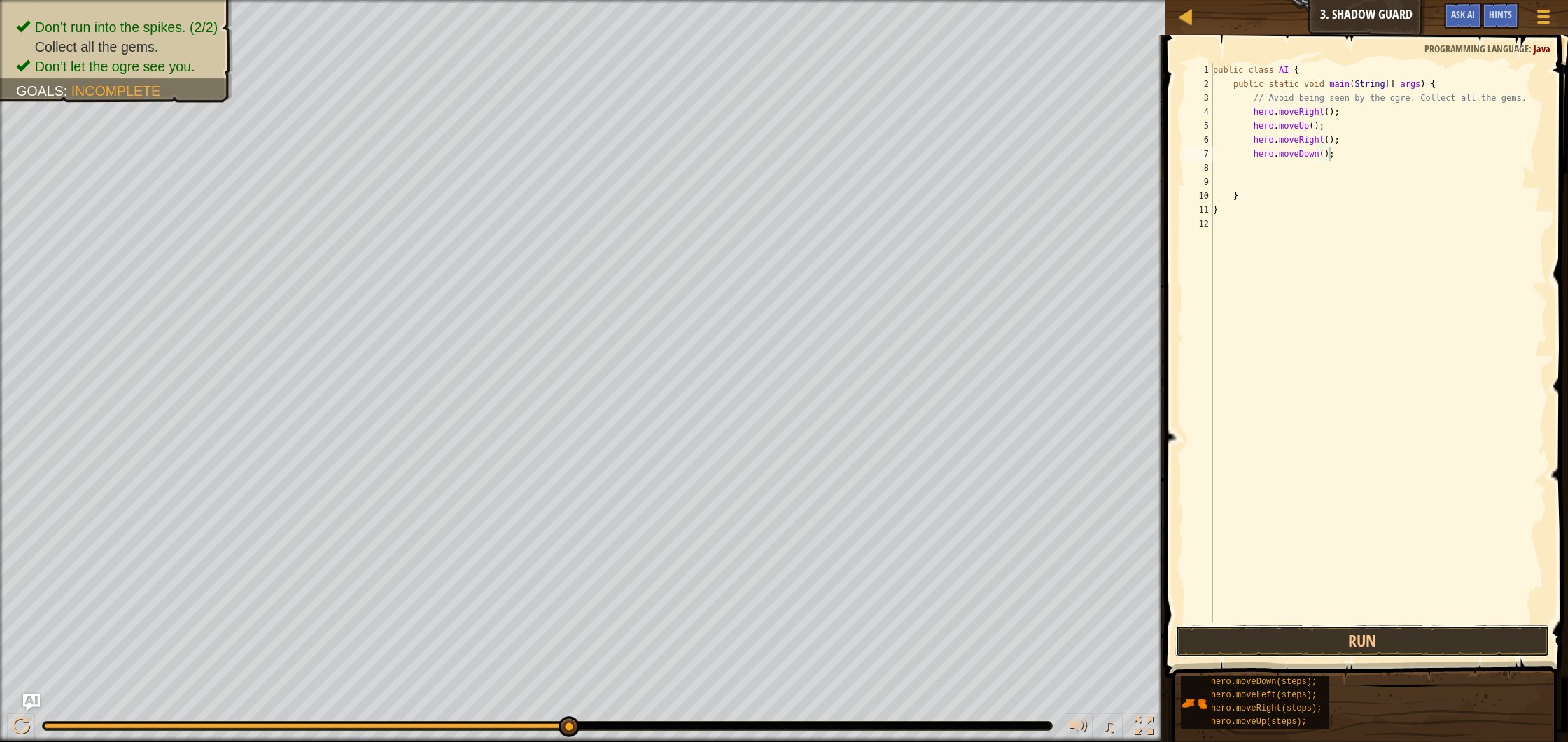
drag, startPoint x: 1332, startPoint y: 629, endPoint x: 1335, endPoint y: 618, distance: 11.4
click at [1332, 629] on button "Run" at bounding box center [1363, 642] width 375 height 32
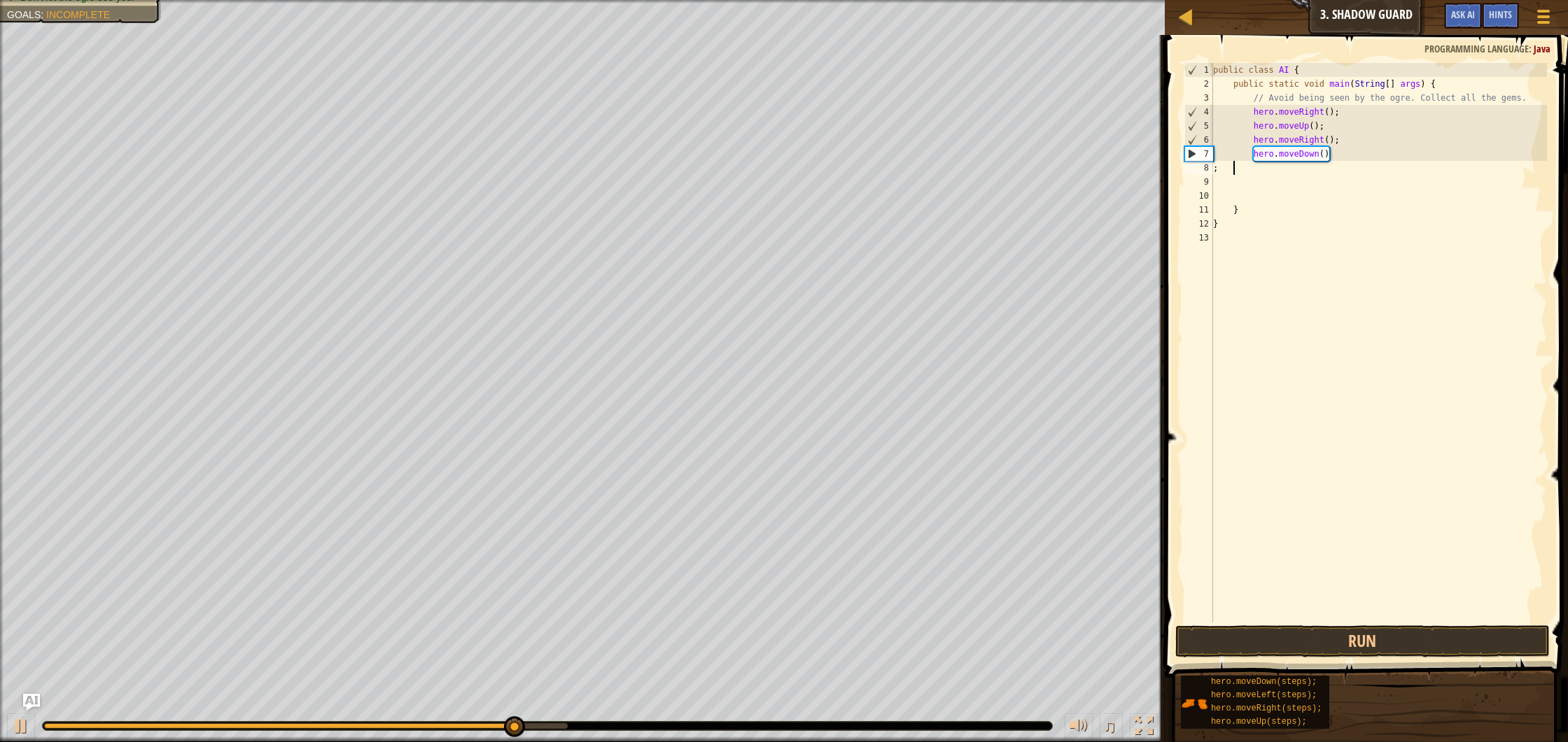
scroll to position [7, 0]
type textarea "hero.moveDown();"
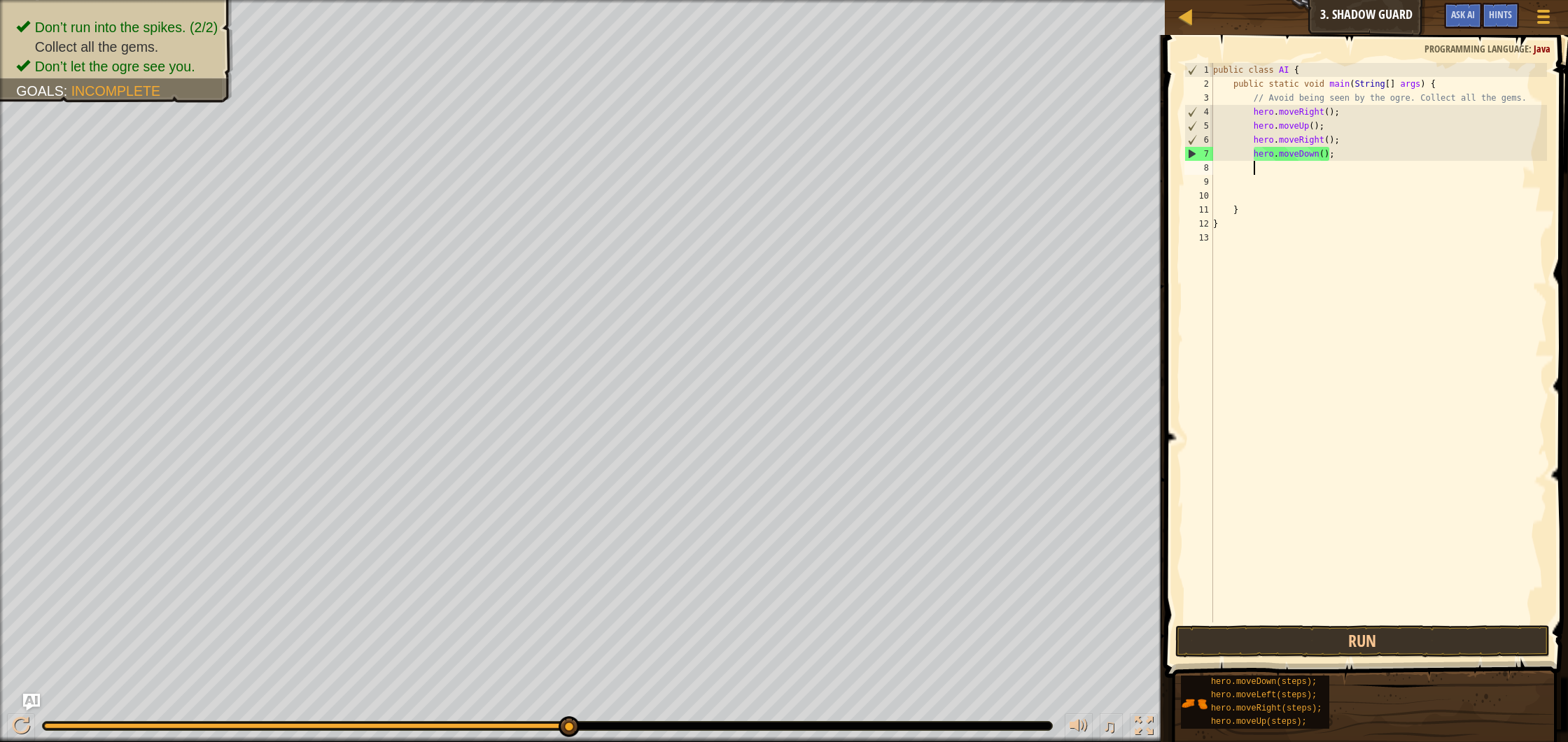
type textarea "m"
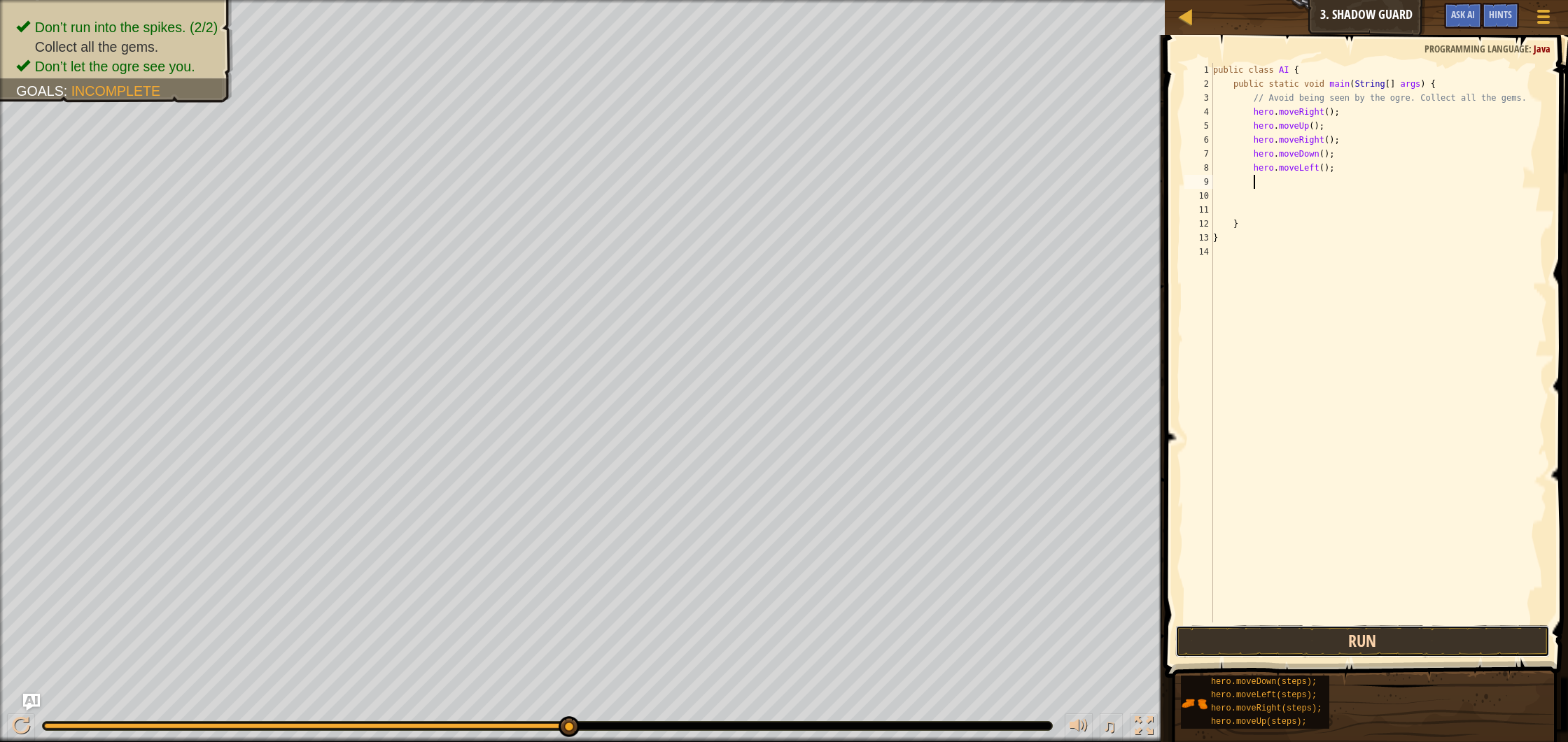
click at [1288, 640] on button "Run" at bounding box center [1363, 642] width 375 height 32
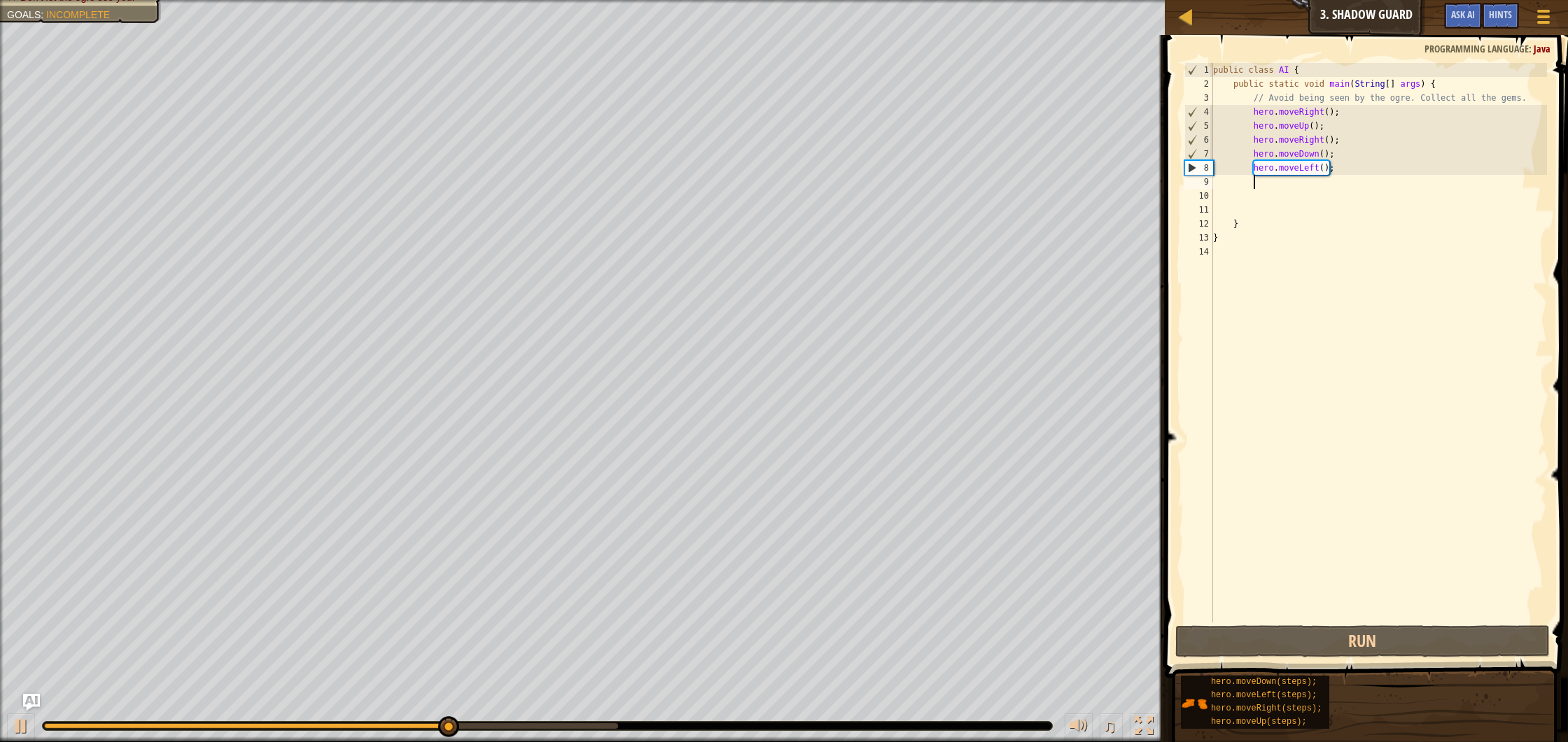
click at [1322, 164] on div "public class AI { public static void main ( String [ ] args ) { // Avoid being …" at bounding box center [1379, 356] width 337 height 587
click at [1319, 168] on div "public class AI { public static void main ( String [ ] args ) { // Avoid being …" at bounding box center [1379, 356] width 337 height 587
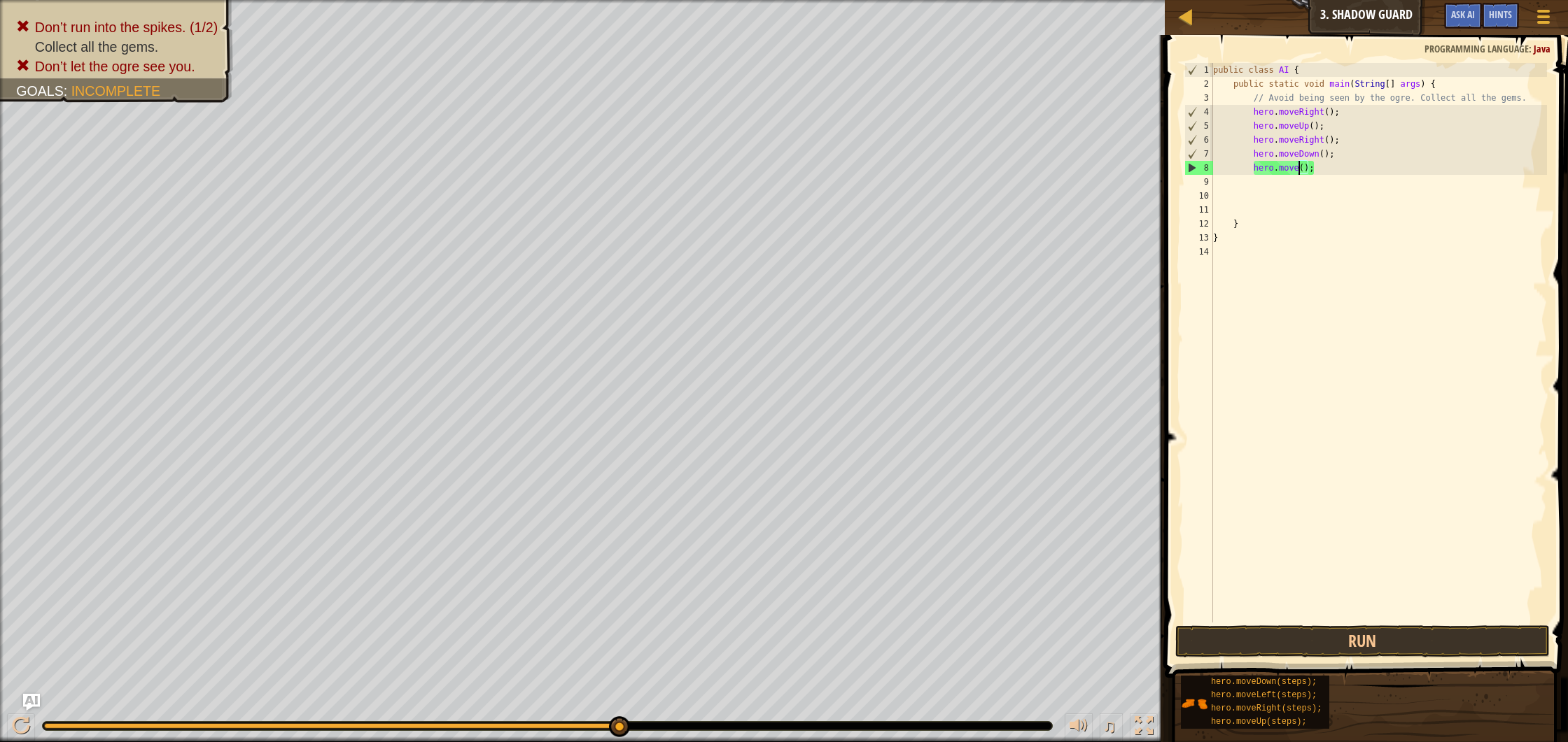
scroll to position [7, 7]
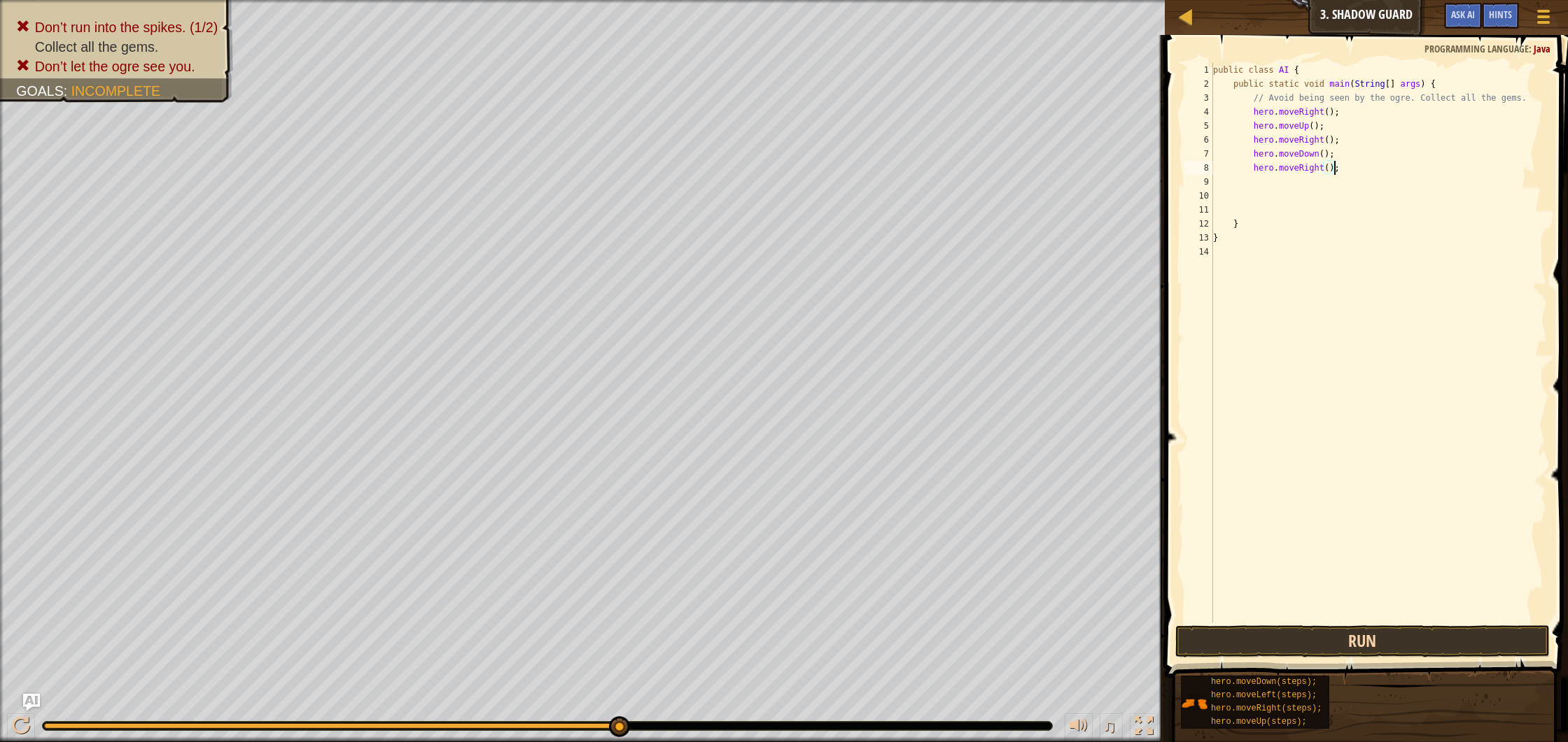
type textarea "hero.moveRight();"
click at [1271, 634] on button "Run" at bounding box center [1363, 642] width 375 height 32
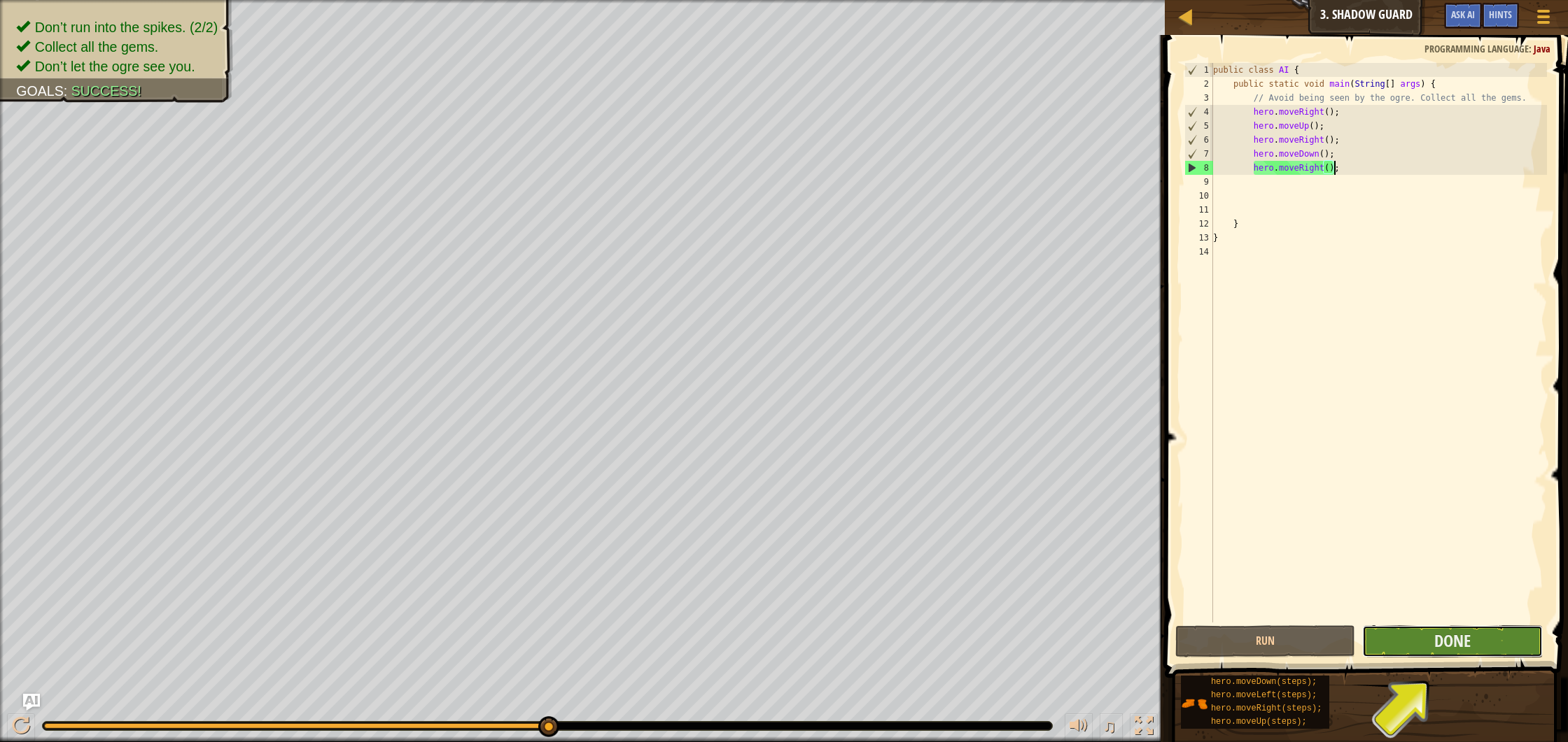
click at [1486, 646] on button "Done" at bounding box center [1452, 642] width 180 height 32
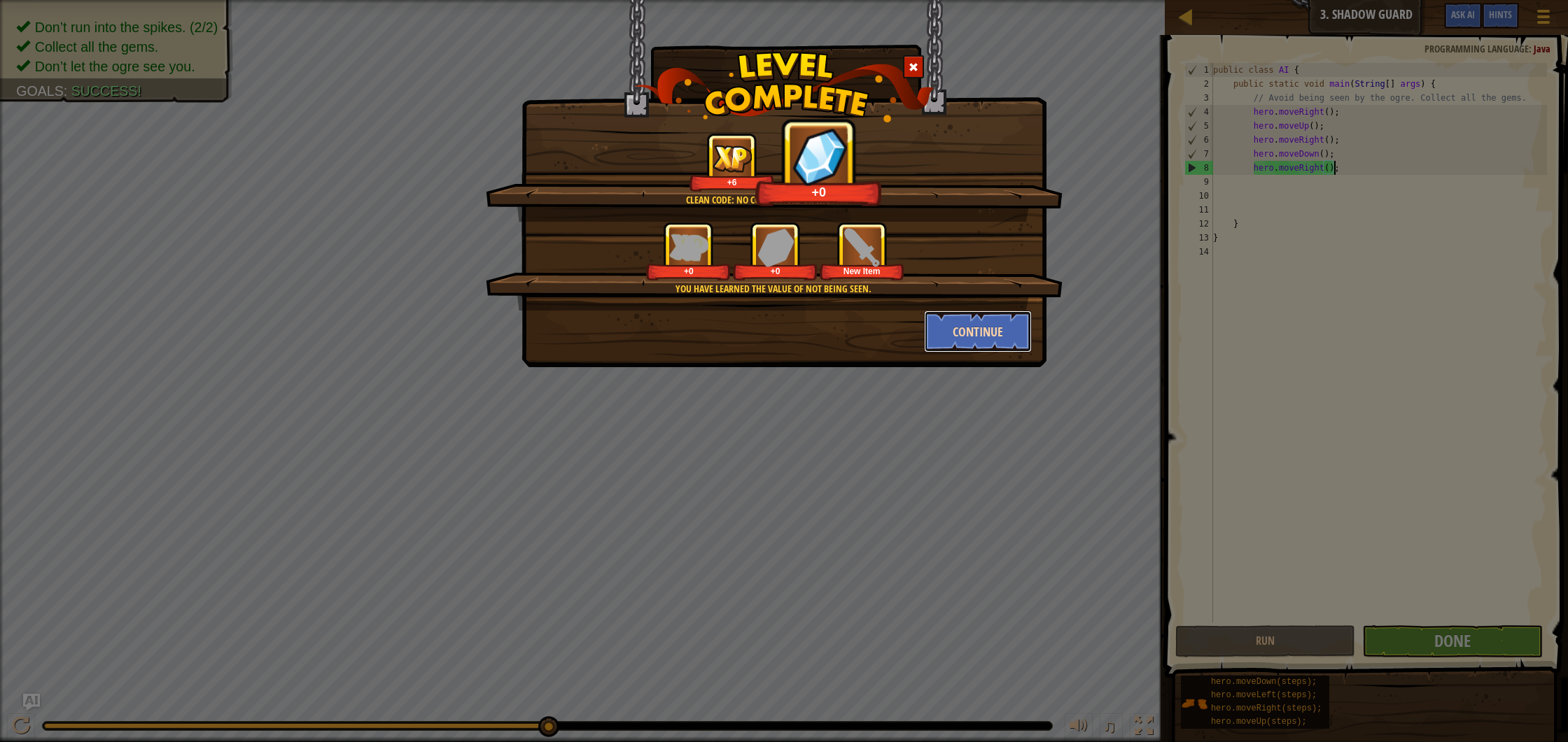
click at [995, 337] on button "Continue" at bounding box center [978, 332] width 109 height 42
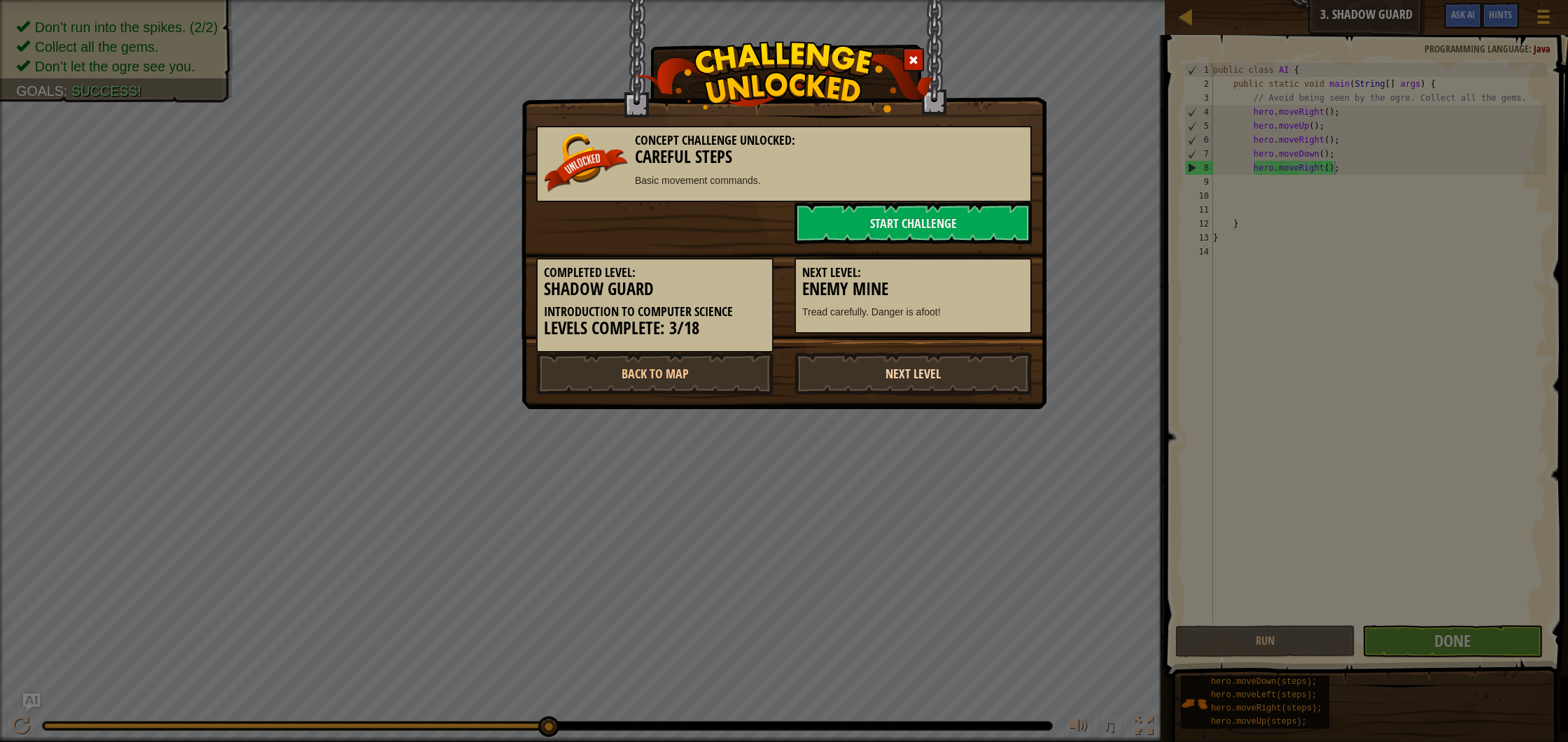
click at [943, 377] on link "Next Level" at bounding box center [913, 373] width 237 height 42
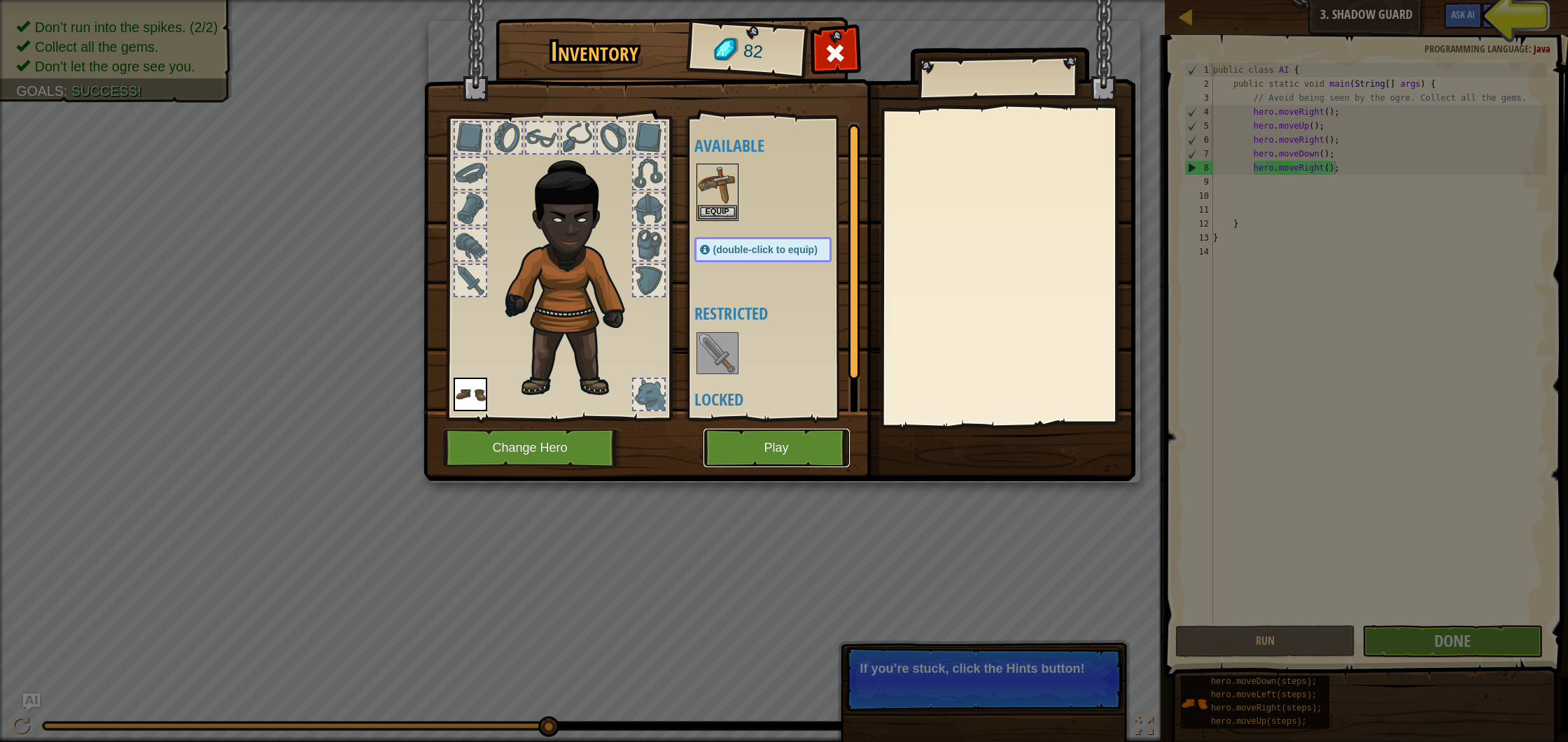
click at [795, 444] on button "Play" at bounding box center [776, 448] width 146 height 38
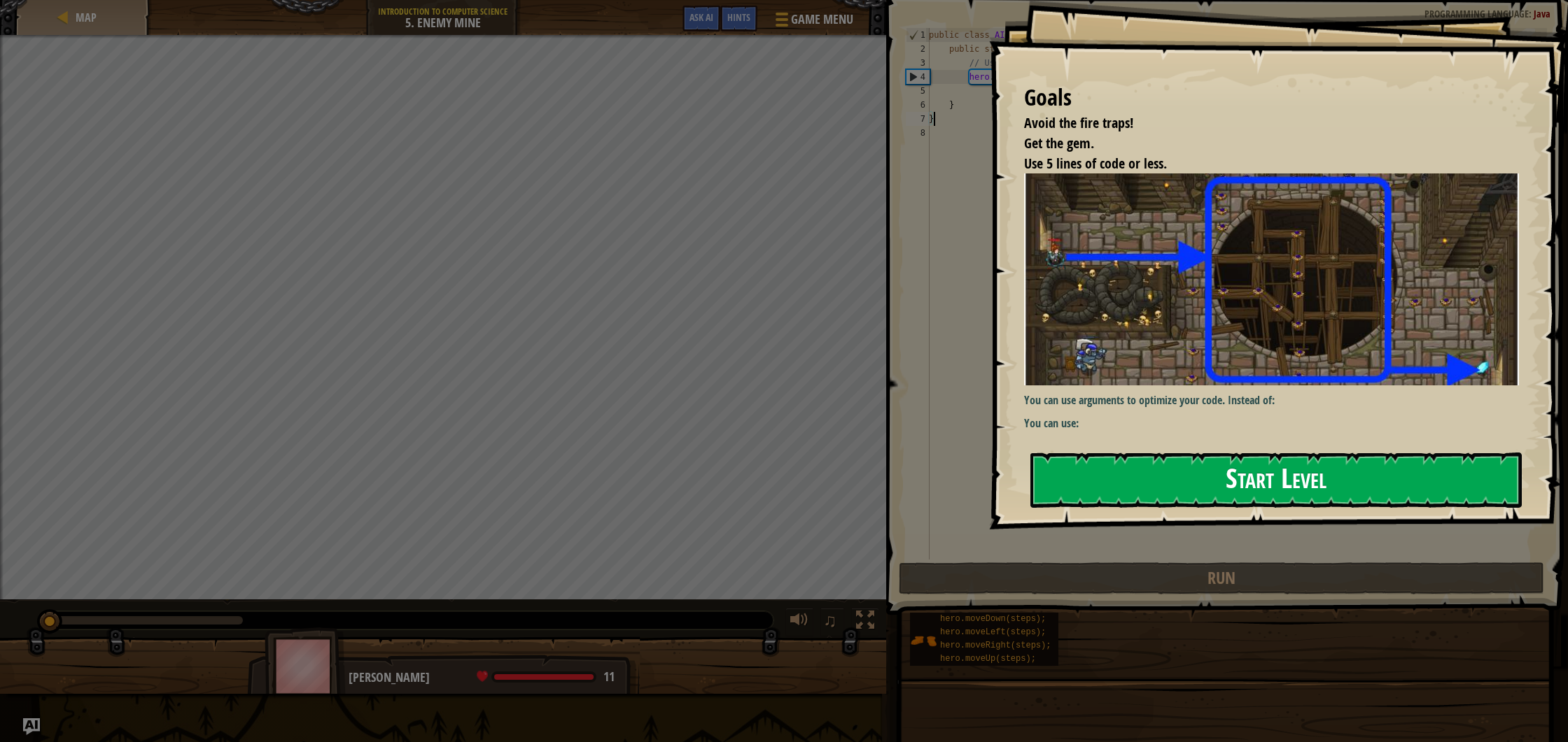
click at [1131, 308] on div "Goals Avoid the fire traps! Get the gem. Use 5 lines of code or less. You can u…" at bounding box center [1278, 264] width 579 height 529
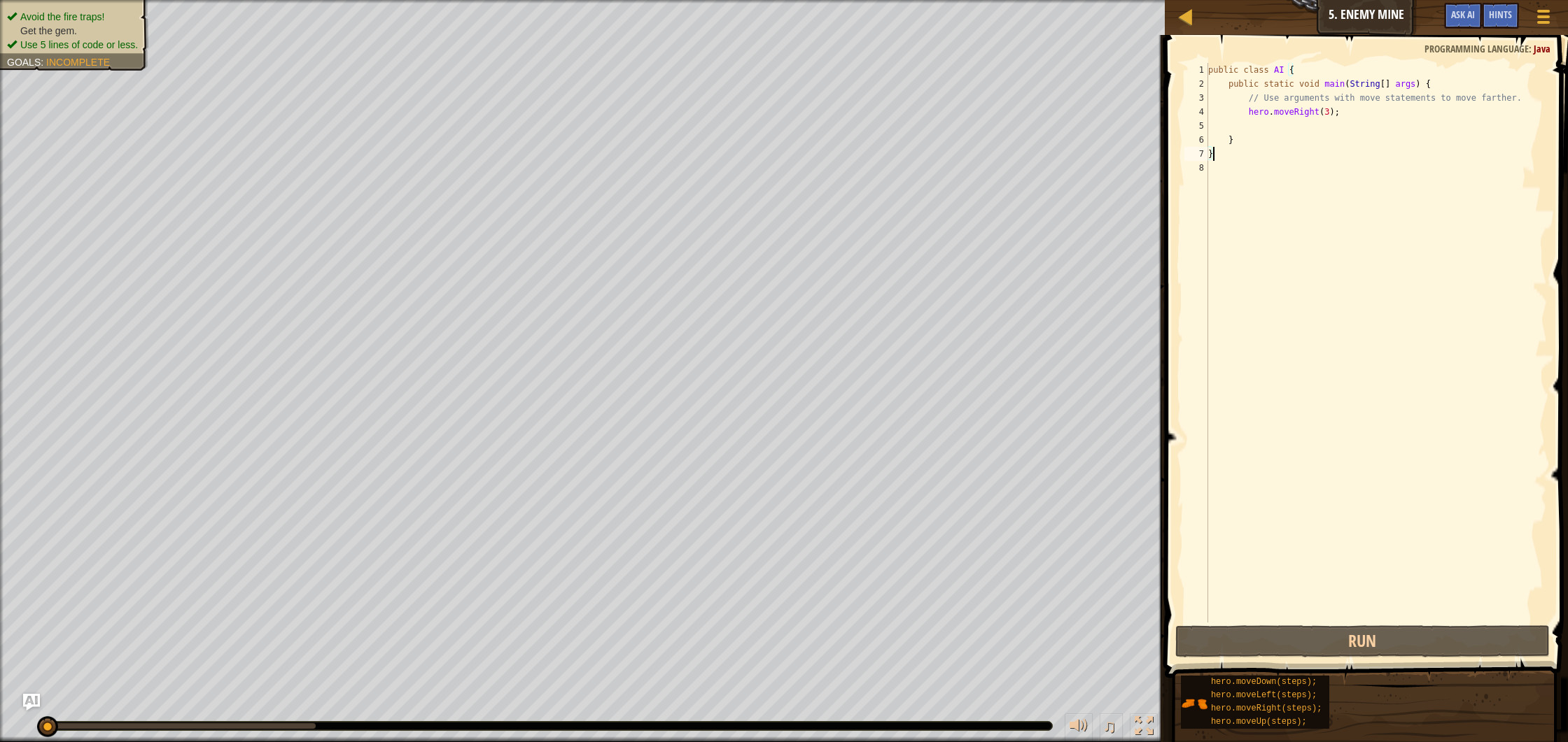
click at [1358, 117] on div "public class AI { public static void main ( String [ ] args ) { // Use argument…" at bounding box center [1376, 356] width 341 height 587
type textarea "hero.moveRight(3);"
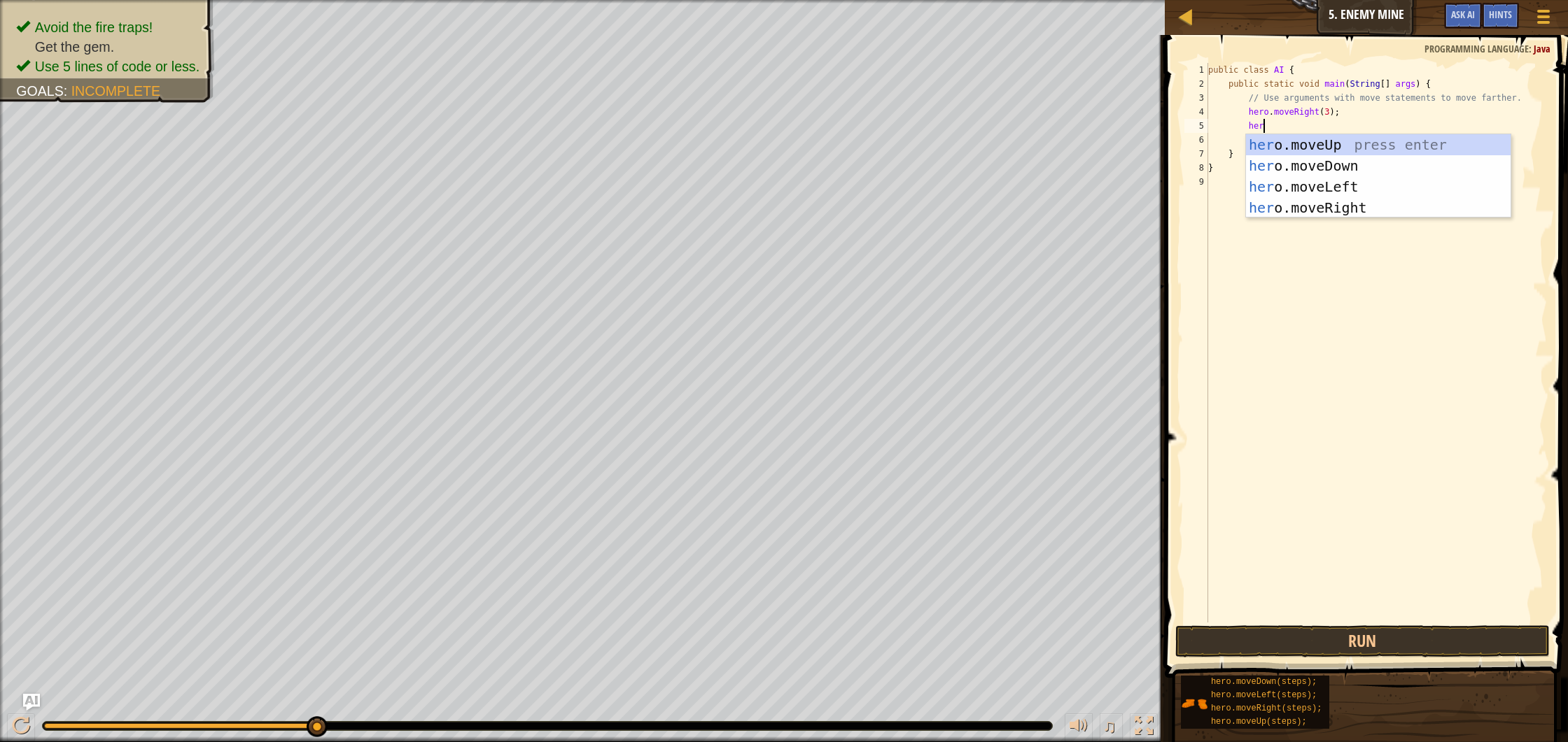
scroll to position [7, 4]
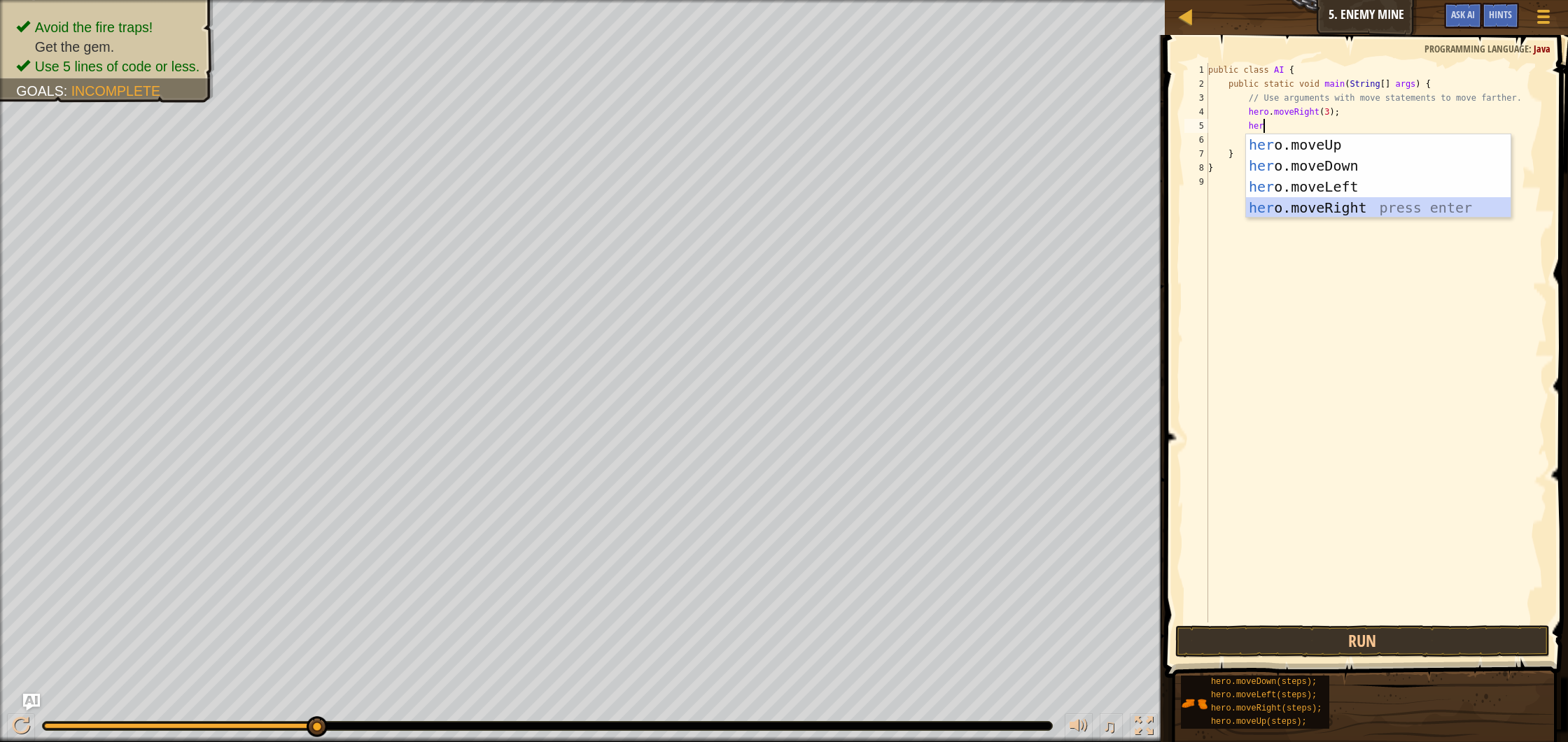
type textarea "h"
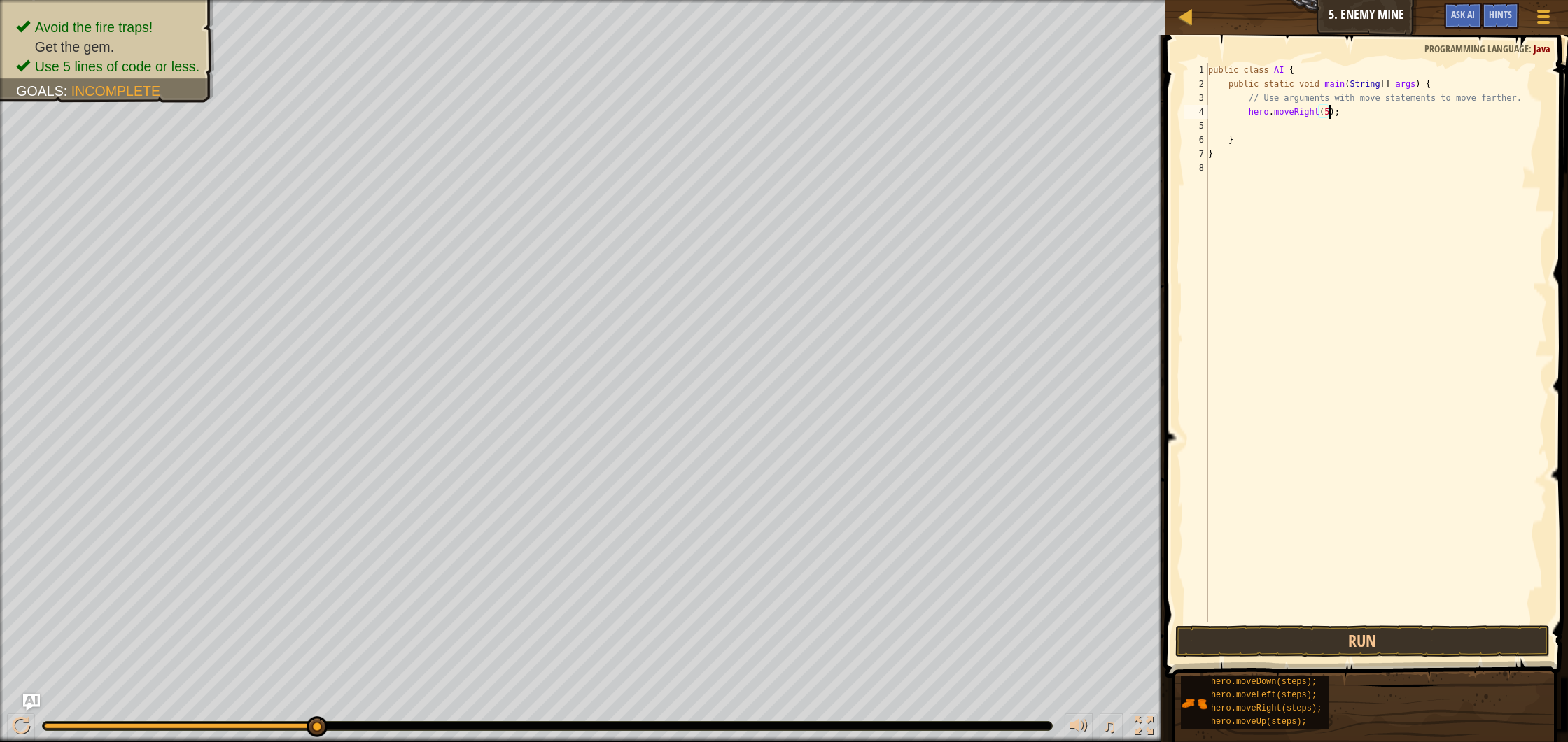
scroll to position [7, 9]
click at [1336, 636] on button "Run" at bounding box center [1363, 642] width 375 height 32
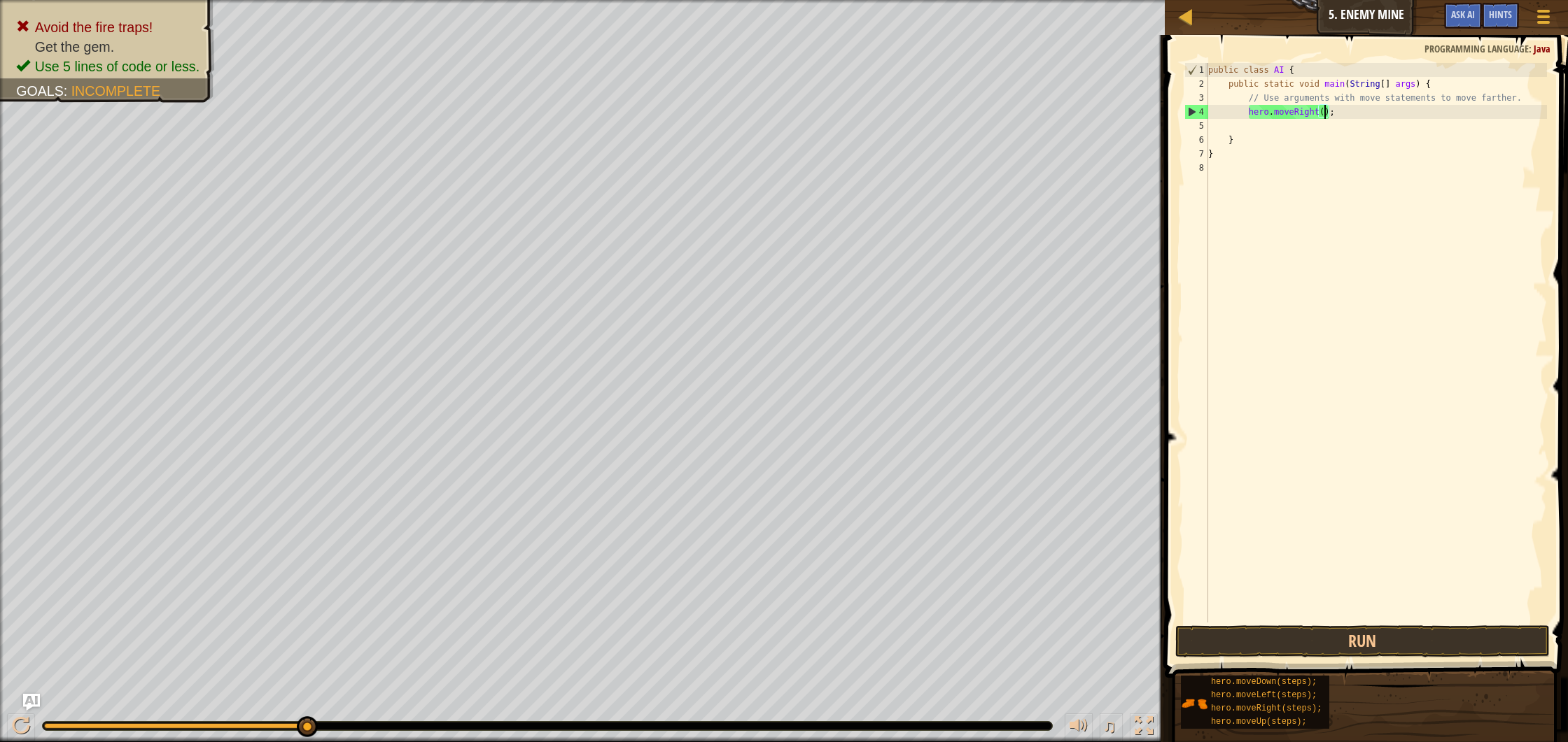
type textarea "hero.moveRight(3);"
click at [1322, 632] on button "Run" at bounding box center [1363, 642] width 375 height 32
type textarea "her"
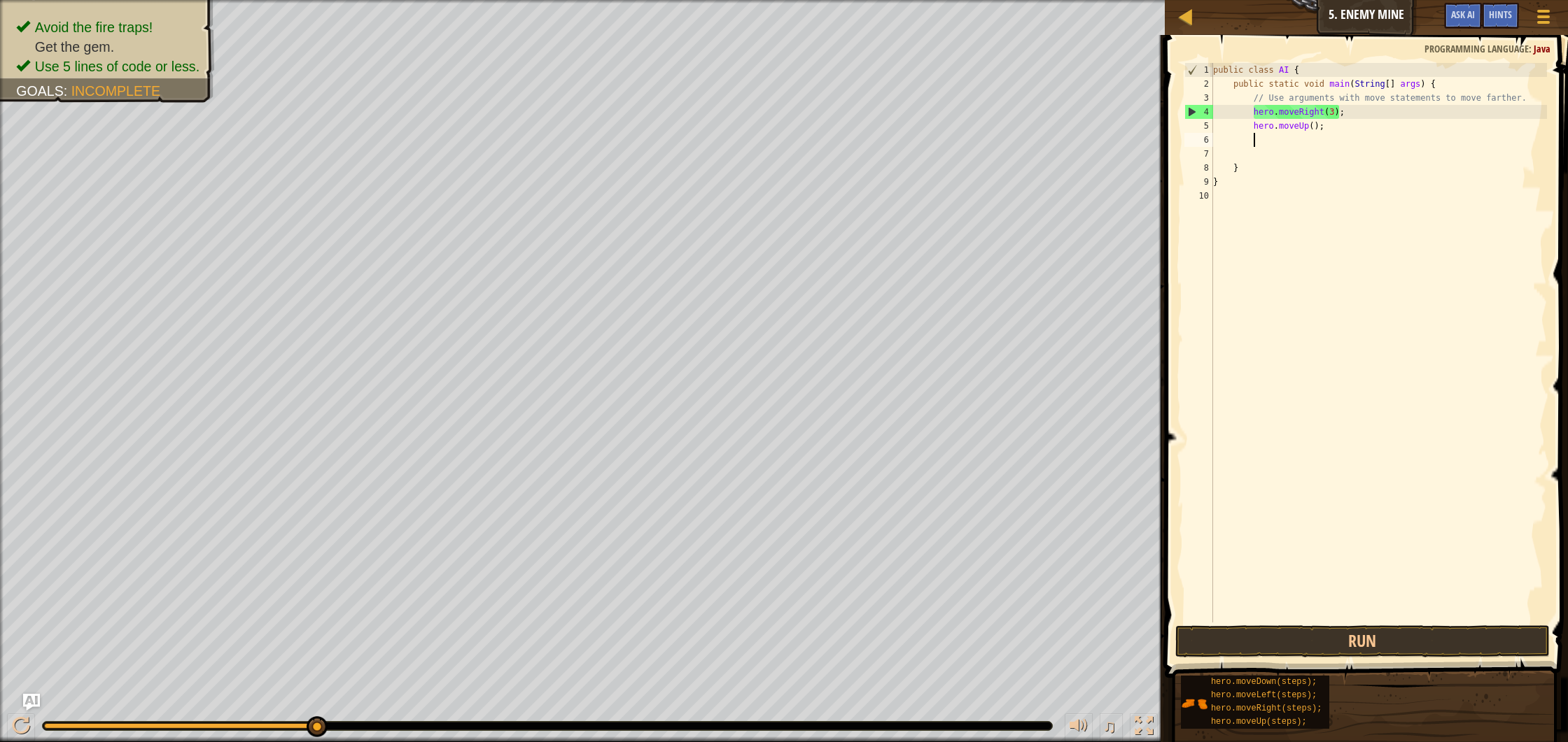
scroll to position [7, 3]
click at [1297, 637] on button "Run" at bounding box center [1363, 642] width 375 height 32
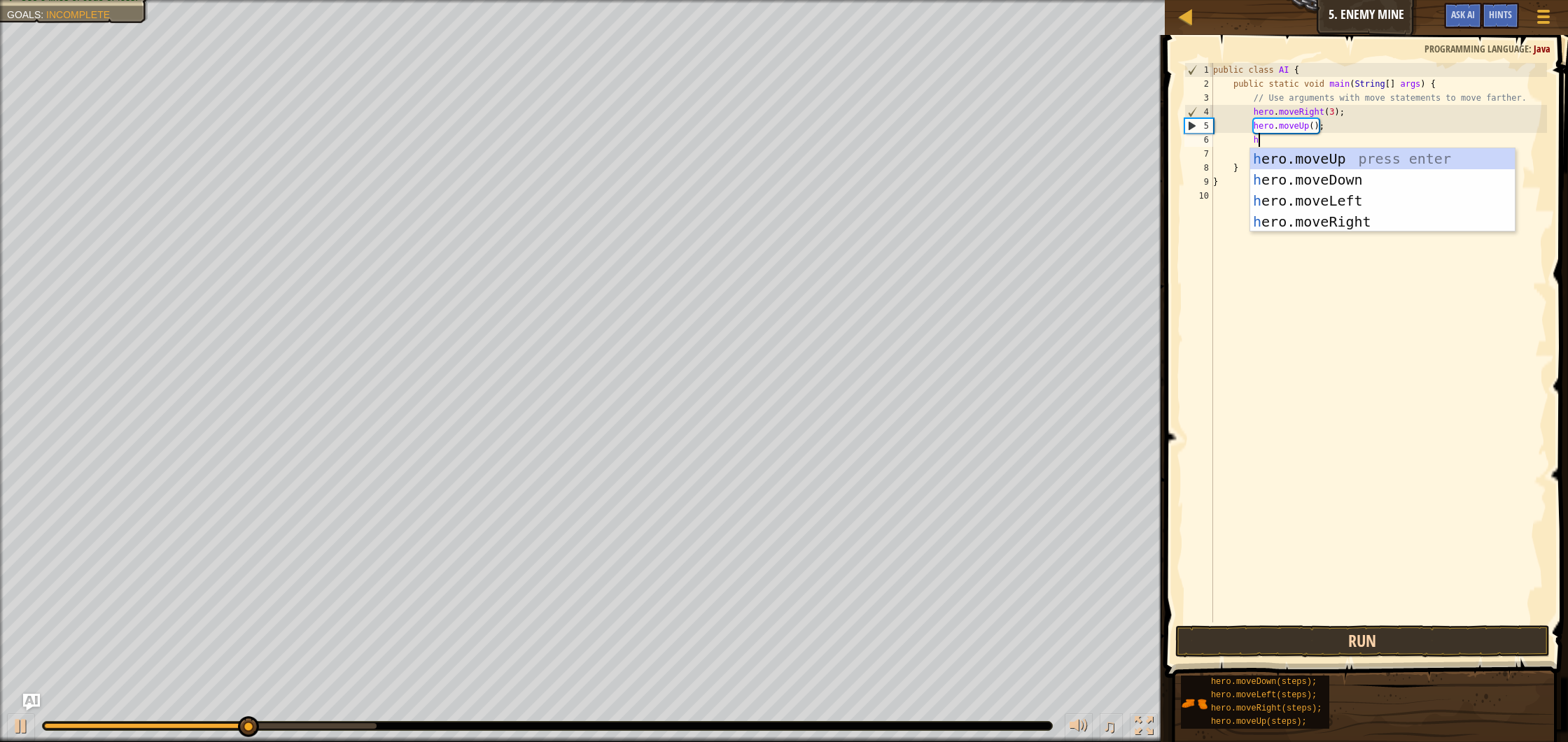
type textarea "her"
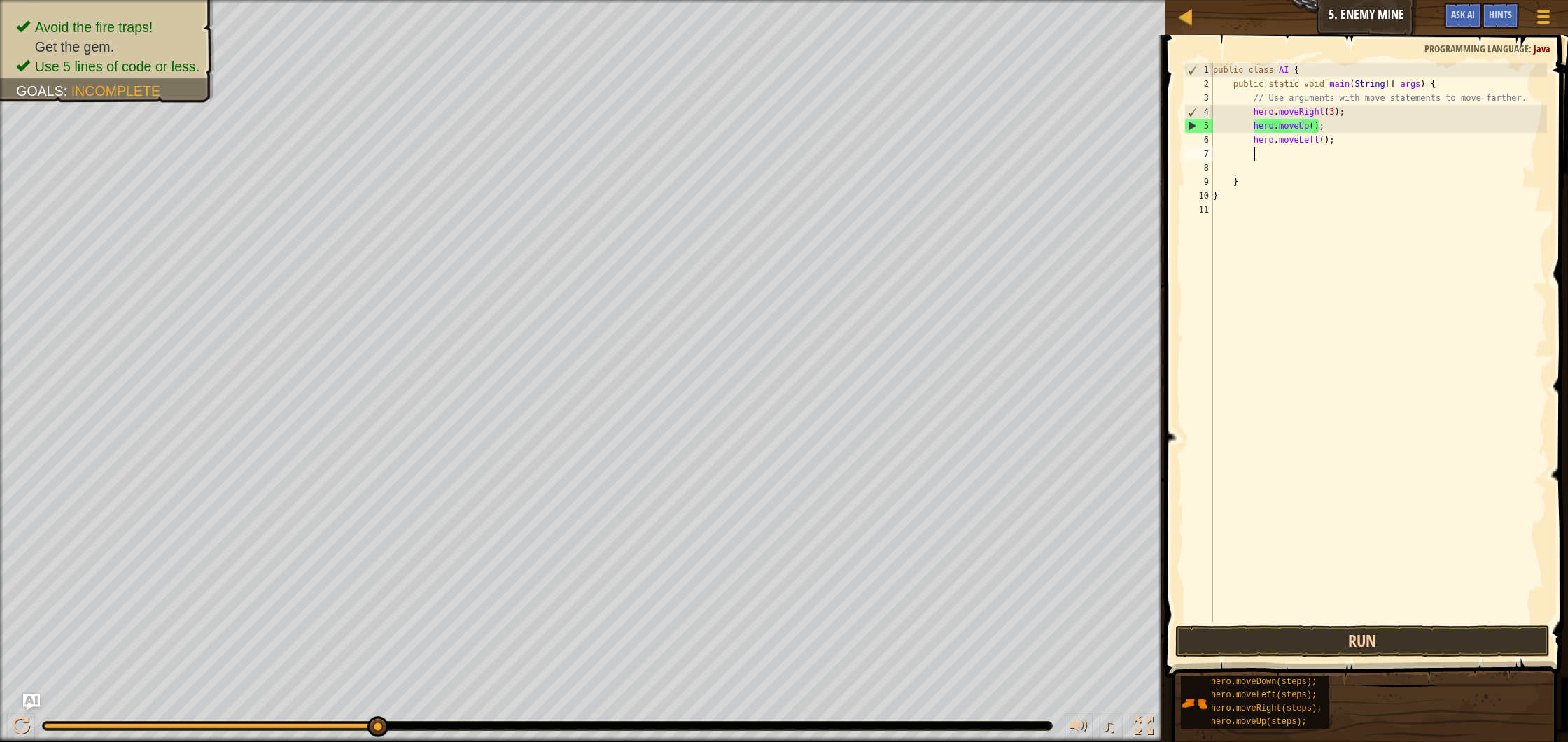
type textarea "her"
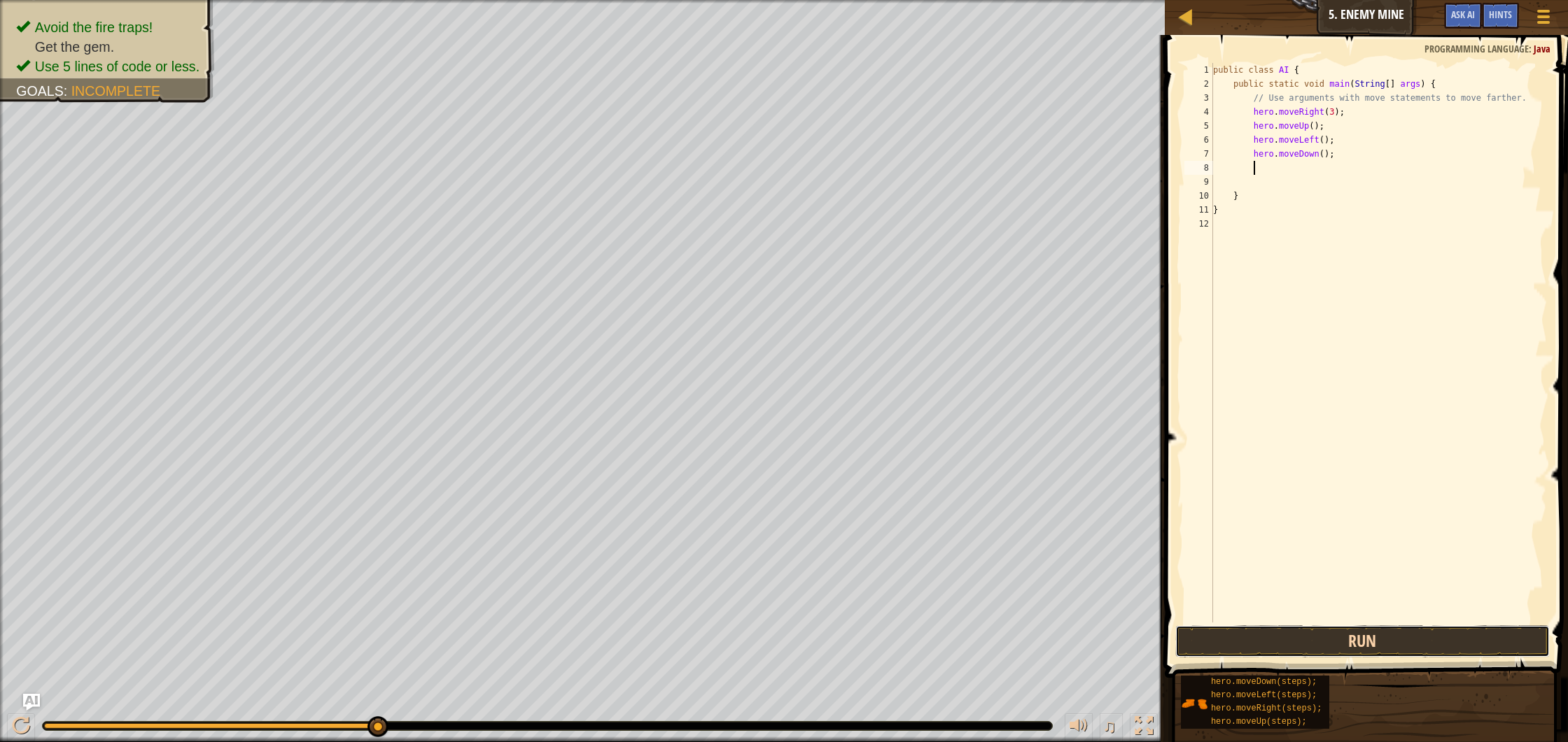
click at [1317, 634] on button "Run" at bounding box center [1363, 642] width 375 height 32
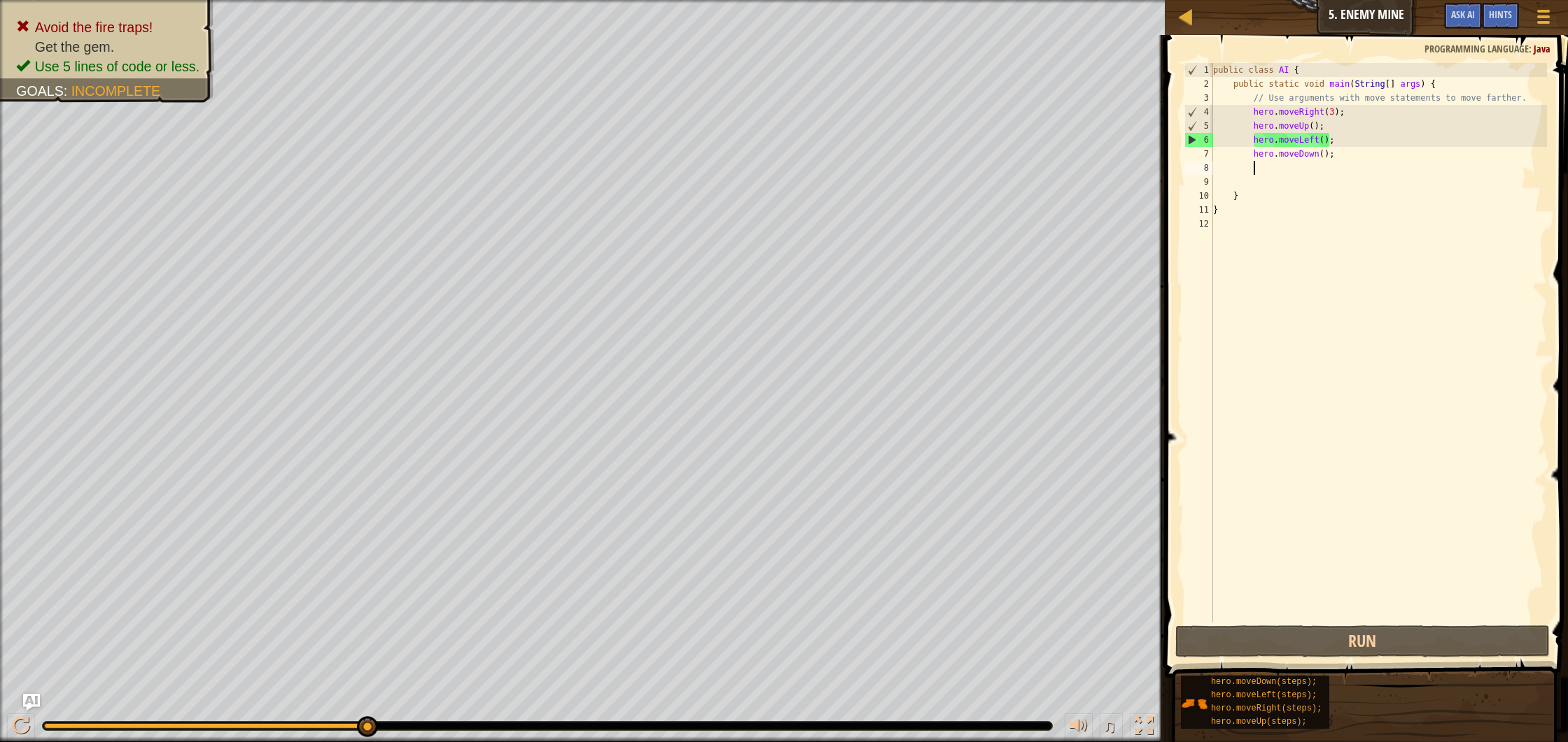
click at [1323, 136] on div "public class AI { public static void main ( String [ ] args ) { // Use argument…" at bounding box center [1379, 356] width 337 height 587
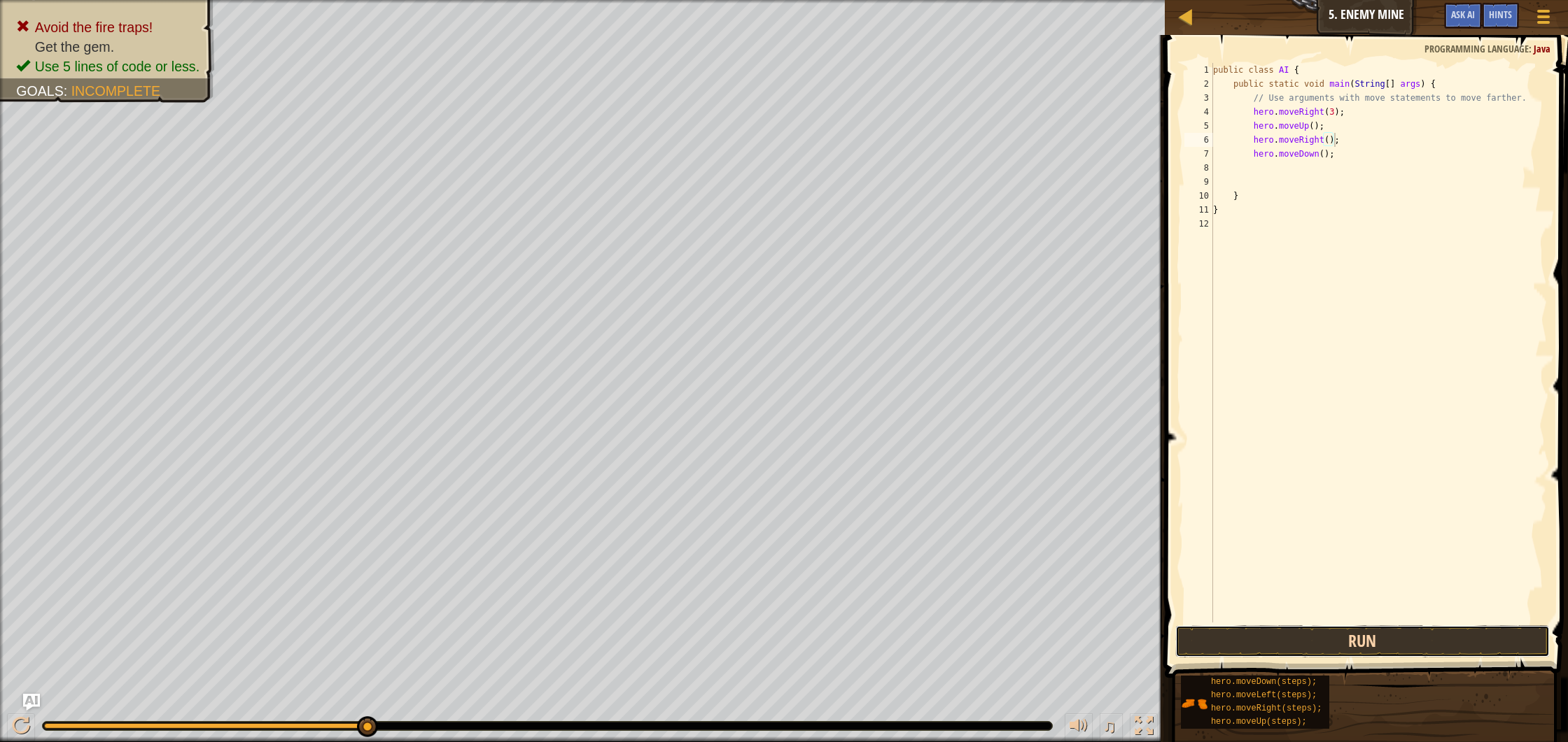
click at [1343, 646] on button "Run" at bounding box center [1363, 642] width 375 height 32
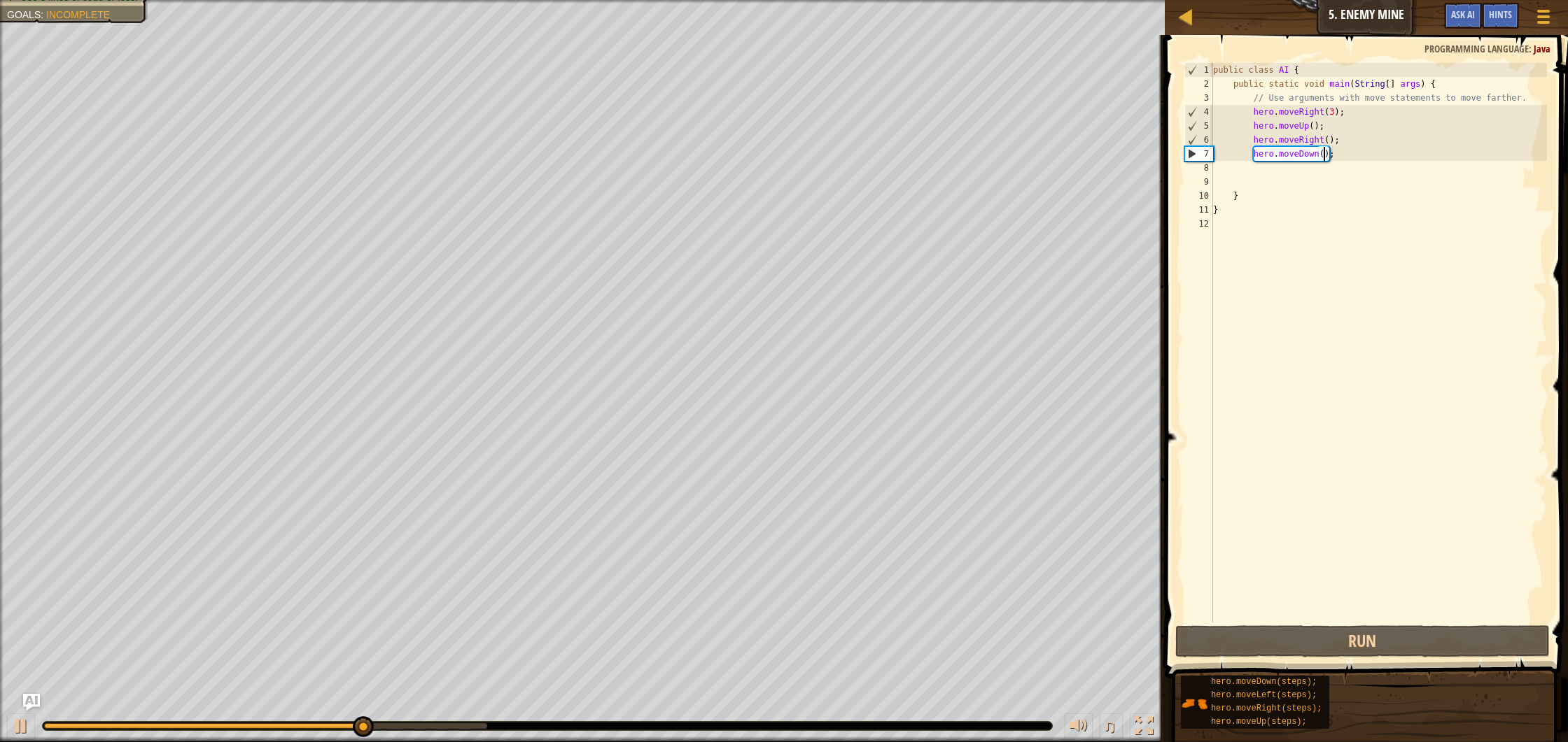
click at [1322, 154] on div "public class AI { public static void main ( String [ ] args ) { // Use argument…" at bounding box center [1379, 356] width 337 height 587
click at [1304, 645] on button "Run" at bounding box center [1363, 642] width 375 height 32
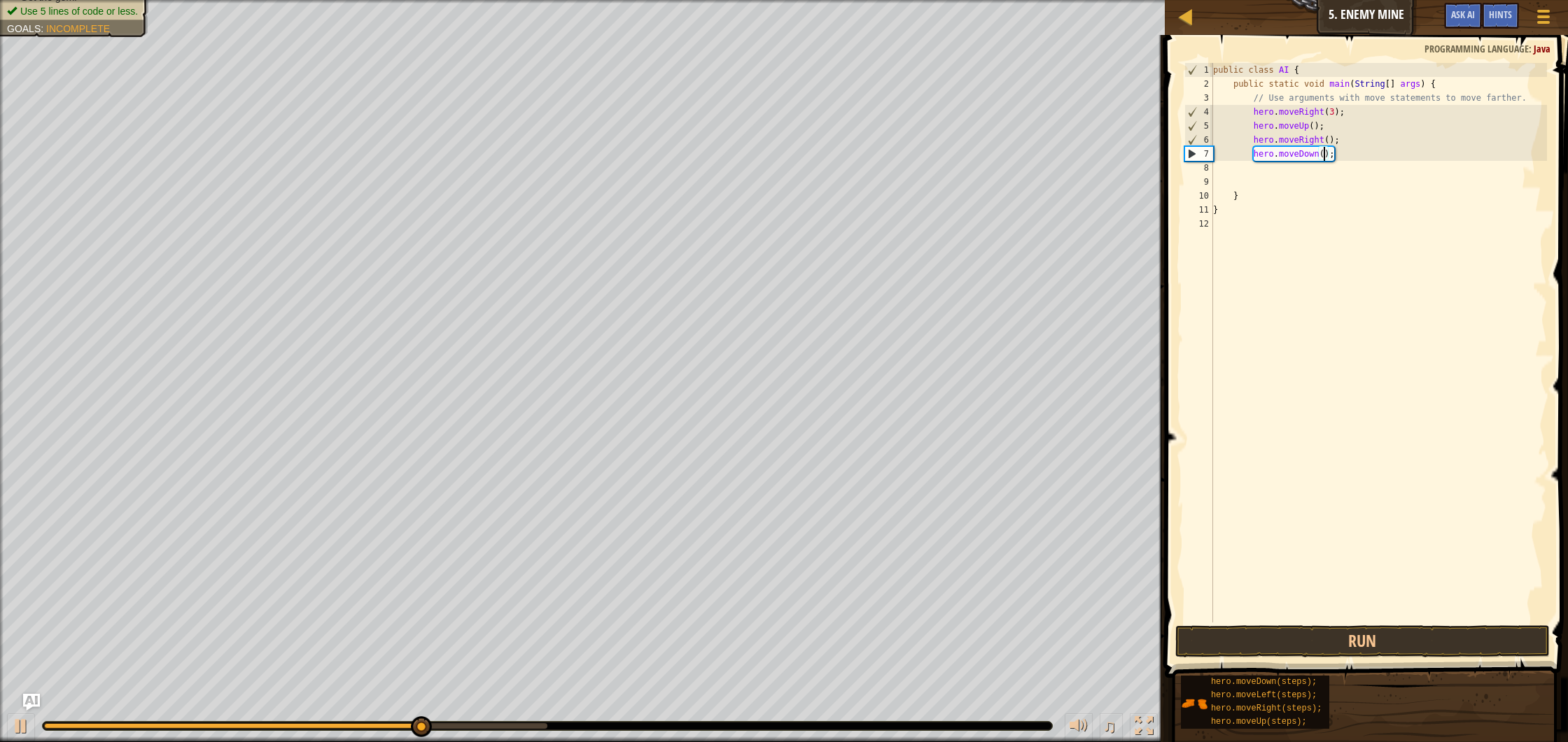
type textarea "hero.moveDown(3);"
click at [1290, 635] on button "Run" at bounding box center [1363, 642] width 375 height 32
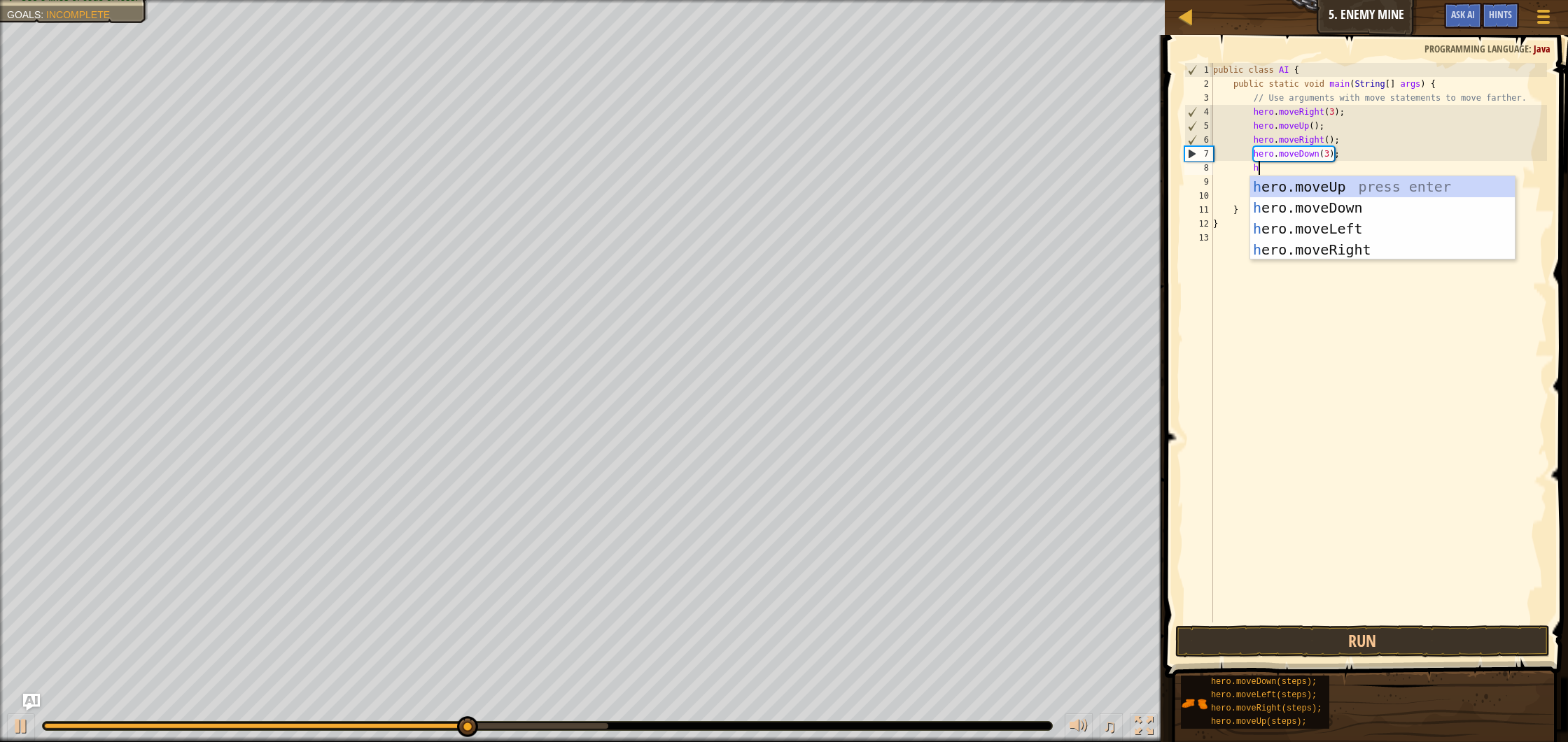
type textarea "her"
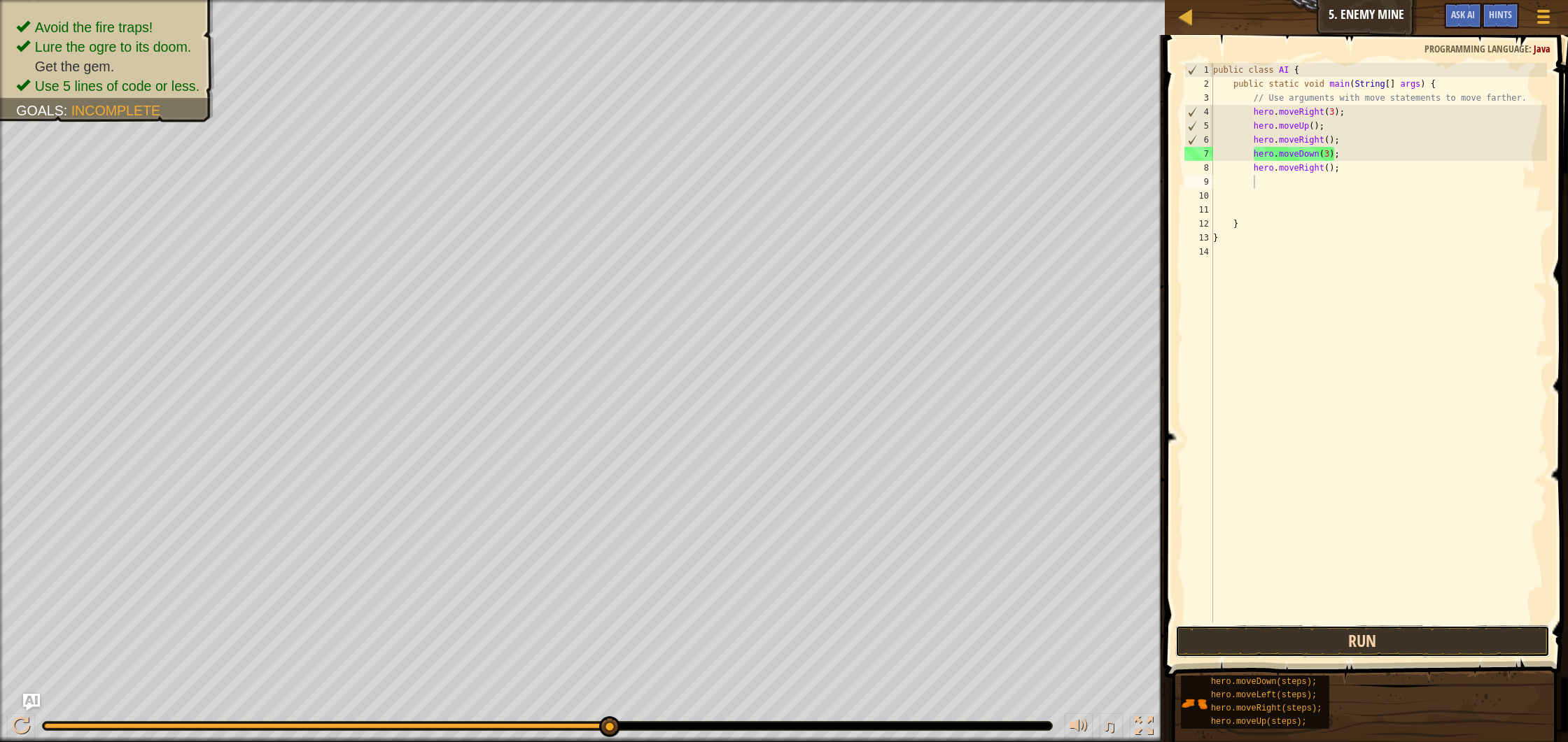
drag, startPoint x: 1361, startPoint y: 644, endPoint x: 1346, endPoint y: 631, distance: 19.8
click at [1358, 641] on button "Run" at bounding box center [1363, 642] width 375 height 32
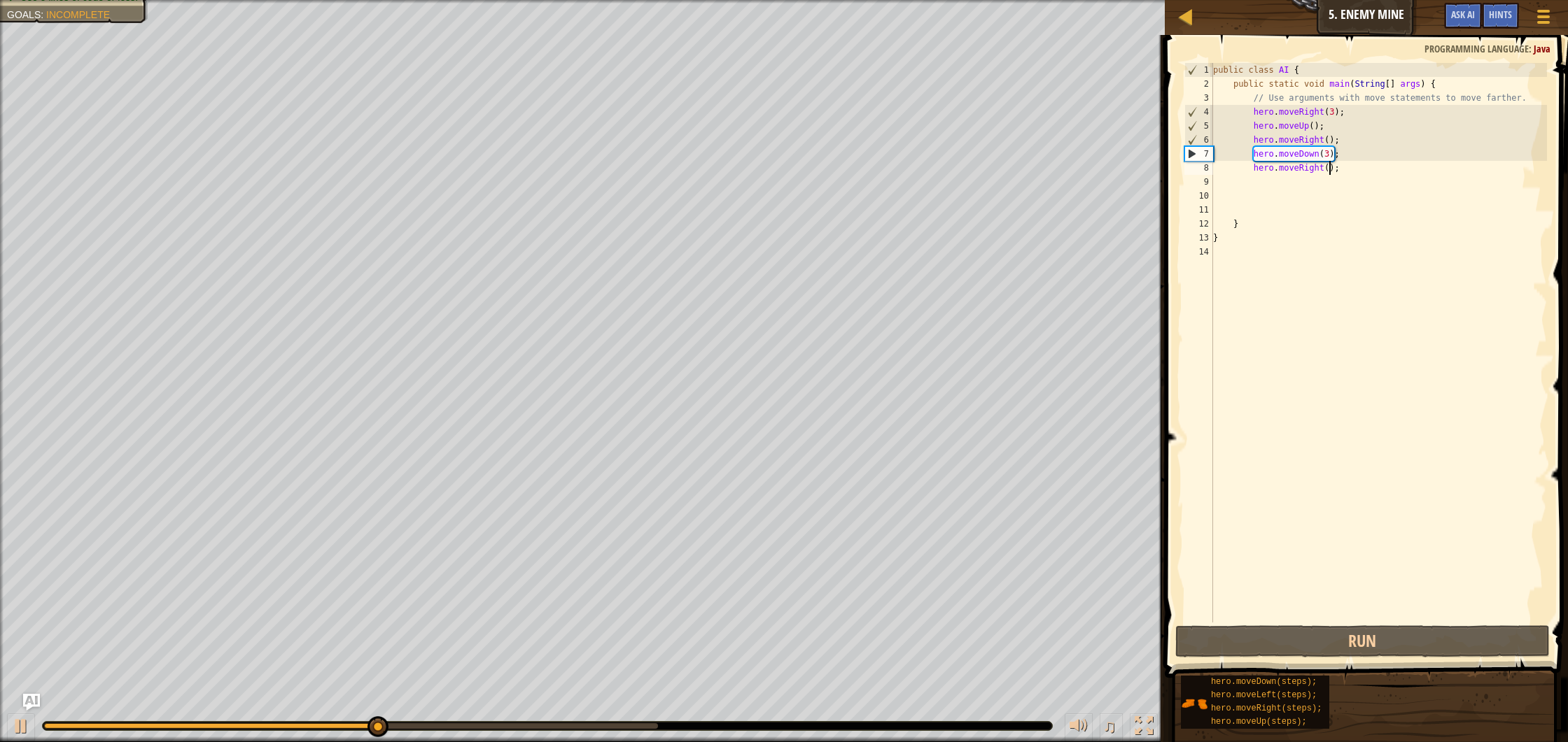
click at [1331, 170] on div "public class AI { public static void main ( String [ ] args ) { // Use argument…" at bounding box center [1379, 356] width 337 height 587
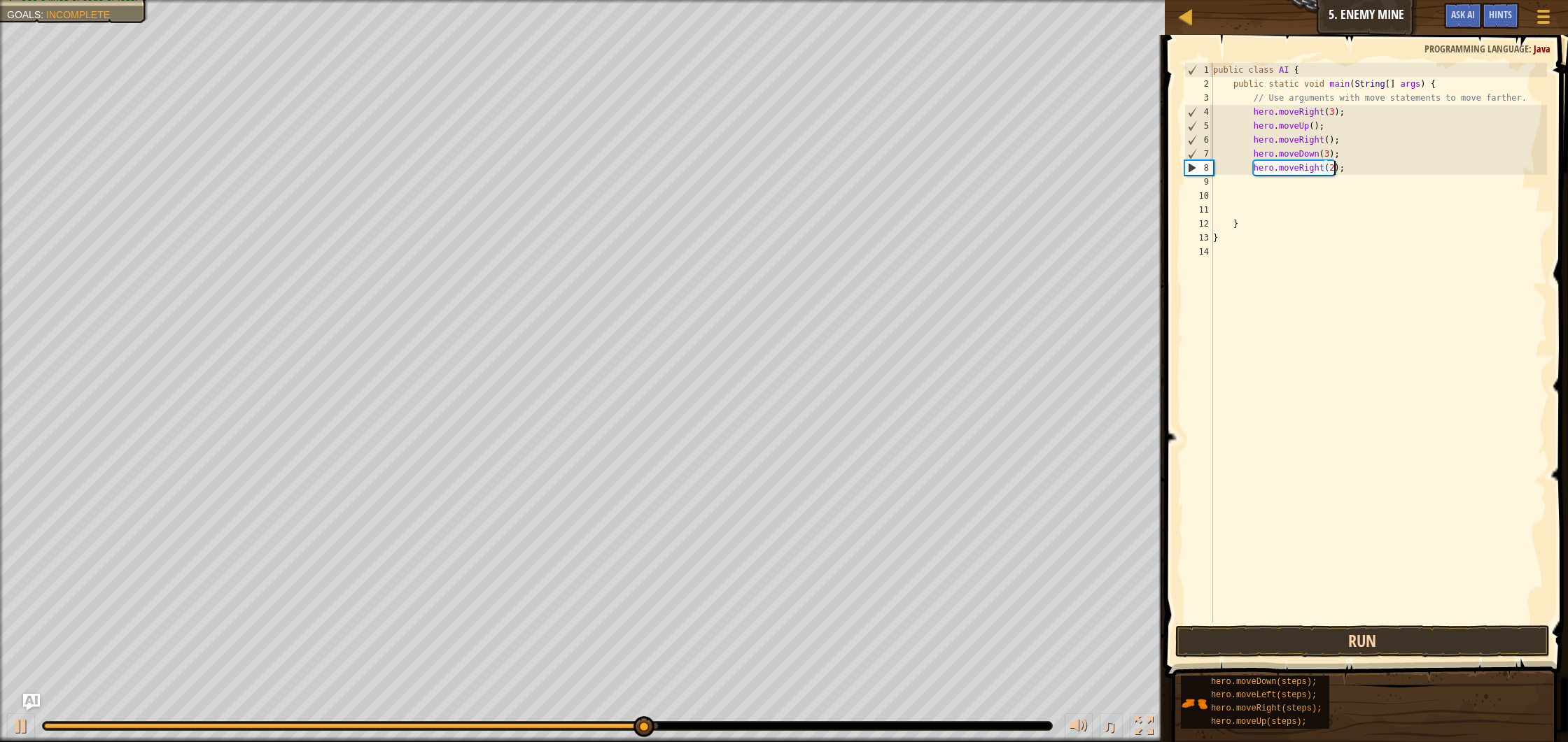
type textarea "hero.moveRight(2);"
click at [1411, 640] on button "Run" at bounding box center [1363, 642] width 375 height 32
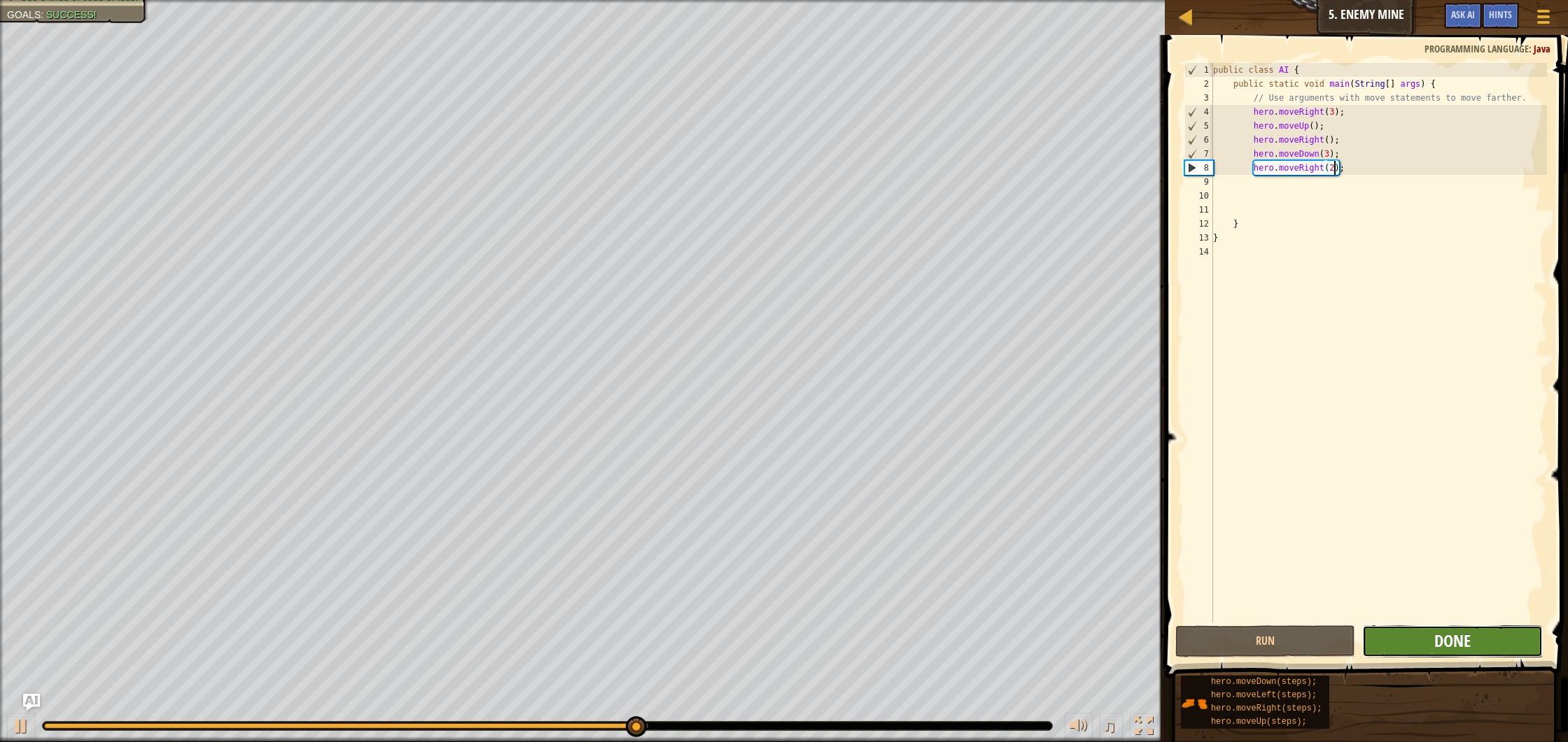
click at [1436, 640] on span "Done" at bounding box center [1452, 641] width 37 height 22
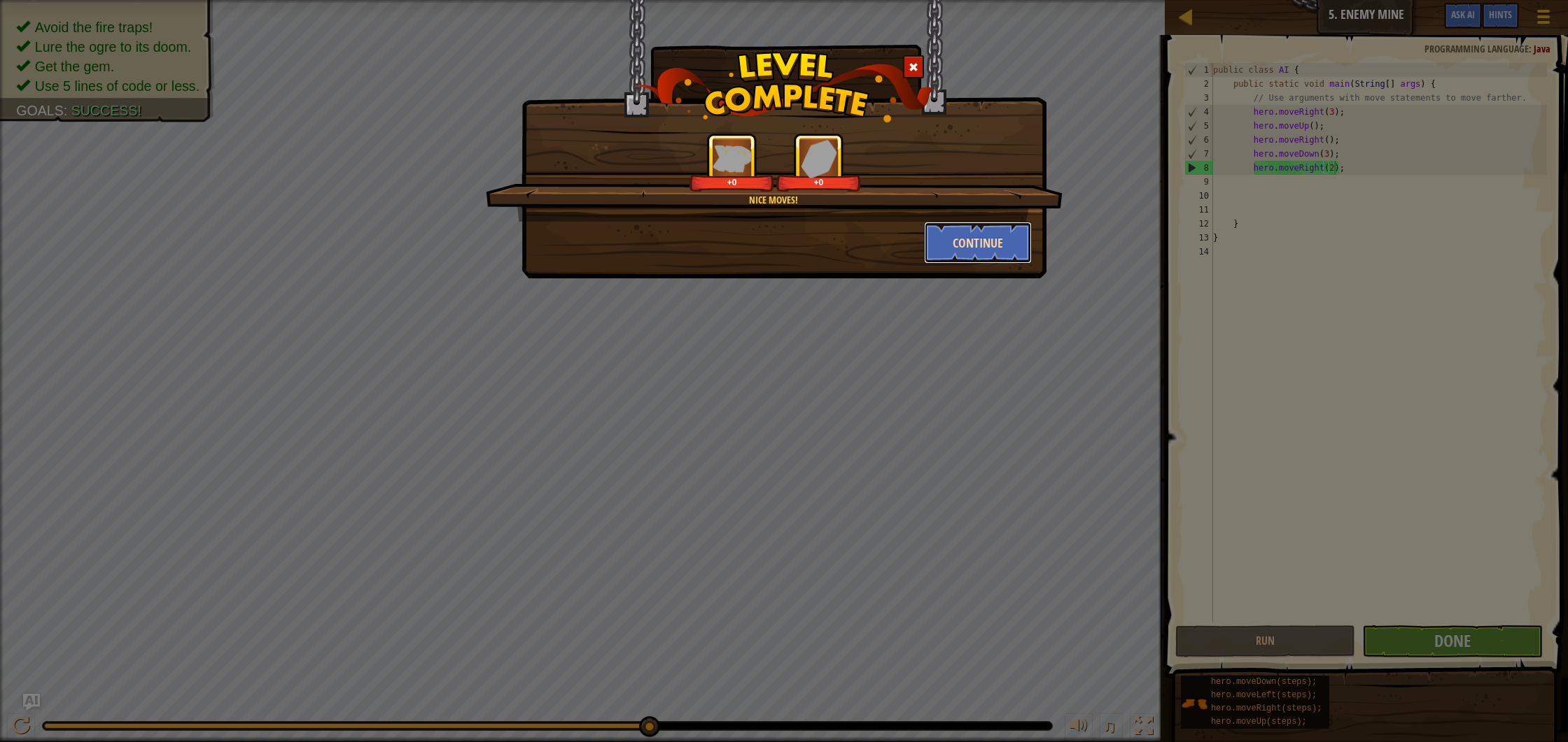
click at [967, 236] on button "Continue" at bounding box center [978, 243] width 109 height 42
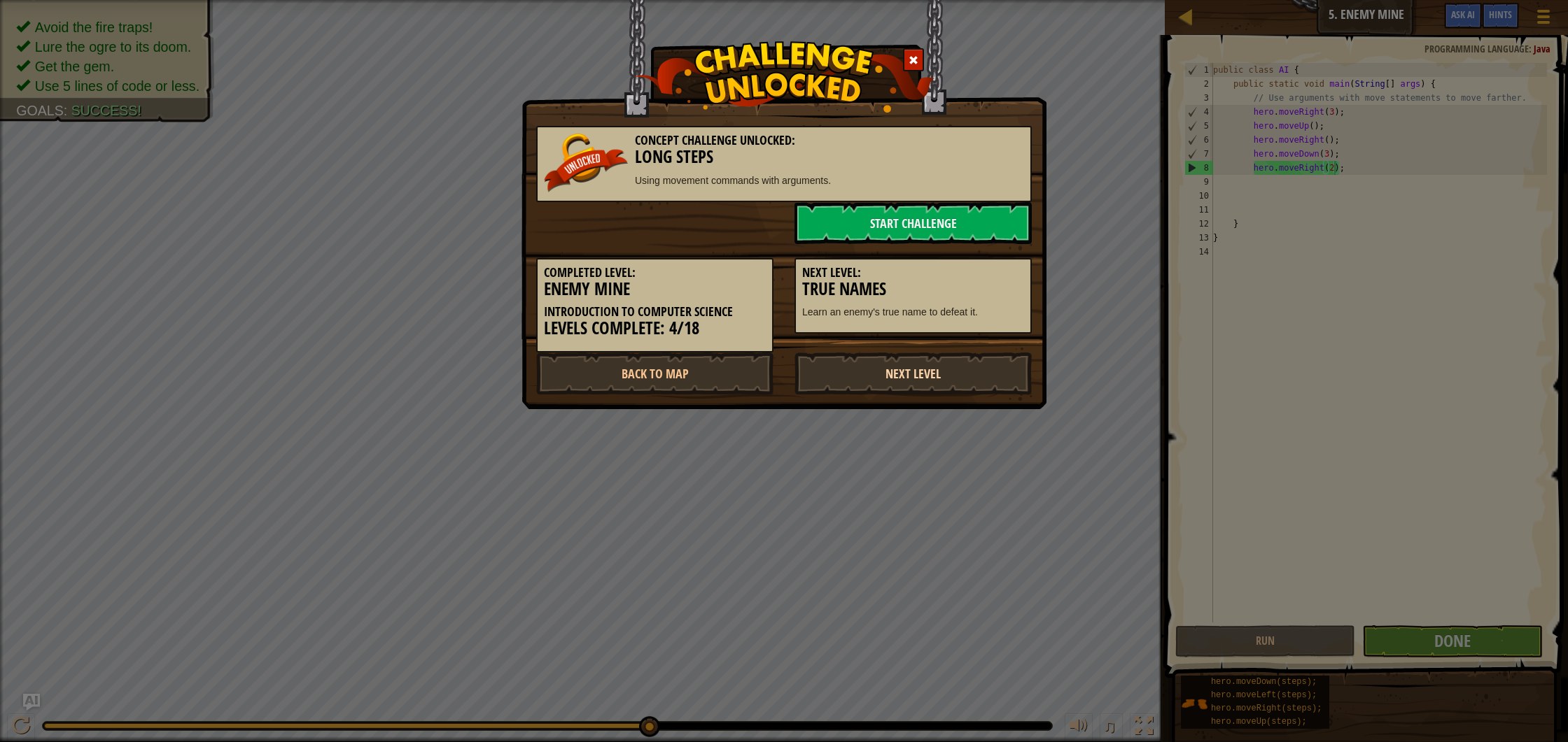
click at [915, 361] on link "Next Level" at bounding box center [913, 373] width 237 height 42
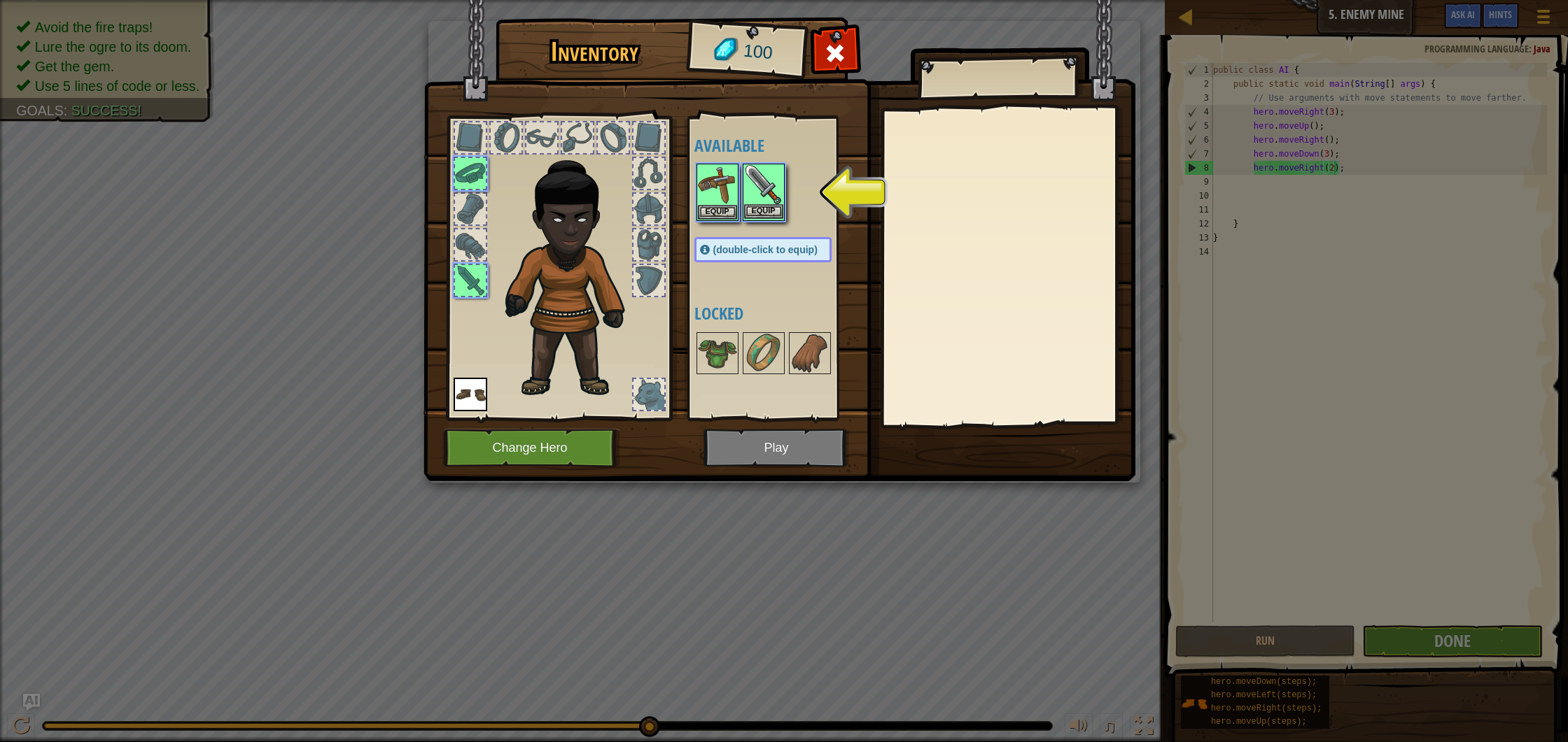
click at [762, 183] on img at bounding box center [764, 185] width 39 height 39
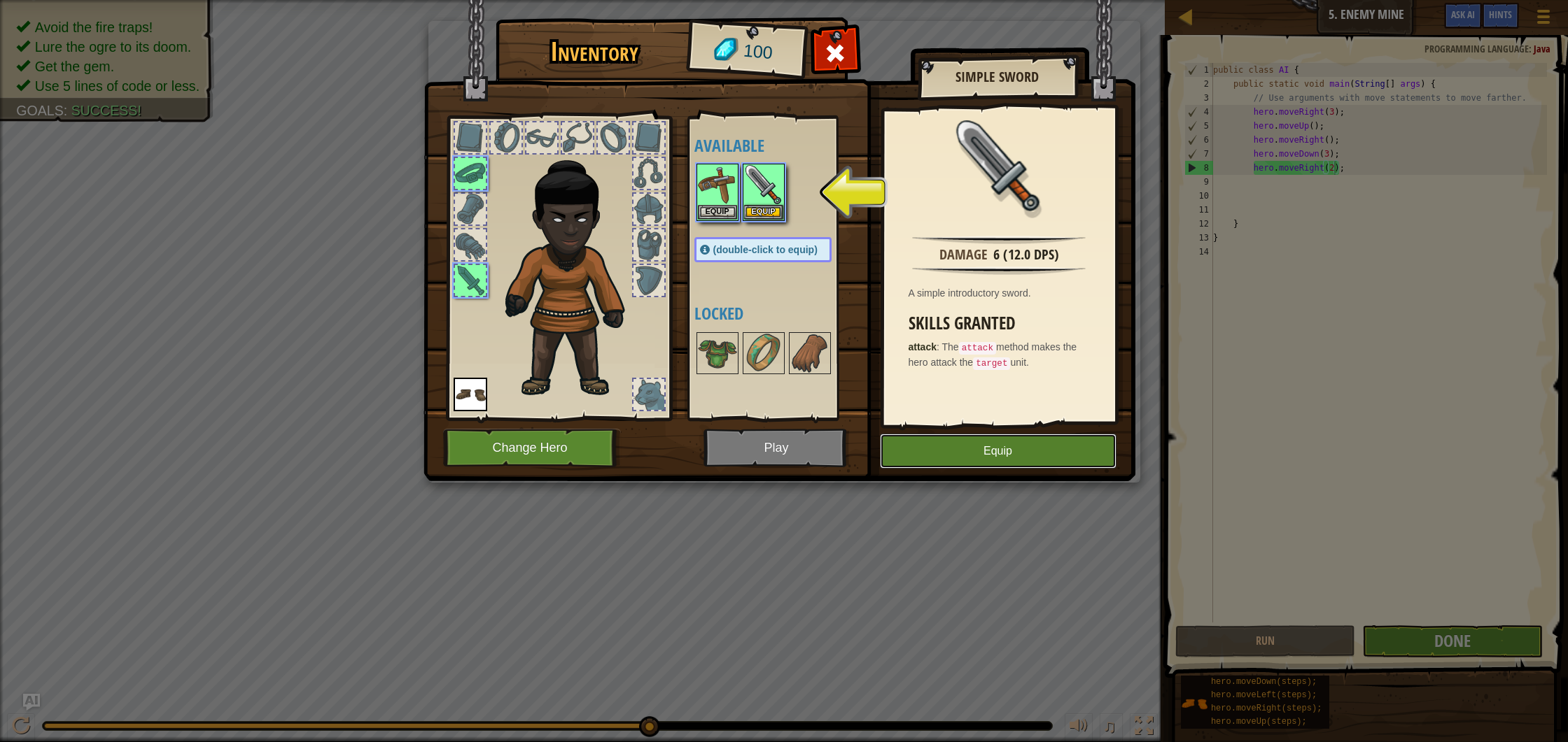
click at [936, 458] on button "Equip" at bounding box center [998, 451] width 236 height 35
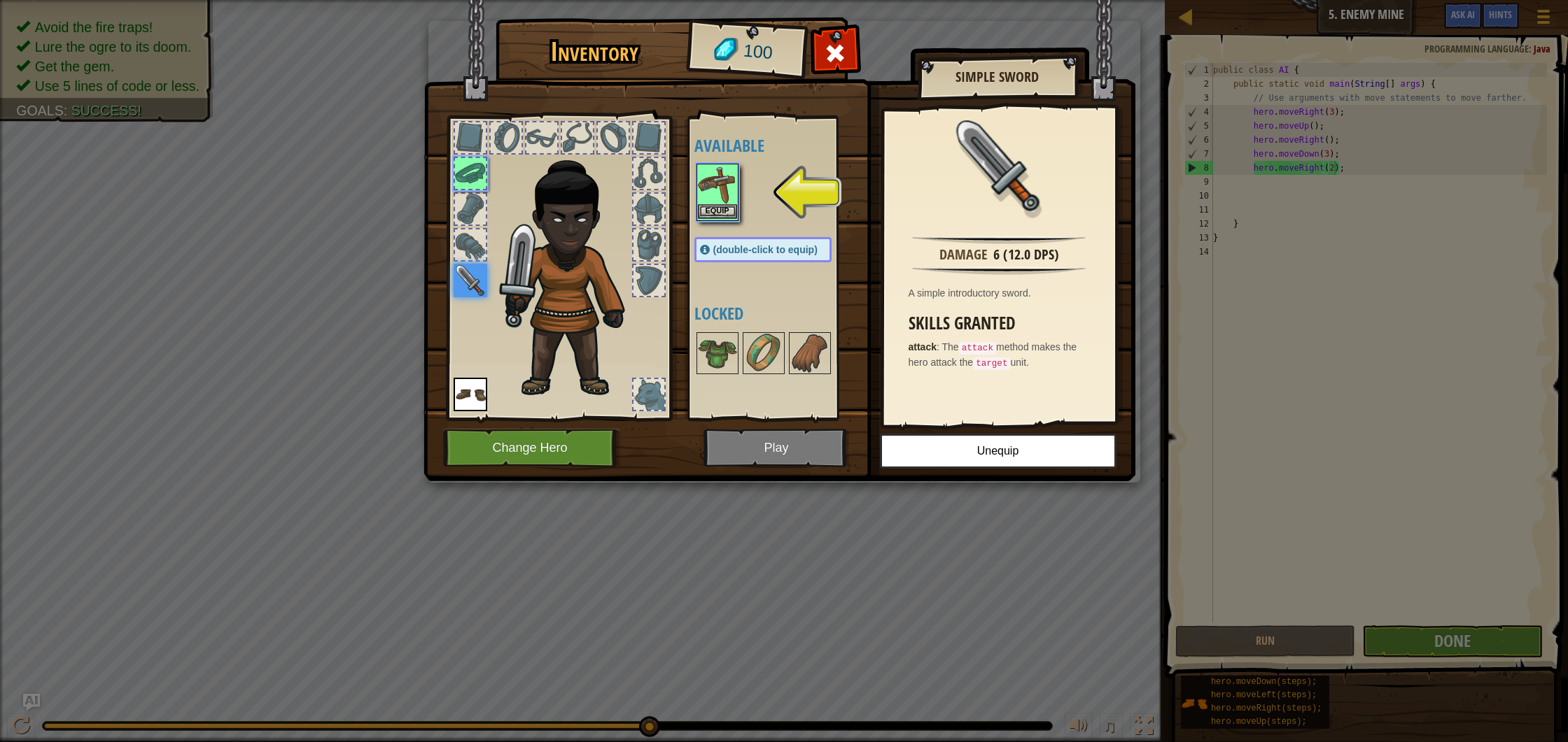
click at [718, 182] on img at bounding box center [718, 185] width 39 height 39
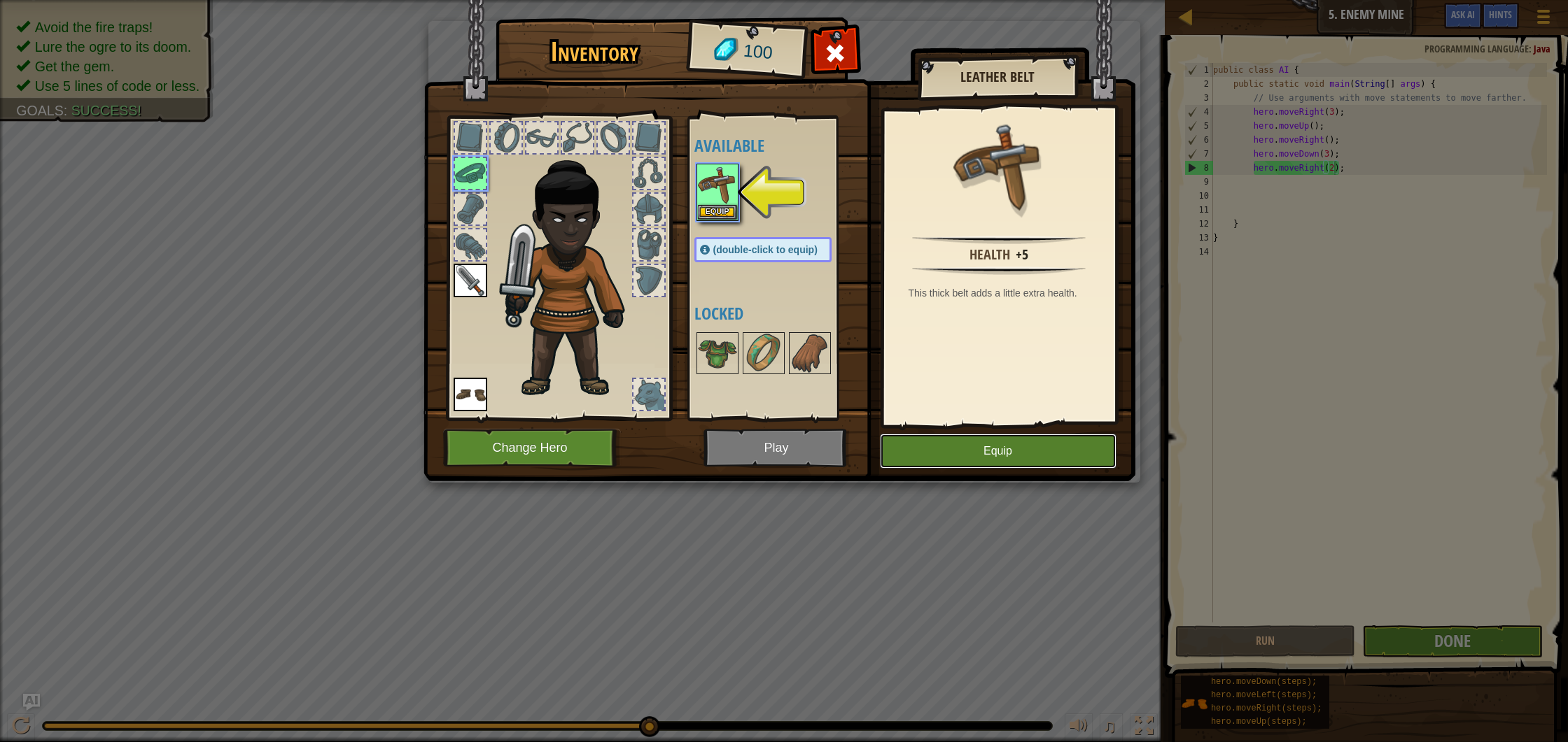
click at [967, 467] on button "Equip" at bounding box center [998, 451] width 236 height 35
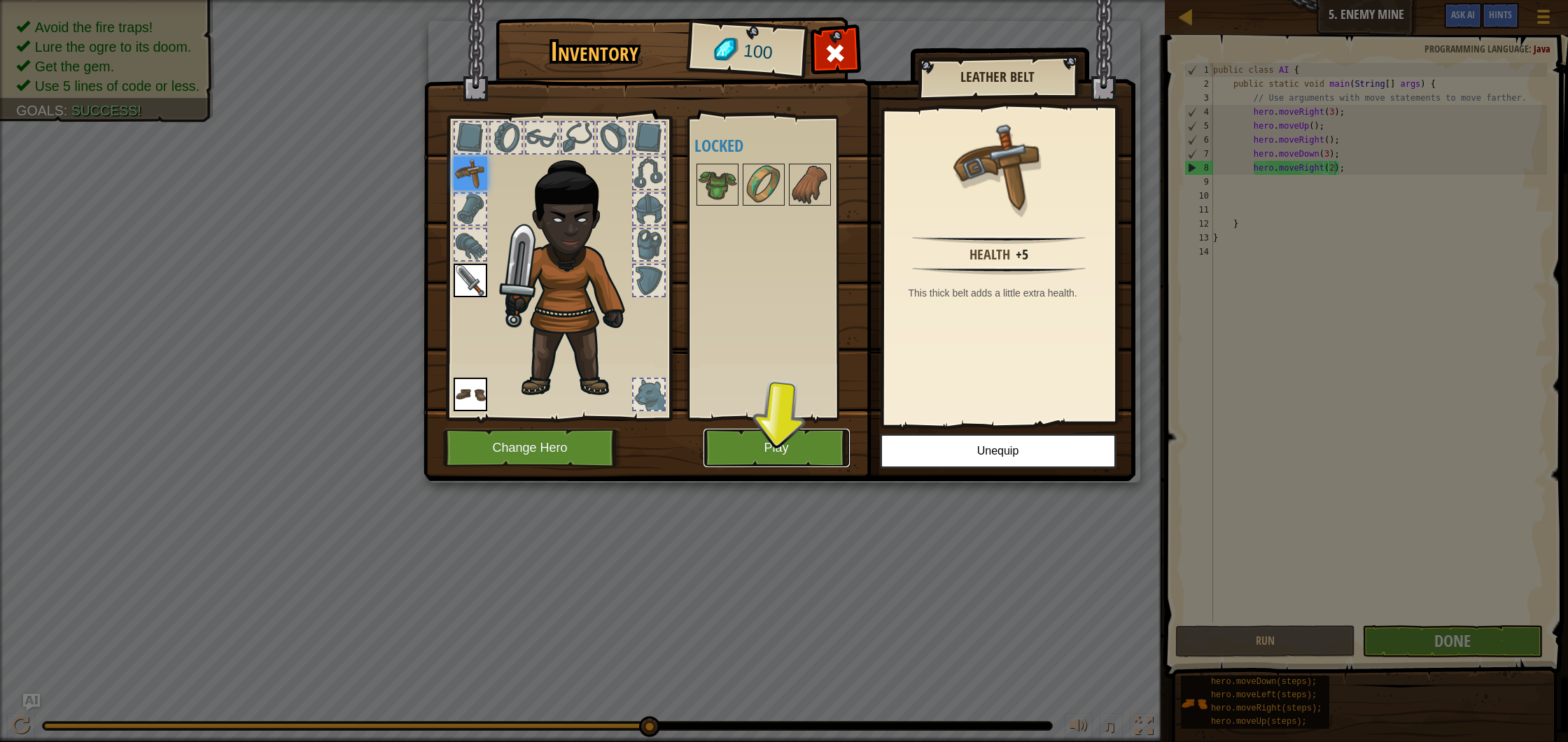
click at [799, 454] on button "Play" at bounding box center [776, 448] width 146 height 38
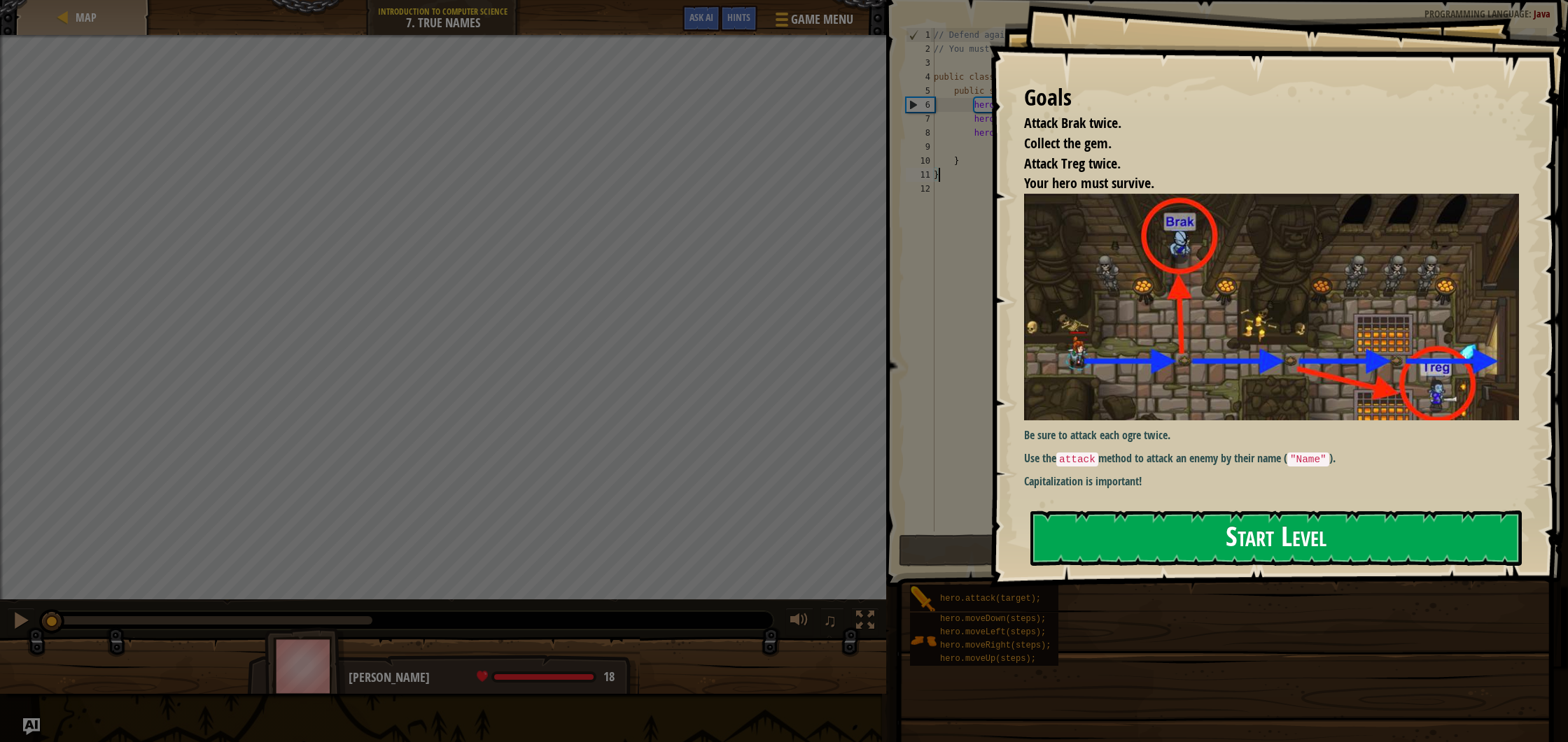
click at [1185, 538] on button "Start Level" at bounding box center [1276, 538] width 491 height 55
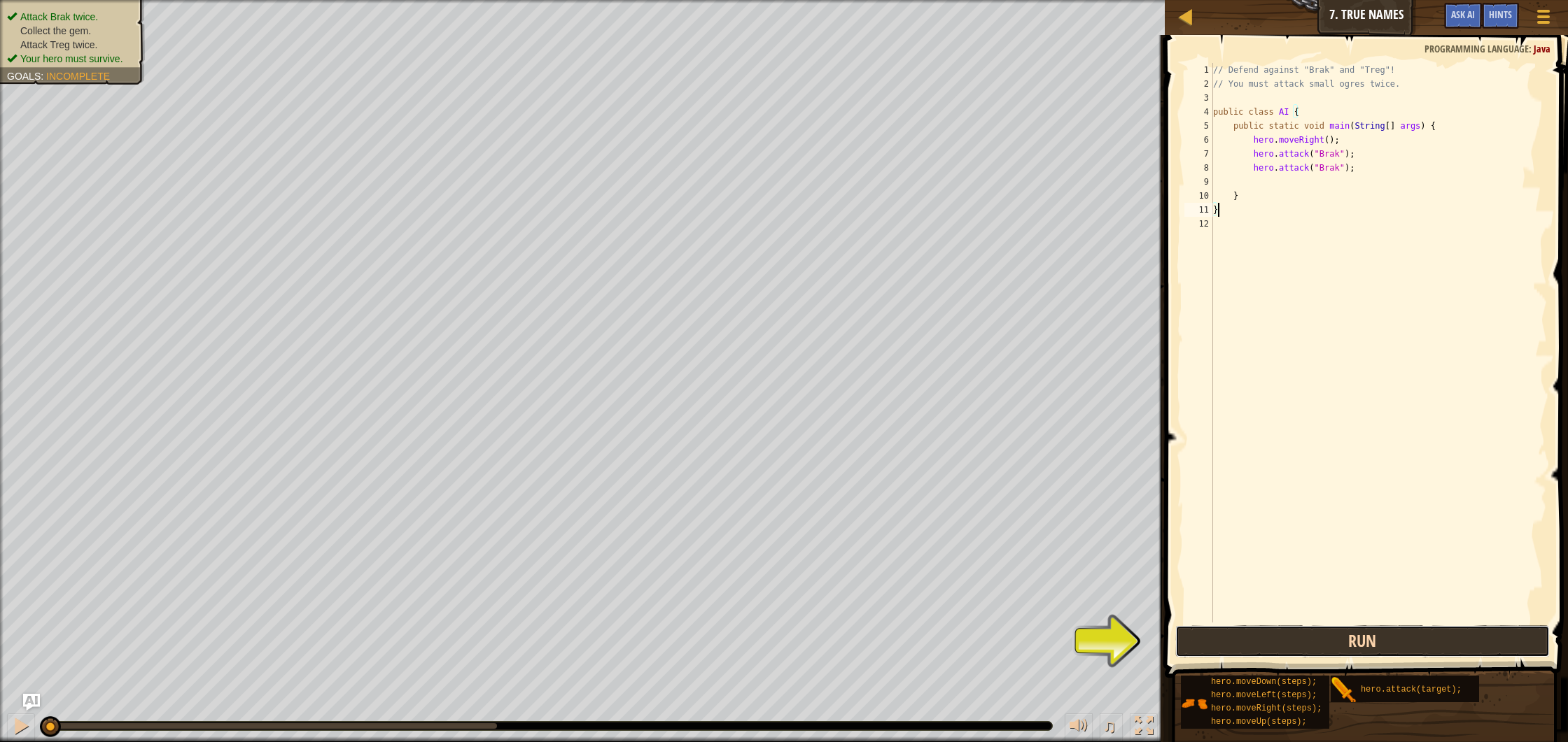
click at [1302, 650] on button "Run" at bounding box center [1363, 642] width 375 height 32
click at [1295, 635] on button "Running" at bounding box center [1363, 642] width 375 height 32
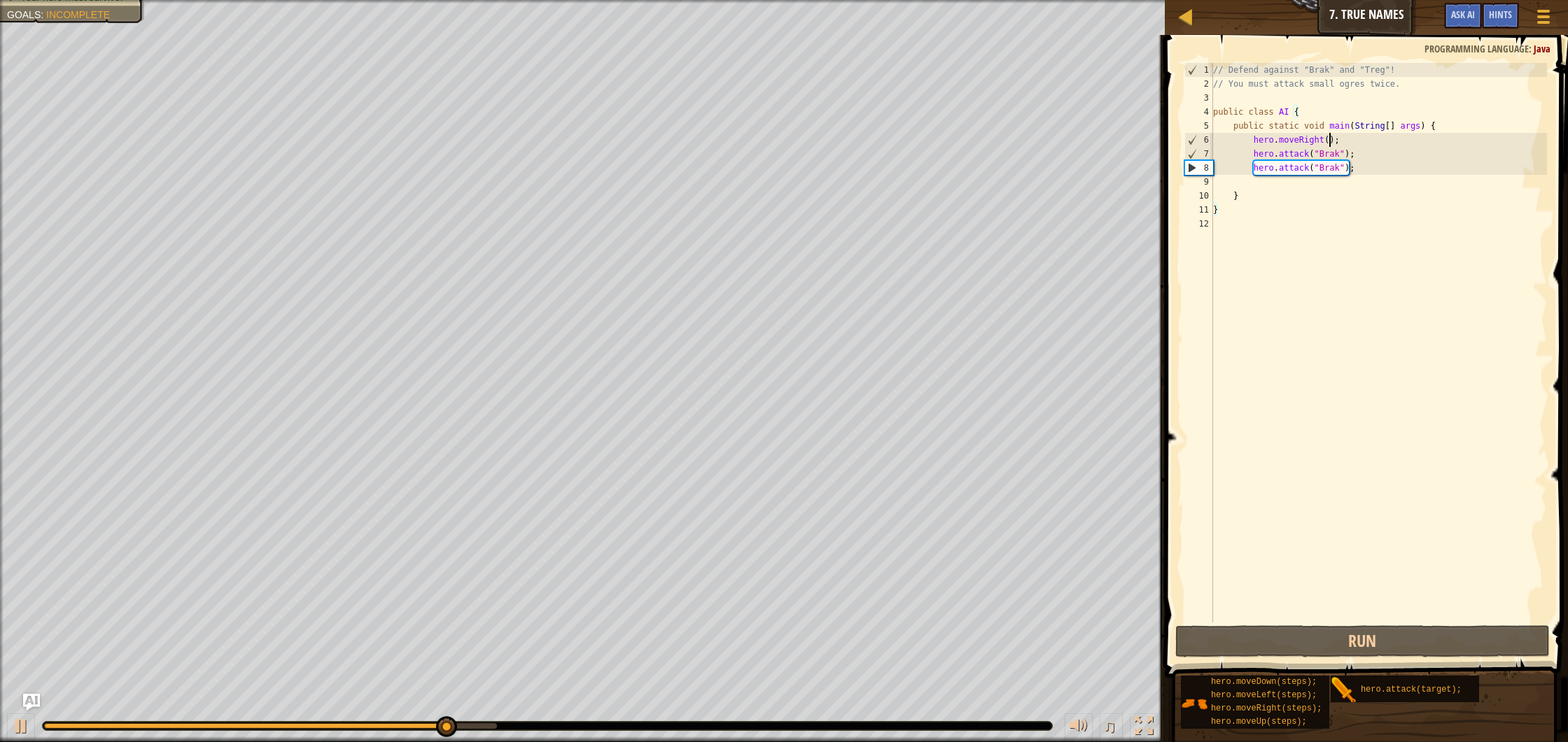
click at [1331, 139] on div "// Defend against "Brak" and "Treg"! // You must attack small ogres twice. publ…" at bounding box center [1378, 356] width 336 height 587
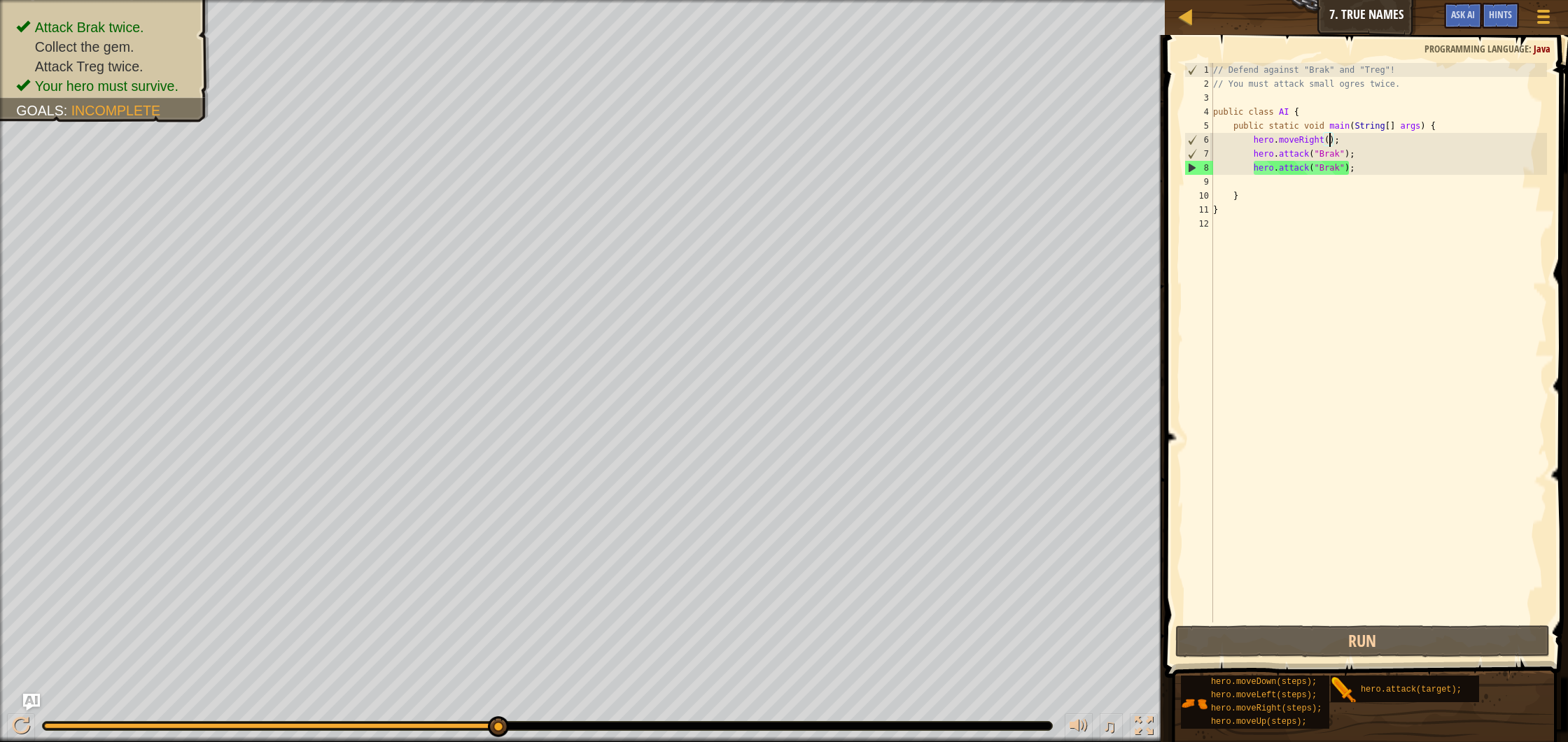
scroll to position [7, 9]
drag, startPoint x: 1353, startPoint y: 641, endPoint x: 1353, endPoint y: 601, distance: 40.0
click at [1353, 640] on button "Run" at bounding box center [1363, 642] width 375 height 32
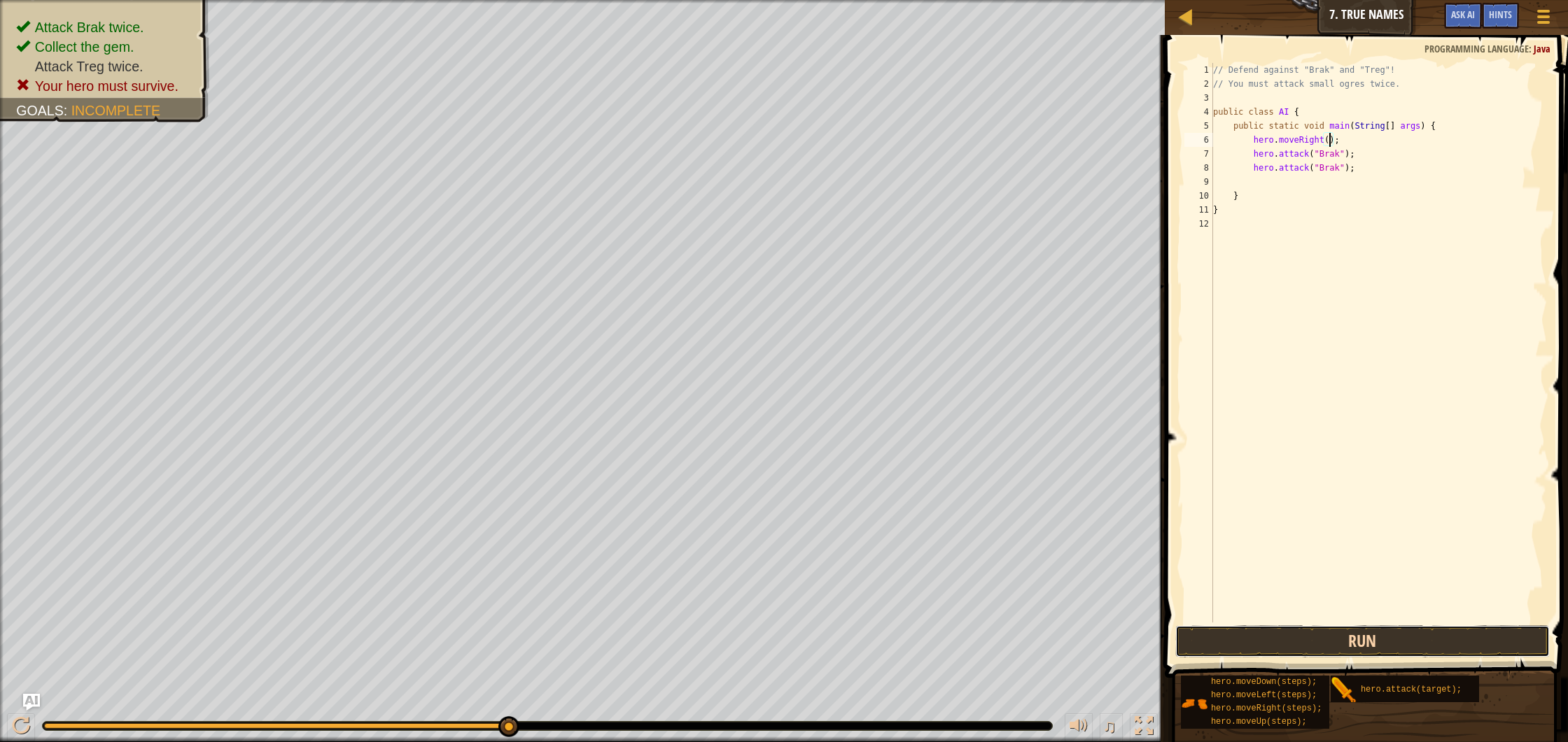
click at [1348, 646] on button "Run" at bounding box center [1363, 642] width 375 height 32
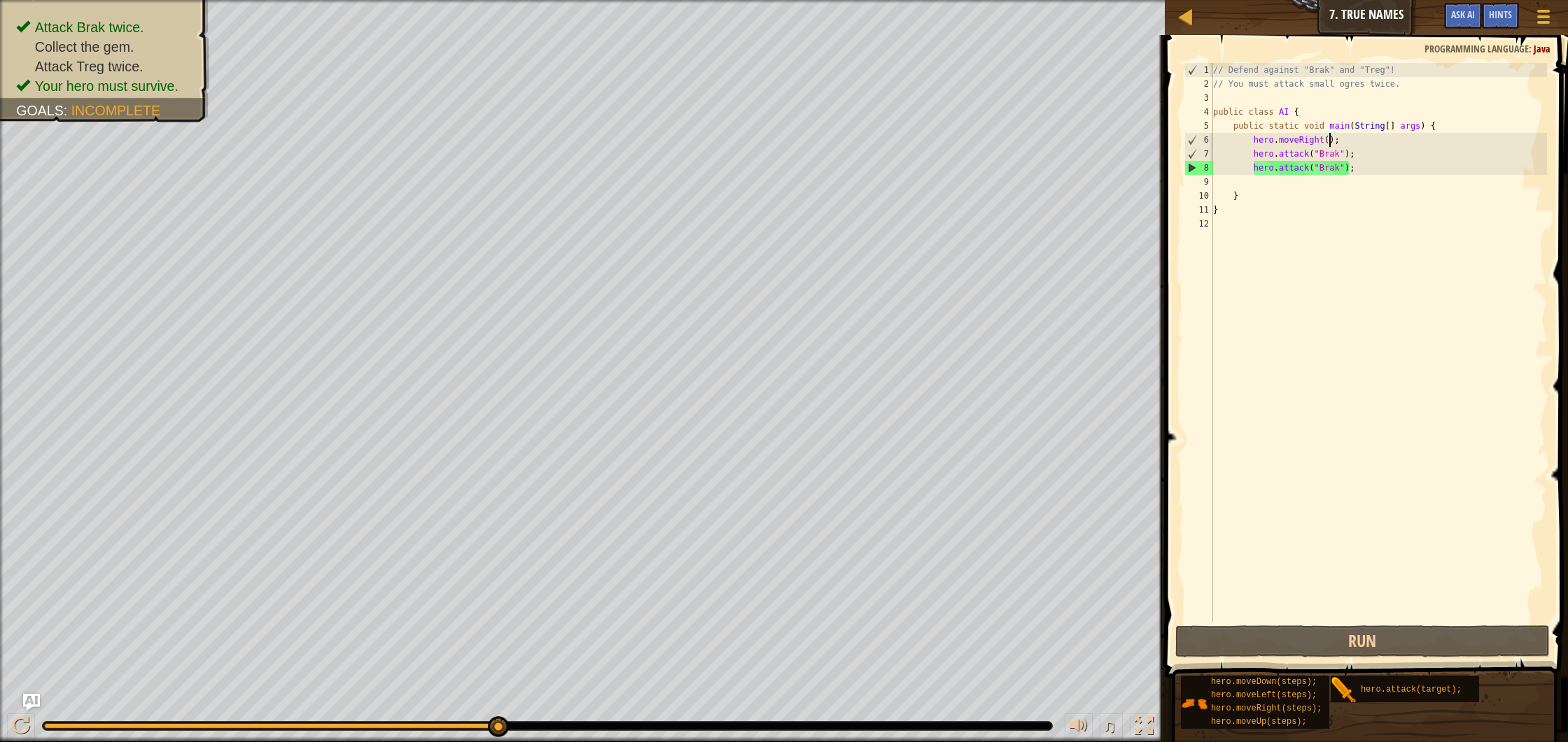
click at [1367, 168] on div "// Defend against "Brak" and "Treg"! // You must attack small ogres twice. publ…" at bounding box center [1378, 356] width 336 height 587
type textarea "hero.attack("Brak");"
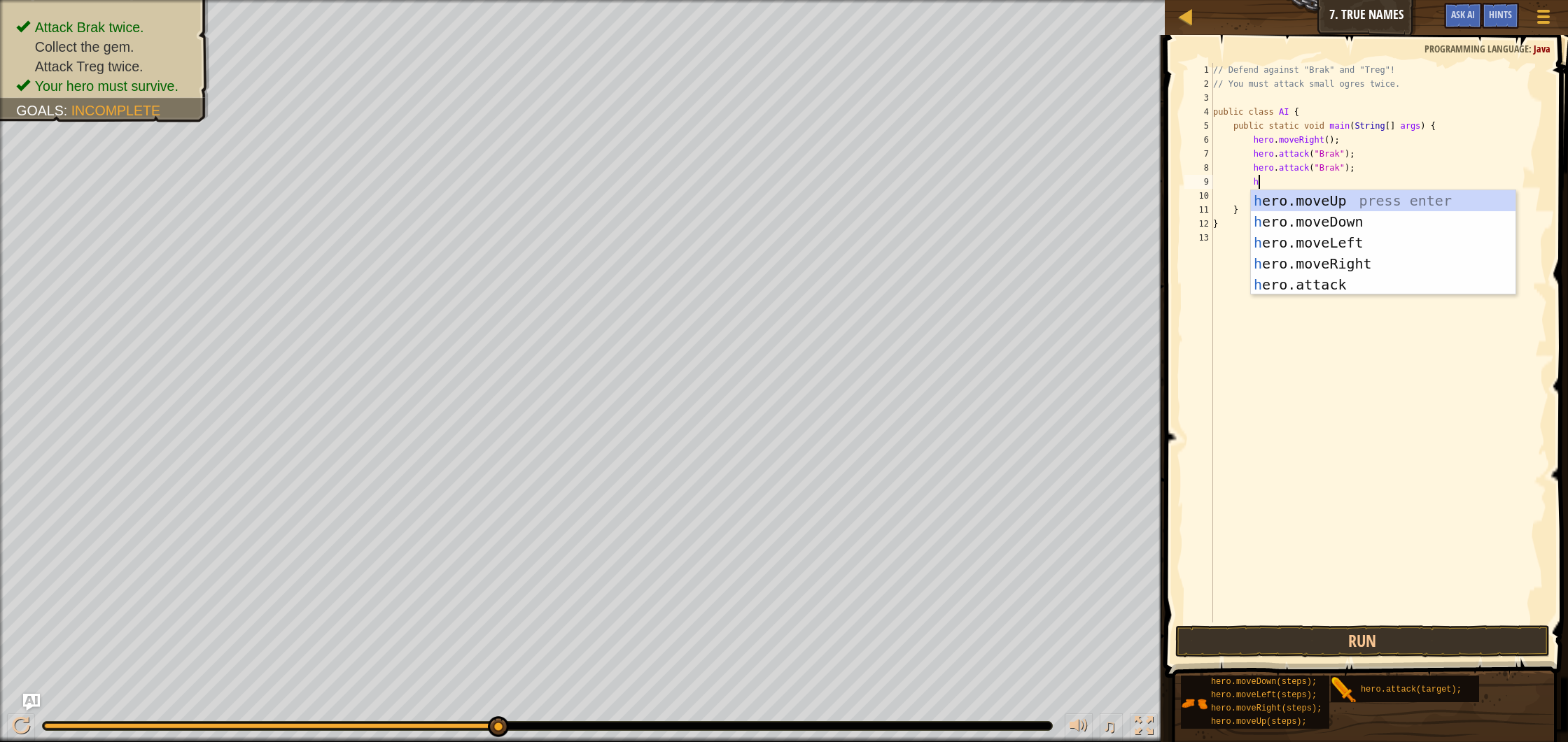
type textarea "her"
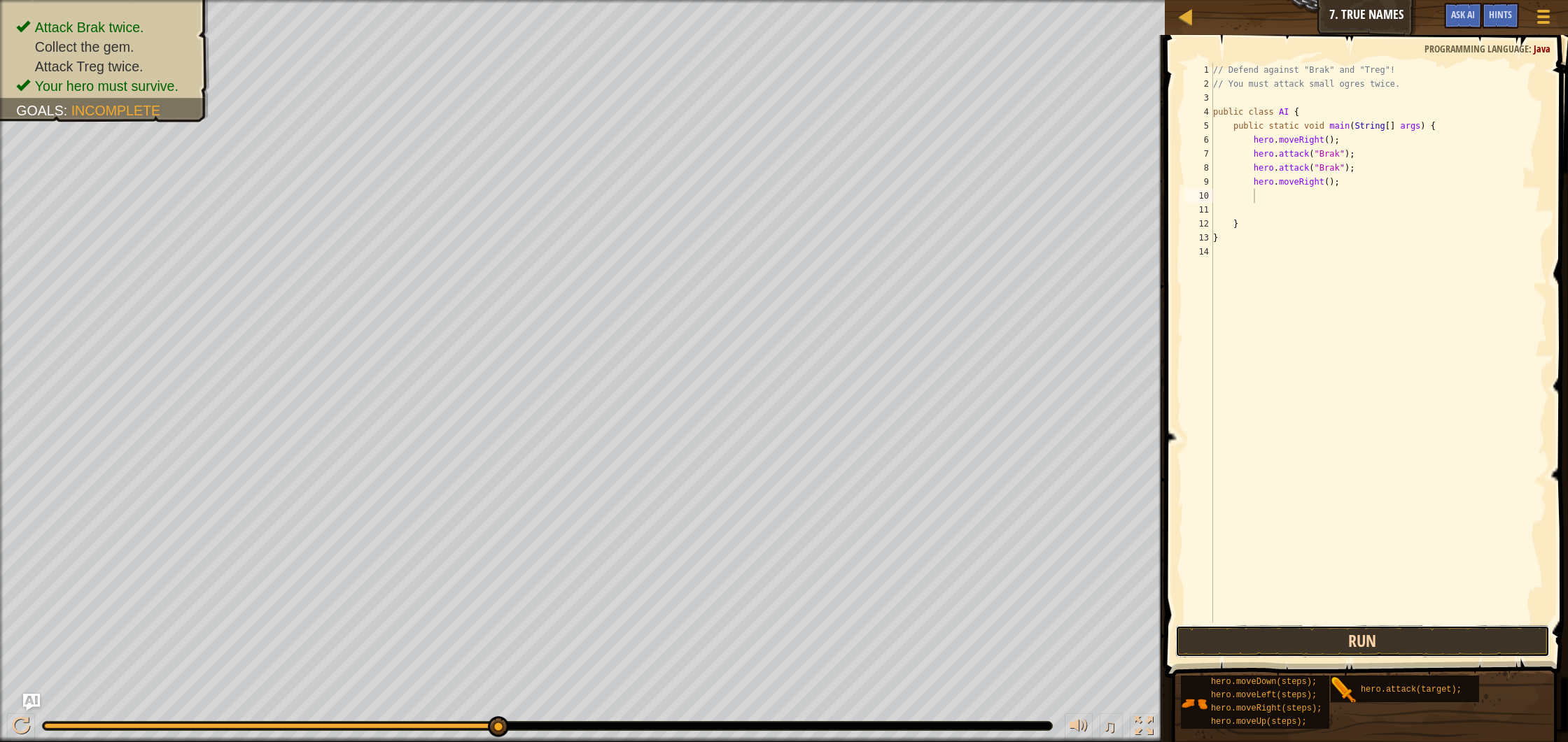
drag, startPoint x: 1347, startPoint y: 647, endPoint x: 1359, endPoint y: 644, distance: 12.4
click at [1348, 647] on button "Run" at bounding box center [1363, 642] width 375 height 32
type textarea "hero.attack("Treg");"
click at [1383, 638] on button "Run" at bounding box center [1363, 642] width 375 height 32
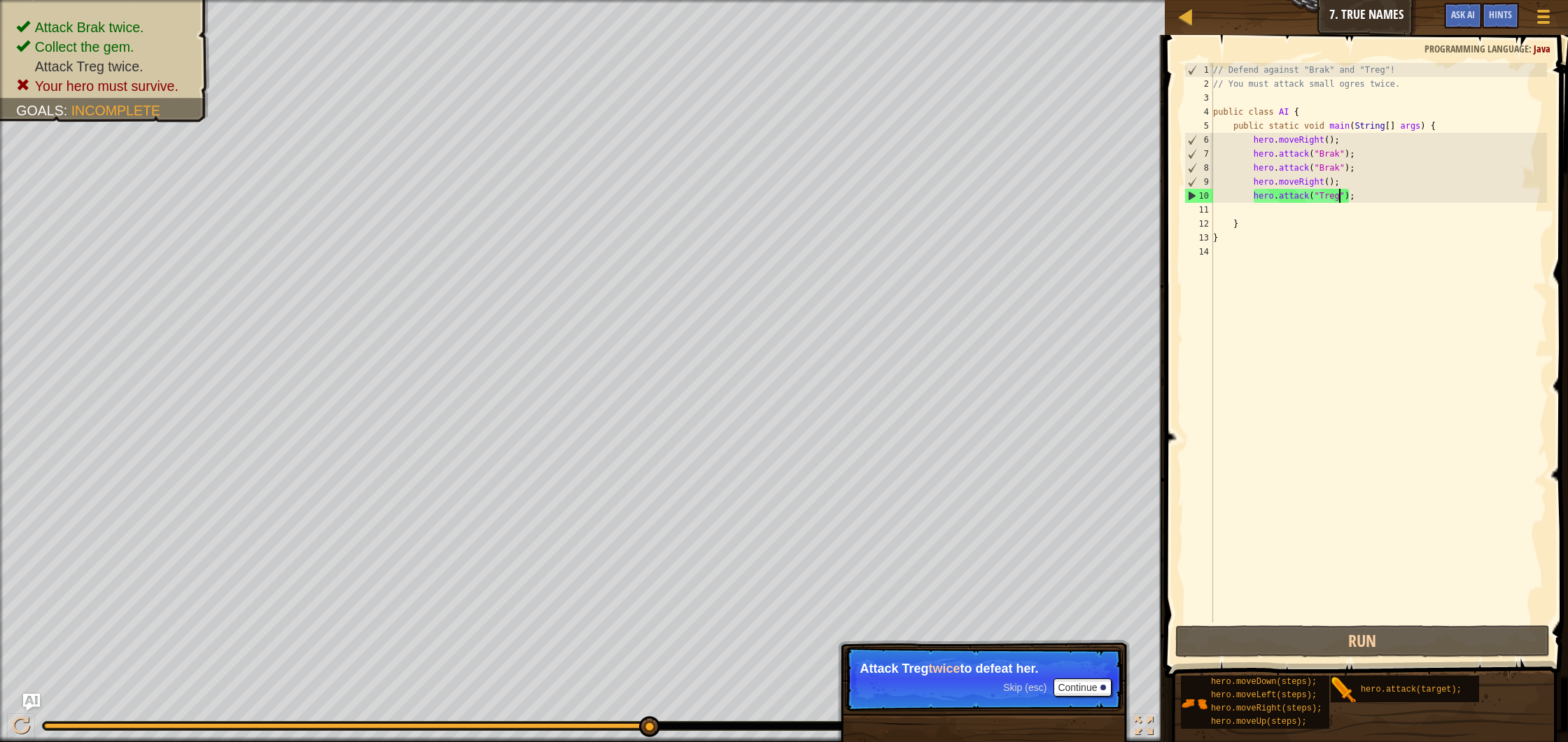
click at [1394, 192] on div "// Defend against "Brak" and "Treg"! // You must attack small ogres twice. publ…" at bounding box center [1378, 356] width 336 height 587
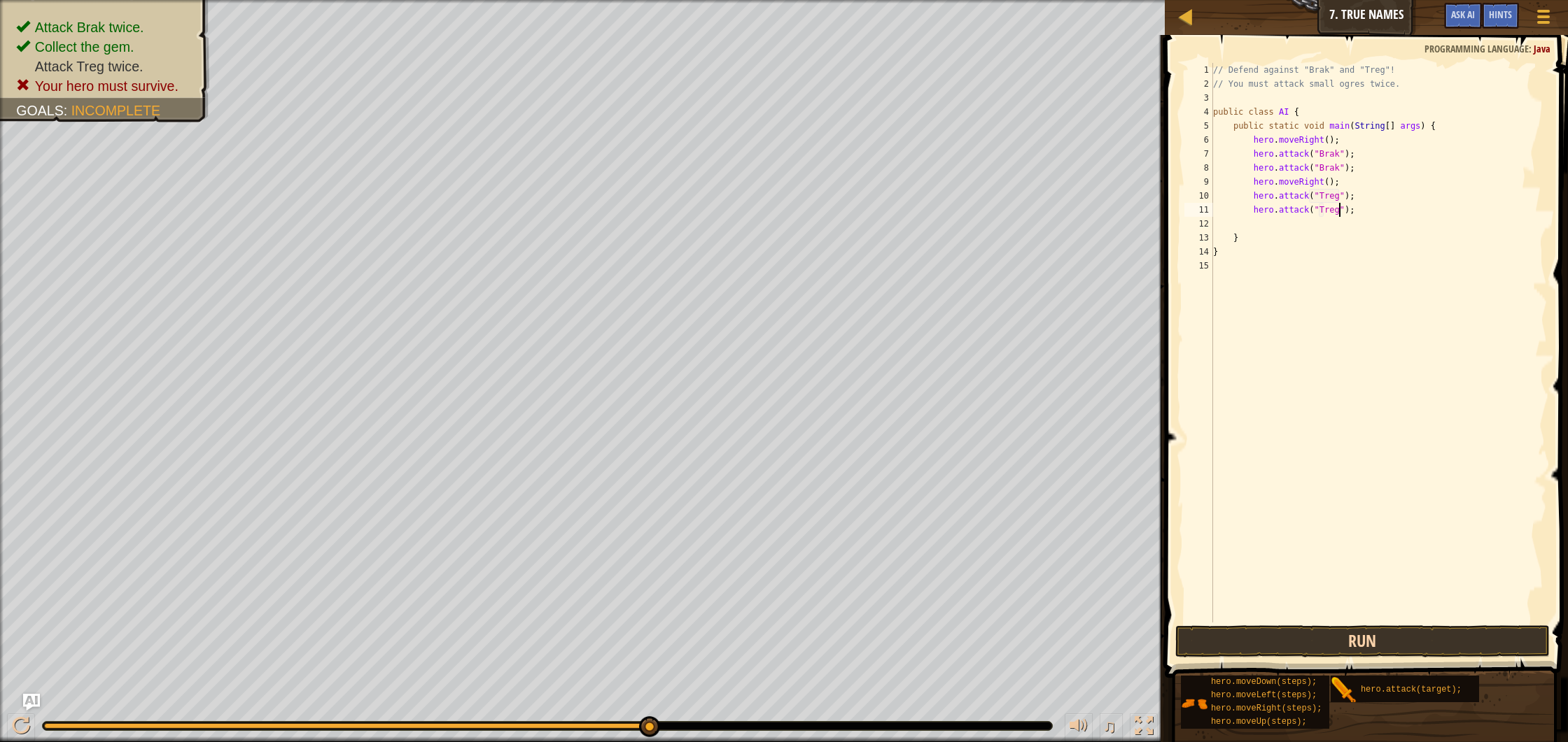
type textarea "hero.attack("Treg");"
click at [1355, 646] on button "Run" at bounding box center [1363, 642] width 375 height 32
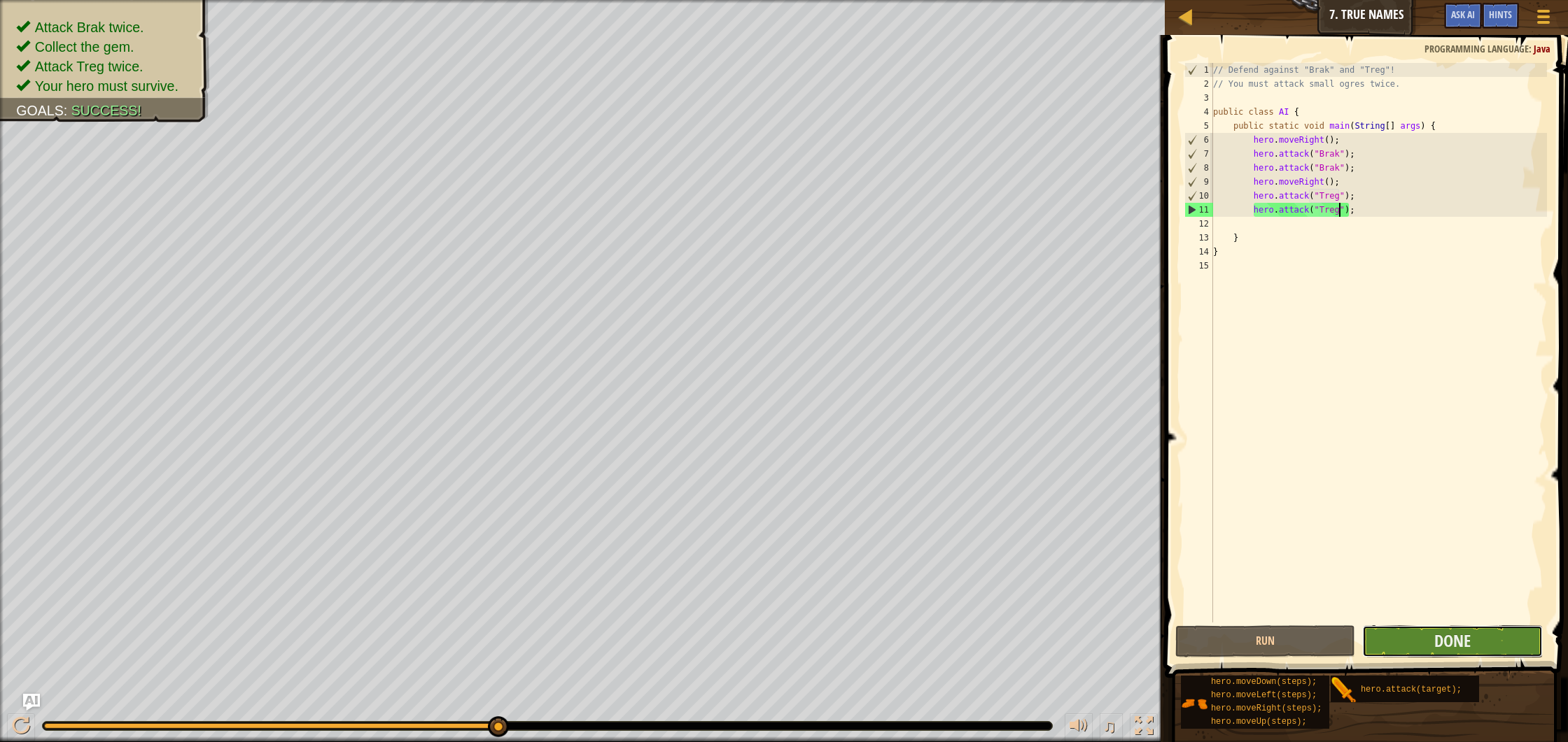
click at [1464, 655] on button "Done" at bounding box center [1452, 642] width 180 height 32
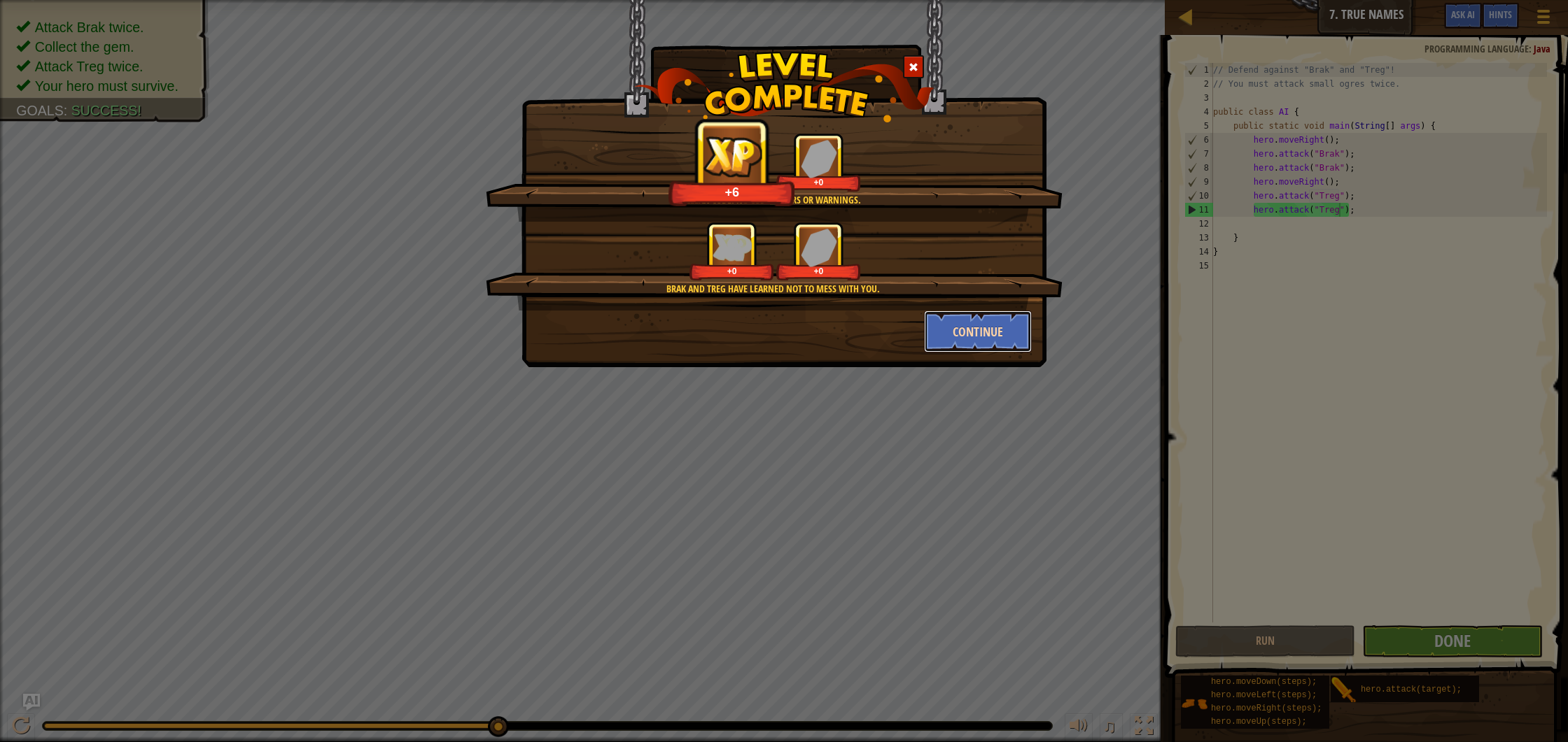
click at [995, 321] on button "Continue" at bounding box center [978, 332] width 109 height 42
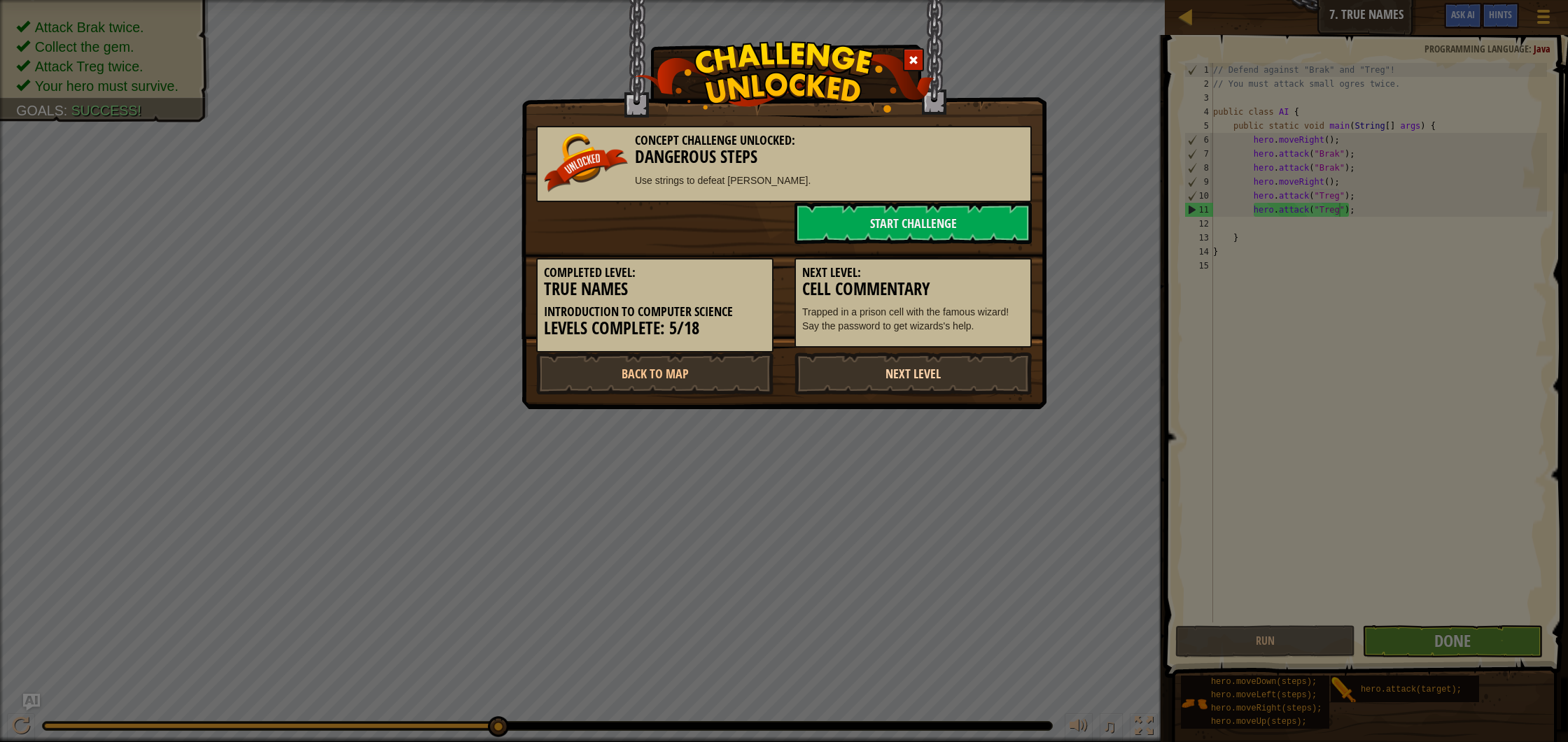
click at [903, 355] on link "Next Level" at bounding box center [913, 373] width 237 height 42
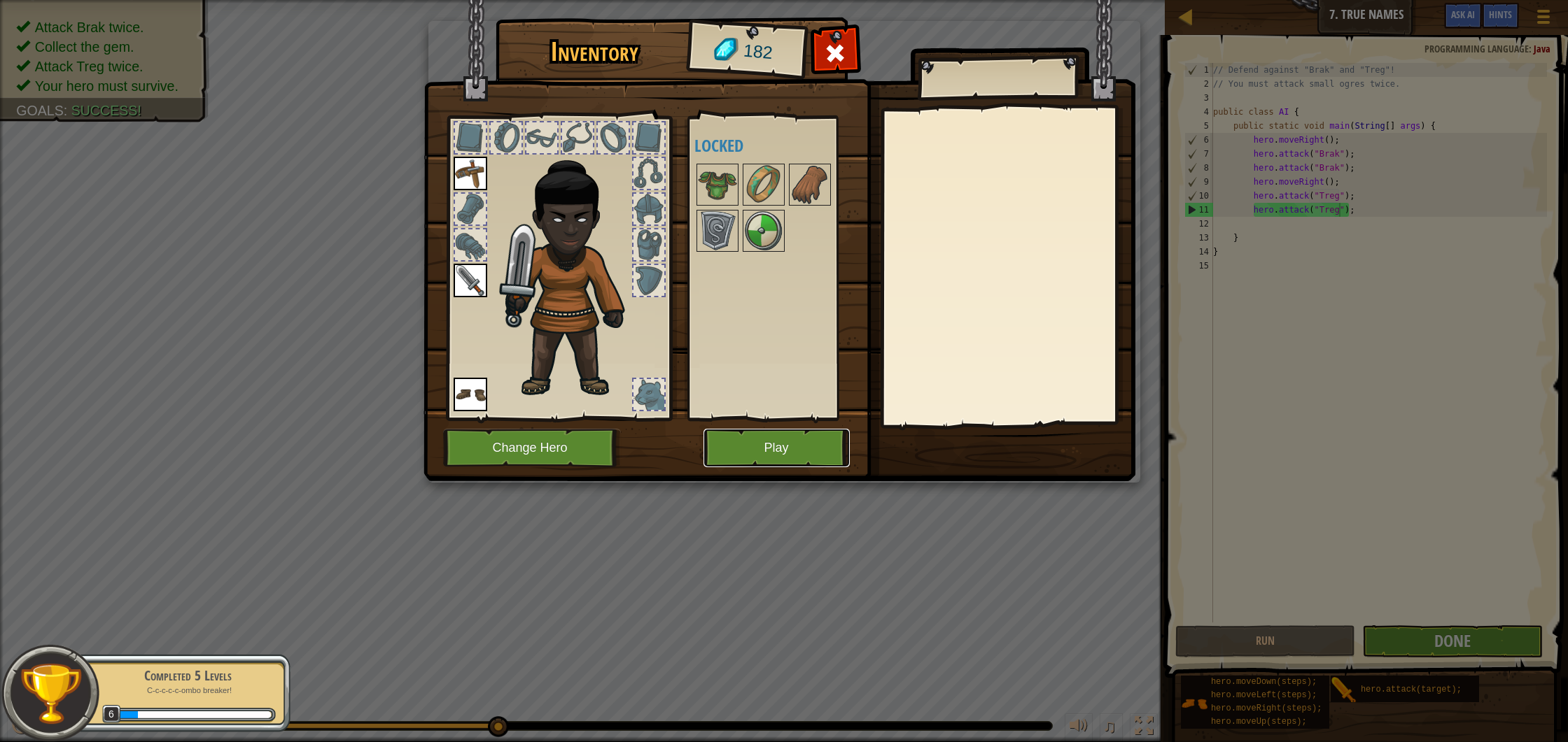
click at [769, 455] on button "Play" at bounding box center [776, 448] width 146 height 38
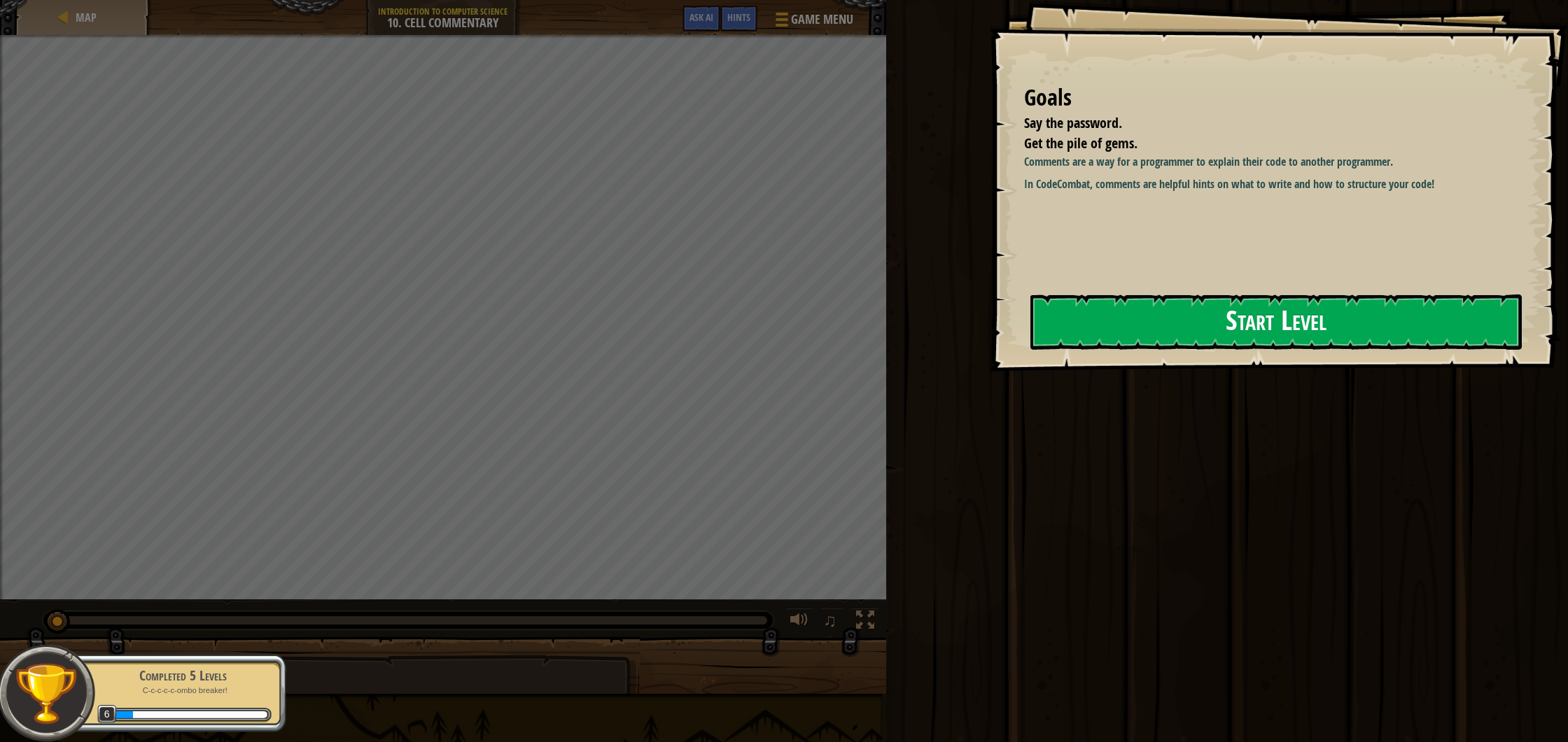
click at [1217, 326] on button "Start Level" at bounding box center [1276, 321] width 491 height 55
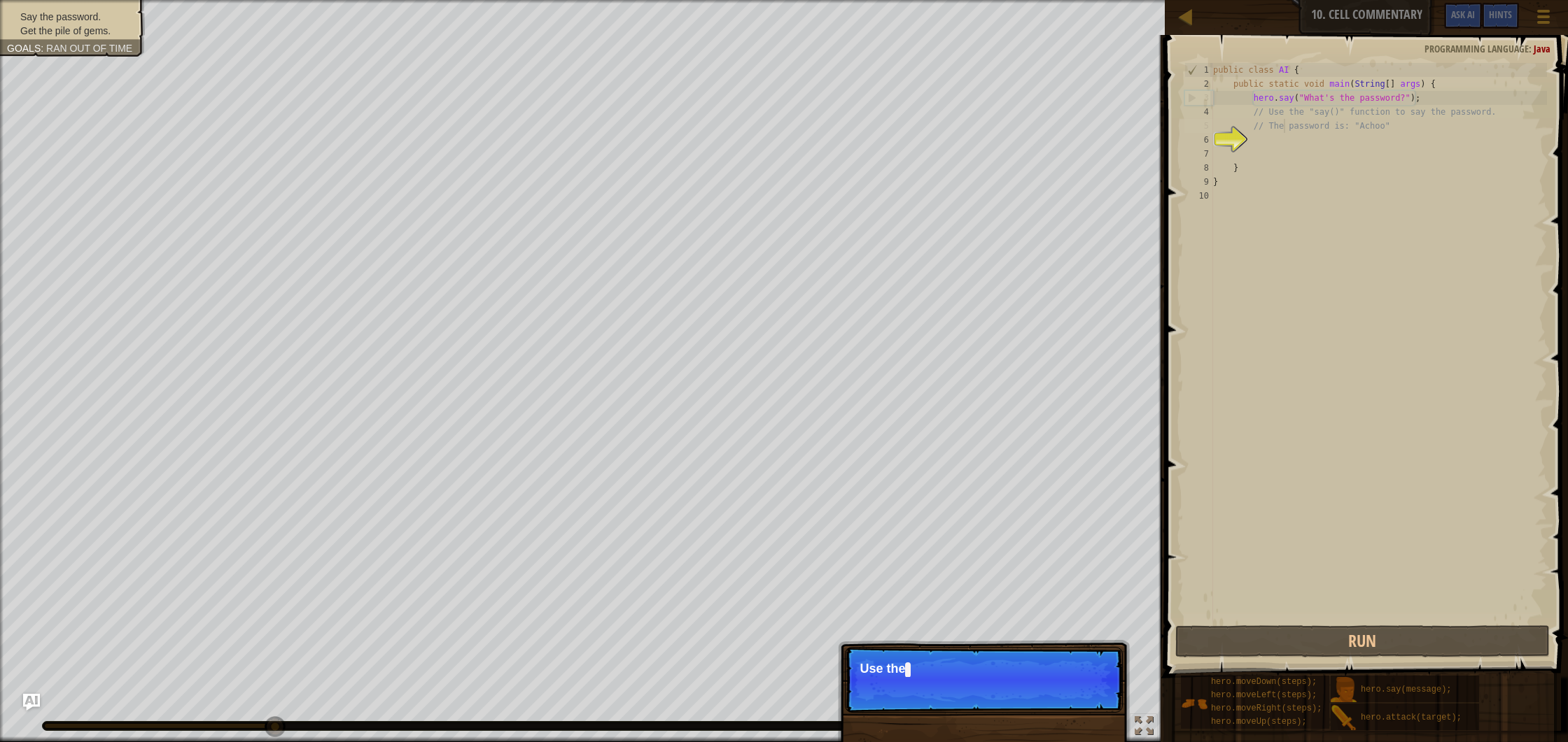
click at [1284, 132] on div "public class AI { public static void main ( String [ ] args ) { hero . say ( "W…" at bounding box center [1378, 356] width 336 height 587
type textarea "// The password is: "Achoo""
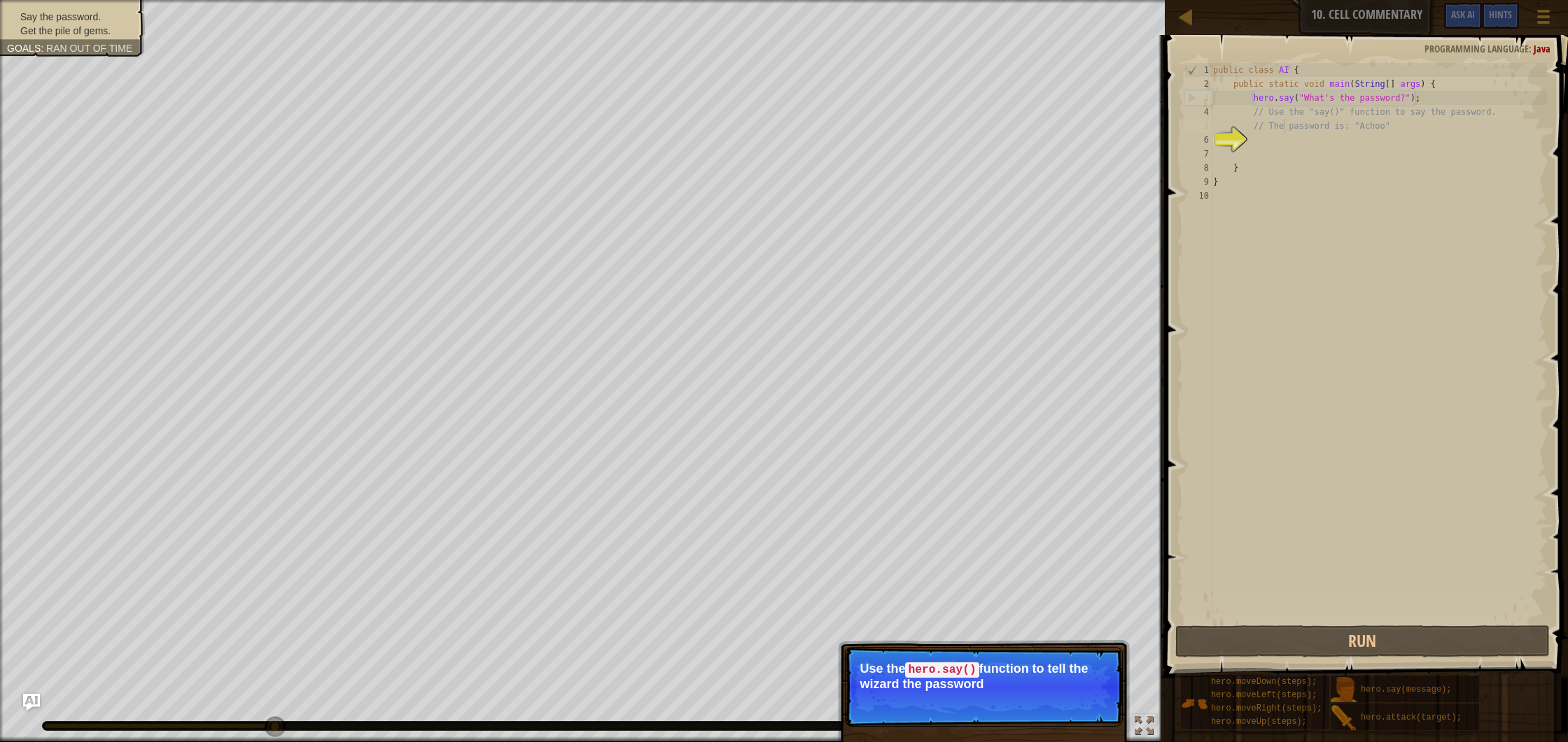
click at [1213, 142] on div "6" at bounding box center [1199, 140] width 29 height 14
click at [1213, 141] on div "6" at bounding box center [1199, 140] width 29 height 14
click at [1255, 141] on div "public class AI { public static void main ( String [ ] args ) { hero . say ( "W…" at bounding box center [1378, 356] width 336 height 587
drag, startPoint x: 1104, startPoint y: 703, endPoint x: 1111, endPoint y: 698, distance: 8.6
click at [1106, 701] on div at bounding box center [1103, 704] width 6 height 6
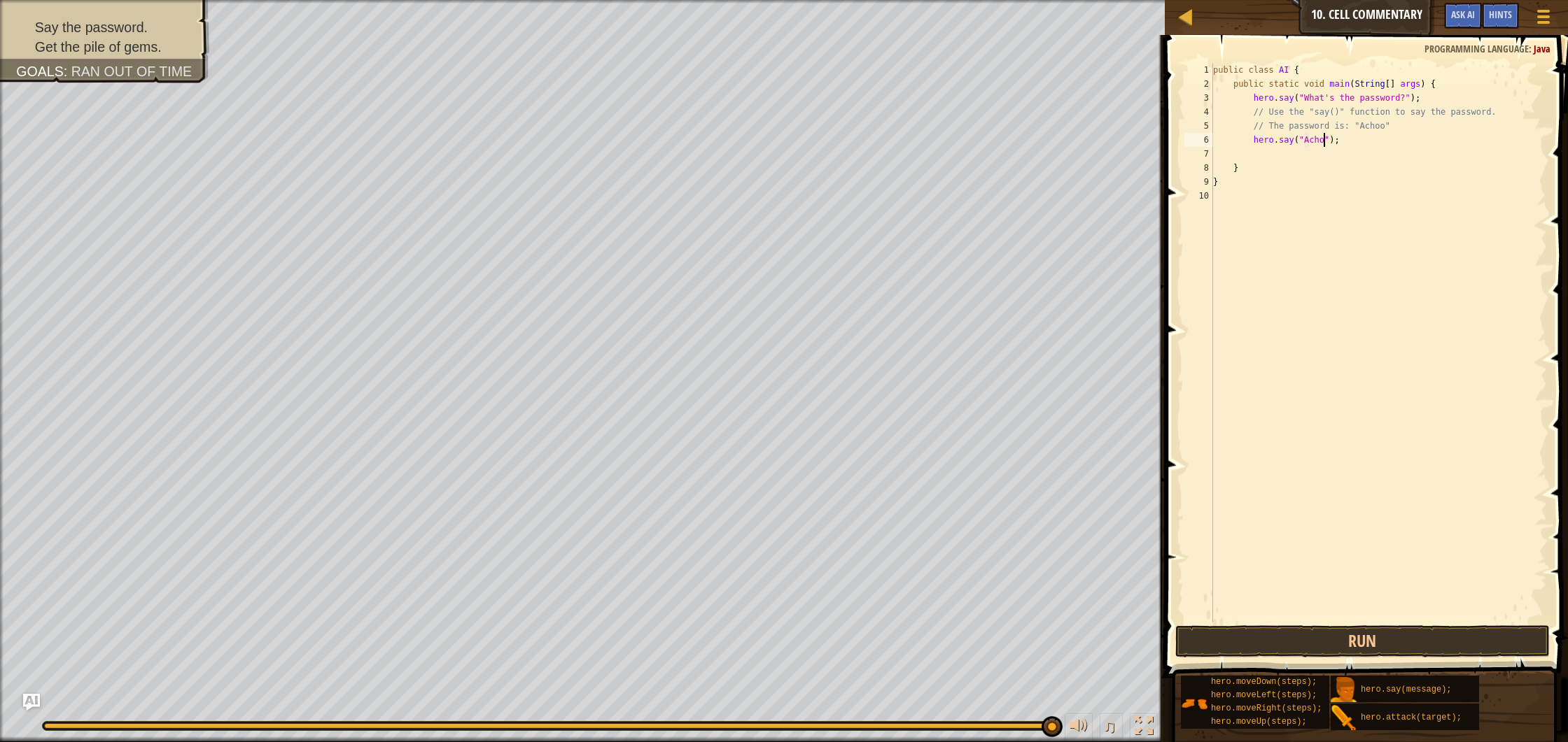
scroll to position [7, 9]
type textarea "hero.say("Achoo");"
click at [1374, 650] on button "Run" at bounding box center [1363, 642] width 375 height 32
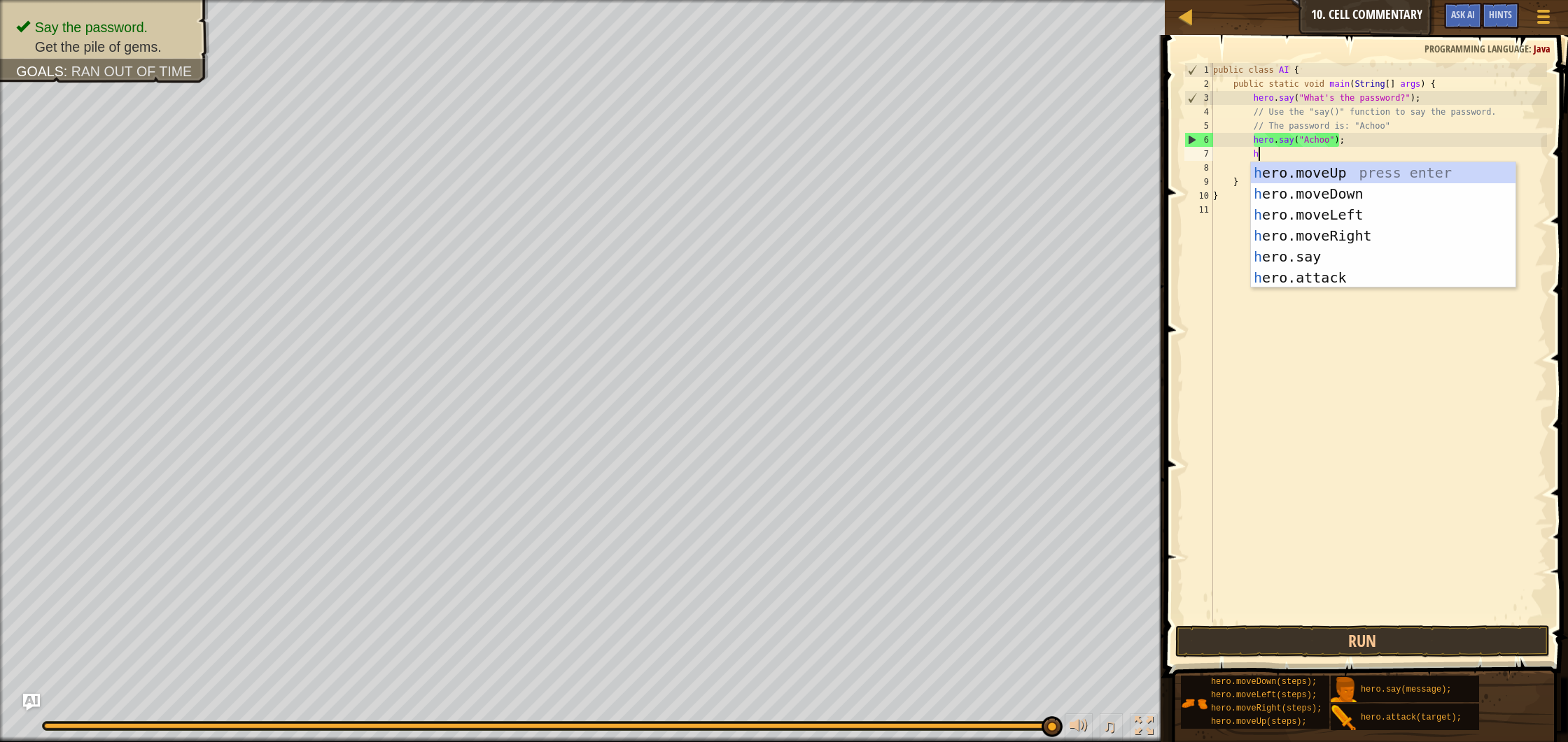
type textarea "her"
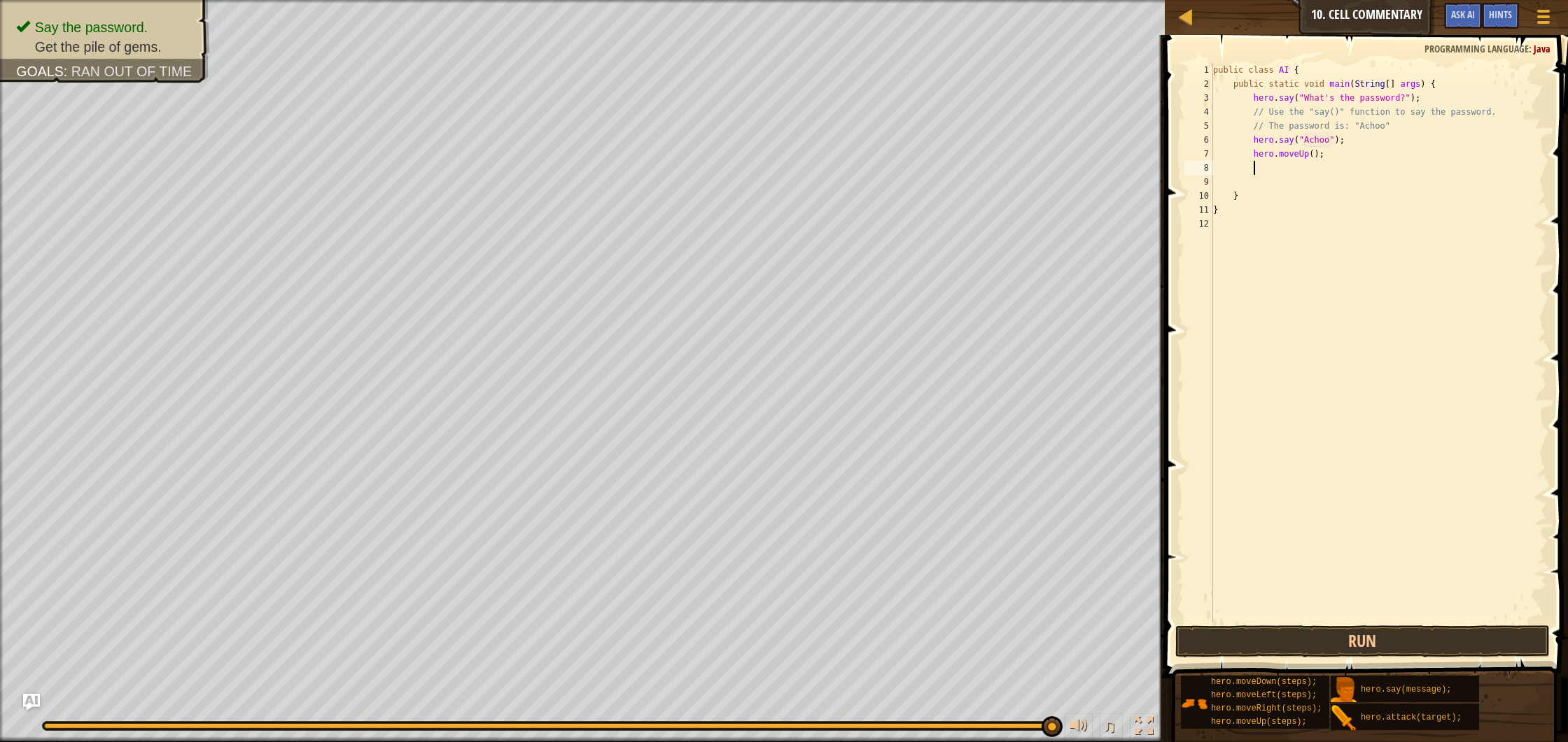
scroll to position [7, 3]
click at [1284, 643] on button "Run" at bounding box center [1363, 642] width 375 height 32
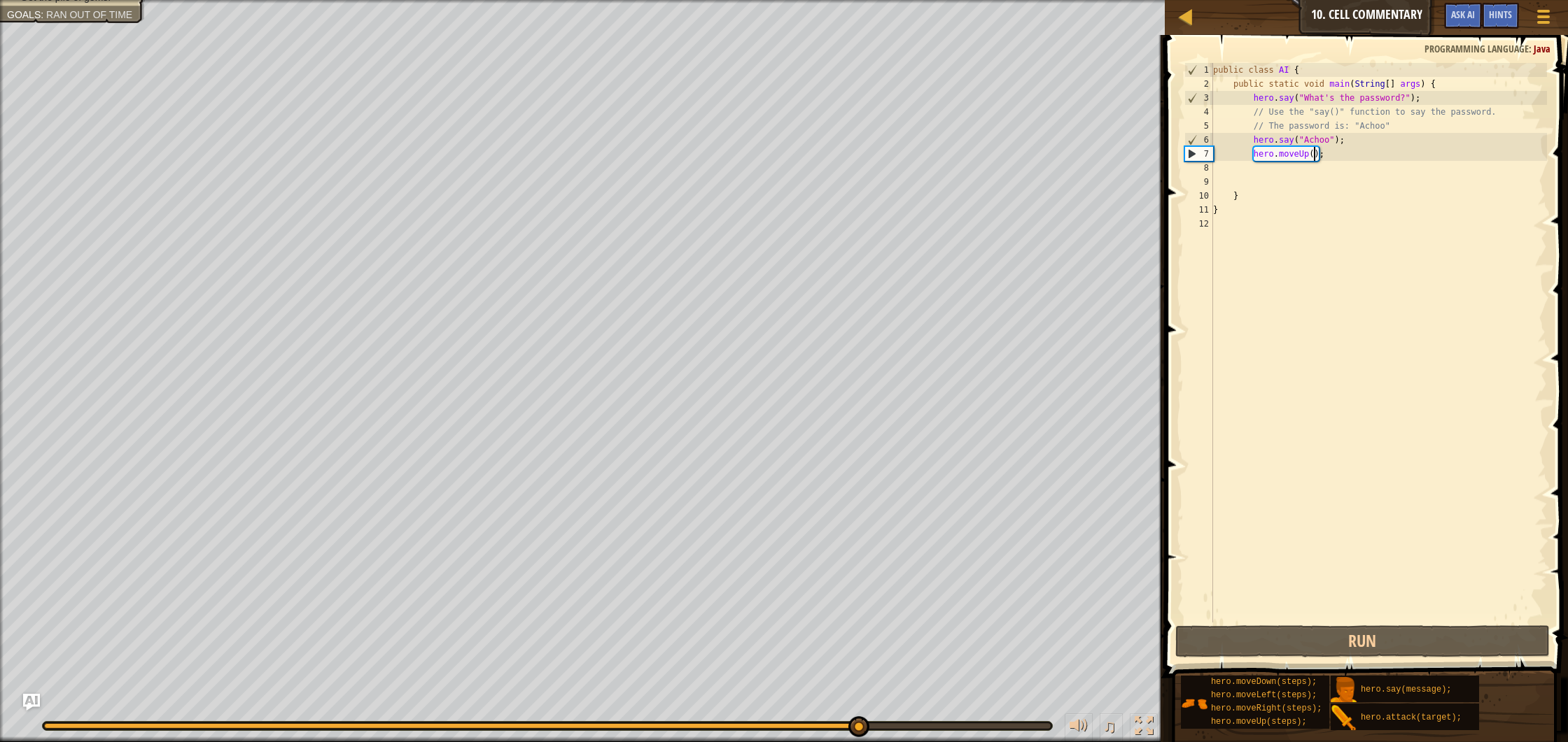
click at [1317, 154] on div "public class AI { public static void main ( String [ ] args ) { hero . say ( "W…" at bounding box center [1378, 356] width 336 height 587
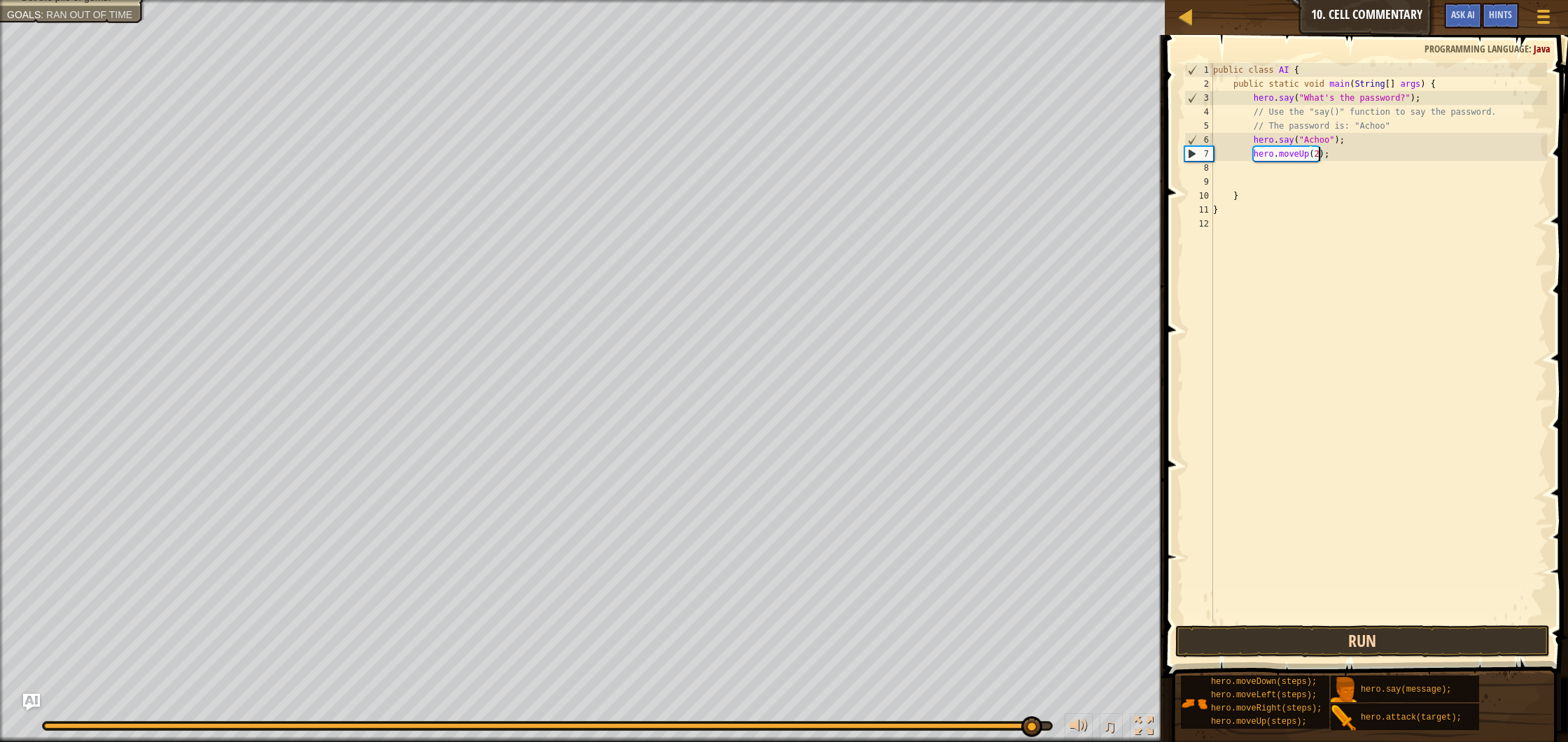
type textarea "hero.moveUp(2);"
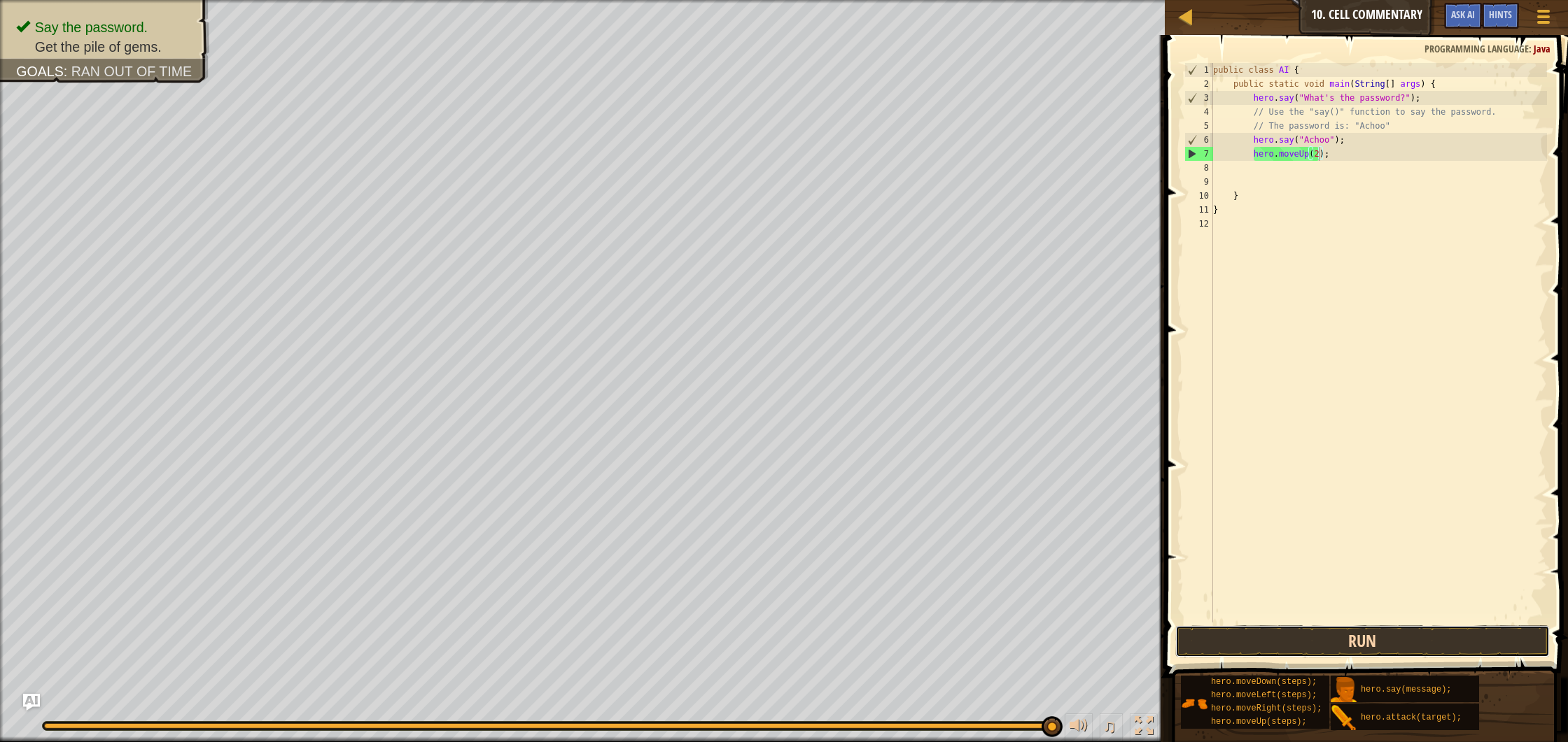
click at [1391, 634] on button "Run" at bounding box center [1363, 642] width 375 height 32
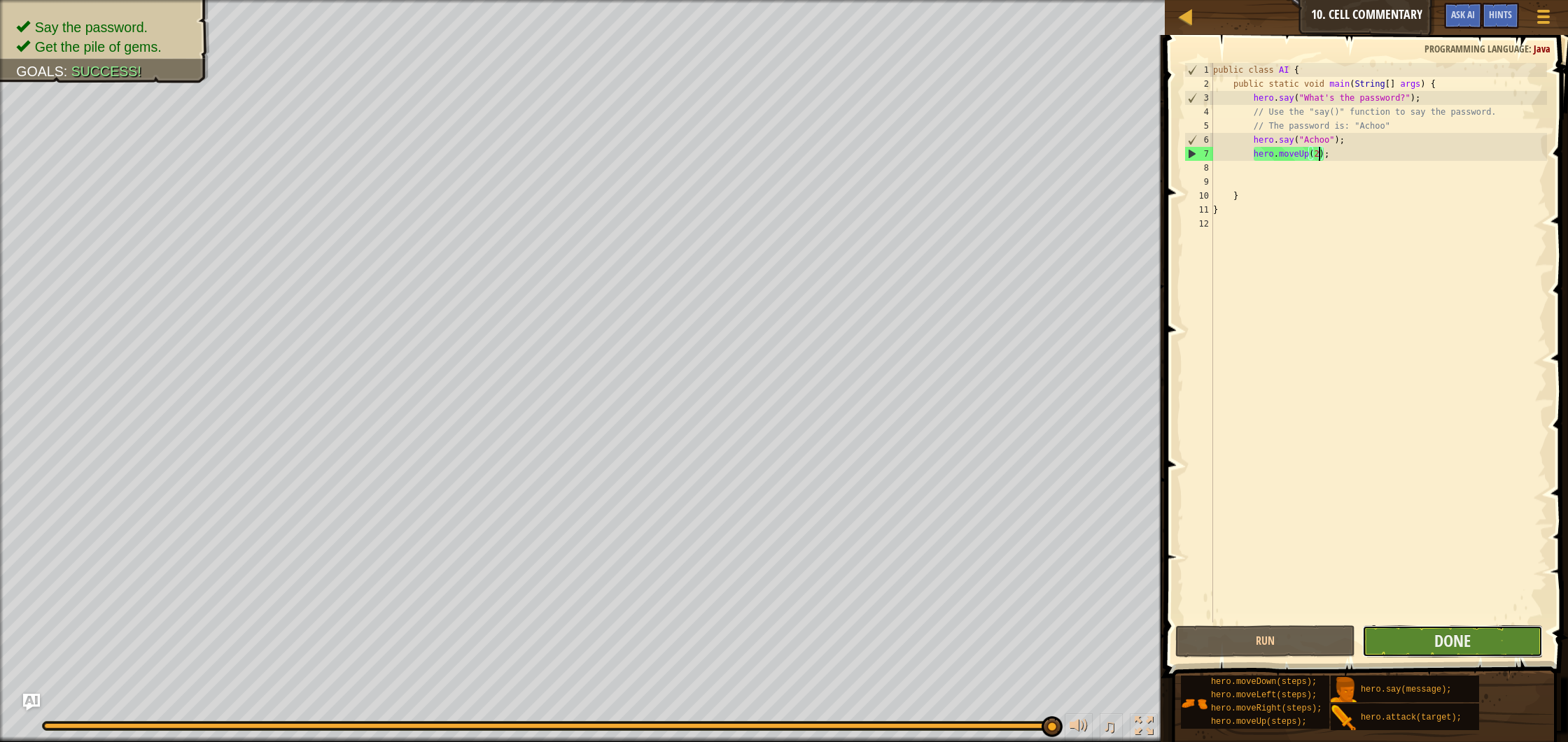
click at [1500, 648] on button "Done" at bounding box center [1452, 642] width 180 height 32
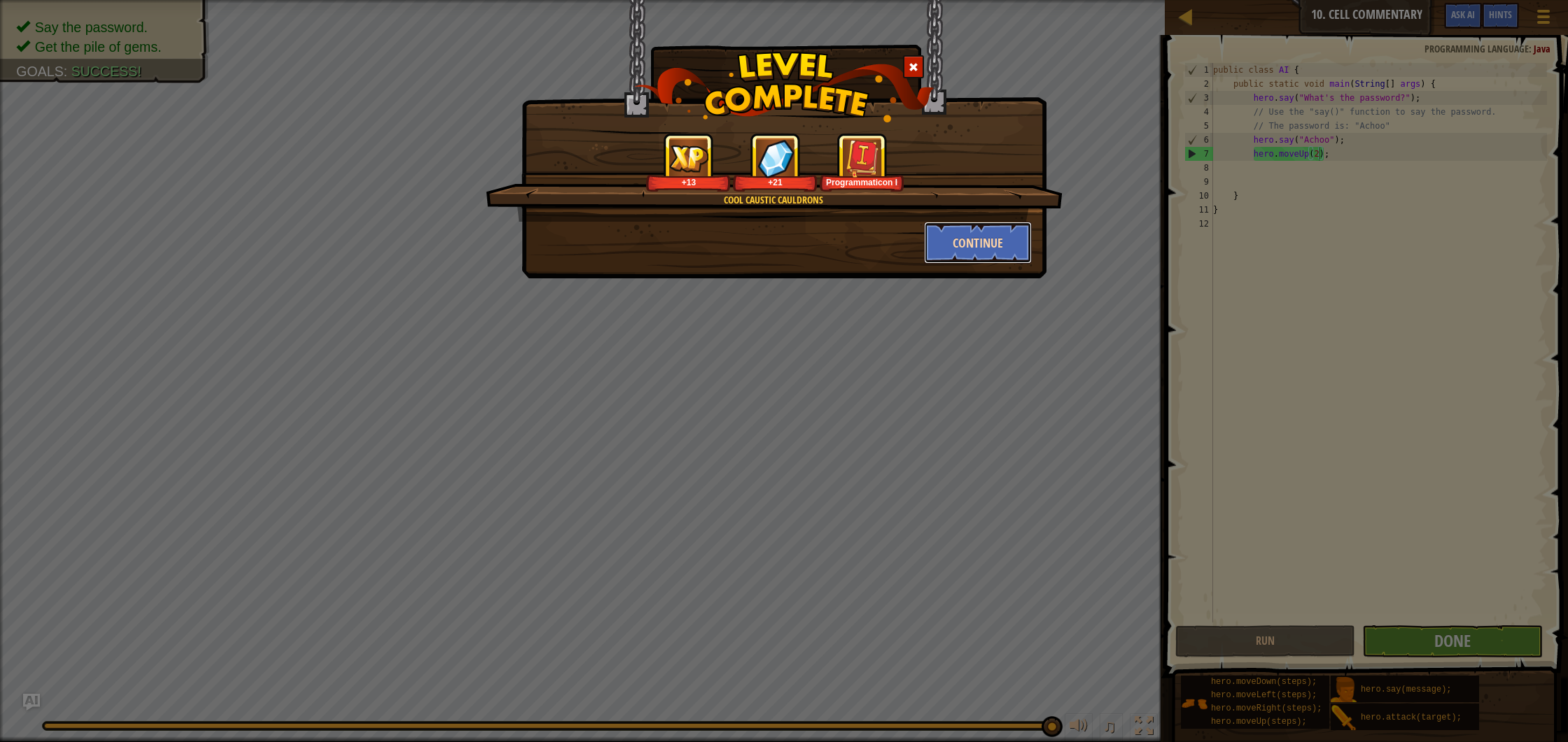
click at [956, 250] on button "Continue" at bounding box center [978, 243] width 109 height 42
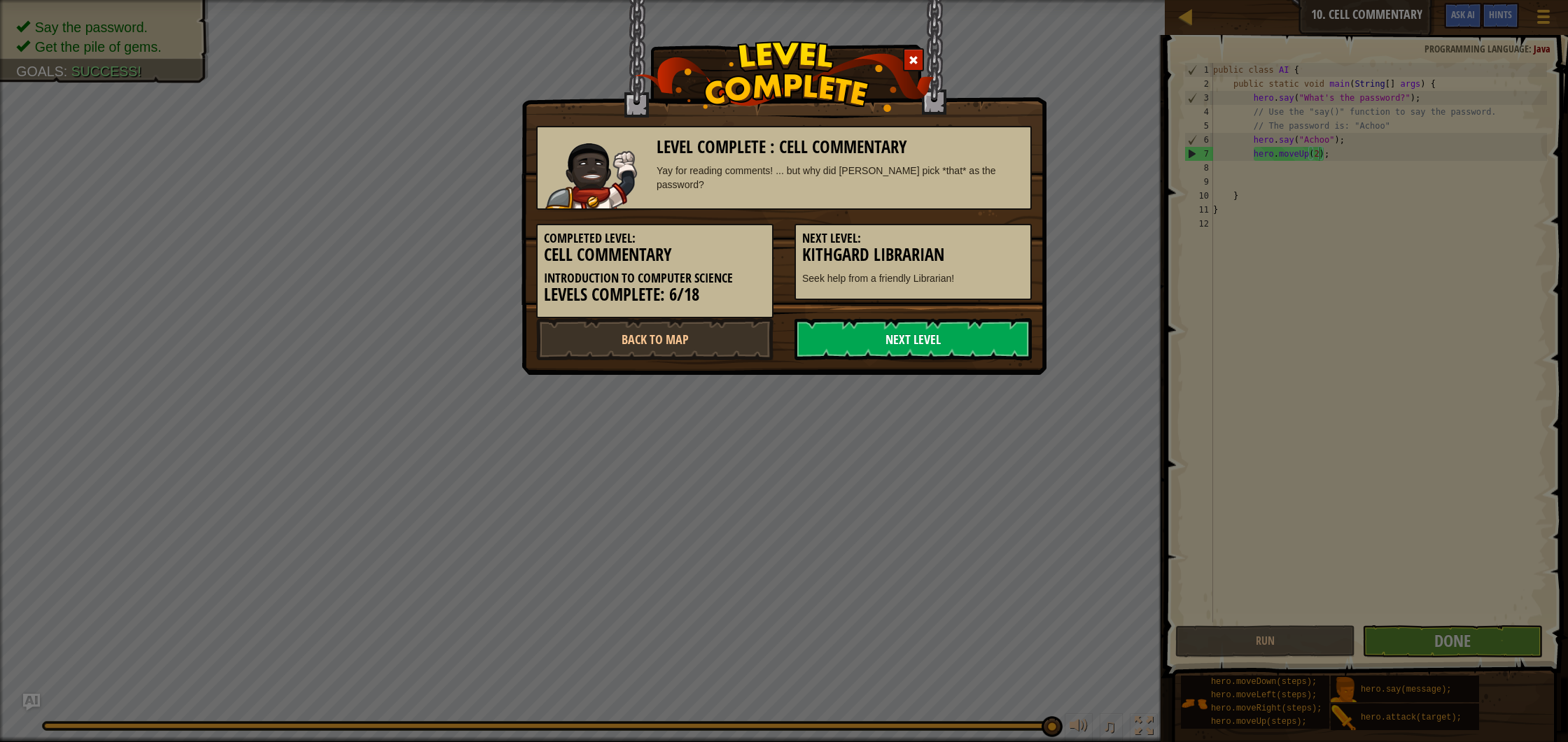
click at [947, 327] on link "Next Level" at bounding box center [913, 339] width 237 height 42
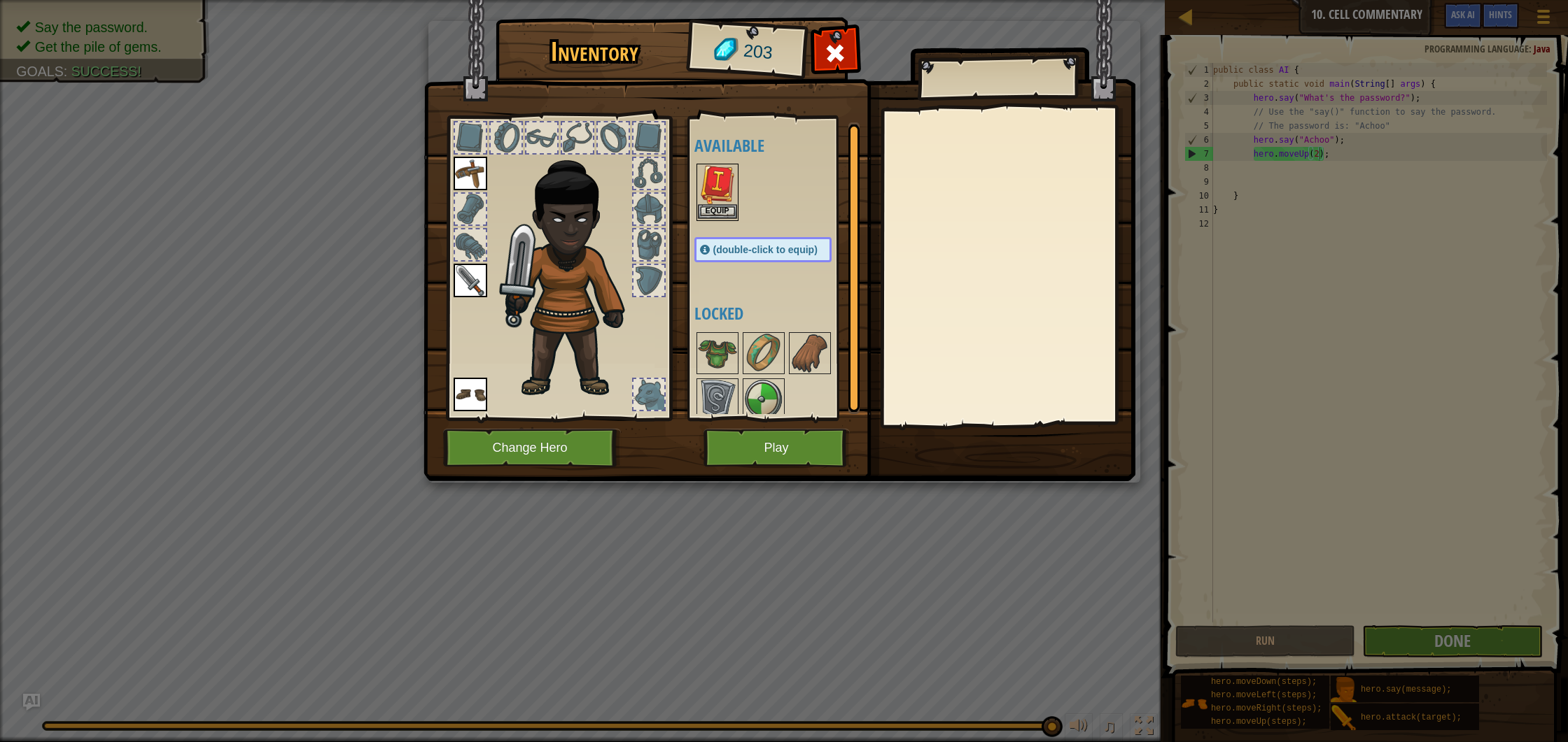
click at [717, 191] on img at bounding box center [718, 185] width 39 height 39
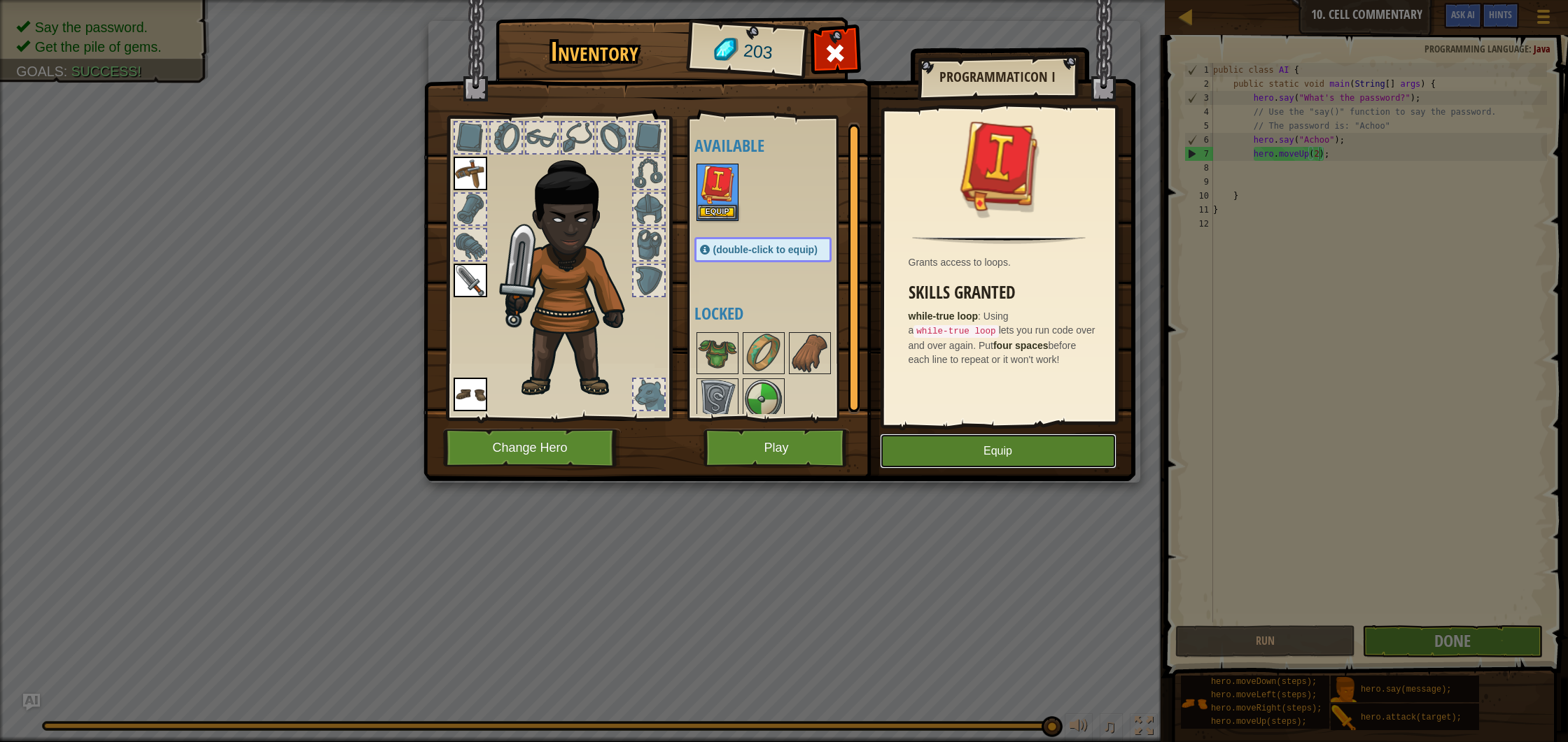
click at [1008, 455] on button "Equip" at bounding box center [998, 451] width 236 height 35
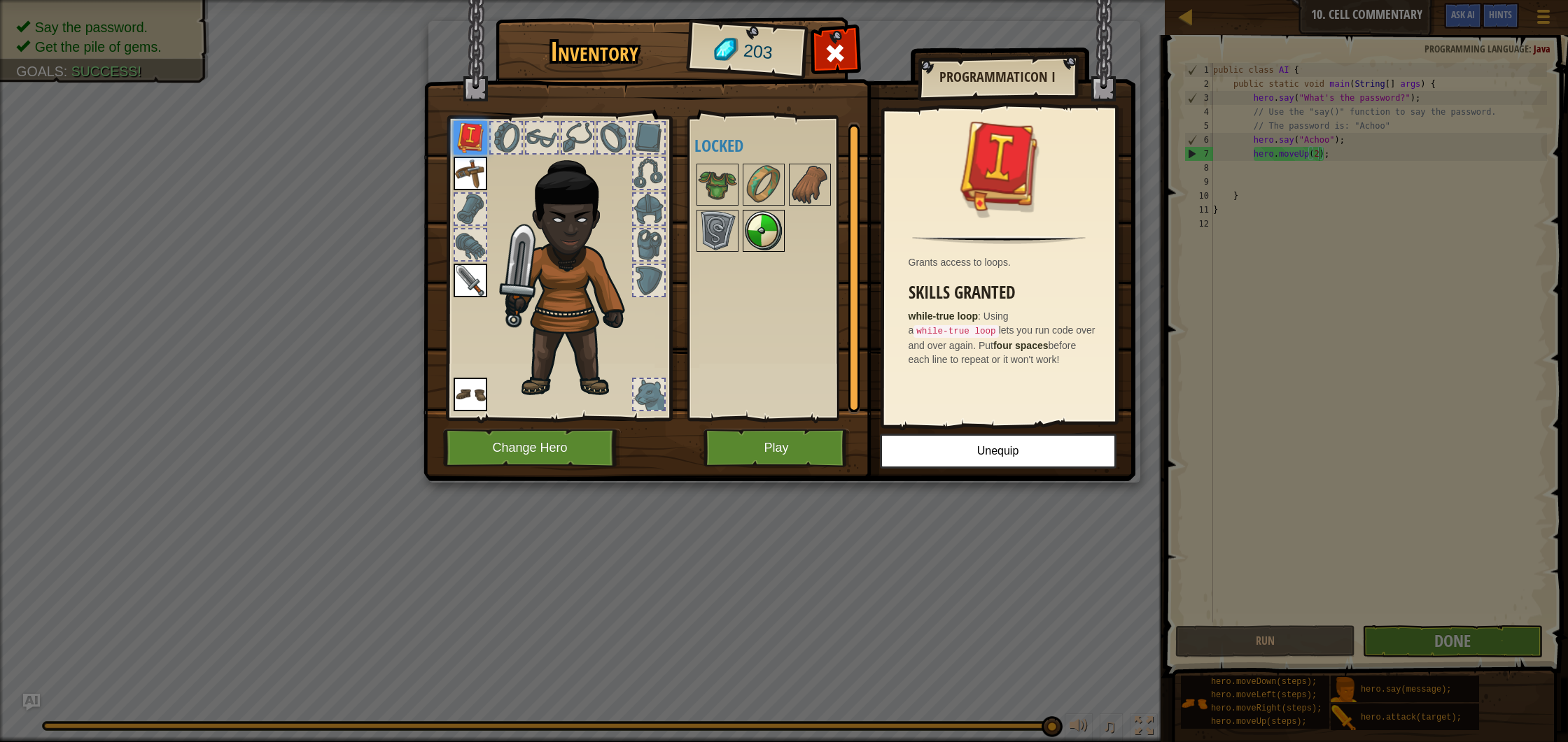
click at [749, 230] on img at bounding box center [764, 231] width 39 height 39
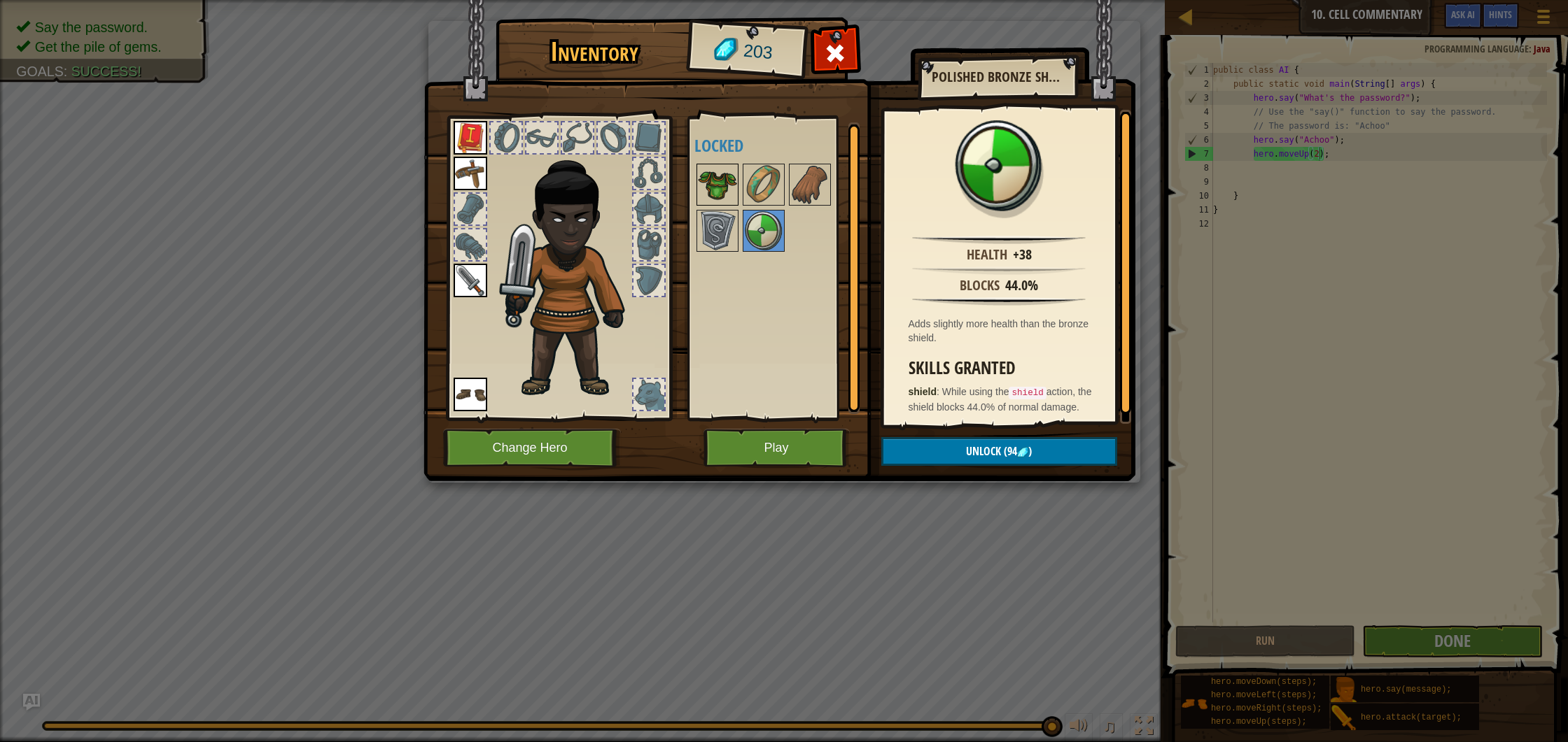
drag, startPoint x: 729, startPoint y: 210, endPoint x: 718, endPoint y: 198, distance: 16.3
click at [722, 200] on div "Available Equip Equip Equip Equip (double-click to equip) Locked" at bounding box center [777, 268] width 165 height 291
click at [714, 194] on img at bounding box center [718, 185] width 39 height 39
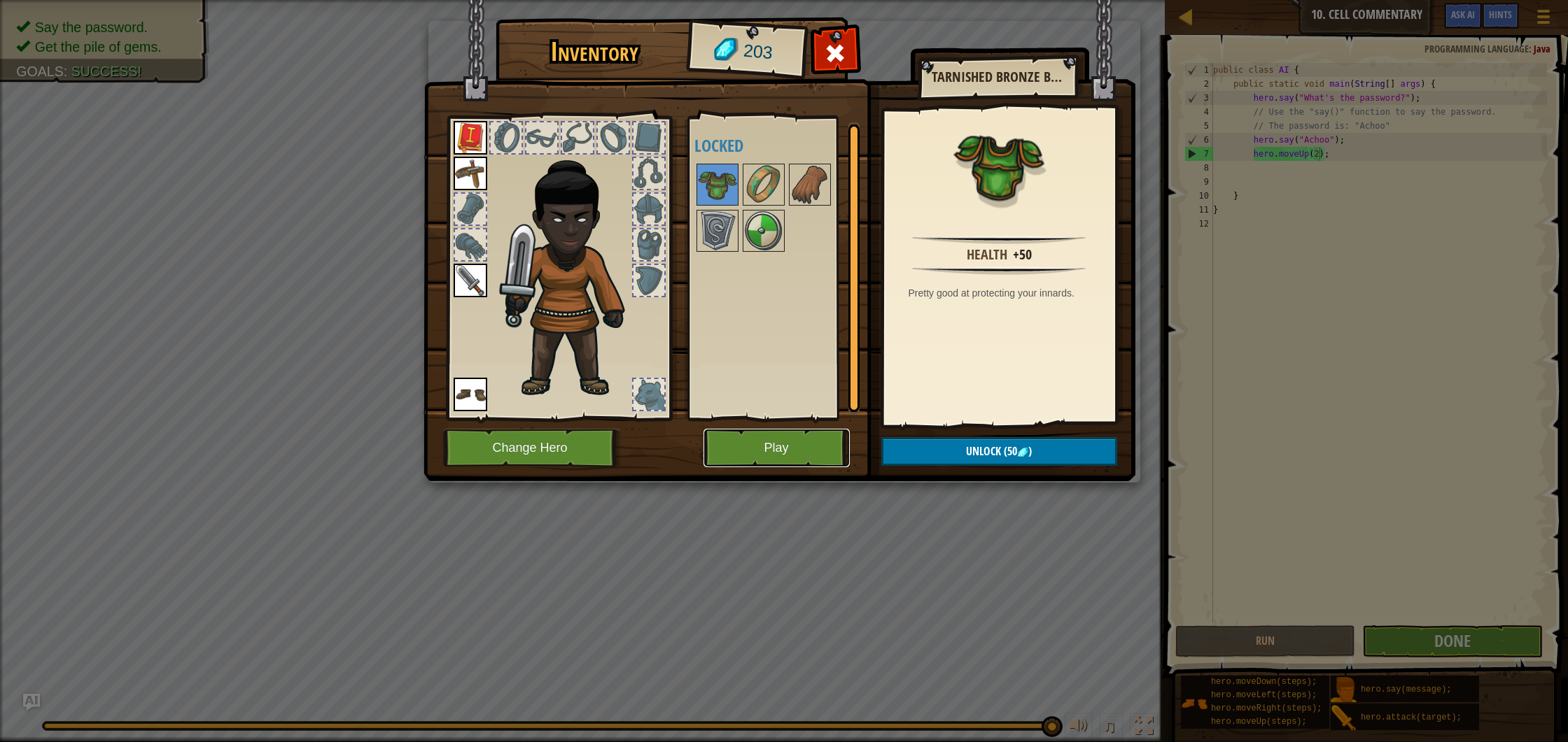
click at [772, 438] on button "Play" at bounding box center [776, 448] width 146 height 38
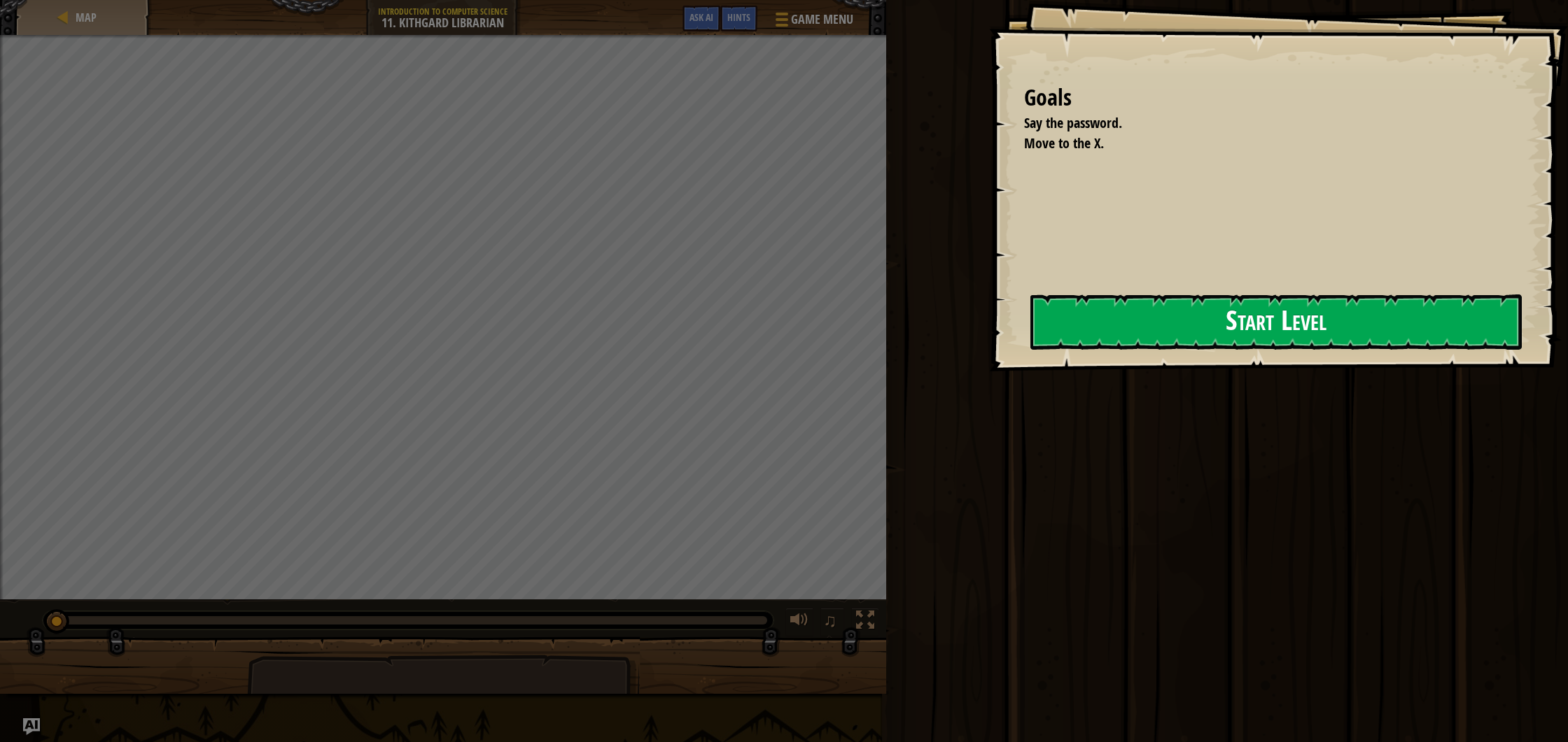
click at [1037, 321] on button "Start Level" at bounding box center [1276, 321] width 491 height 55
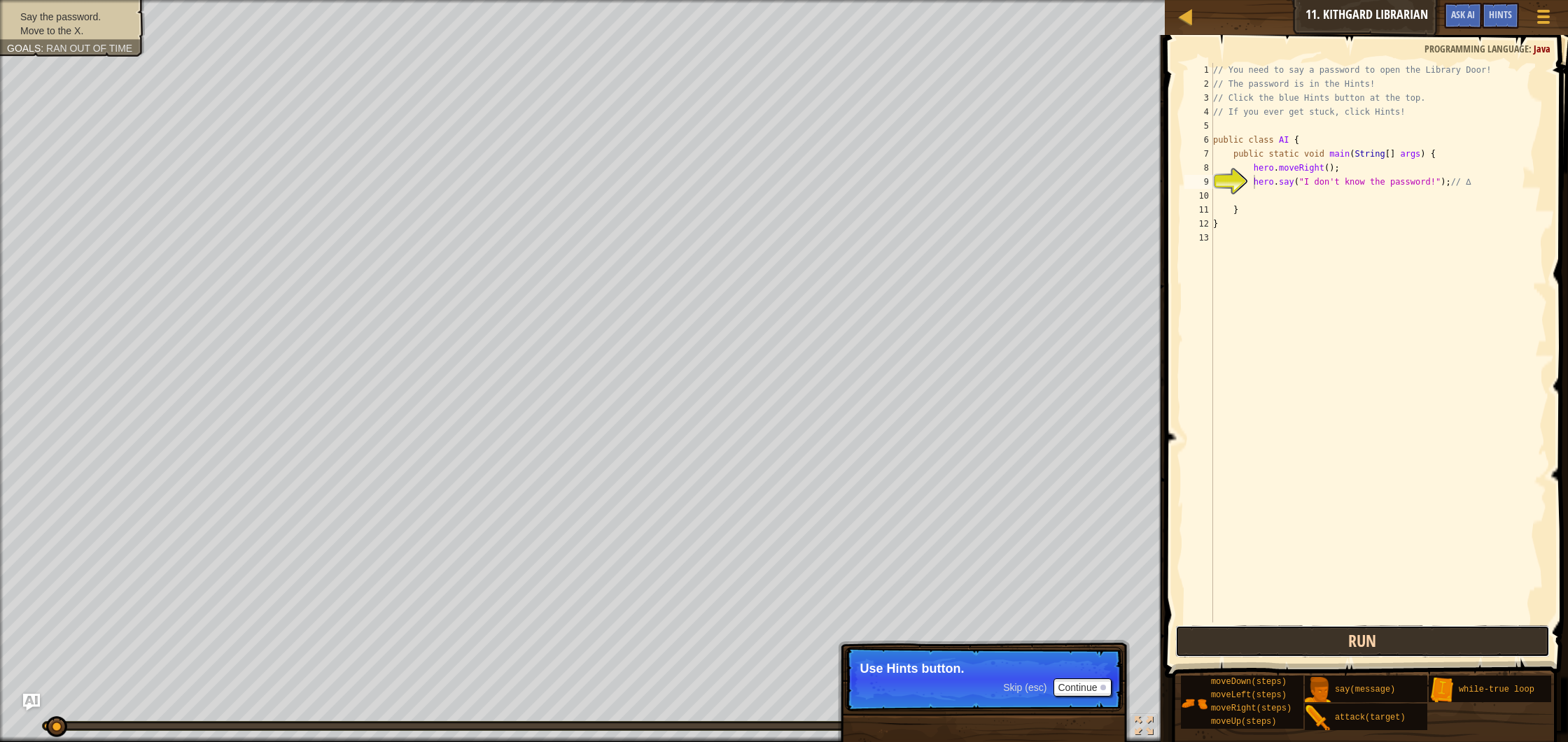
click at [1339, 637] on button "Run" at bounding box center [1363, 642] width 375 height 32
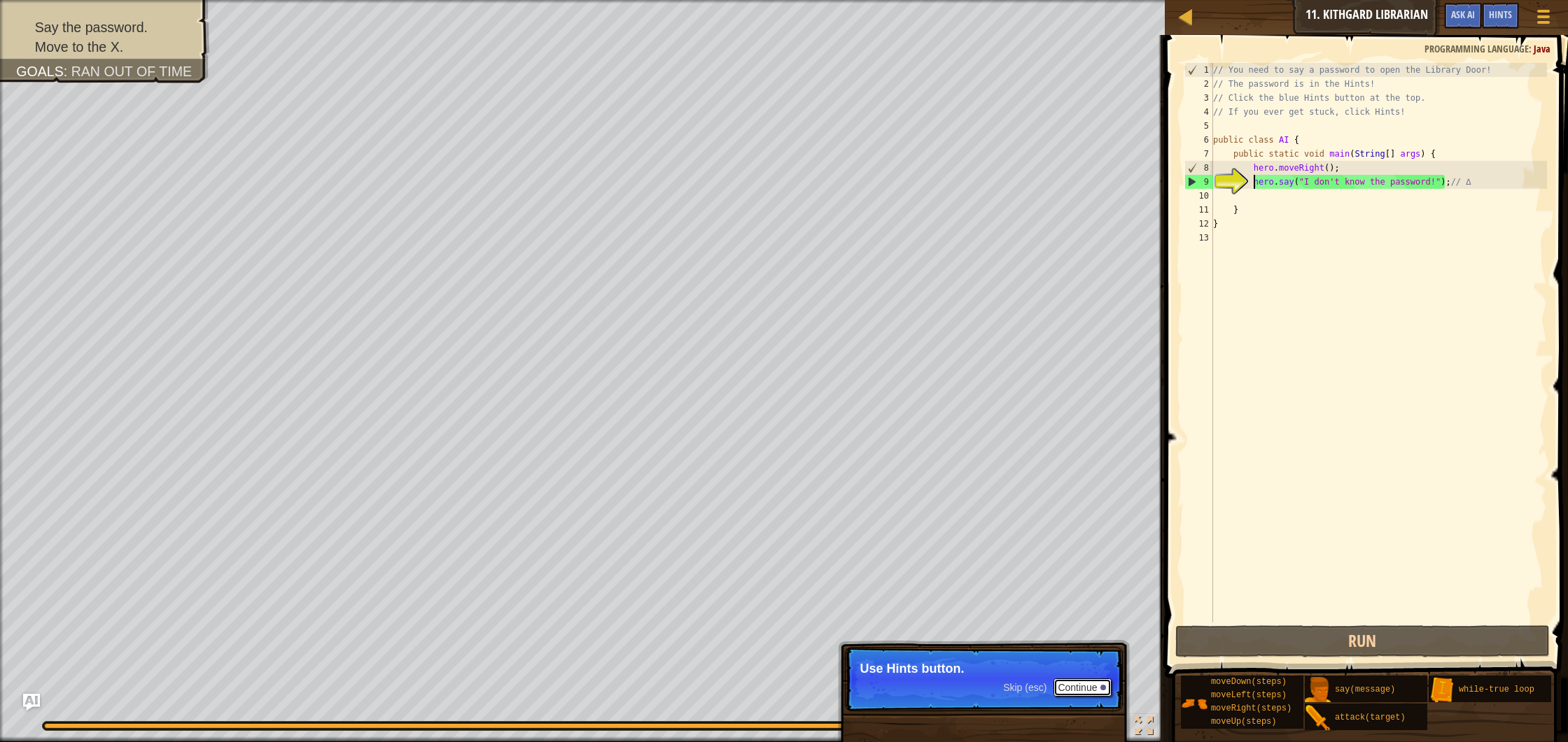
click at [1072, 685] on button "Continue" at bounding box center [1083, 687] width 58 height 18
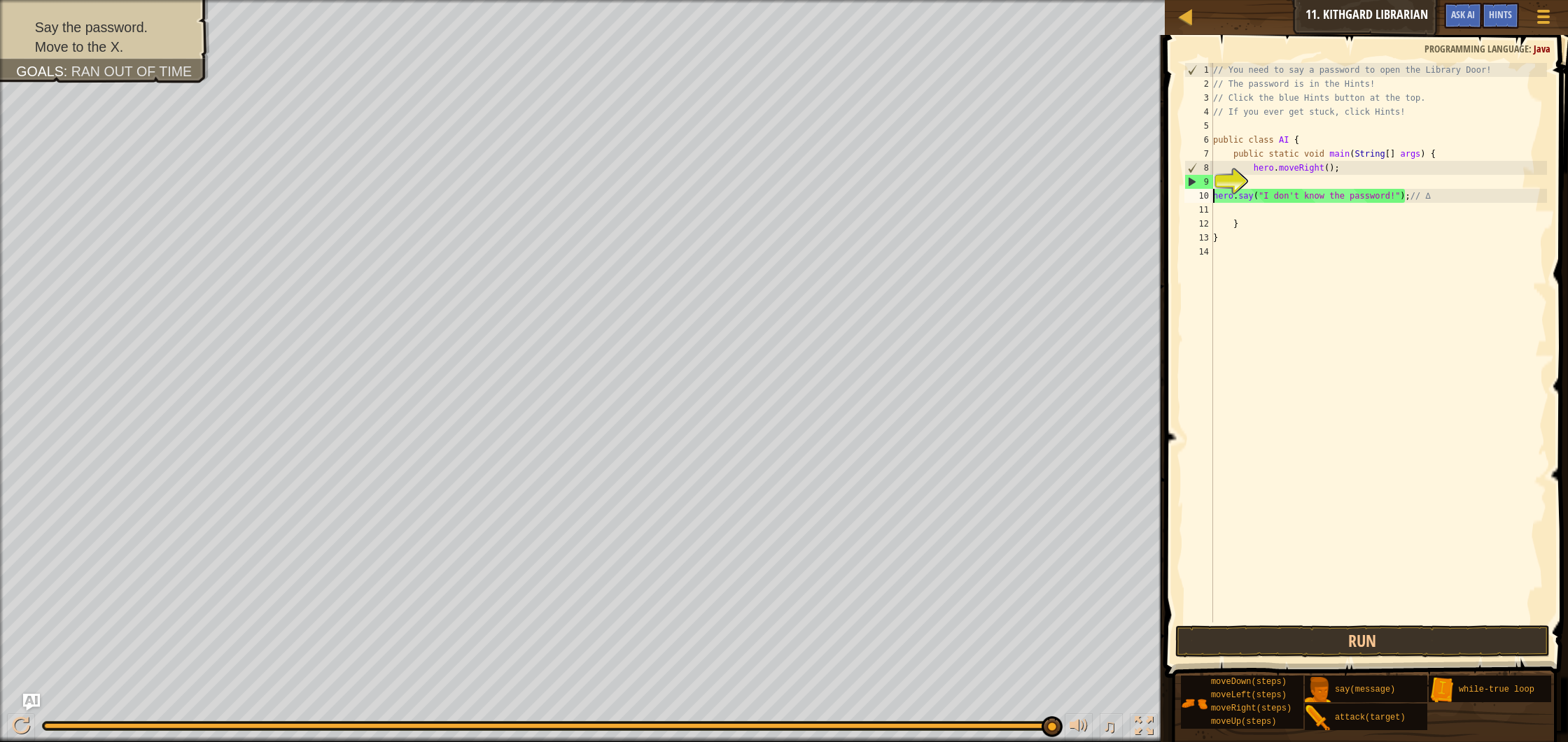
type textarea "hero.say("I don't know the password!"); // ∆"
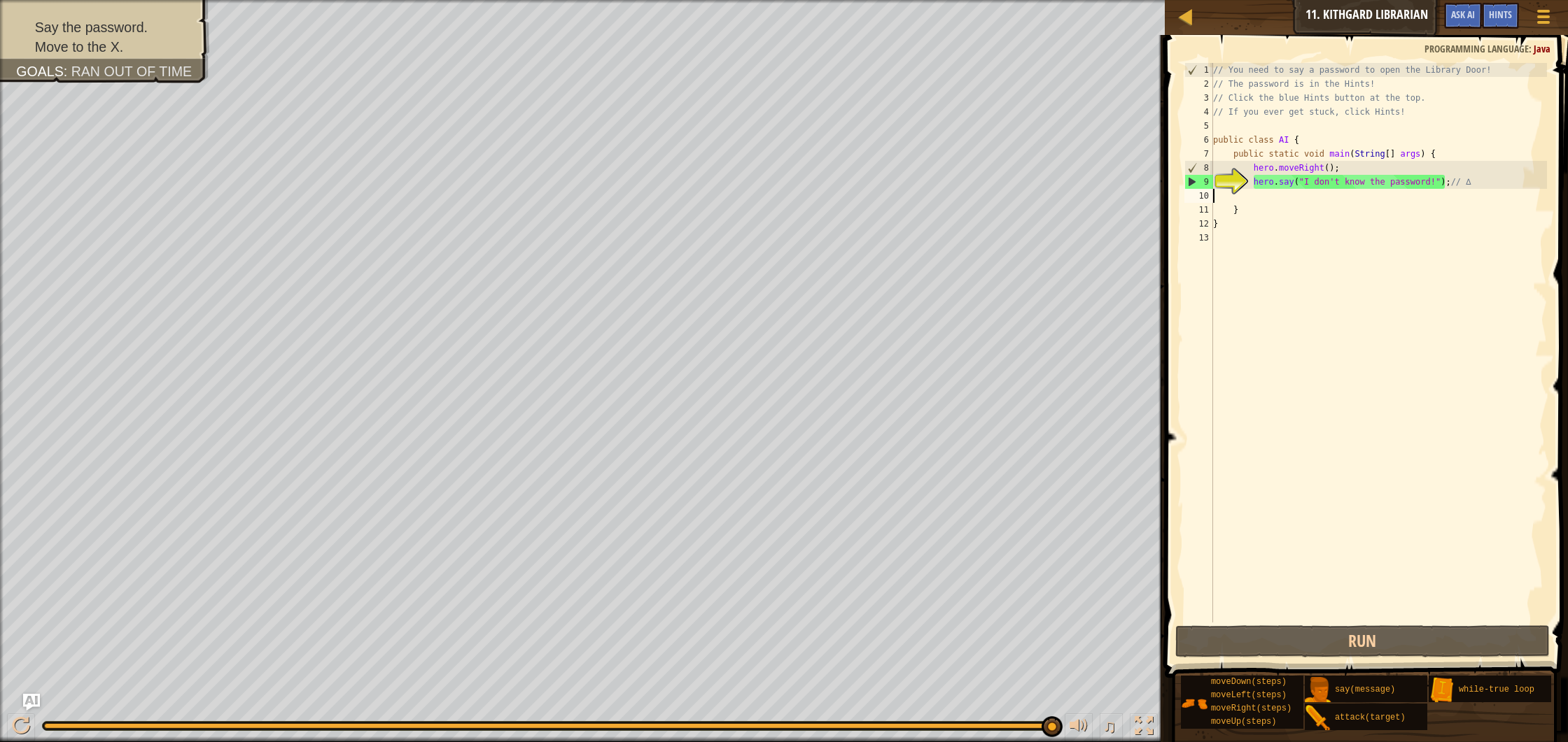
type textarea "}"
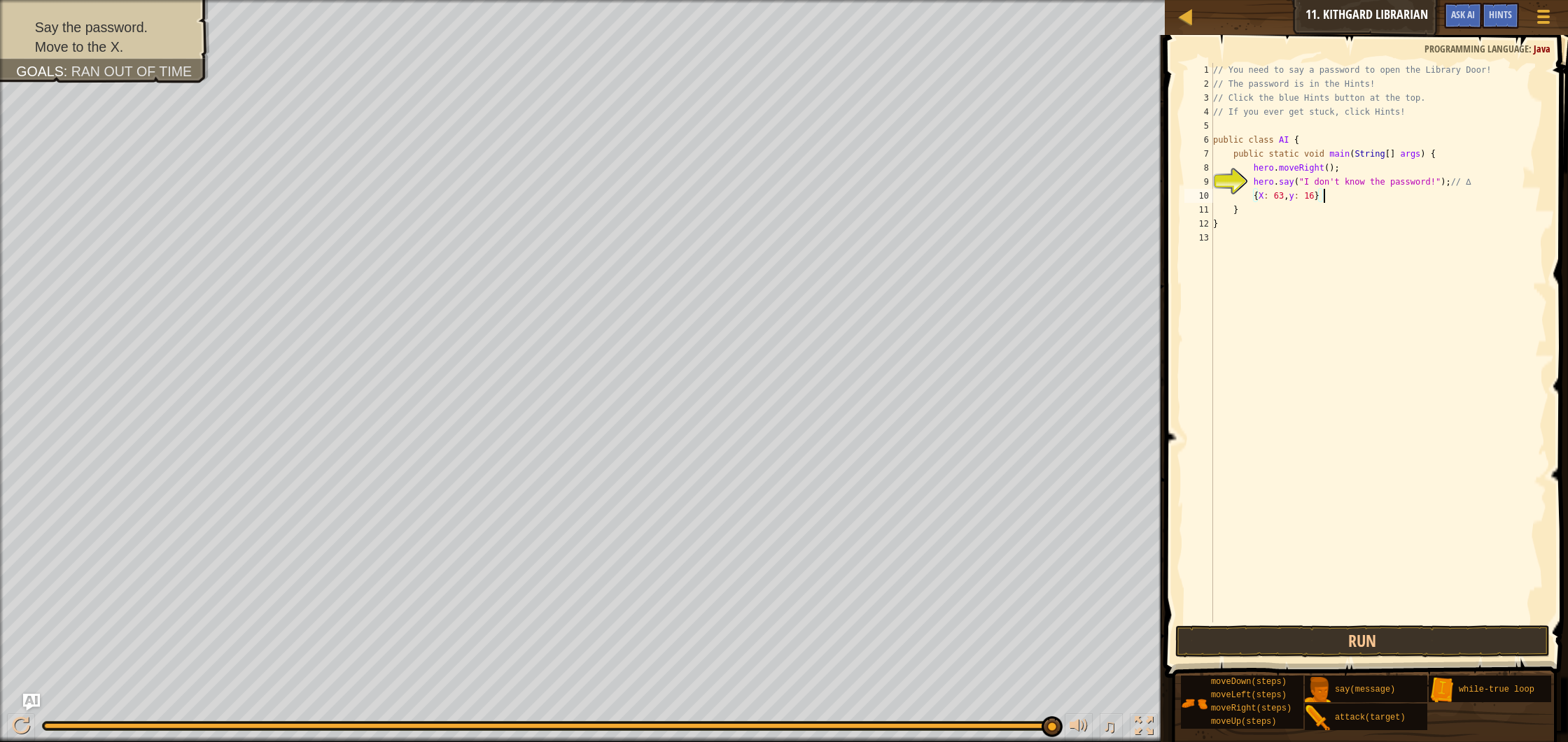
scroll to position [7, 8]
click at [1272, 637] on button "Run" at bounding box center [1363, 642] width 375 height 32
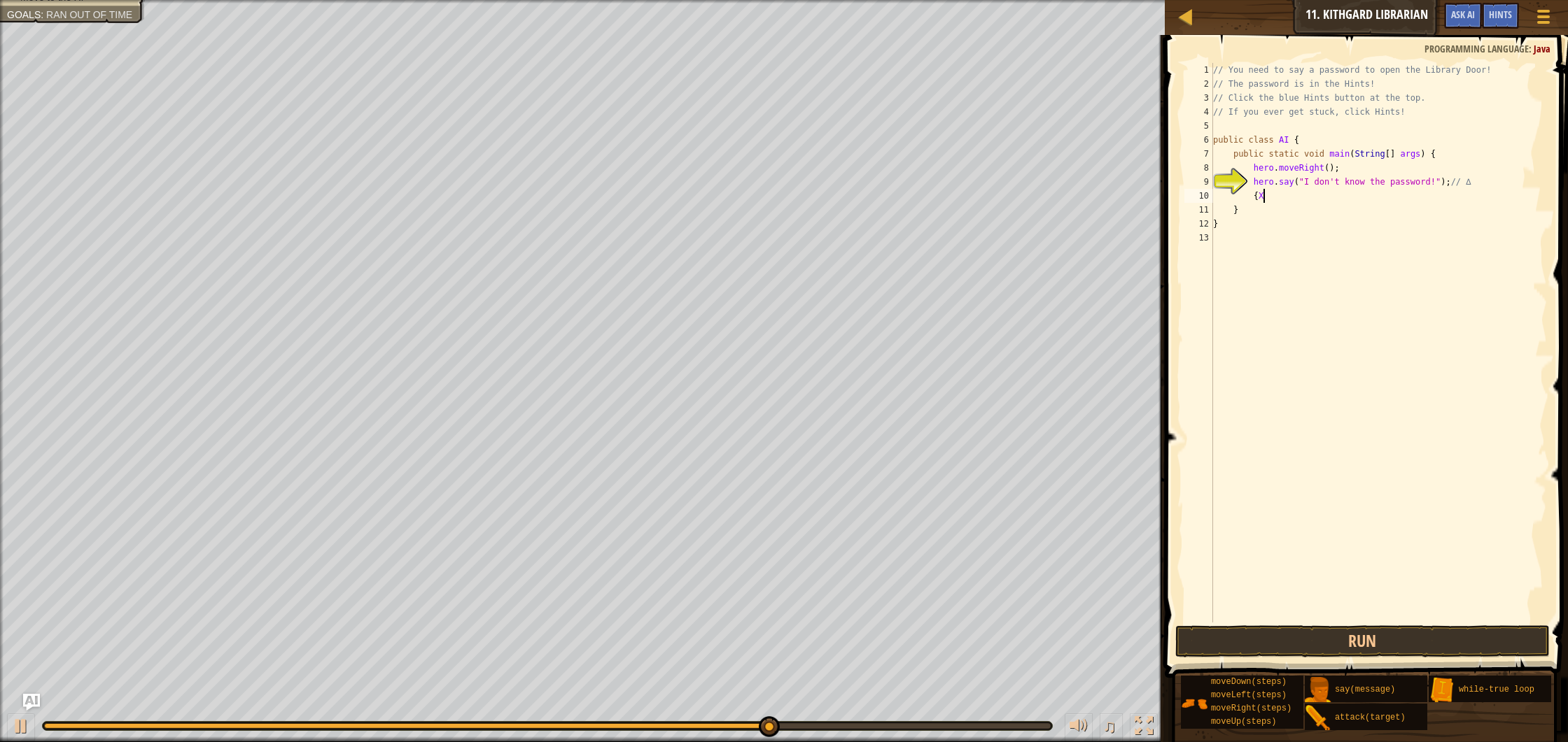
type textarea "{"
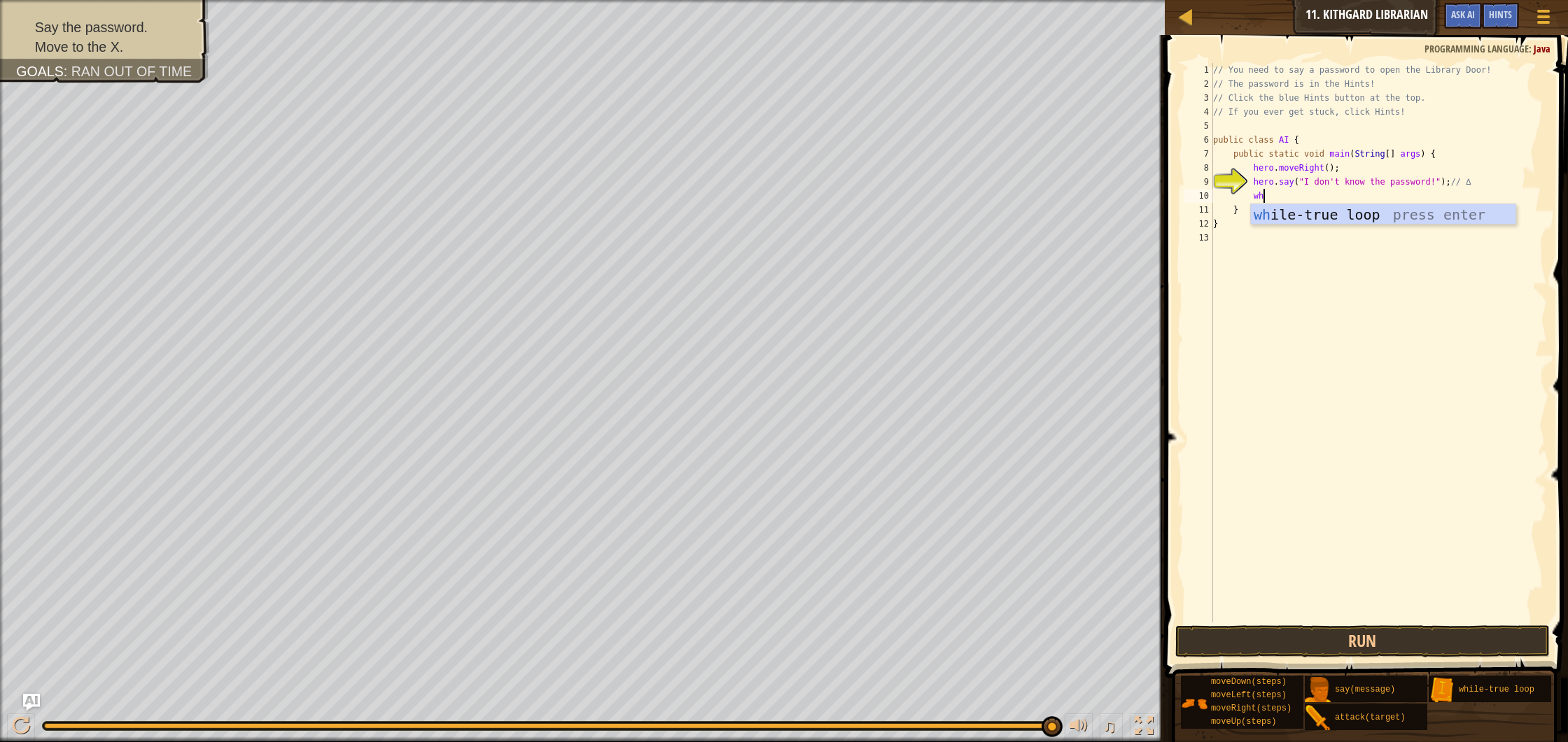
scroll to position [7, 4]
type textarea "whi"
click at [1341, 195] on div "// You need to say a password to open the Library Door! // The password is in t…" at bounding box center [1378, 356] width 336 height 587
click at [1318, 645] on button "Run" at bounding box center [1363, 642] width 375 height 32
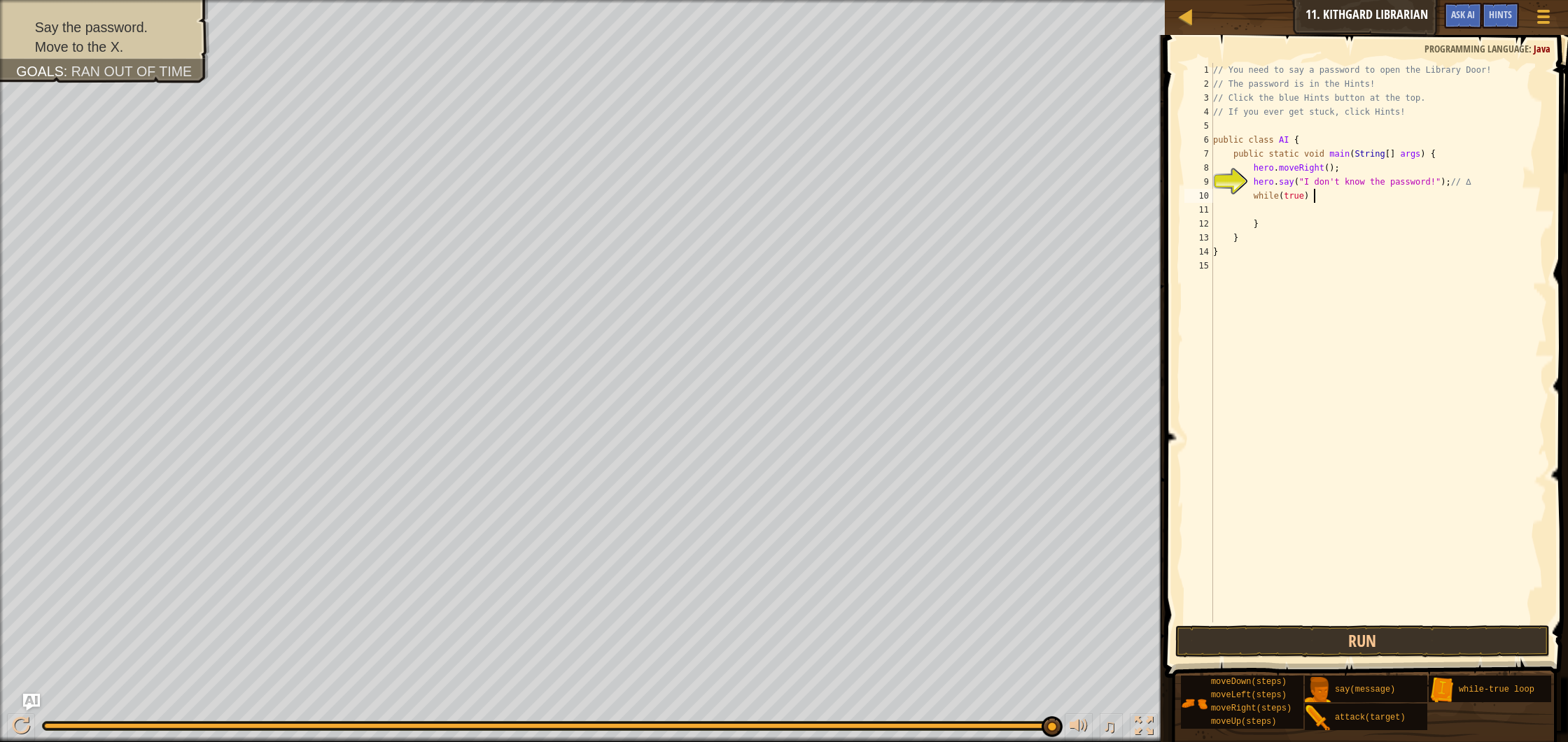
scroll to position [7, 7]
click at [1335, 643] on button "Run" at bounding box center [1363, 642] width 375 height 32
type textarea "while(true) {"
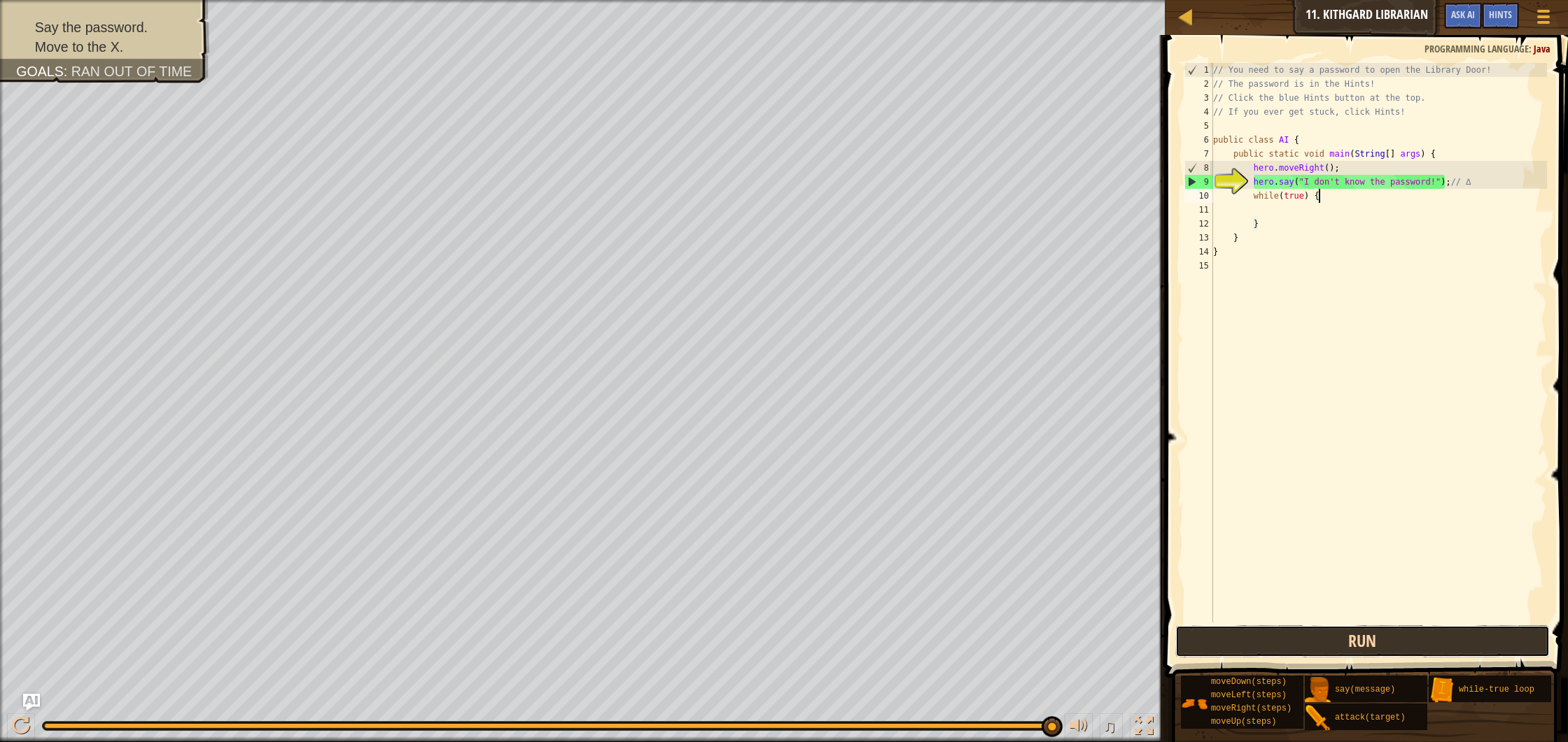
click at [1339, 646] on button "Run" at bounding box center [1363, 642] width 375 height 32
